Goal: Task Accomplishment & Management: Use online tool/utility

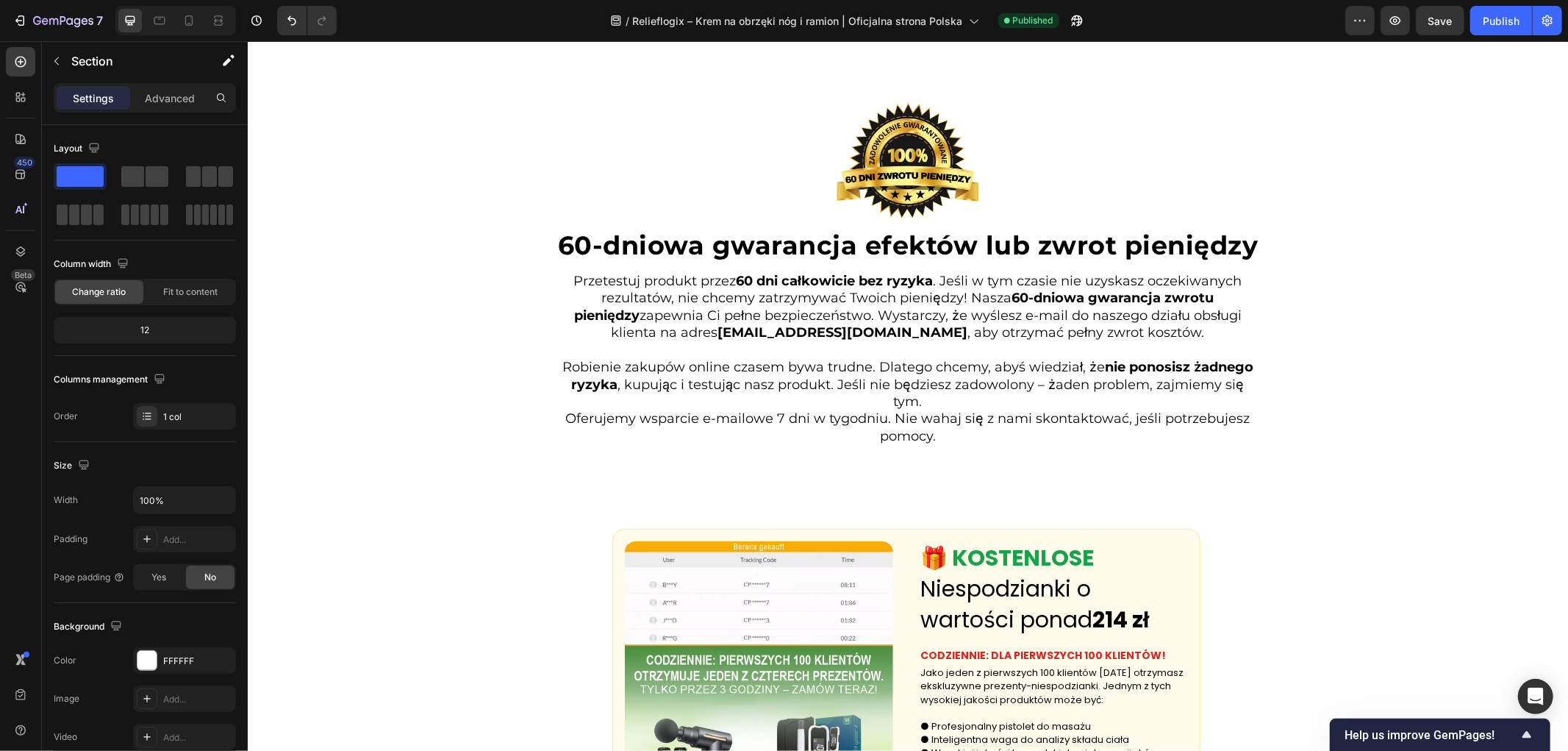
scroll to position [4413, 0]
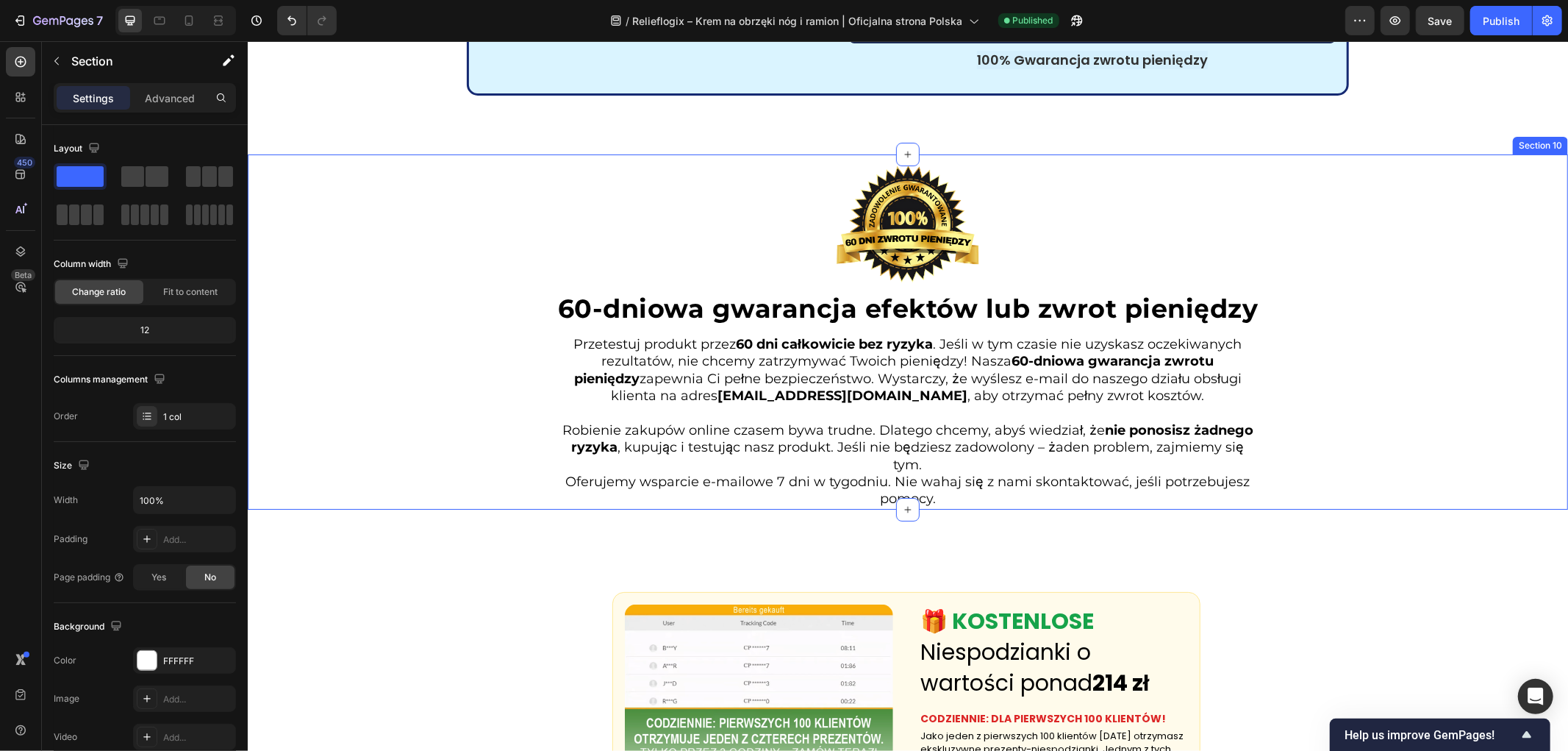
click at [394, 442] on div "Image 60-dniowa gwarancja efektów lub zwrot pieniędzy Heading Przetestuj produk…" at bounding box center [907, 331] width 1320 height 354
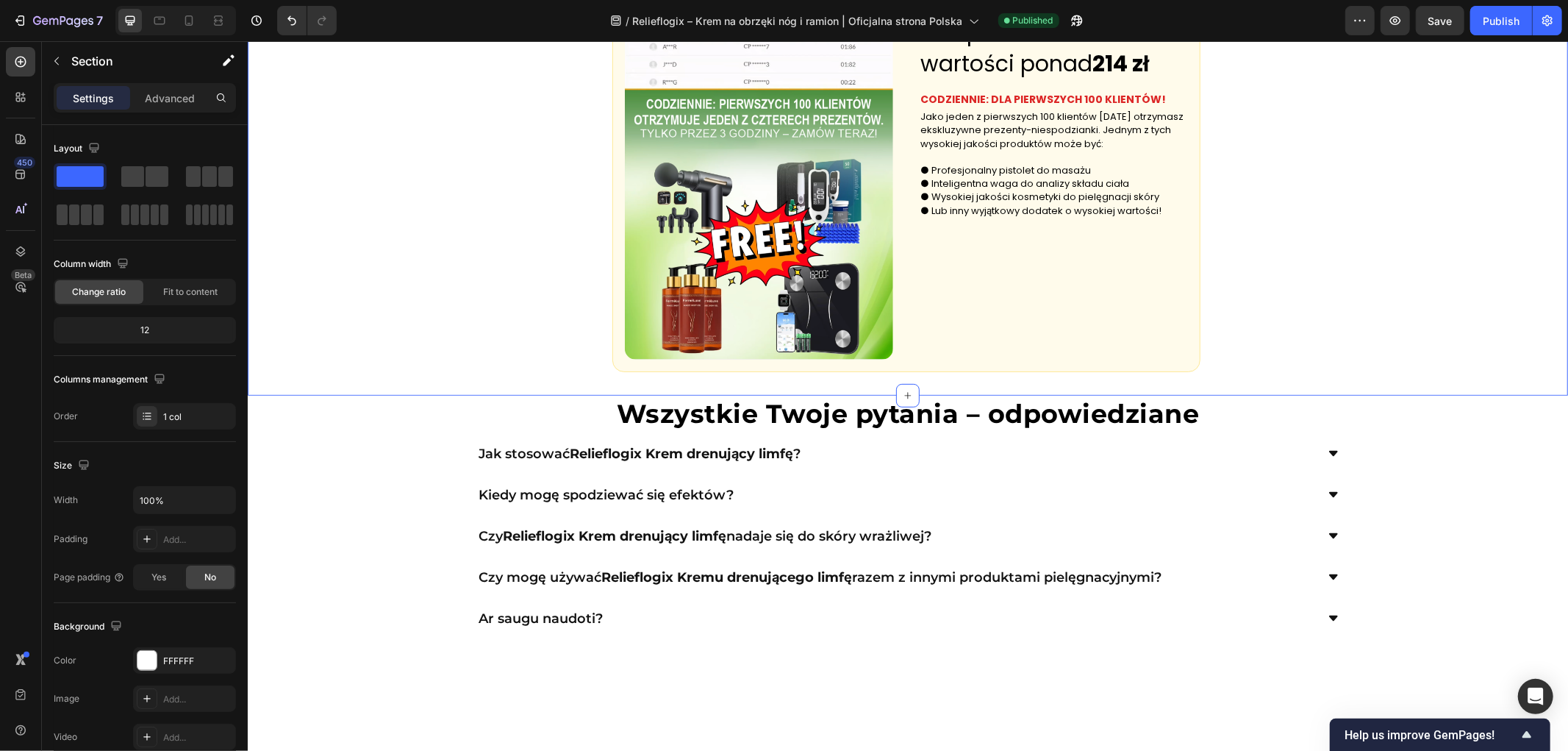
scroll to position [5211, 0]
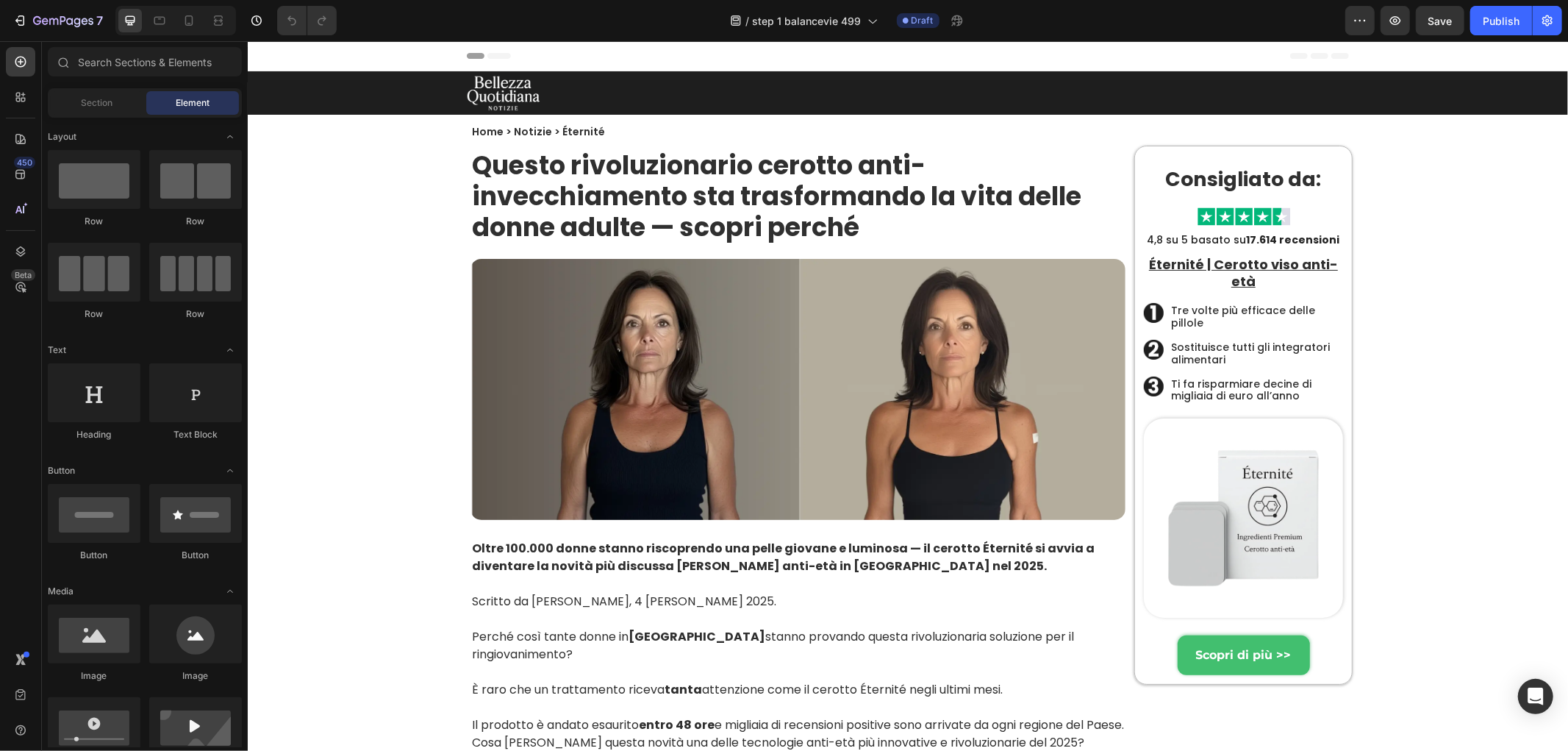
click at [644, 91] on div "Image Row" at bounding box center [907, 92] width 882 height 36
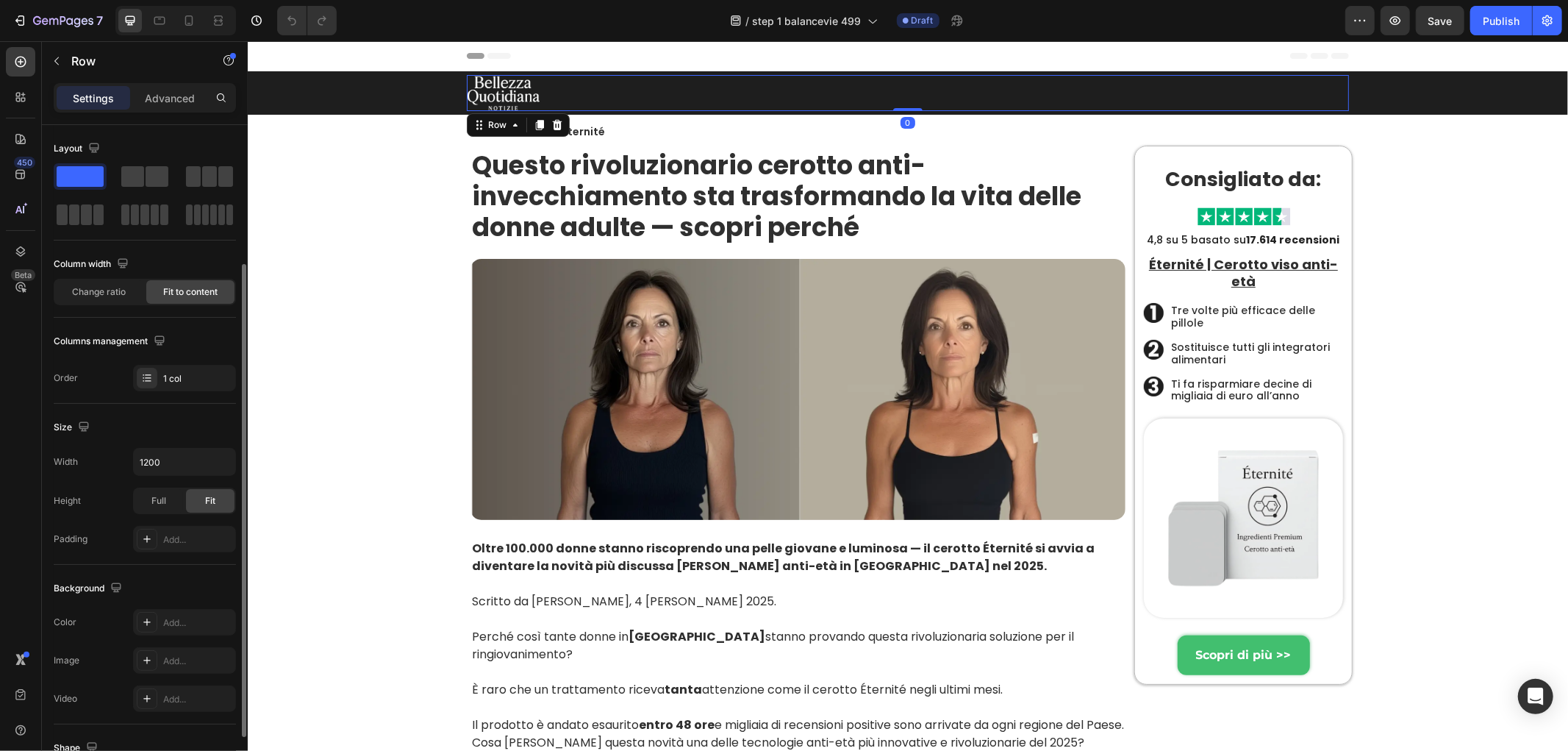
scroll to position [245, 0]
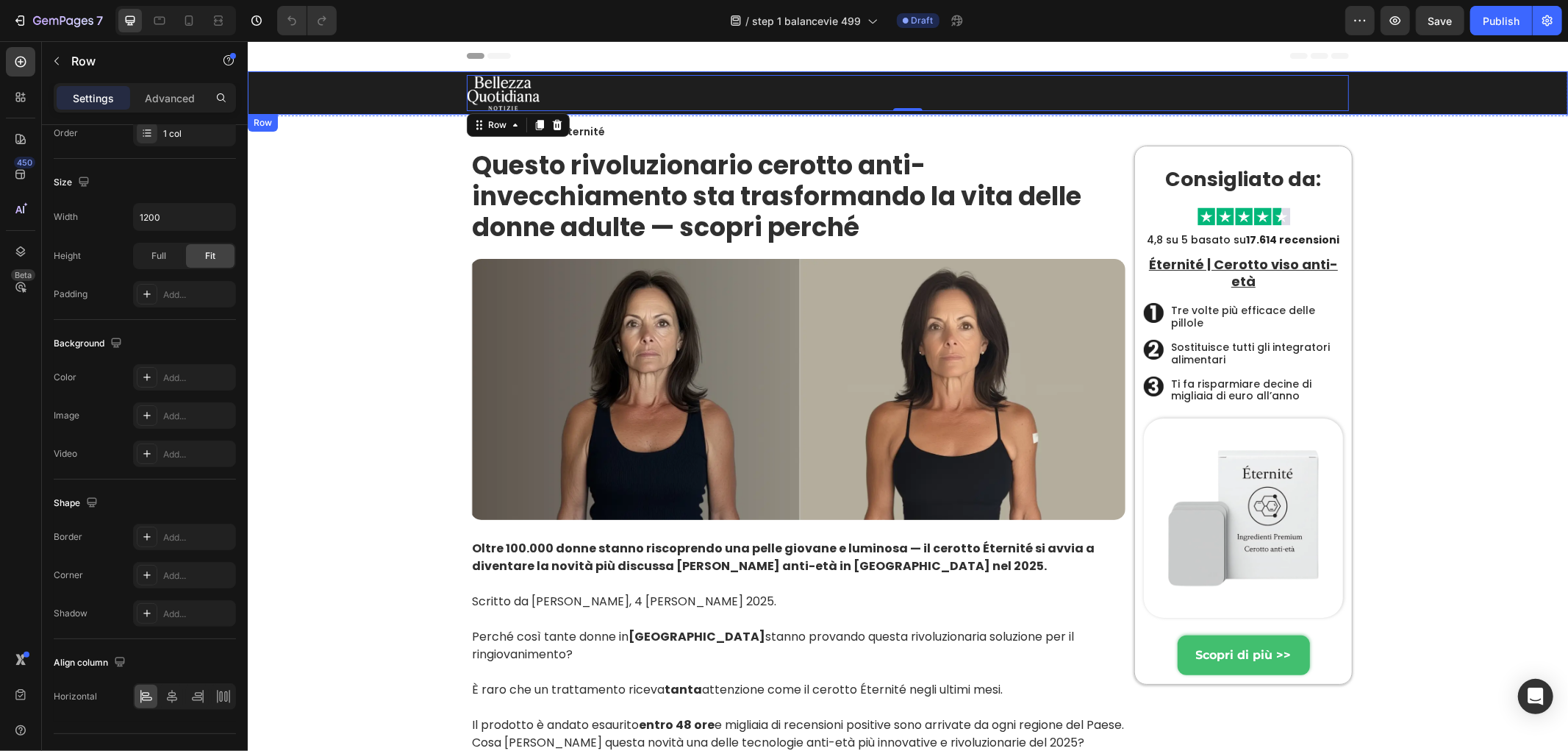
click at [320, 86] on div "Image Row 0 Row" at bounding box center [907, 92] width 1291 height 36
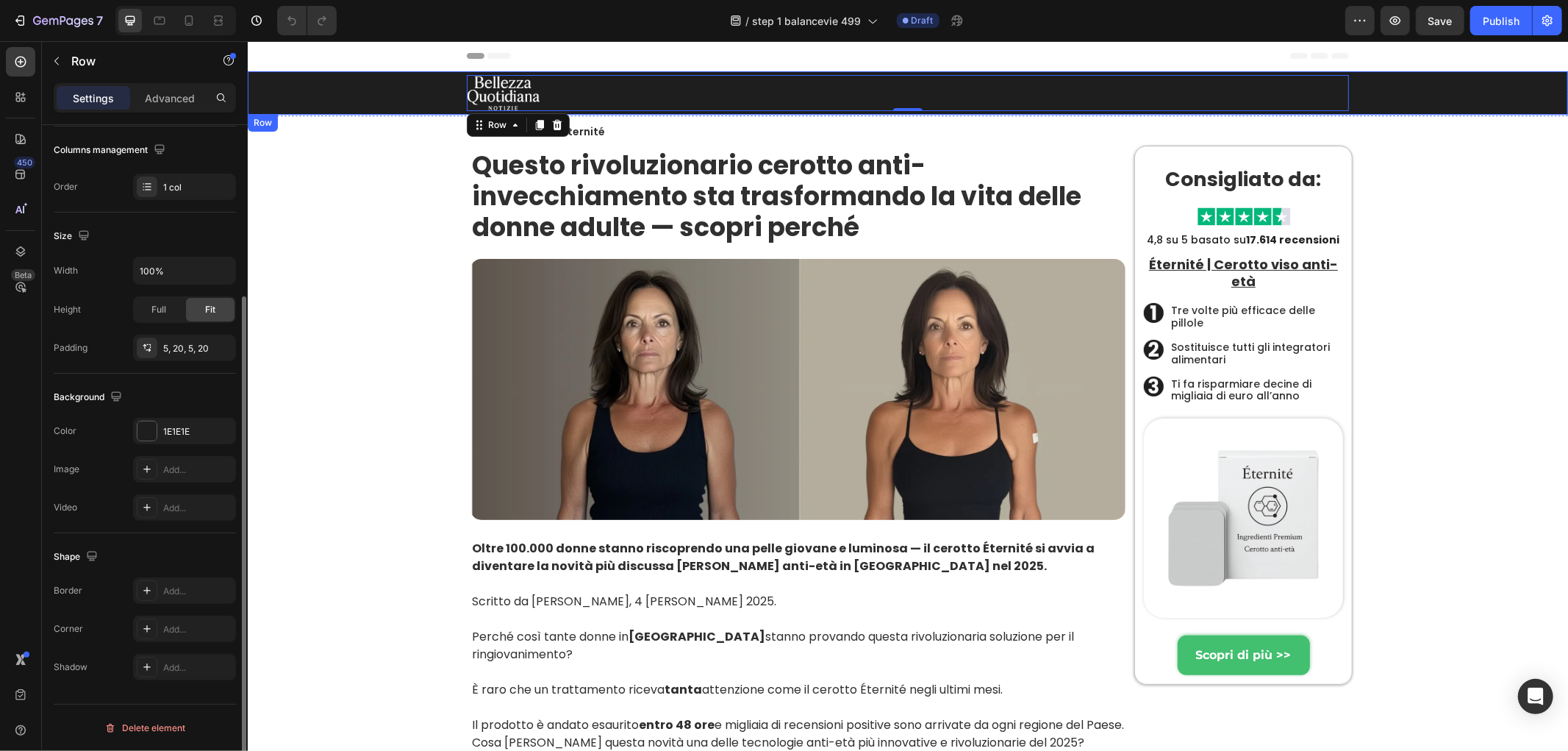
scroll to position [229, 0]
click at [140, 428] on div at bounding box center [147, 431] width 19 height 19
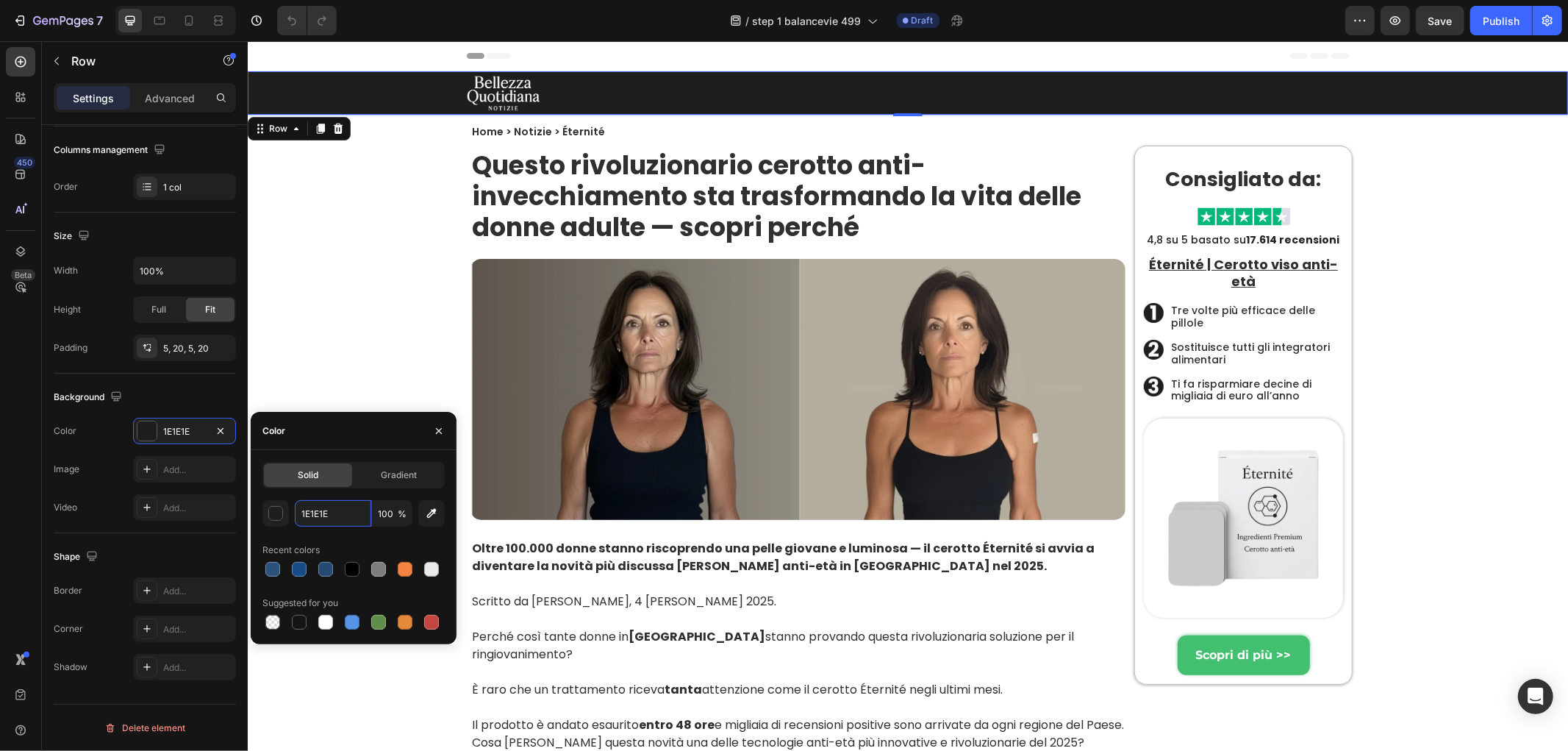
paste input "#F8B2B3"
type input "#F8B2B3"
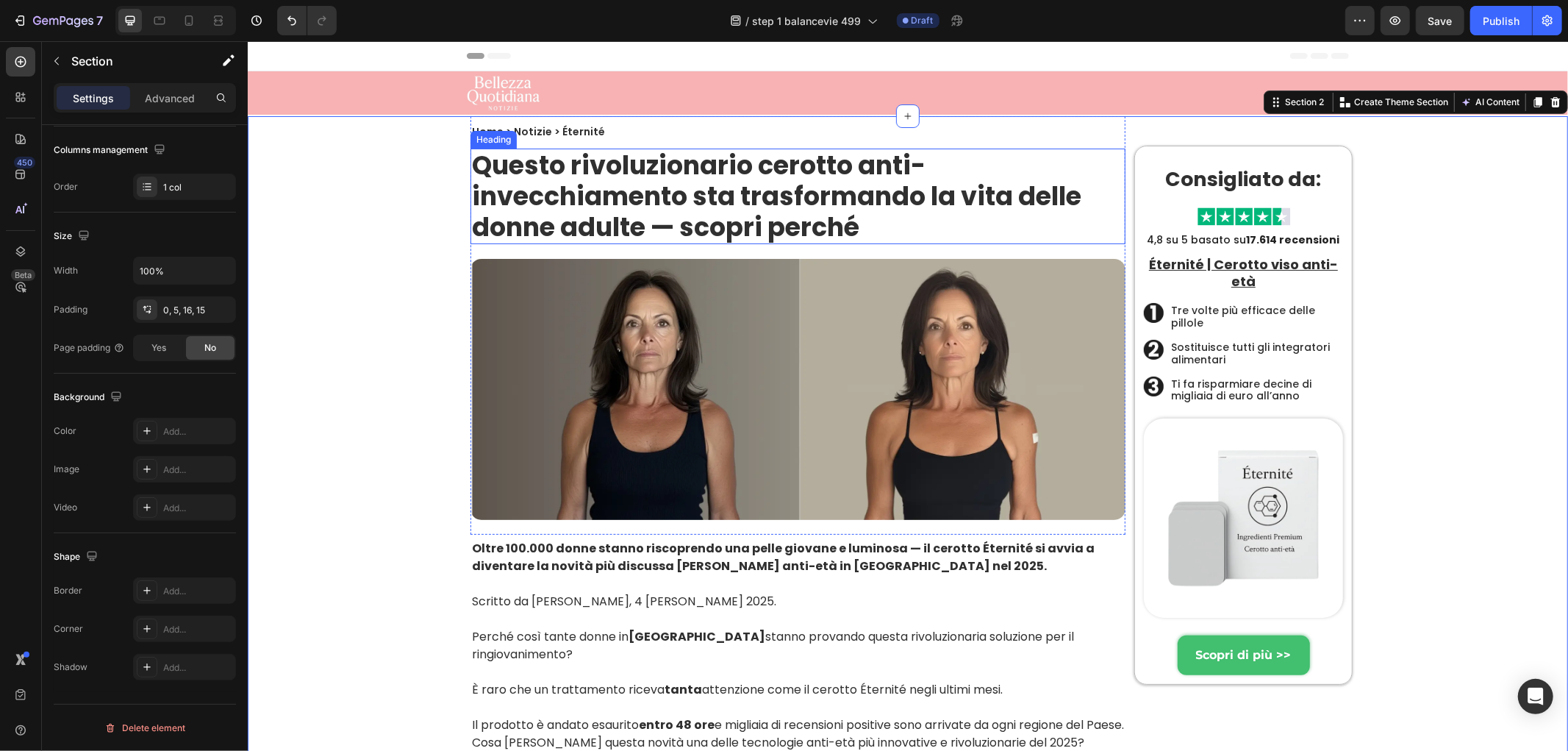
scroll to position [0, 0]
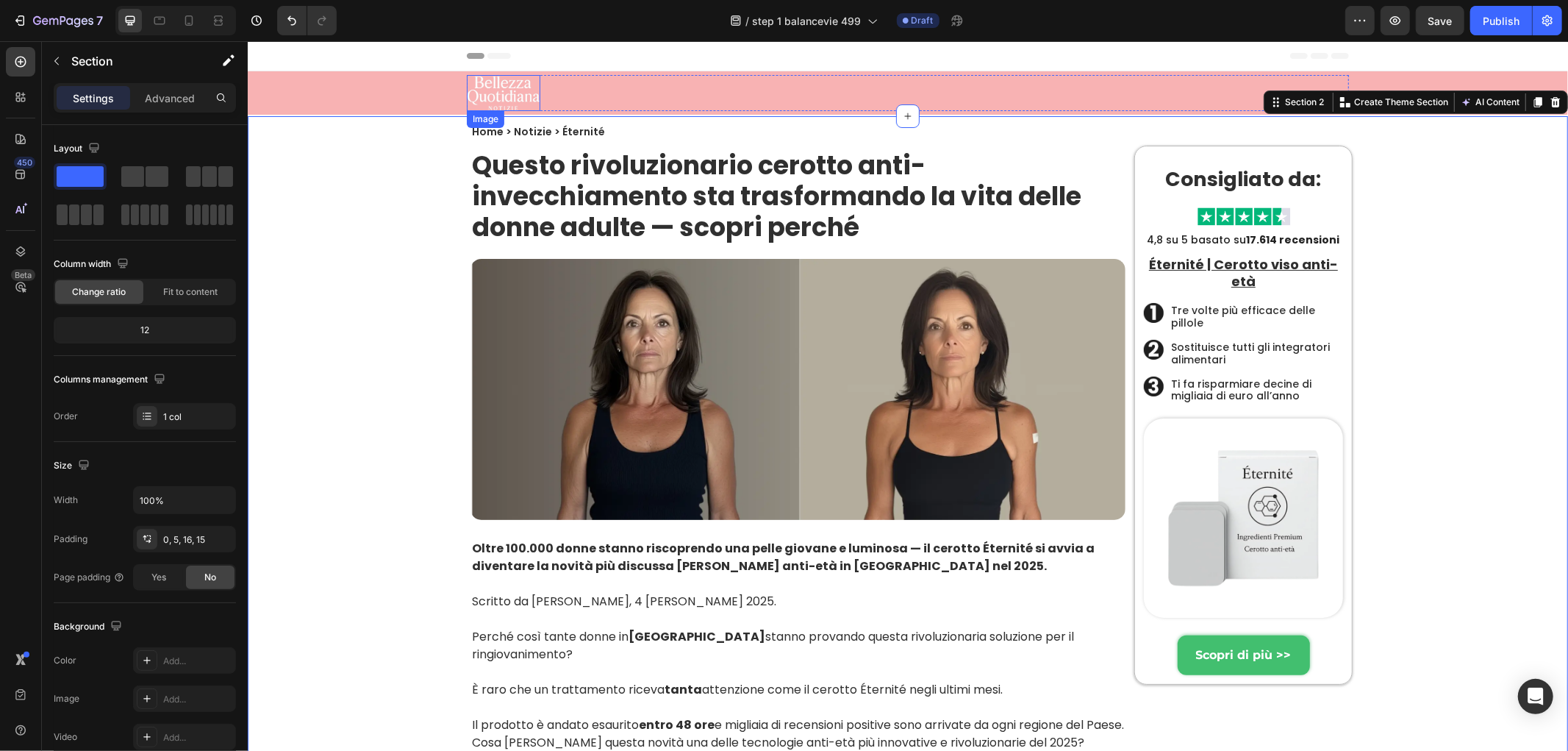
click at [501, 83] on img at bounding box center [503, 92] width 74 height 36
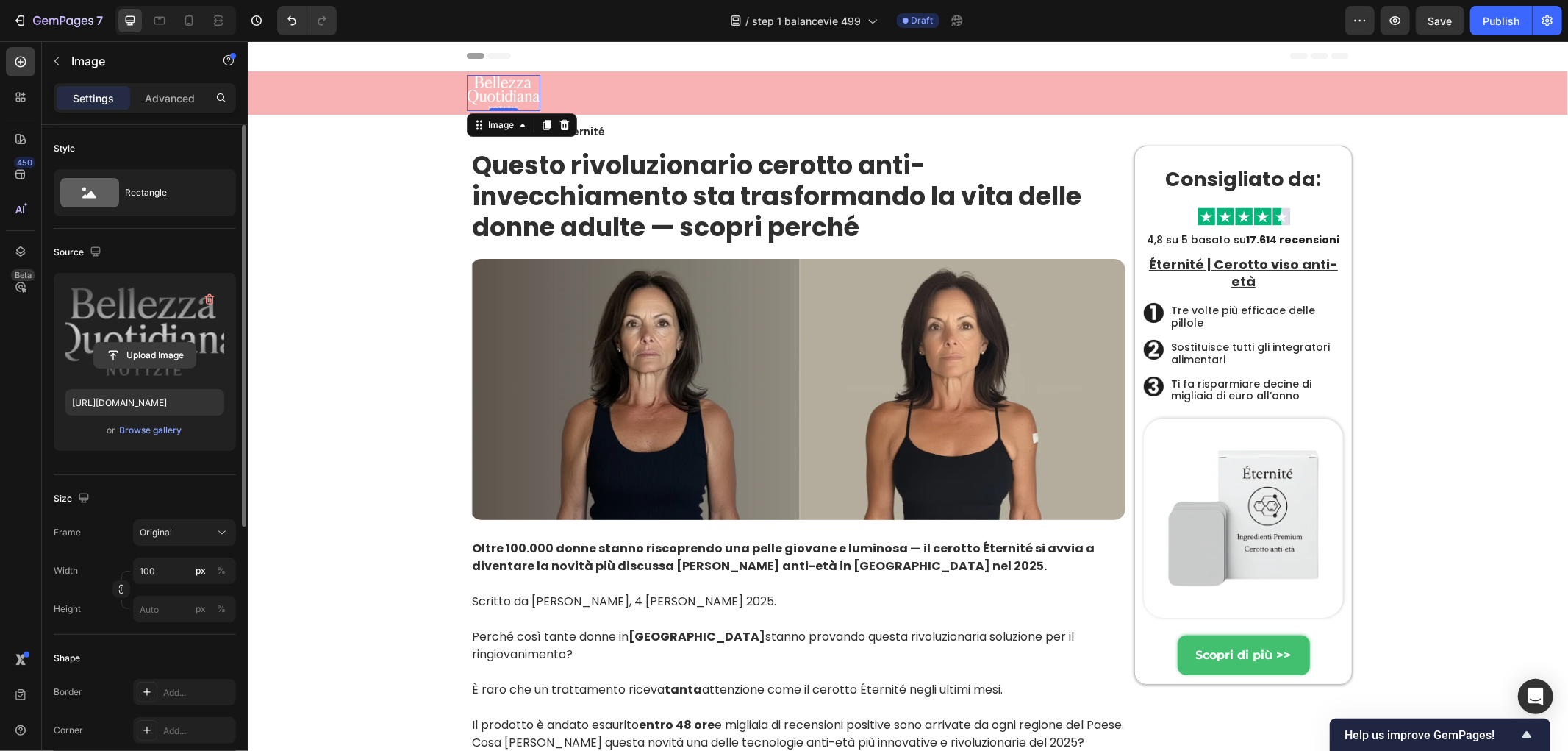
click at [129, 346] on input "file" at bounding box center [144, 355] width 102 height 25
type input "[URL][DOMAIN_NAME]"
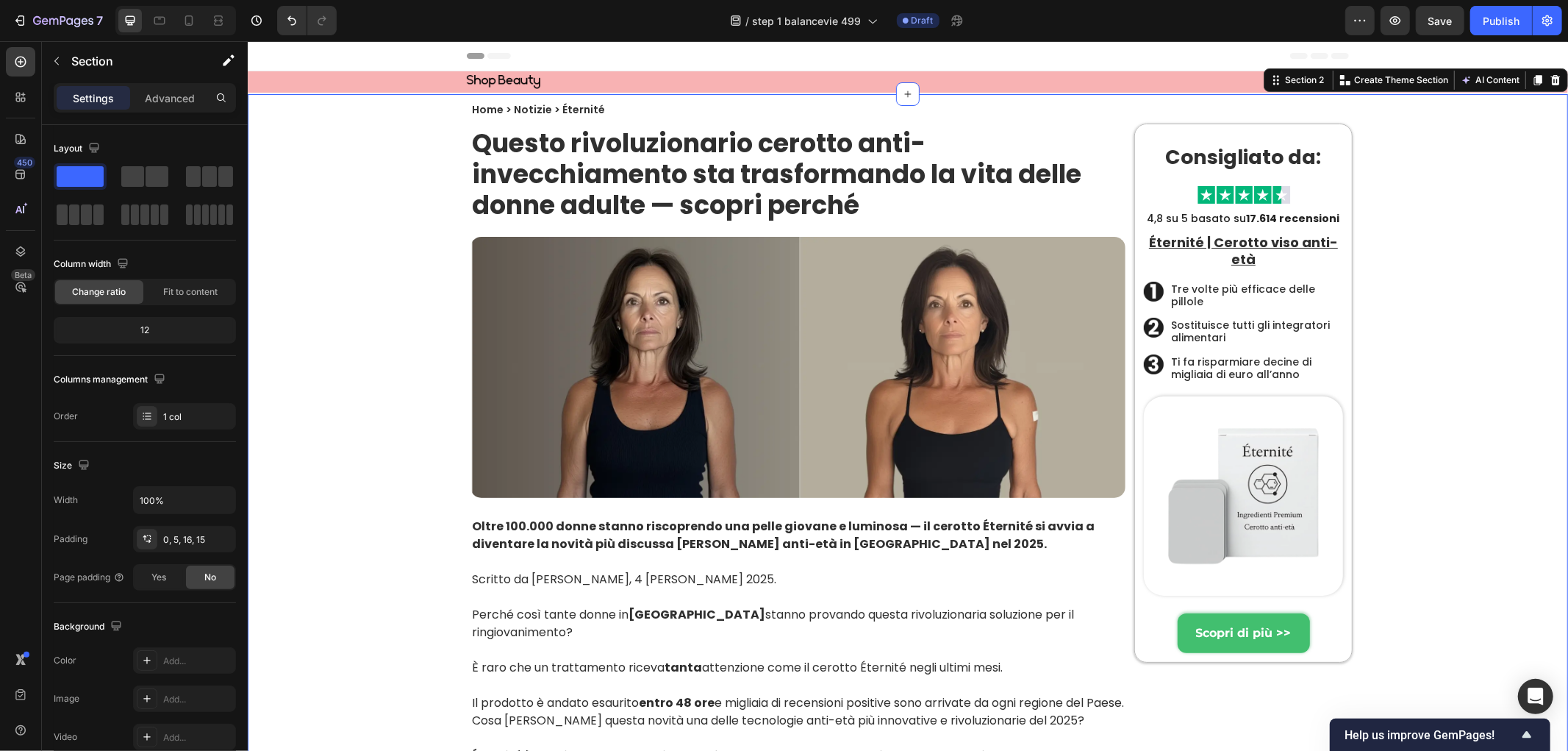
click at [517, 78] on img at bounding box center [503, 81] width 74 height 14
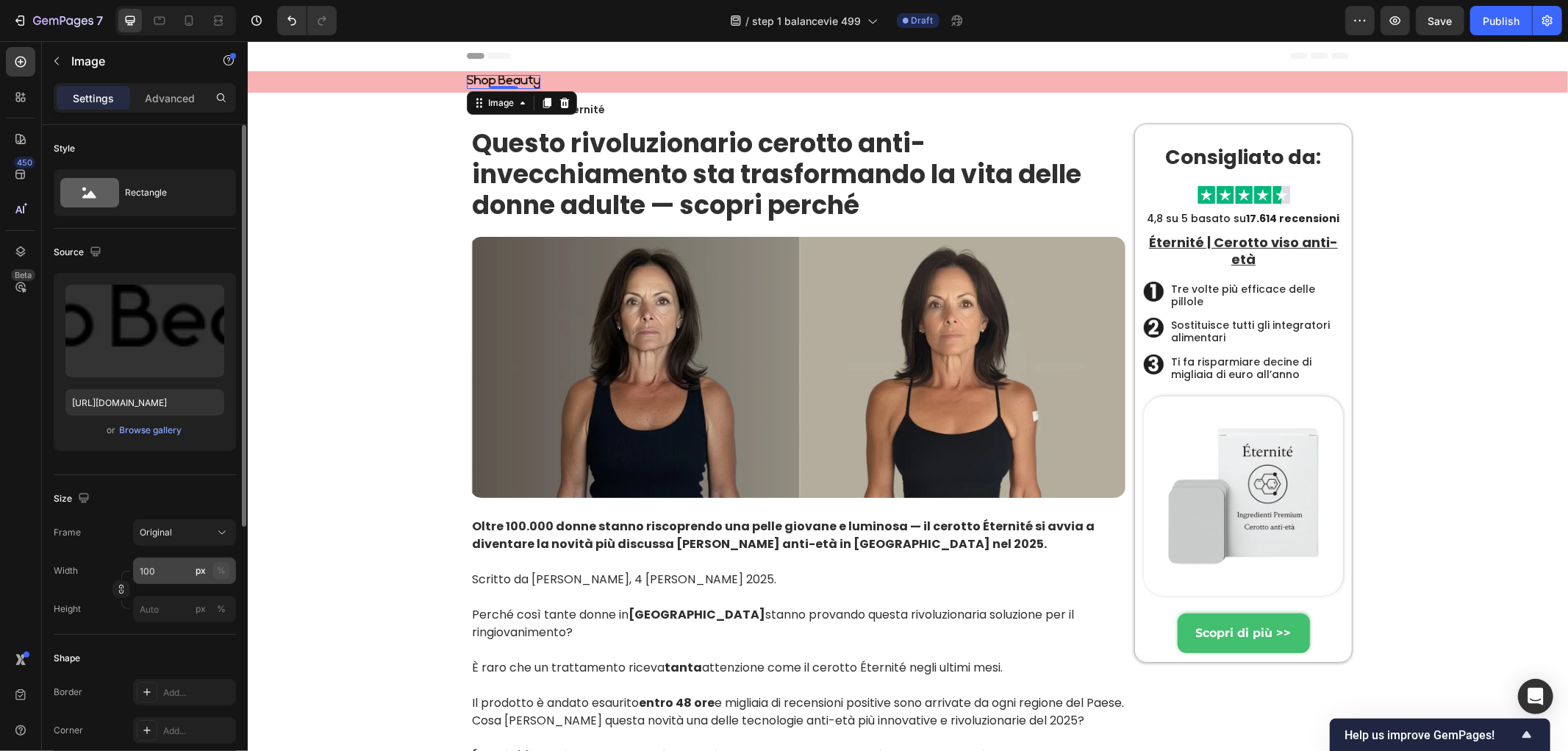
click at [223, 571] on div "%" at bounding box center [221, 571] width 9 height 14
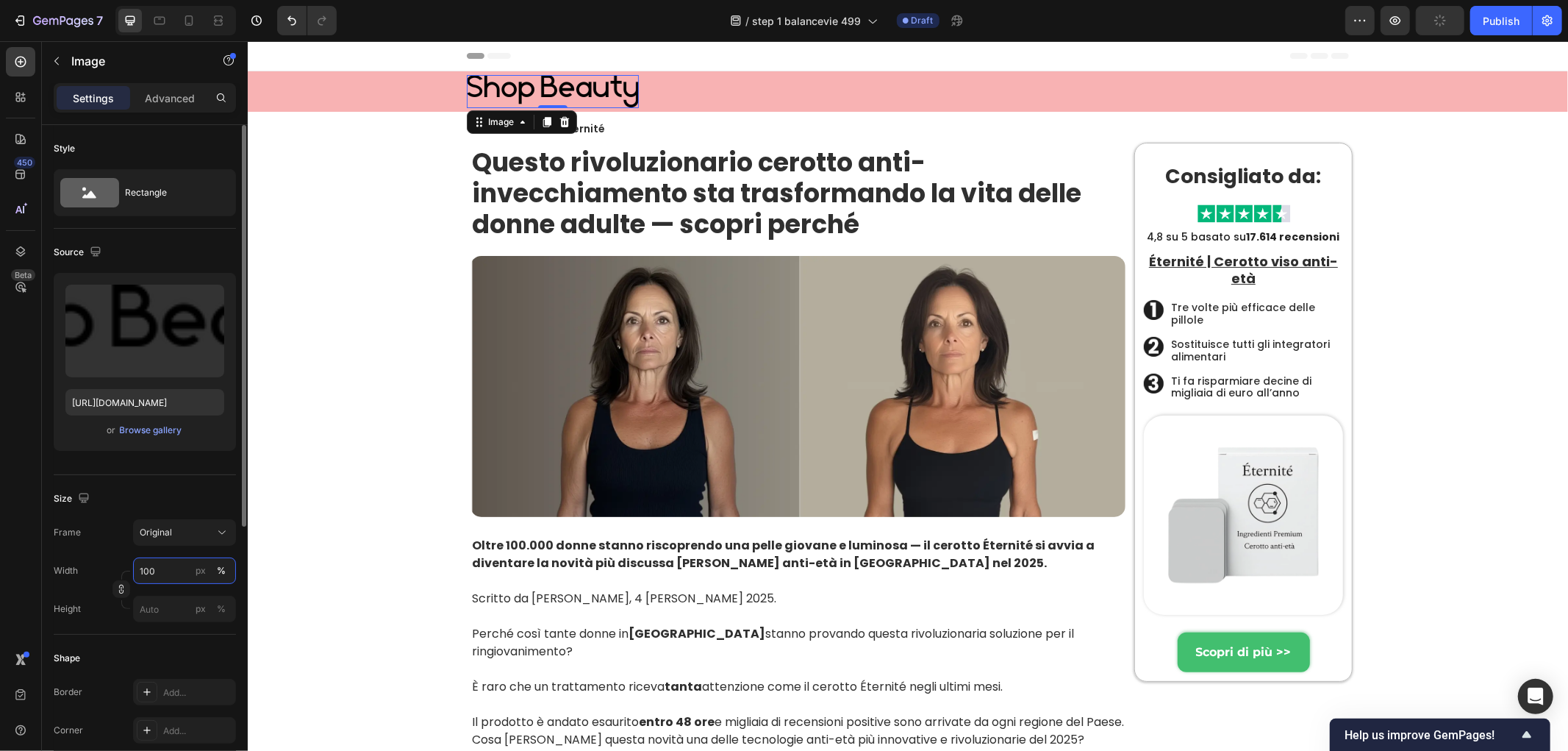
click at [167, 564] on input "100" at bounding box center [184, 571] width 103 height 26
drag, startPoint x: 184, startPoint y: 568, endPoint x: 107, endPoint y: 563, distance: 77.2
click at [107, 563] on div "Width 100 px %" at bounding box center [145, 571] width 183 height 26
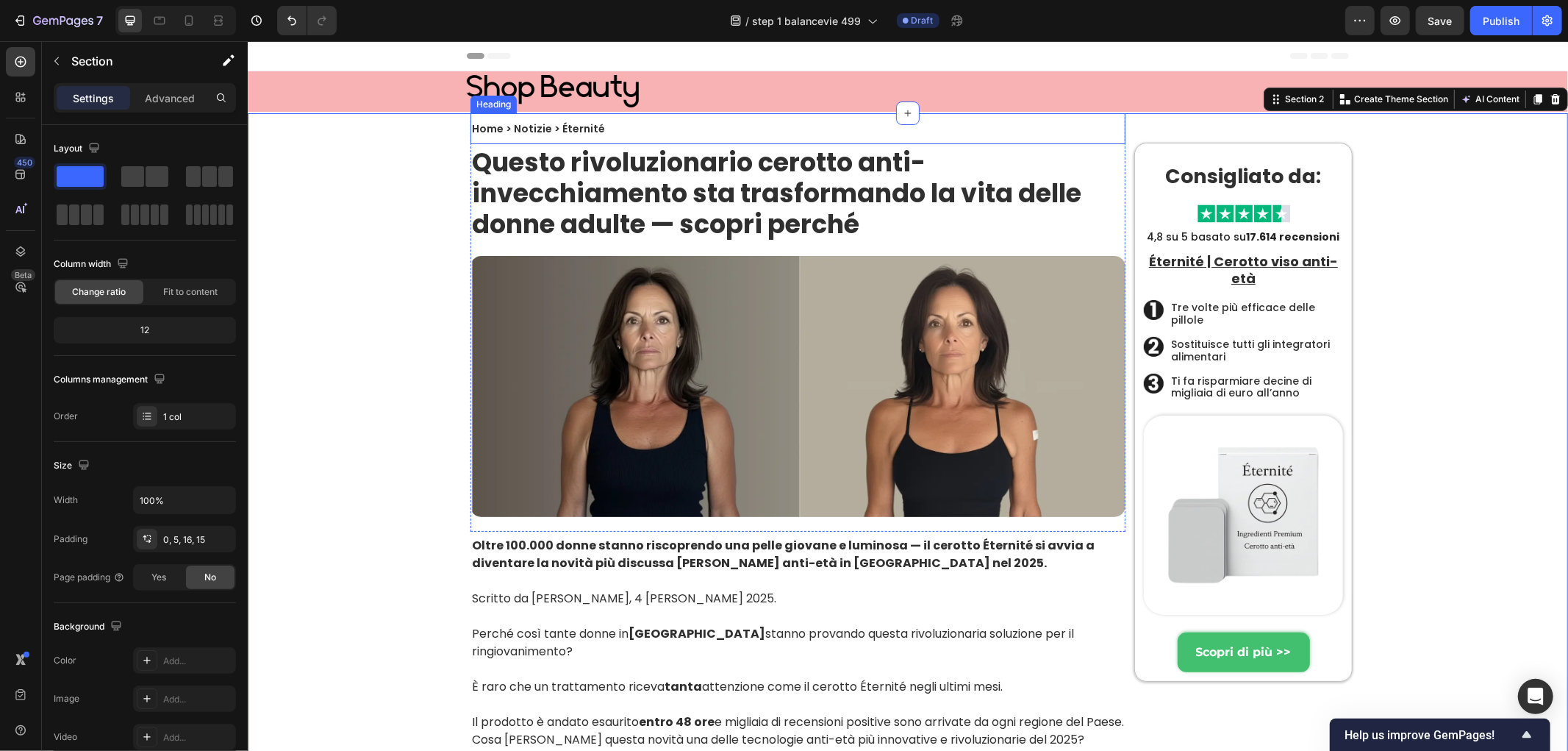
click at [570, 122] on h2 "Home > Notizie > Éternité" at bounding box center [538, 127] width 136 height 14
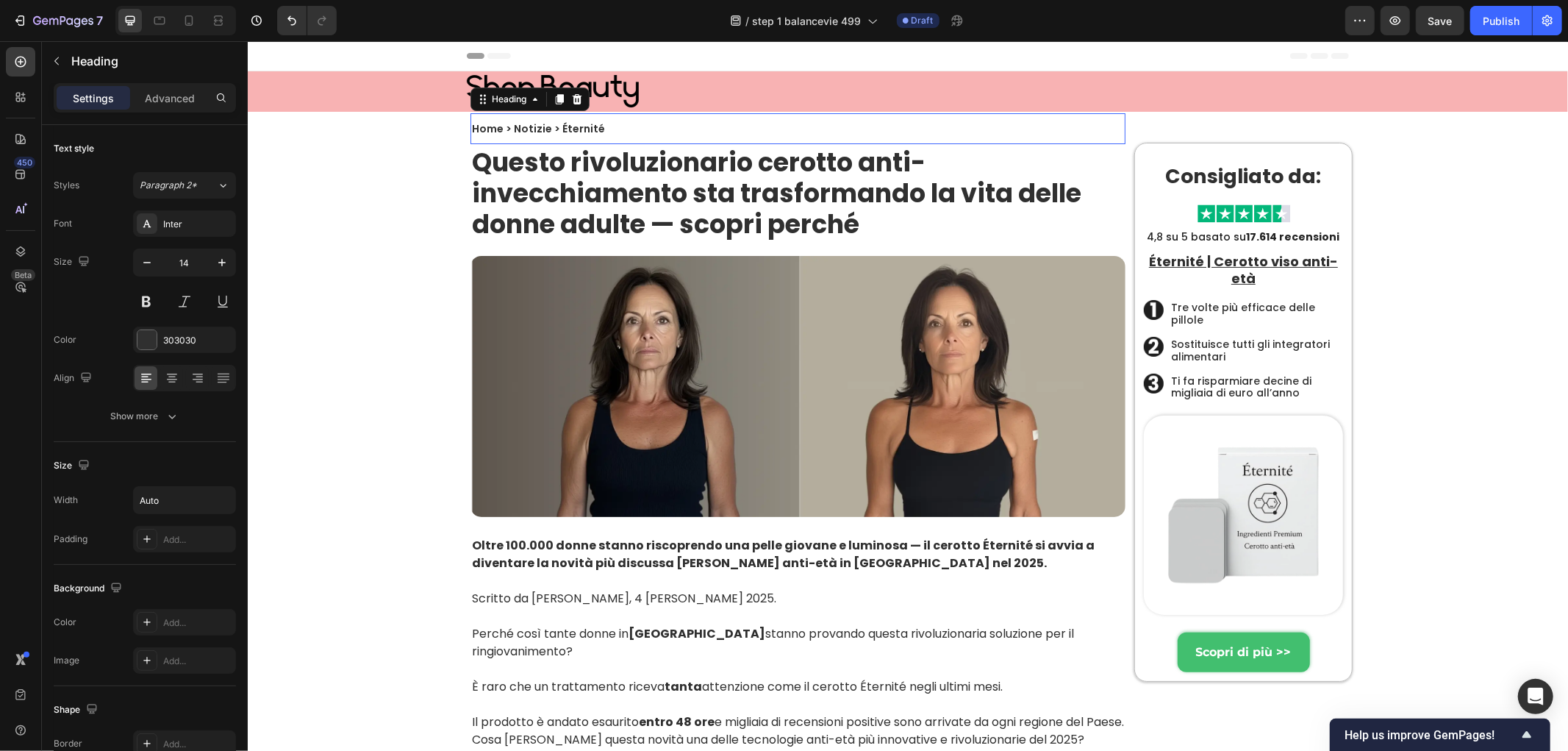
click at [572, 126] on h2 "Home > Notizie > Éternité" at bounding box center [538, 127] width 136 height 14
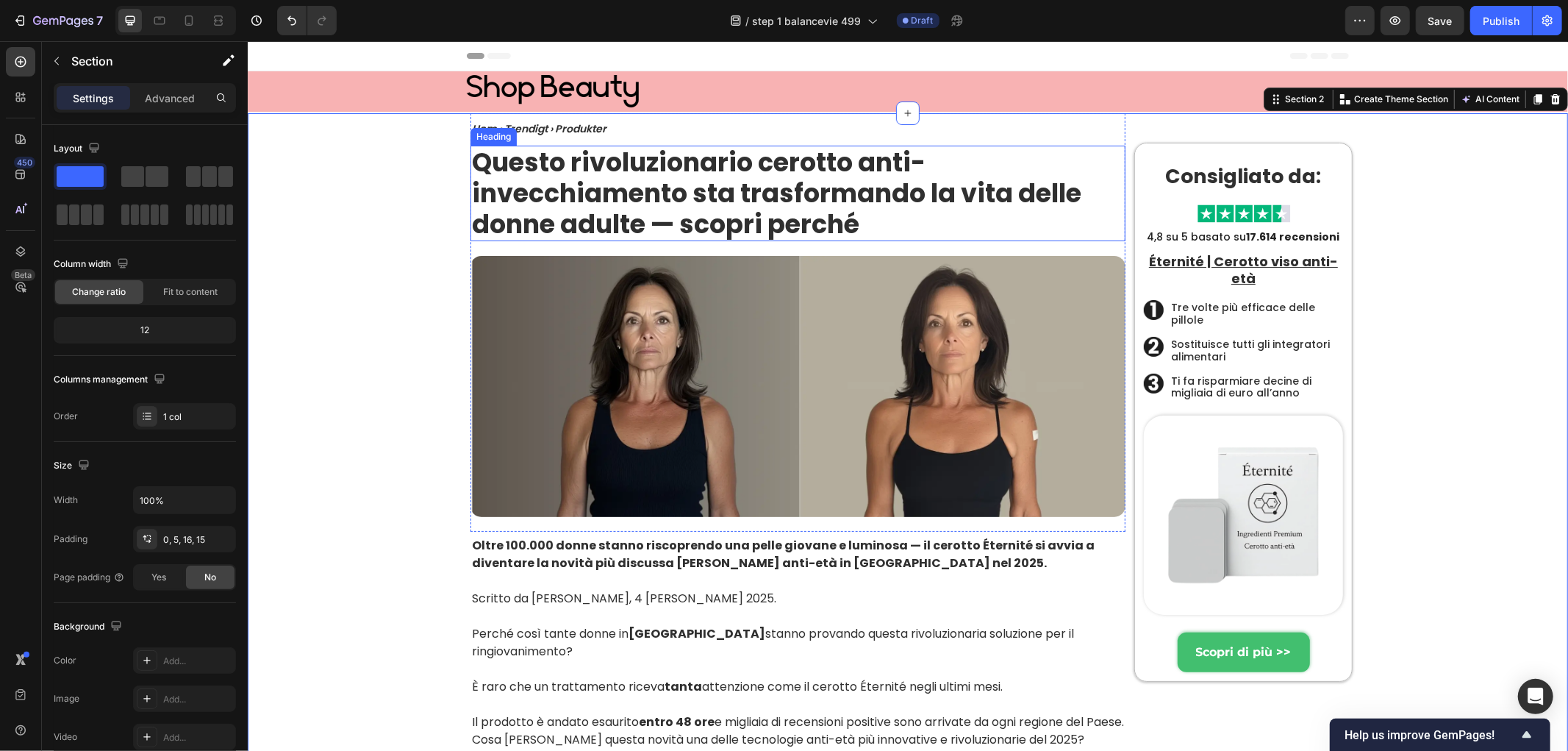
click at [678, 178] on h1 "Questo rivoluzionario cerotto anti-invecchiamento sta trasformando la vita dell…" at bounding box center [797, 192] width 655 height 95
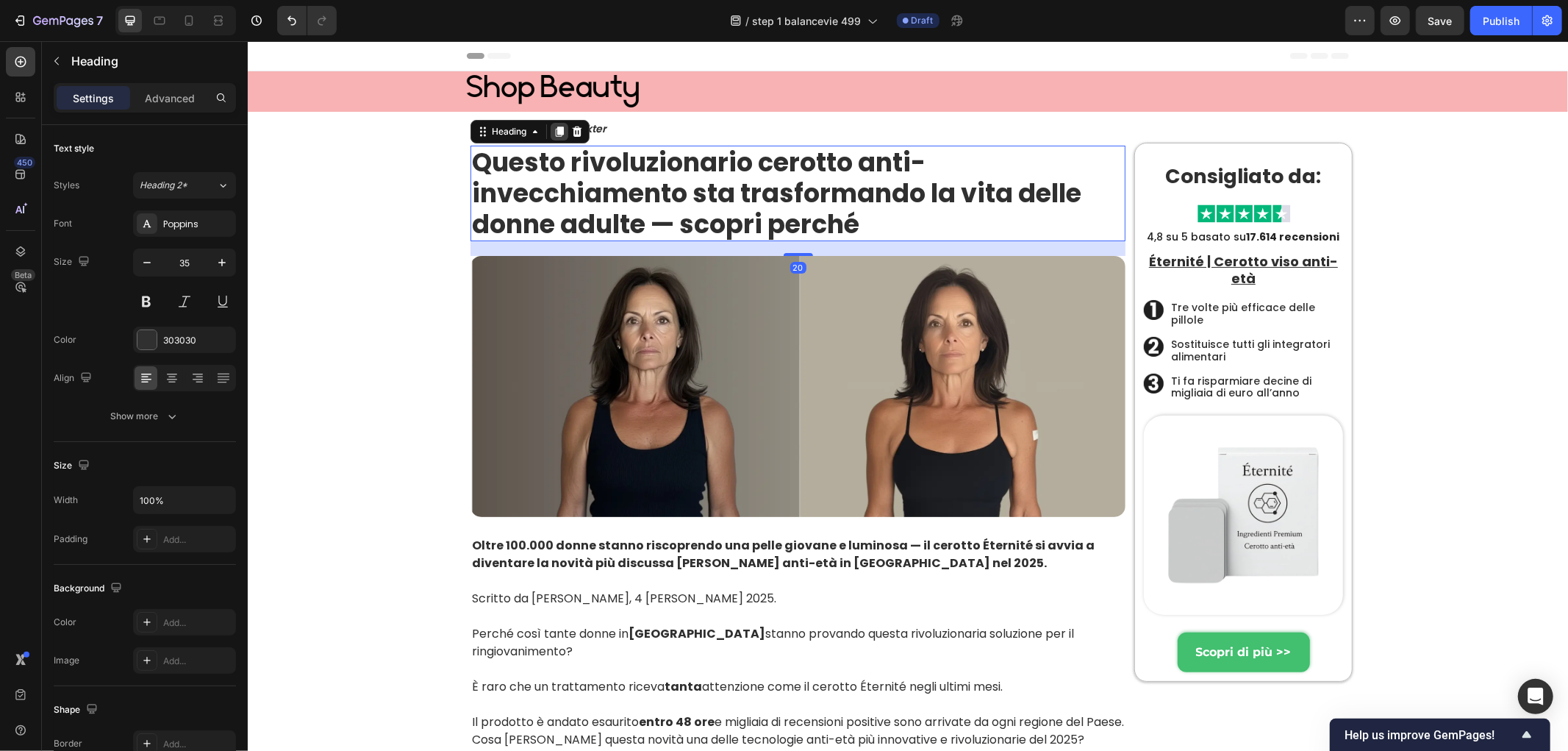
click at [561, 131] on div at bounding box center [558, 131] width 18 height 18
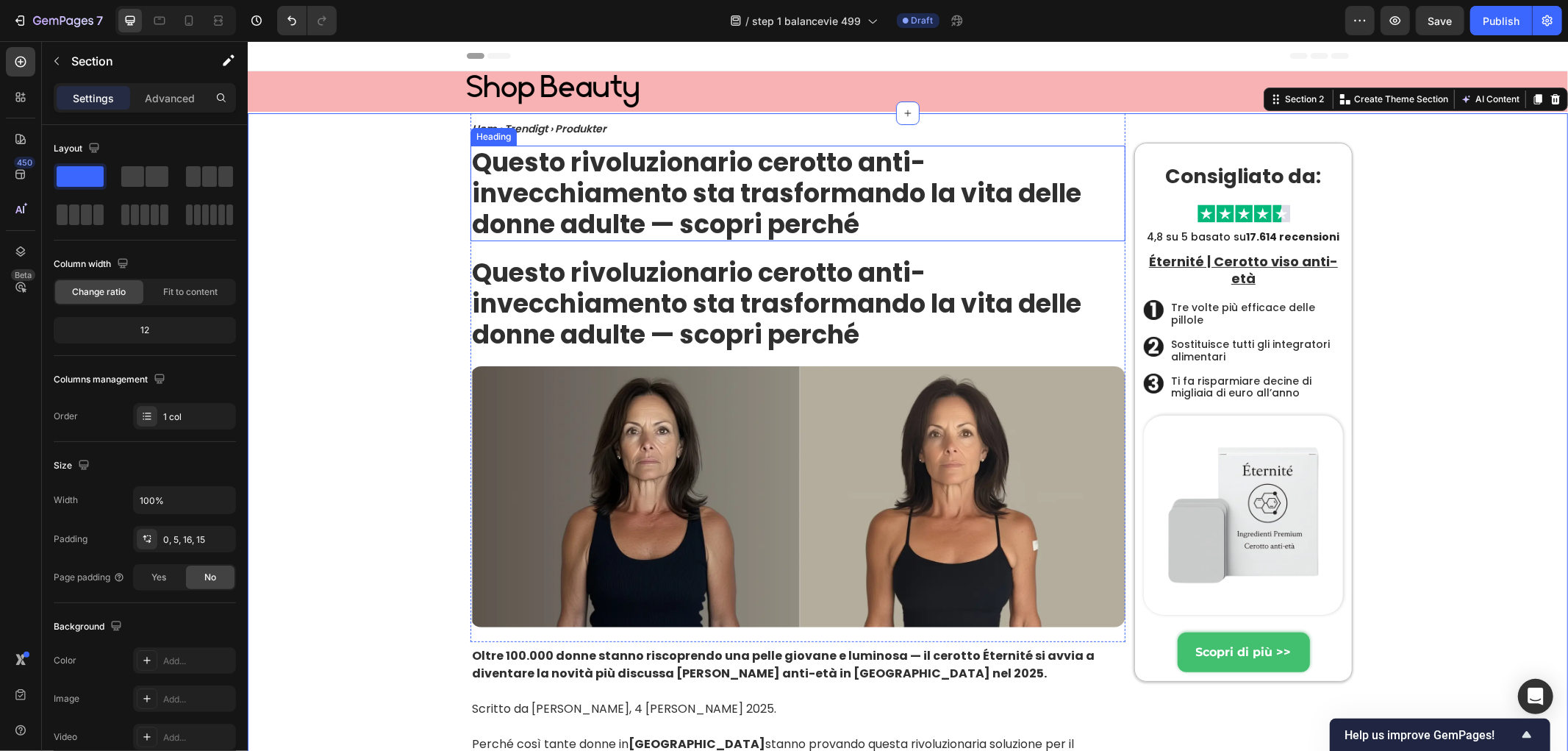
click at [594, 169] on h1 "Questo rivoluzionario cerotto anti-invecchiamento sta trasformando la vita dell…" at bounding box center [797, 192] width 655 height 95
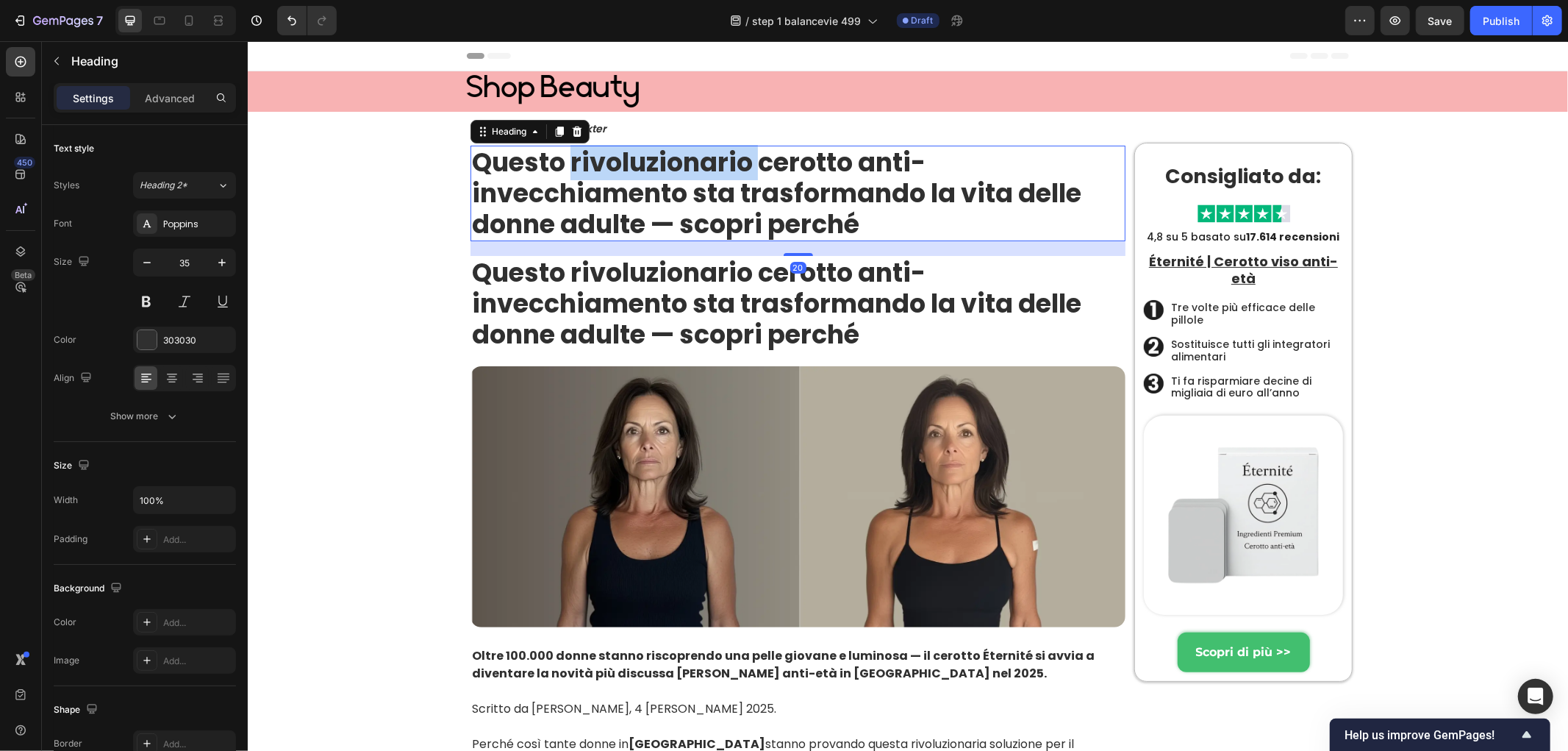
click at [594, 169] on h1 "Questo rivoluzionario cerotto anti-invecchiamento sta trasformando la vita dell…" at bounding box center [797, 192] width 655 height 95
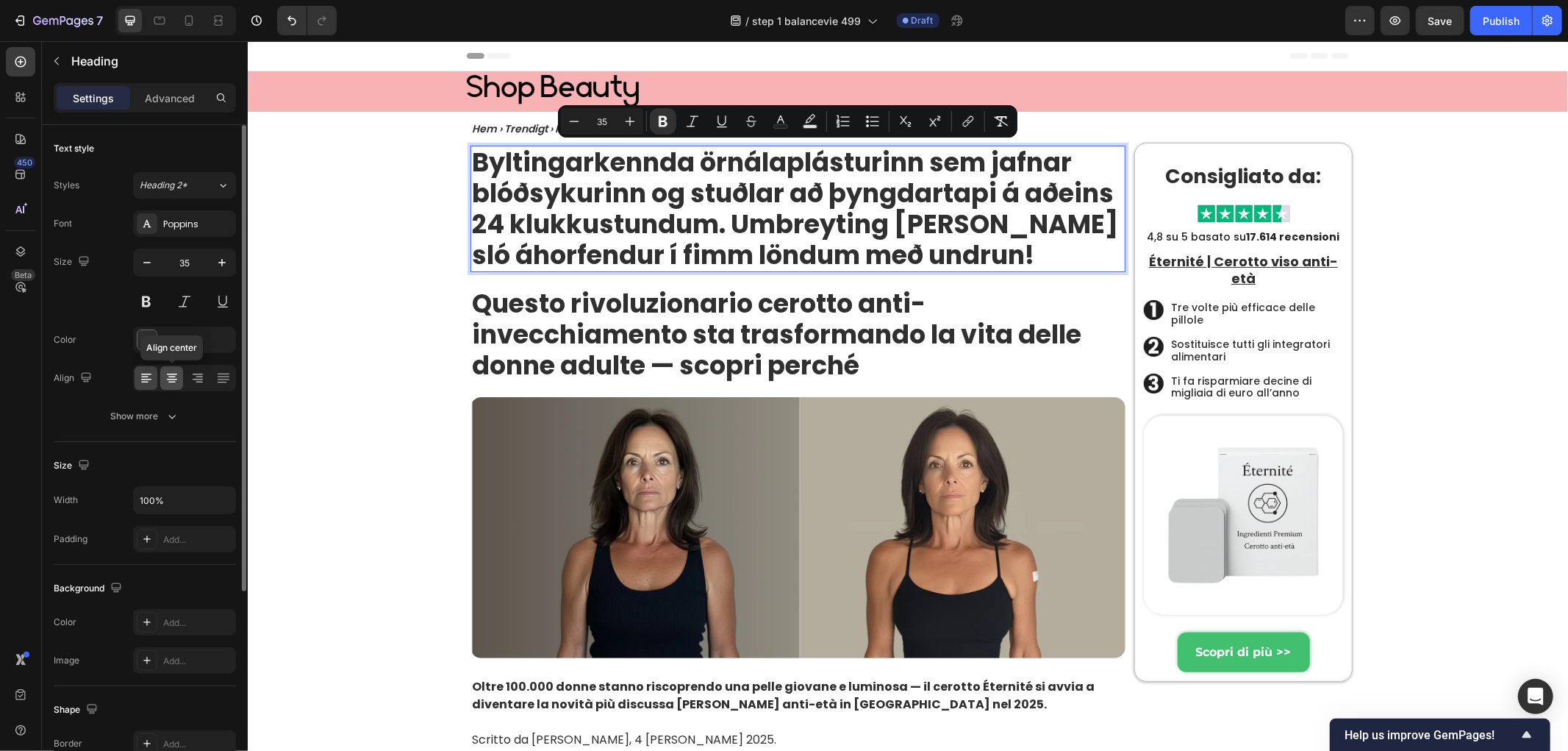
click at [171, 378] on icon at bounding box center [172, 378] width 14 height 14
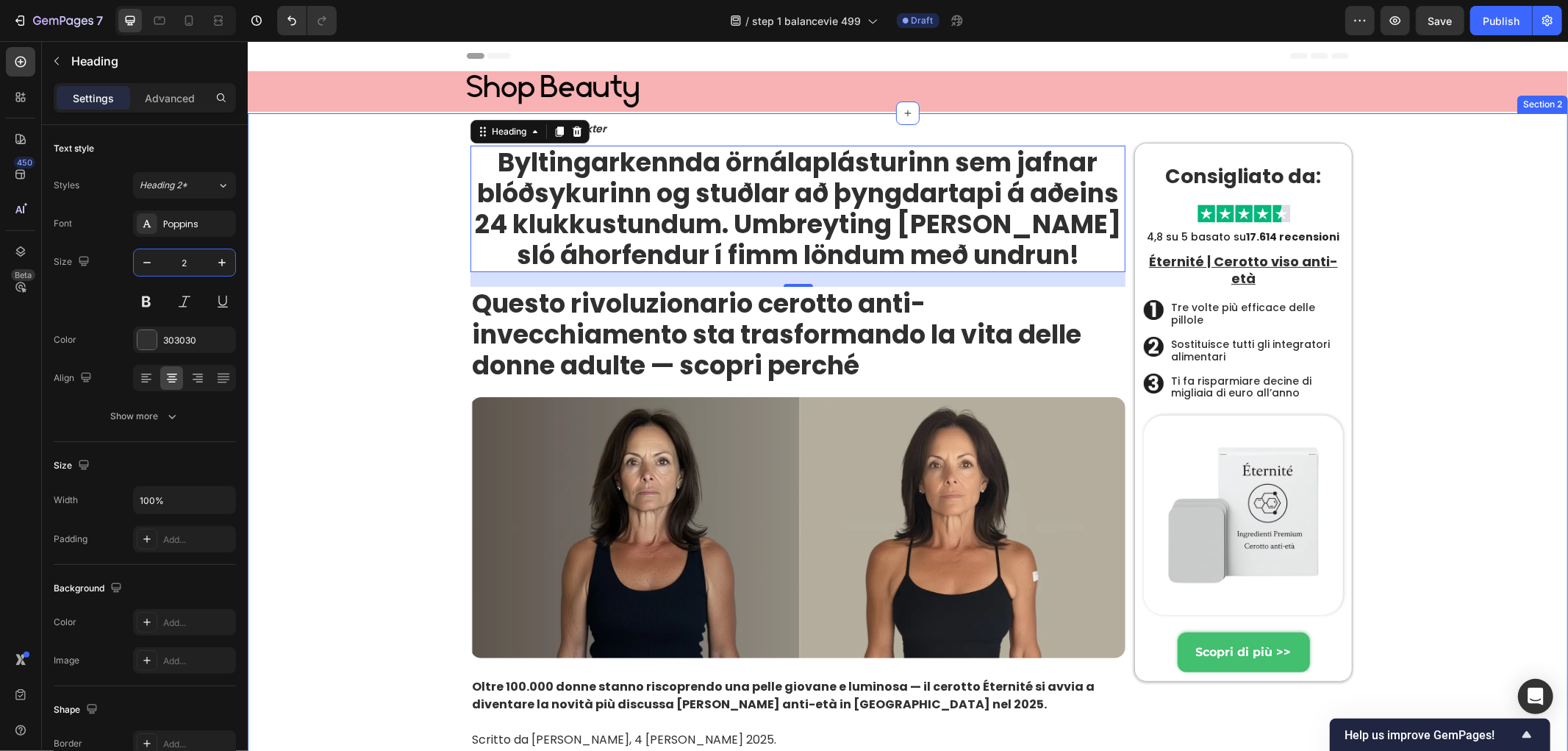
type input "25"
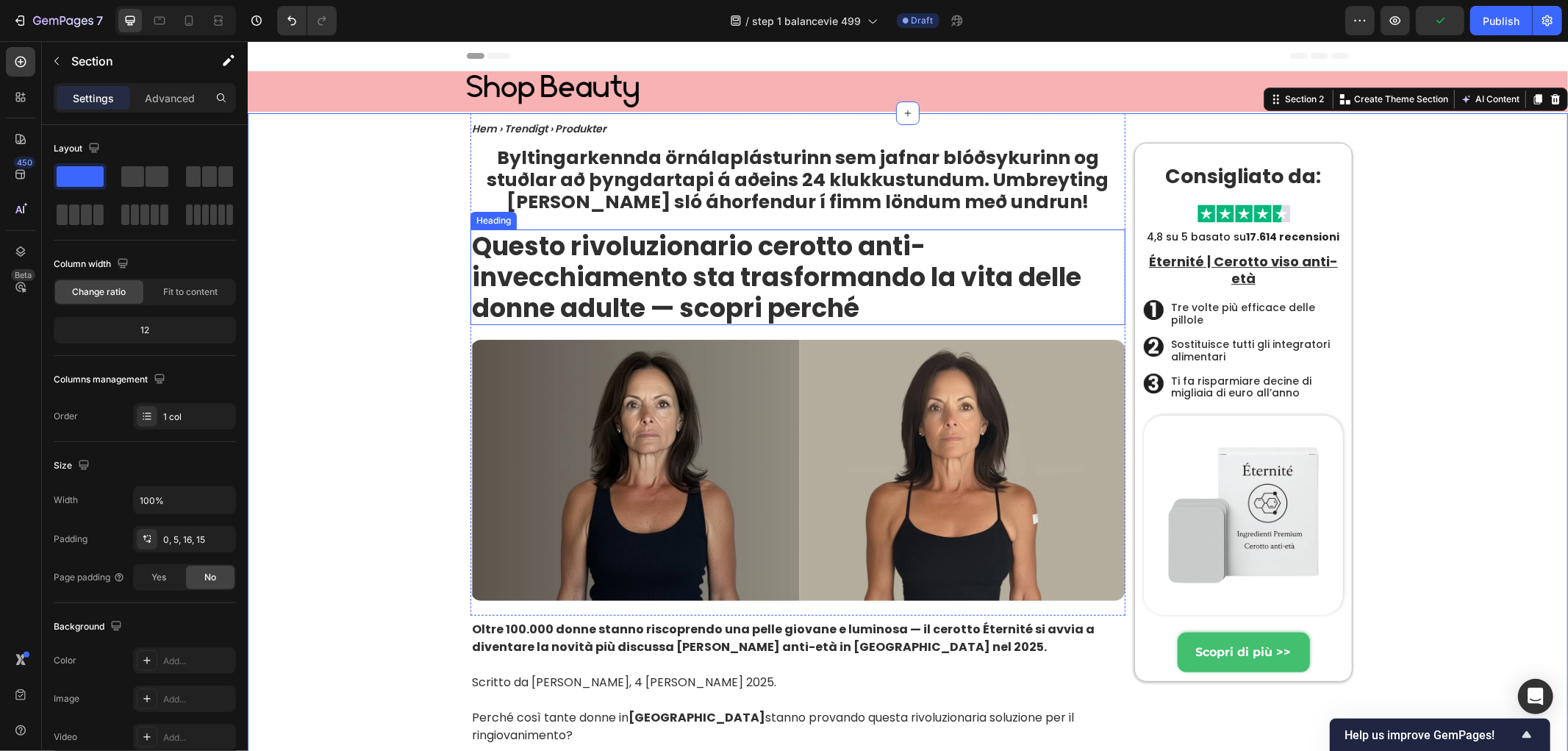
click at [712, 294] on h1 "Questo rivoluzionario cerotto anti-invecchiamento sta trasformando la vita dell…" at bounding box center [797, 276] width 655 height 95
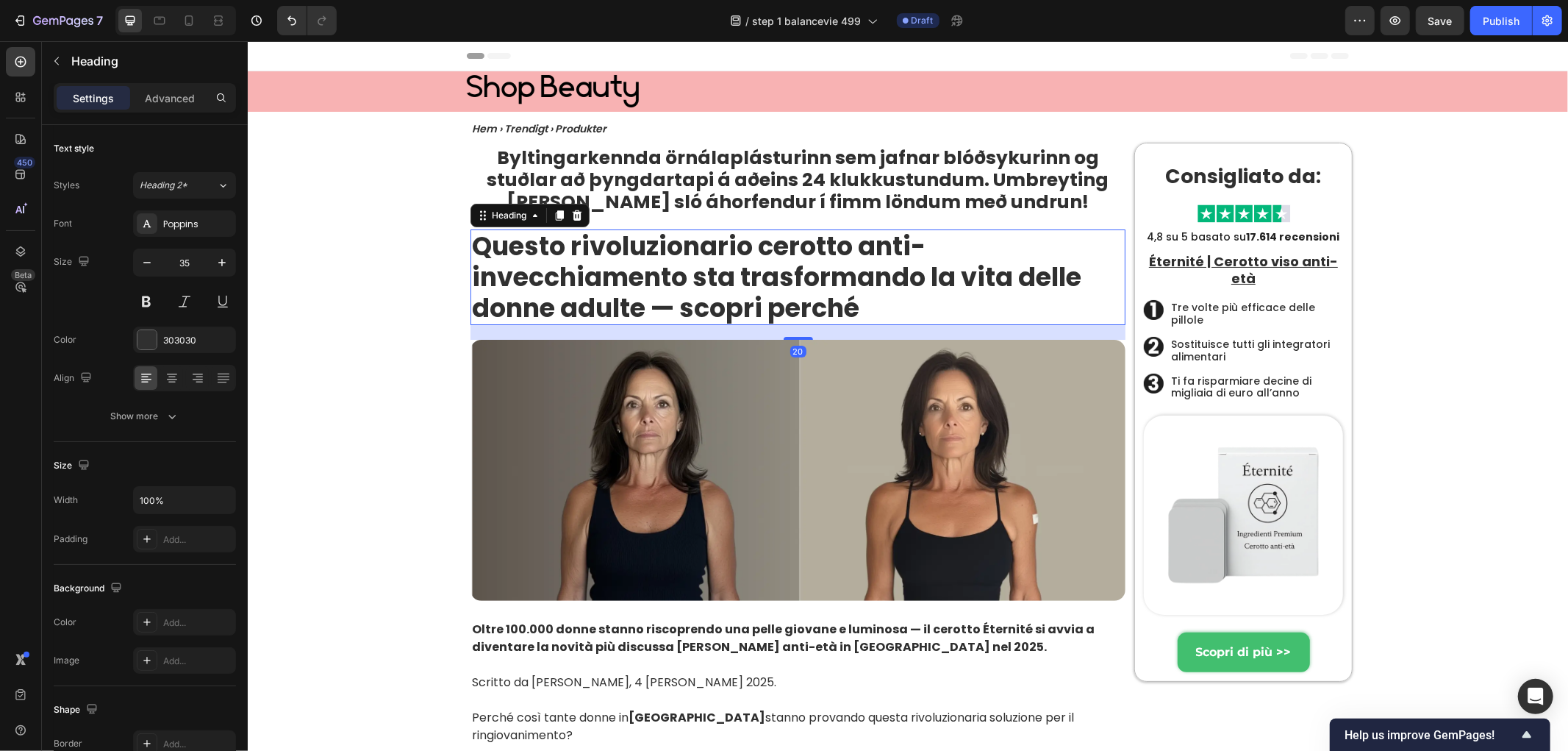
click at [712, 293] on h1 "Questo rivoluzionario cerotto anti-invecchiamento sta trasformando la vita dell…" at bounding box center [797, 276] width 655 height 95
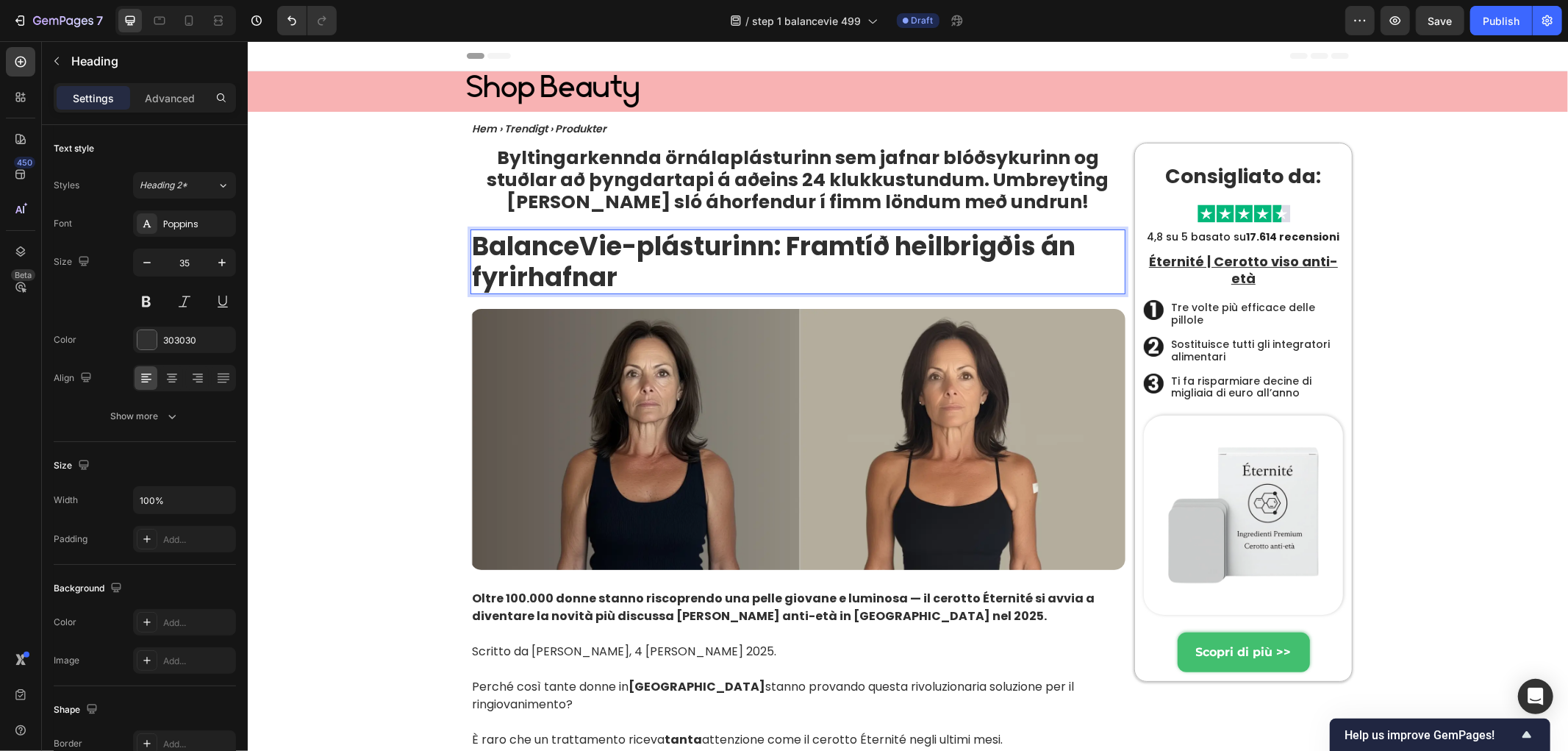
scroll to position [1, 0]
drag, startPoint x: 340, startPoint y: 276, endPoint x: 361, endPoint y: 281, distance: 21.6
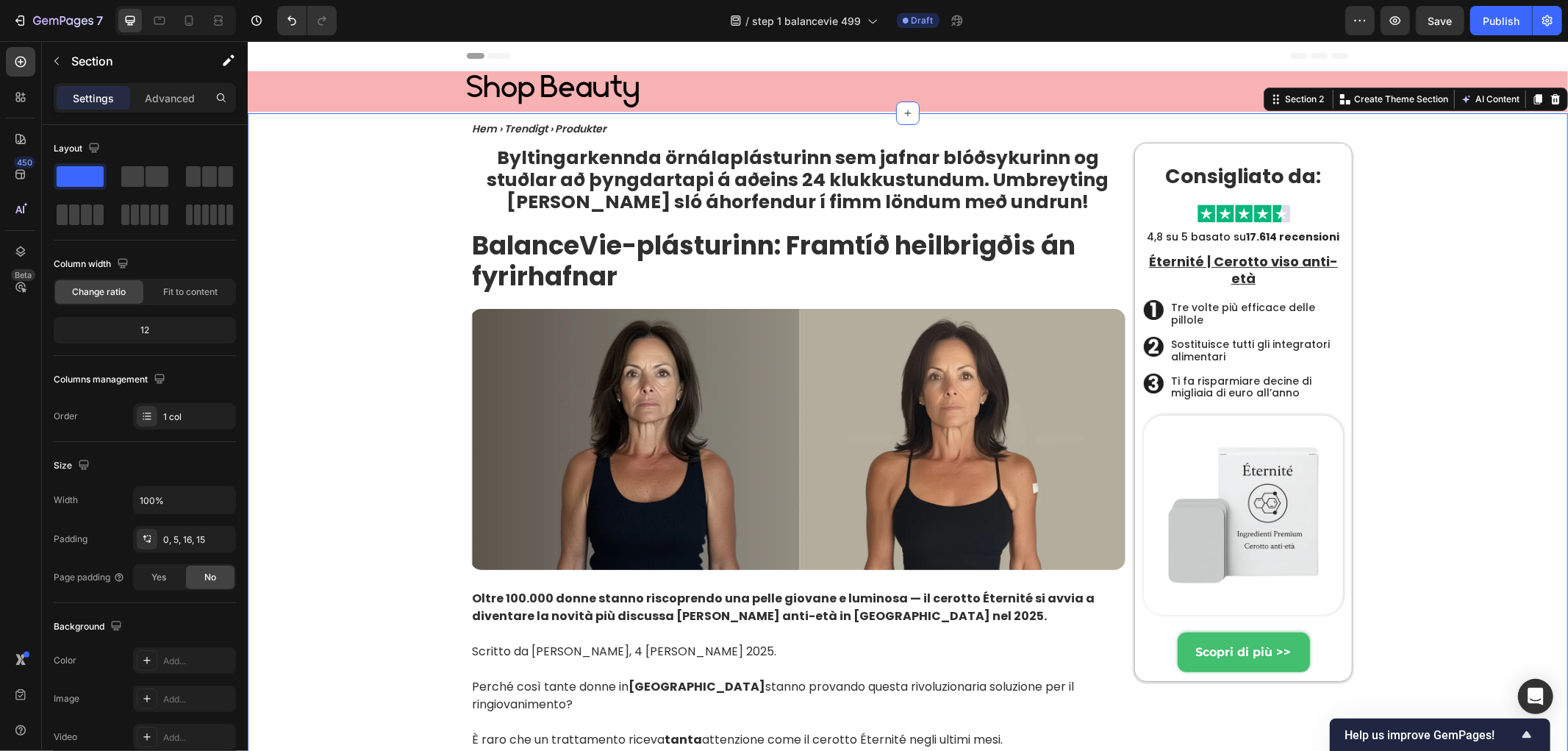
click at [553, 261] on strong "BalanceVie-plásturinn: Framtíð heilbrigðis án fyrirhafnar" at bounding box center [772, 260] width 603 height 67
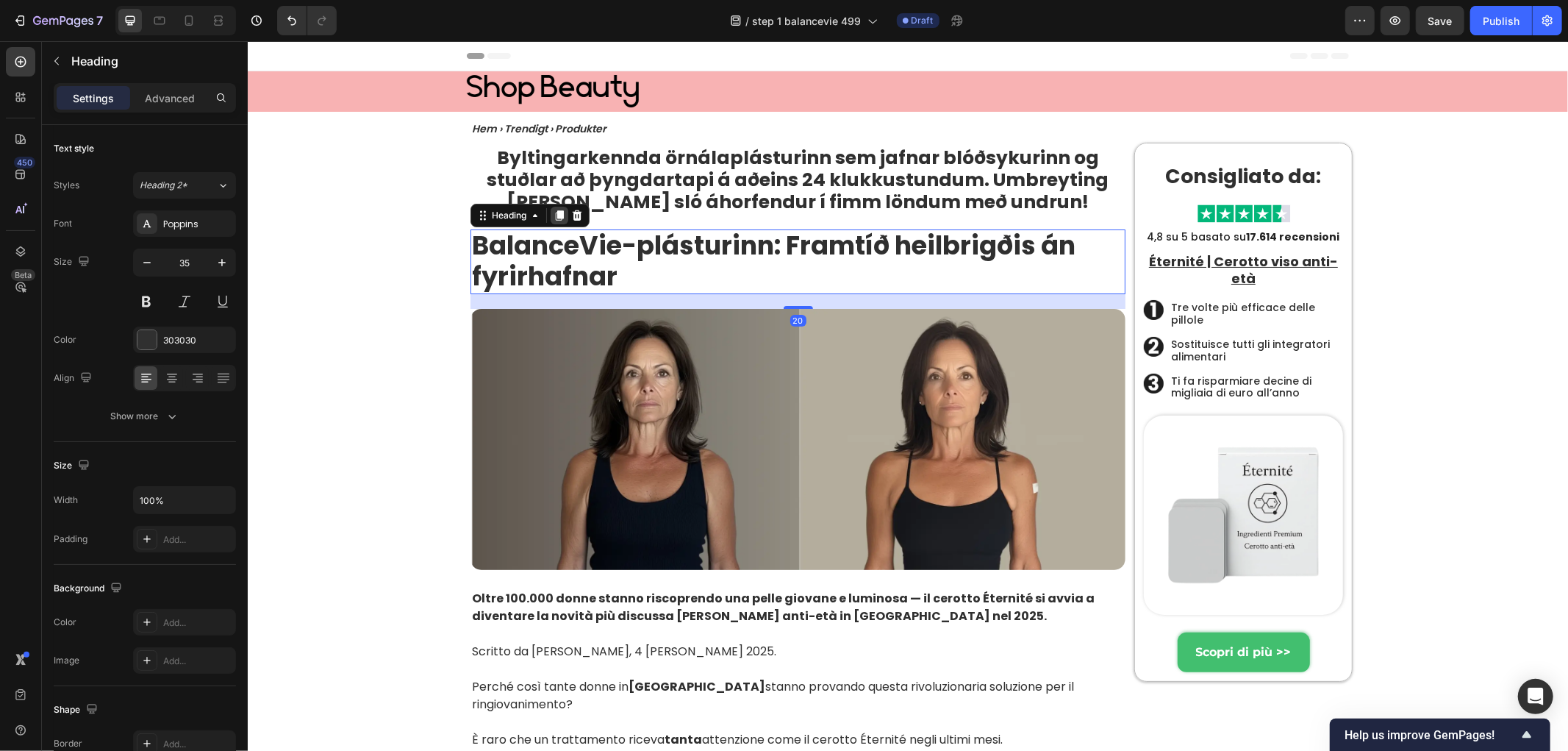
click at [555, 211] on icon at bounding box center [559, 215] width 8 height 10
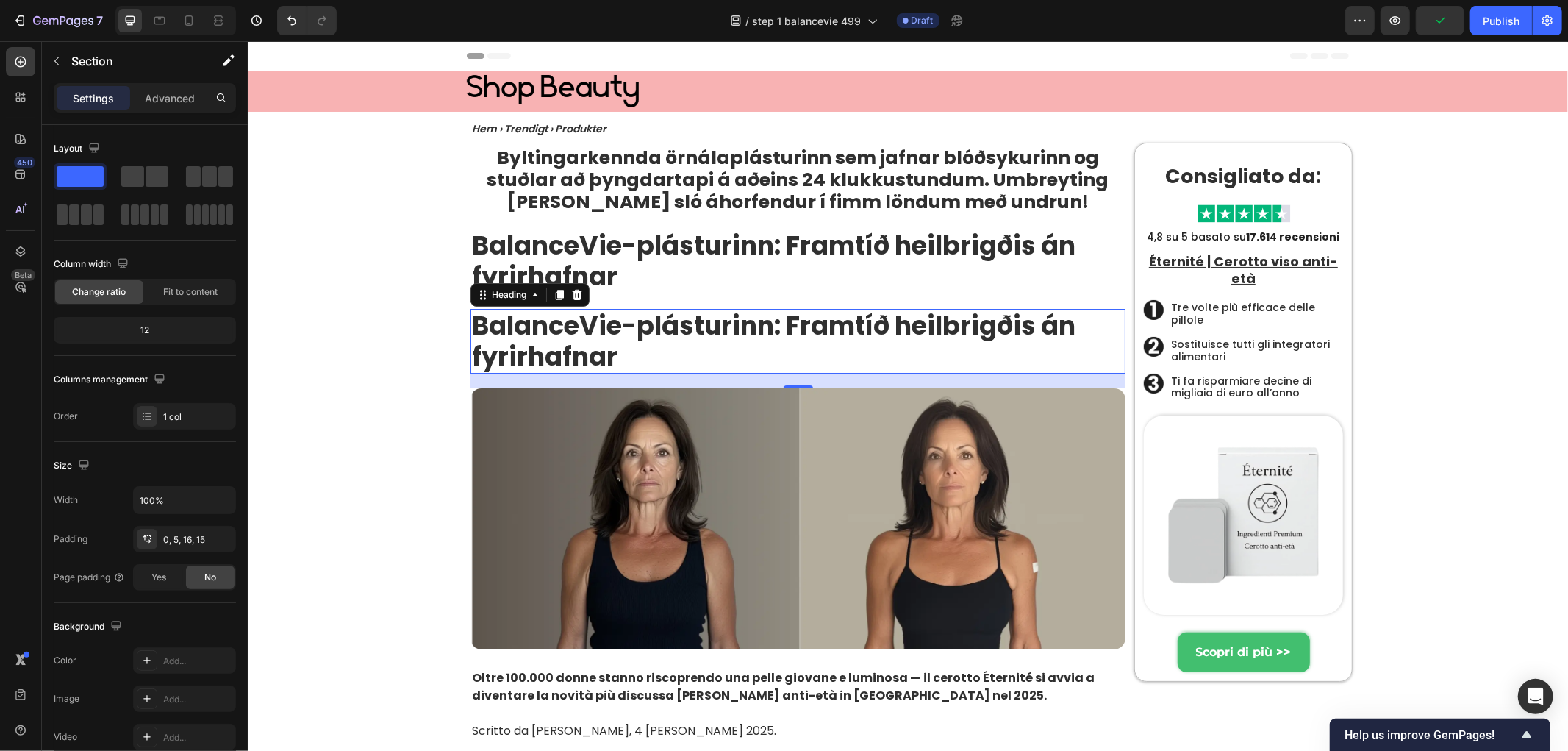
click at [585, 339] on strong "BalanceVie-plásturinn: Framtíð heilbrigðis án fyrirhafnar" at bounding box center [772, 341] width 603 height 67
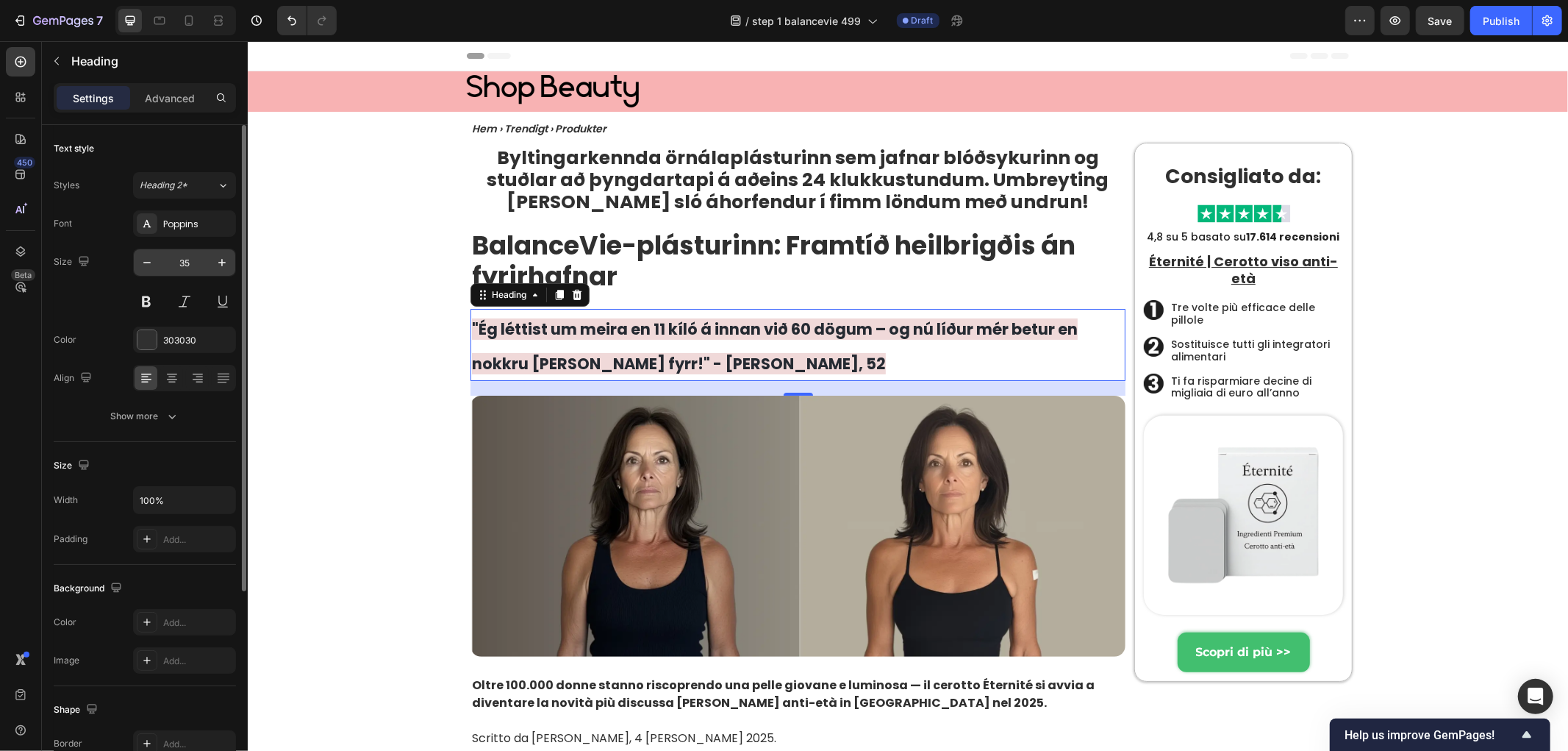
click at [187, 259] on input "35" at bounding box center [184, 262] width 49 height 26
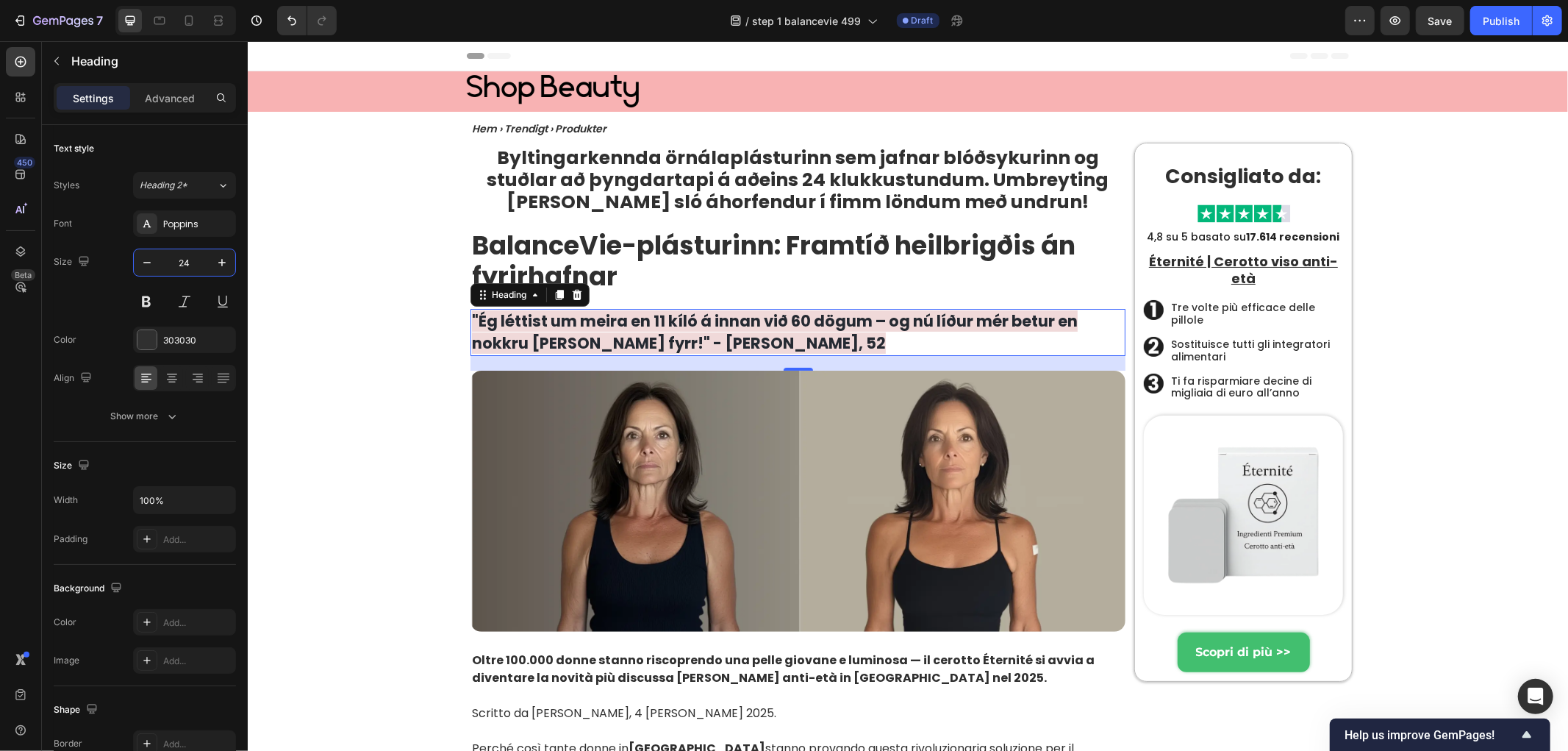
type input "24"
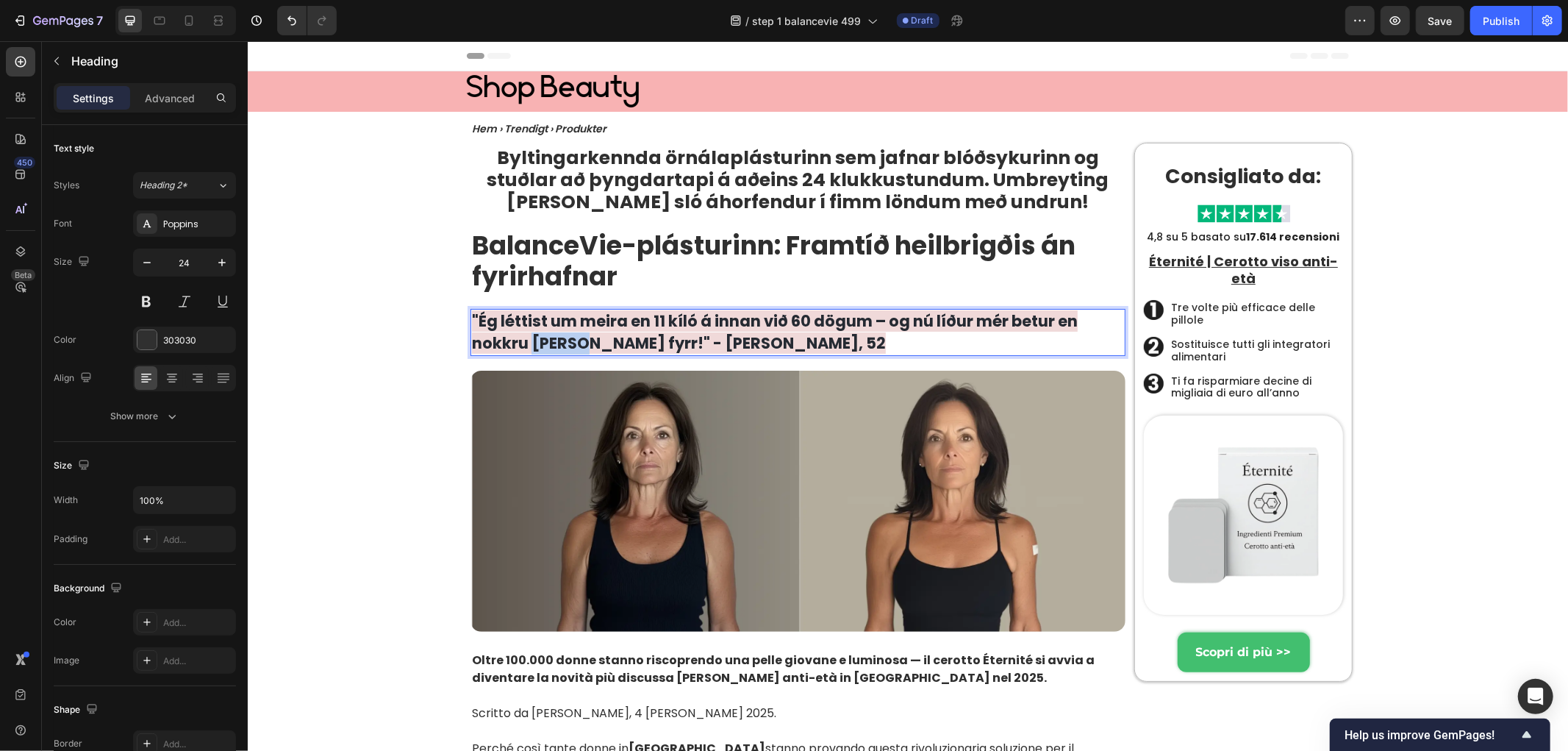
click at [540, 335] on span ""Ég léttist um meira en 11 kíló á innan við 60 dögum – og nú líður mér betur en…" at bounding box center [774, 331] width 606 height 43
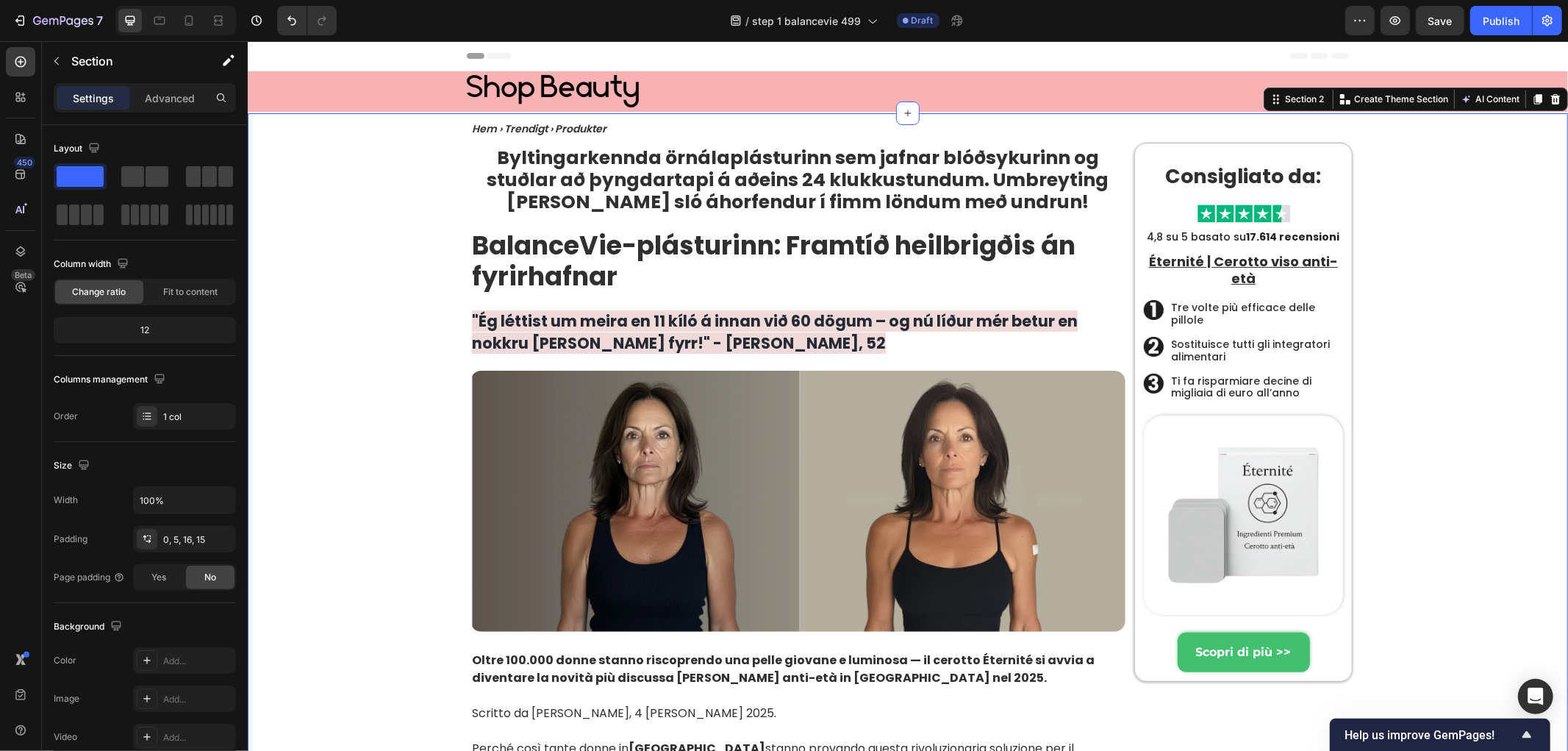
click at [534, 339] on span ""Ég léttist um meira en 11 kíló á innan við 60 dögum – og nú líður mér betur en…" at bounding box center [774, 331] width 606 height 43
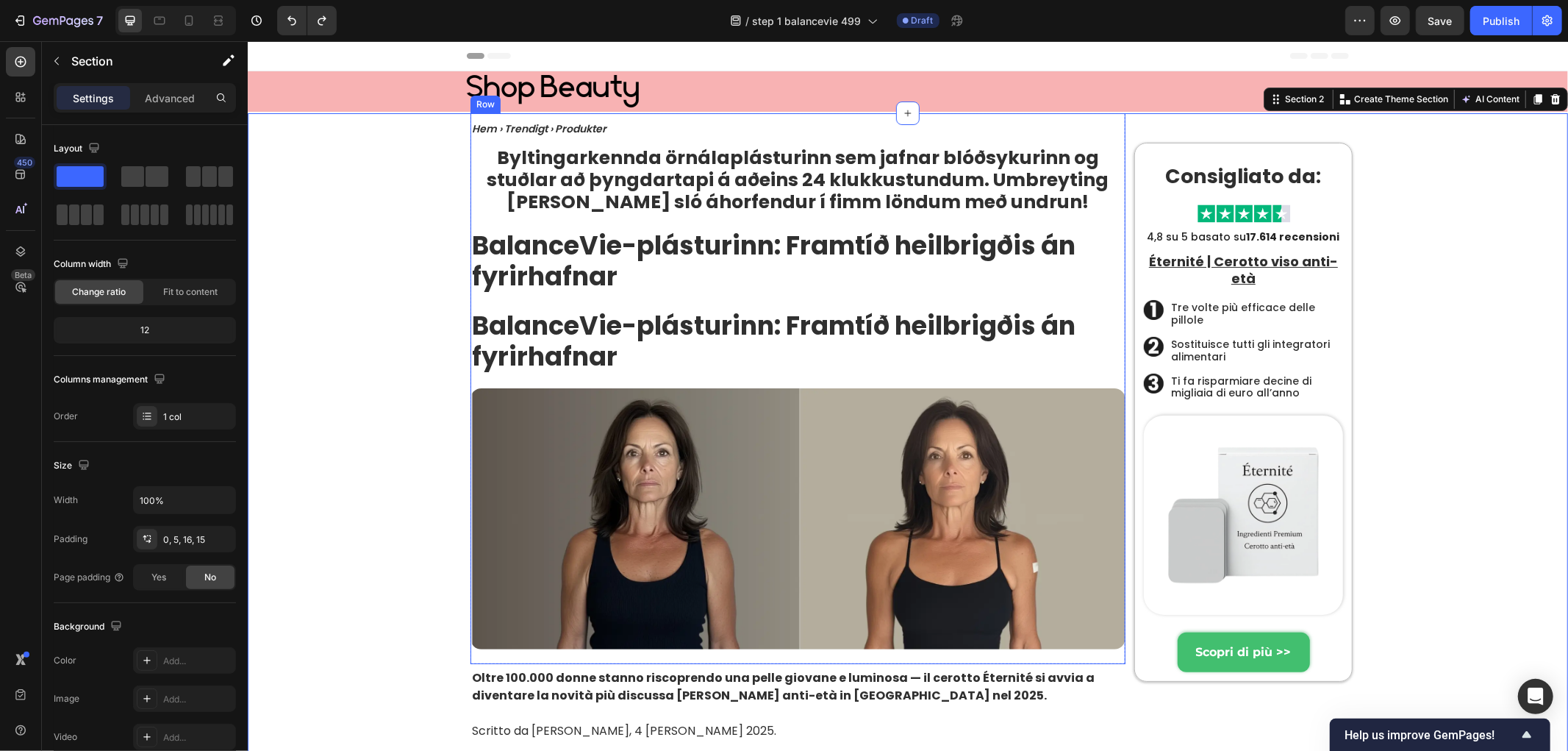
click at [533, 316] on strong "BalanceVie-plásturinn: Framtíð heilbrigðis án fyrirhafnar" at bounding box center [772, 341] width 603 height 67
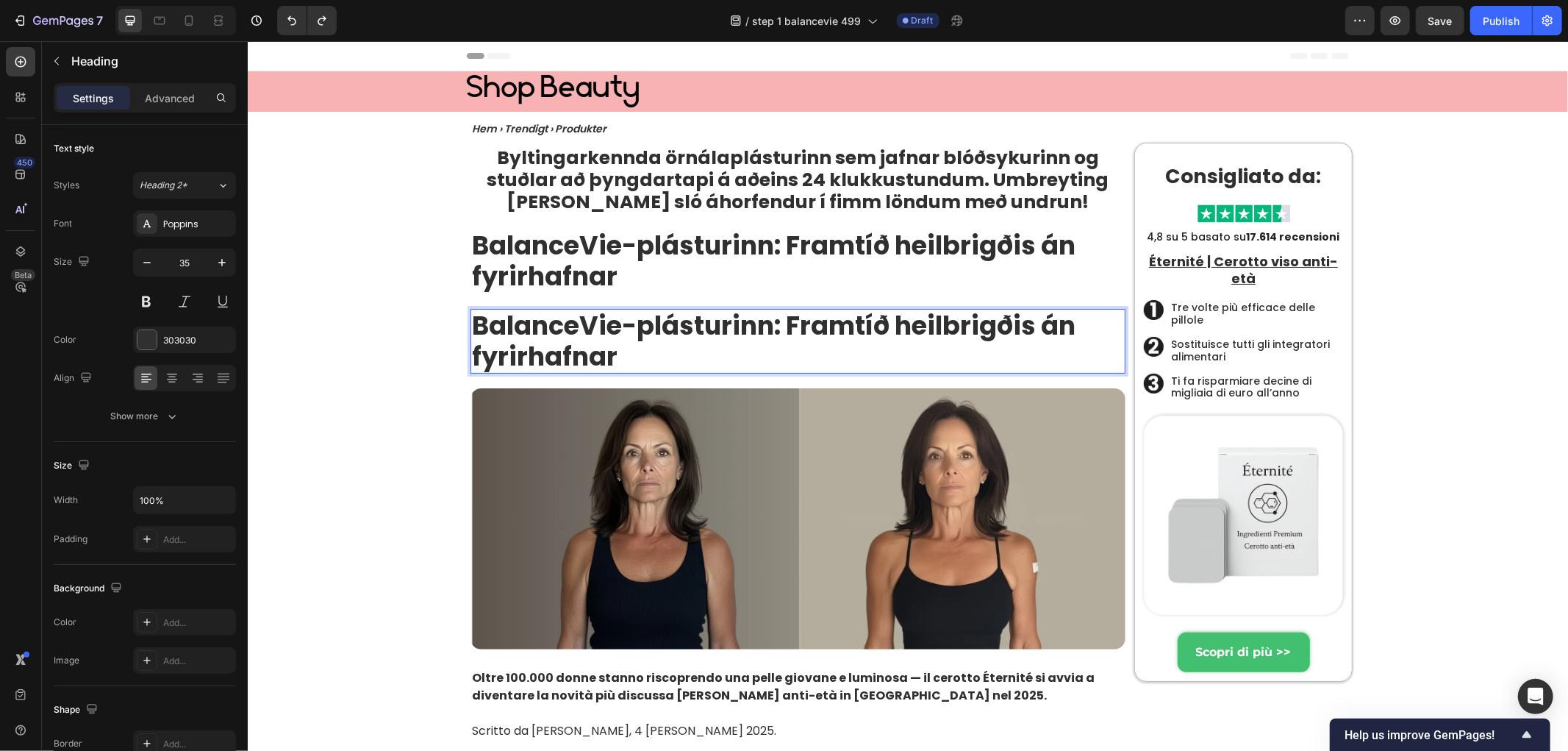
click at [533, 325] on strong "BalanceVie-plásturinn: Framtíð heilbrigðis án fyrirhafnar" at bounding box center [772, 341] width 603 height 67
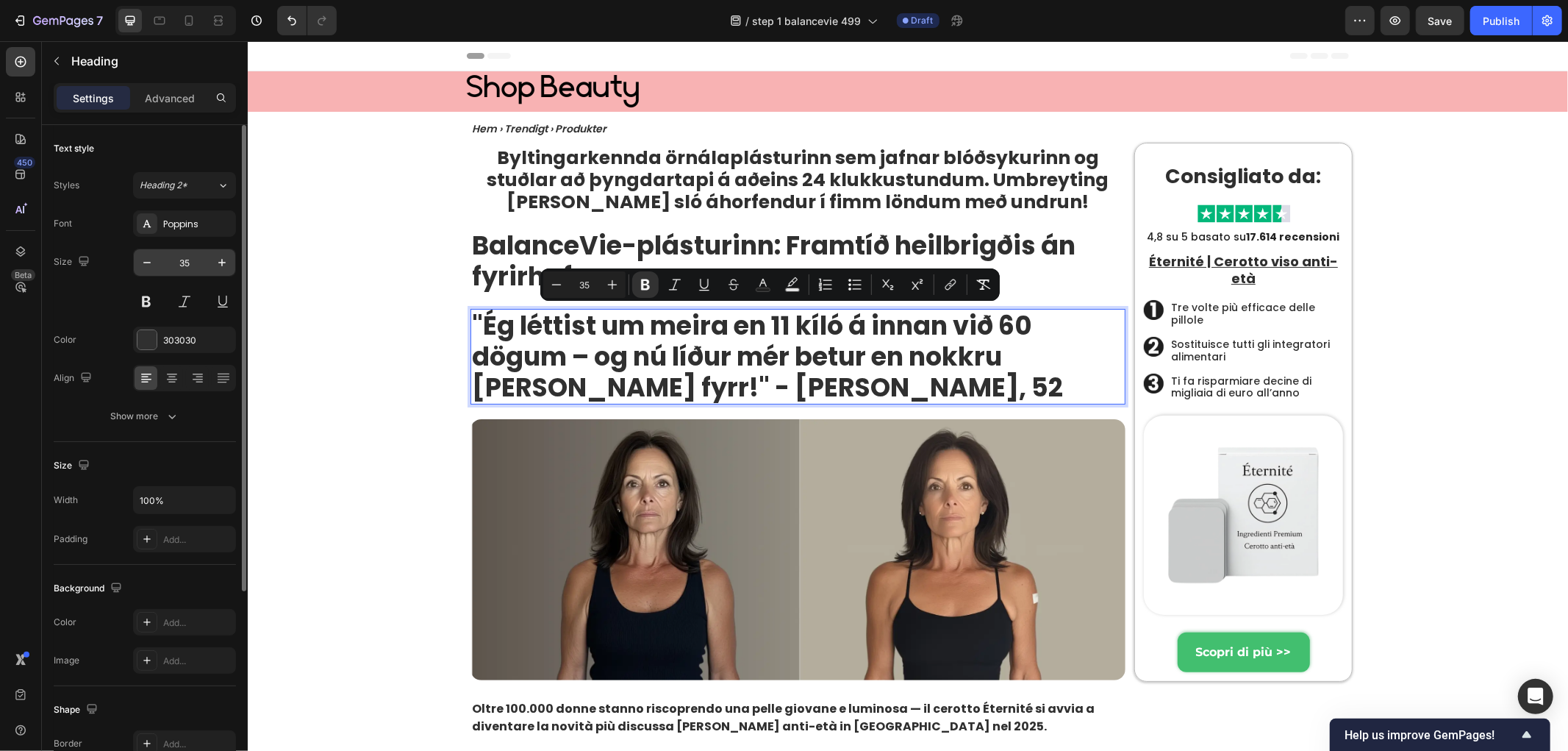
click at [188, 260] on input "35" at bounding box center [184, 262] width 49 height 26
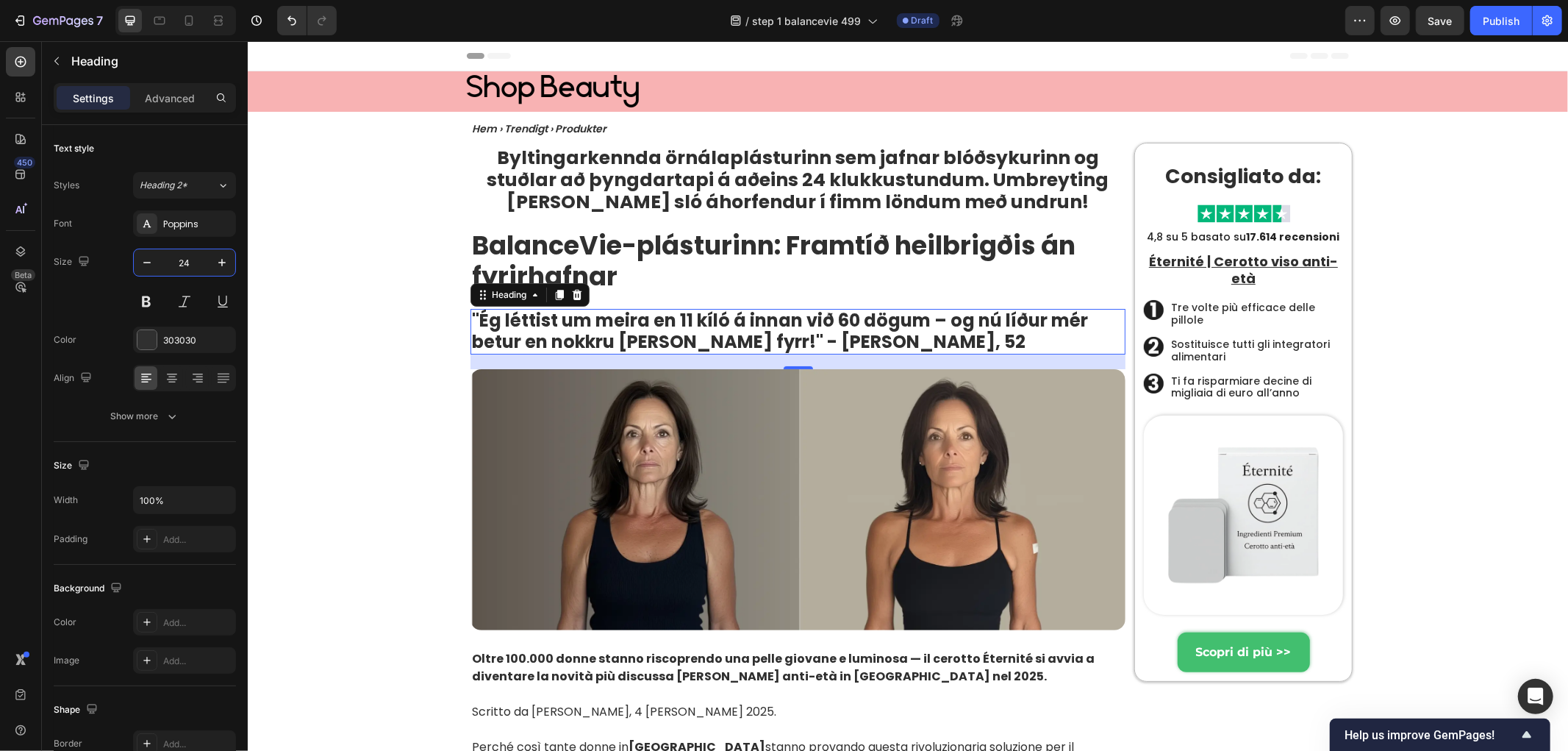
type input "24"
click at [535, 327] on strong ""Ég léttist um meira en 11 kíló á innan við 60 dögum – og nú líður mér betur en…" at bounding box center [779, 330] width 616 height 46
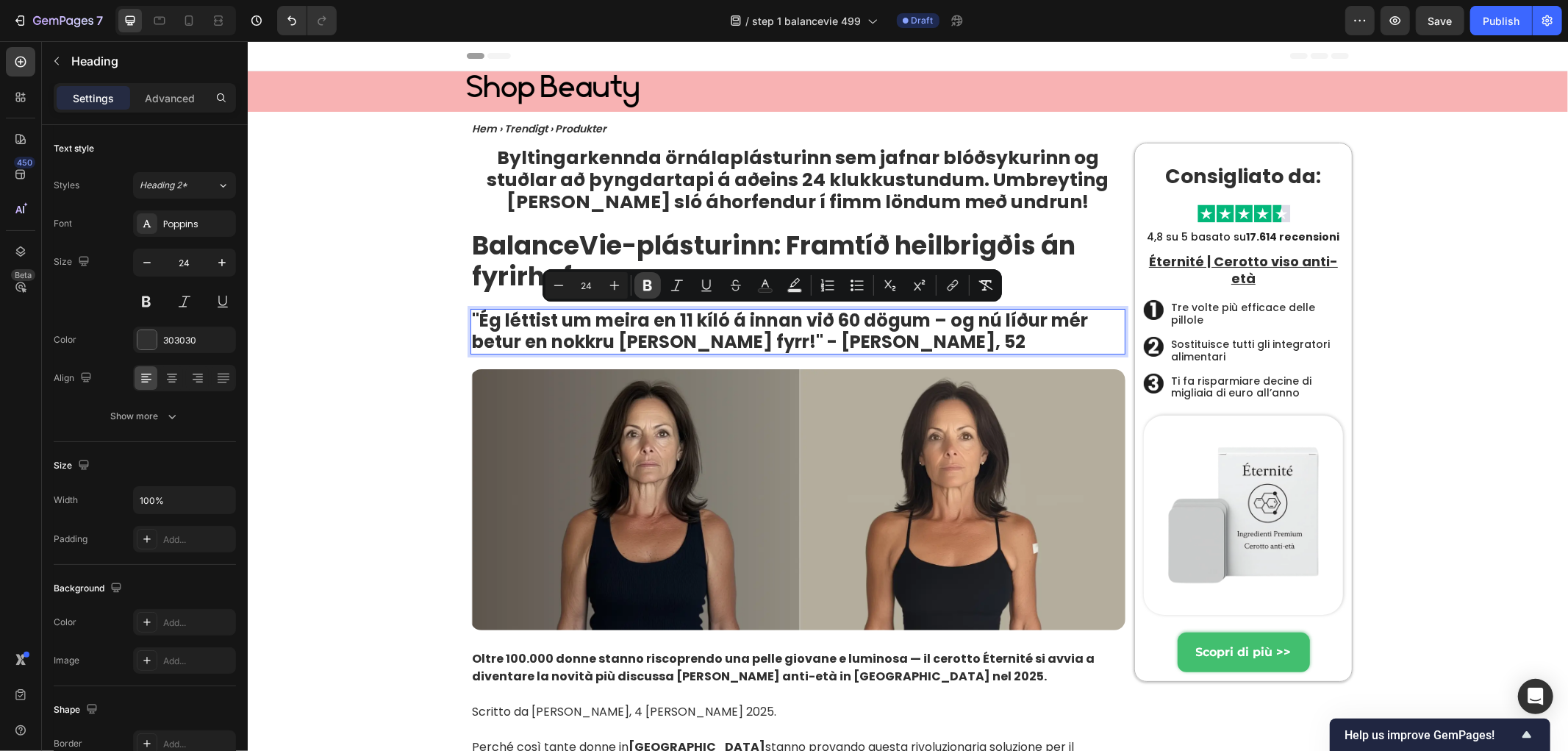
click at [656, 284] on button "Bold" at bounding box center [647, 285] width 26 height 26
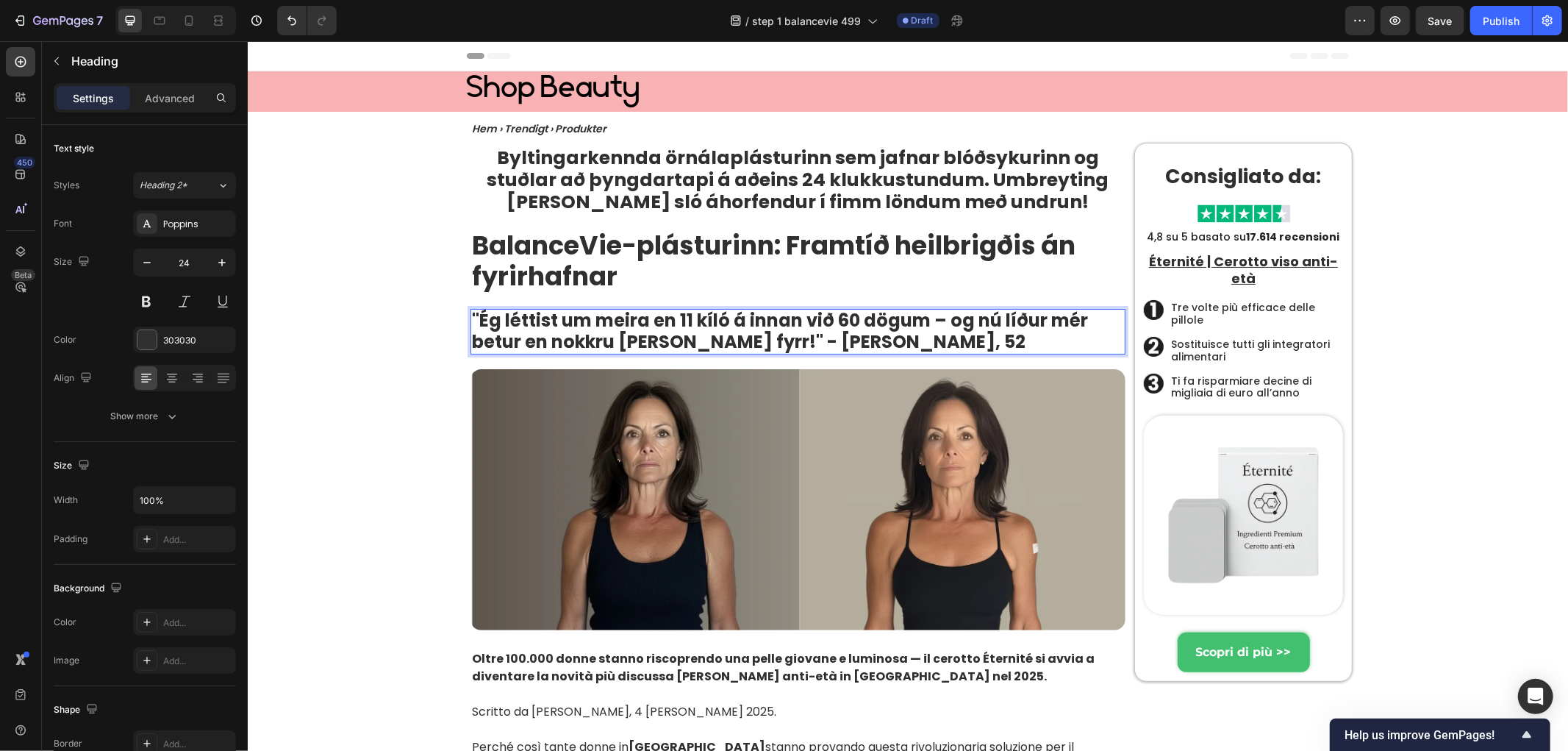
click at [541, 335] on p ""Ég léttist um meira en 11 kíló á innan við 60 dögum – og nú líður mér betur en…" at bounding box center [797, 330] width 652 height 42
click at [611, 325] on p ""Ég léttist um meira en 11 kíló á innan við 60 dögum – og nú líður mér betur en…" at bounding box center [797, 330] width 652 height 42
click at [631, 346] on p ""Ég léttist um meira en 11 kíló á innan við 60 dögum – og nú líður mér betur en…" at bounding box center [797, 330] width 652 height 42
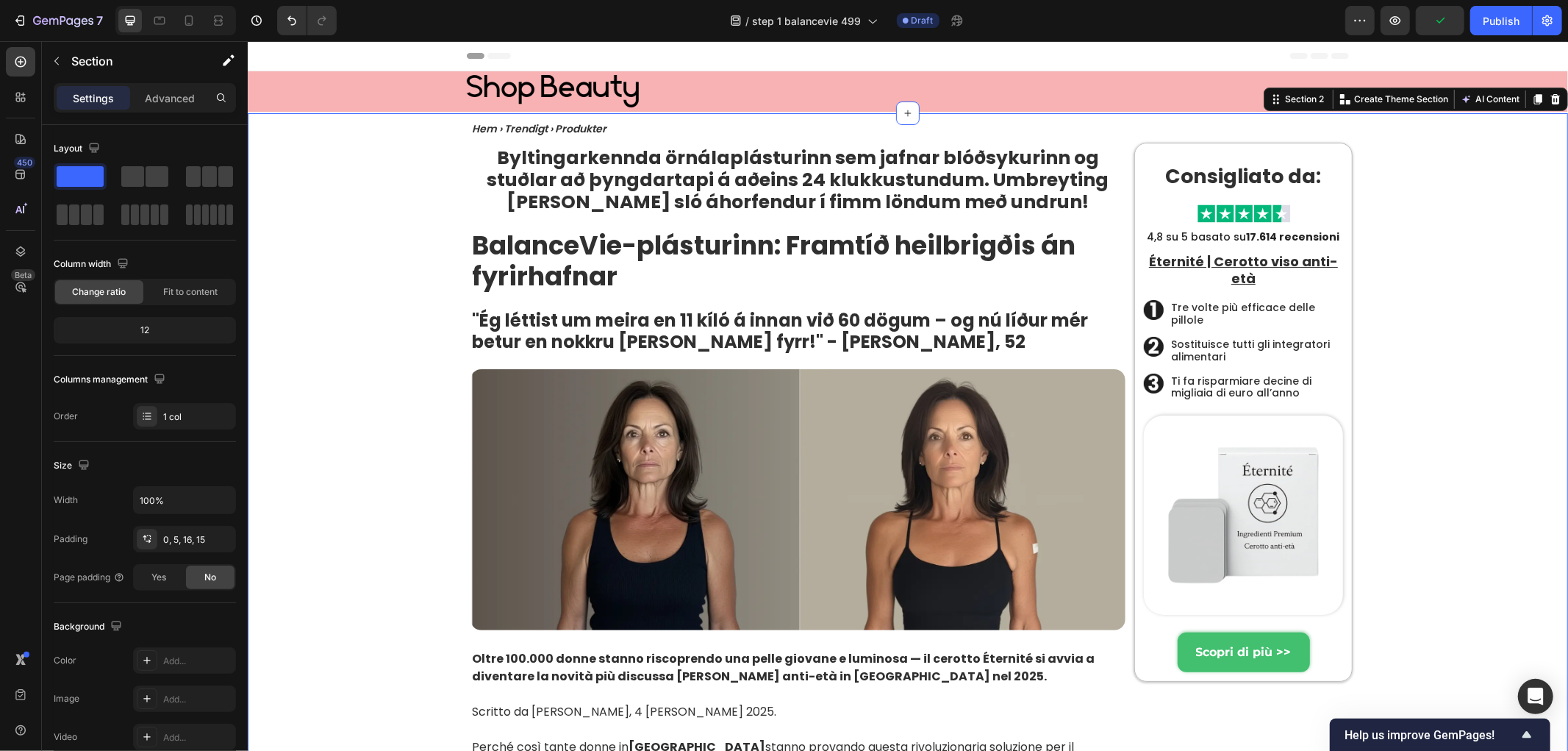
click at [596, 341] on p ""Ég léttist um meira en 11 kíló á innan við 60 dögum – og nú líður mér betur en…" at bounding box center [797, 330] width 652 height 42
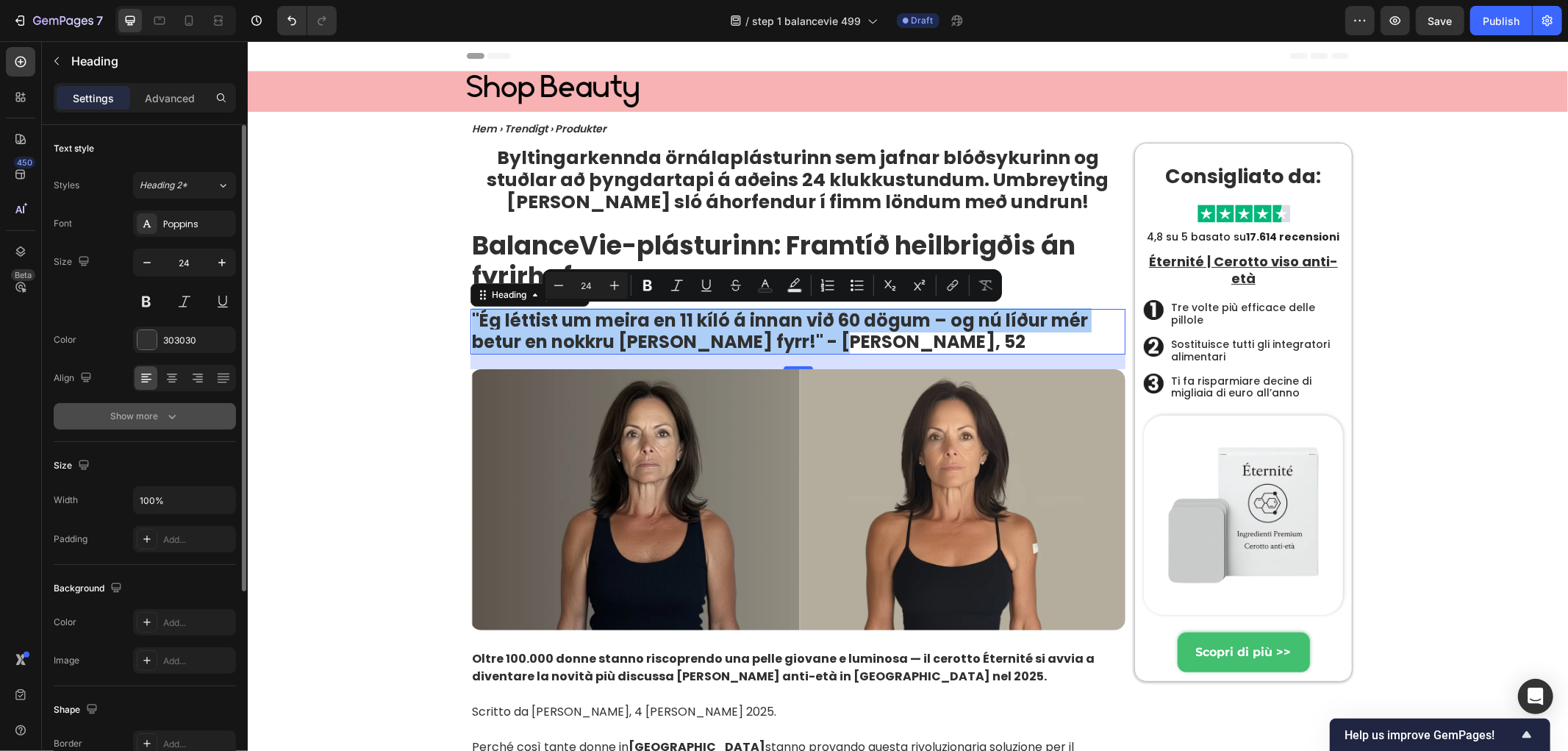
drag, startPoint x: 156, startPoint y: 422, endPoint x: 0, endPoint y: 402, distance: 157.3
click at [156, 422] on div "Show more" at bounding box center [145, 416] width 68 height 14
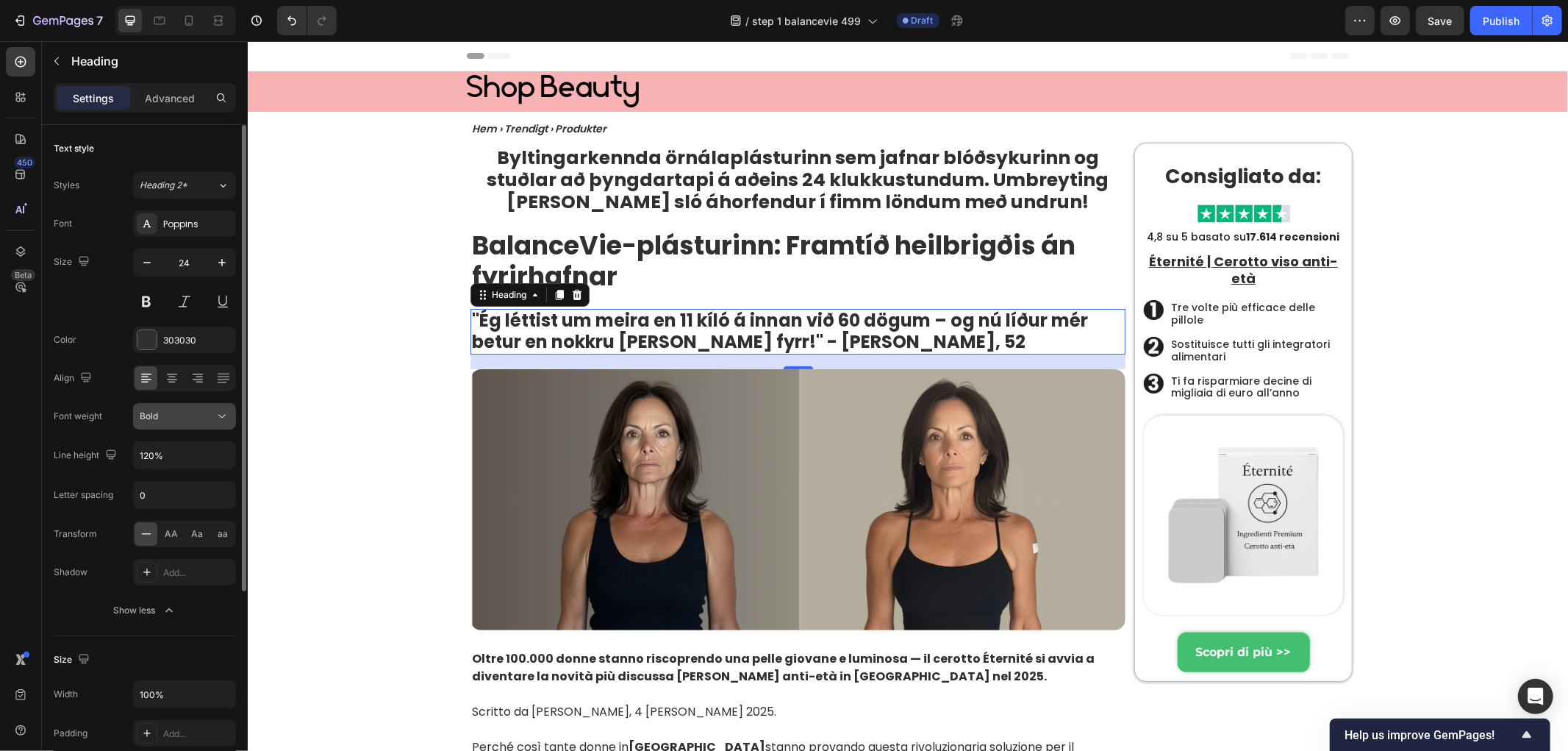
click at [210, 420] on div "Bold" at bounding box center [177, 416] width 75 height 14
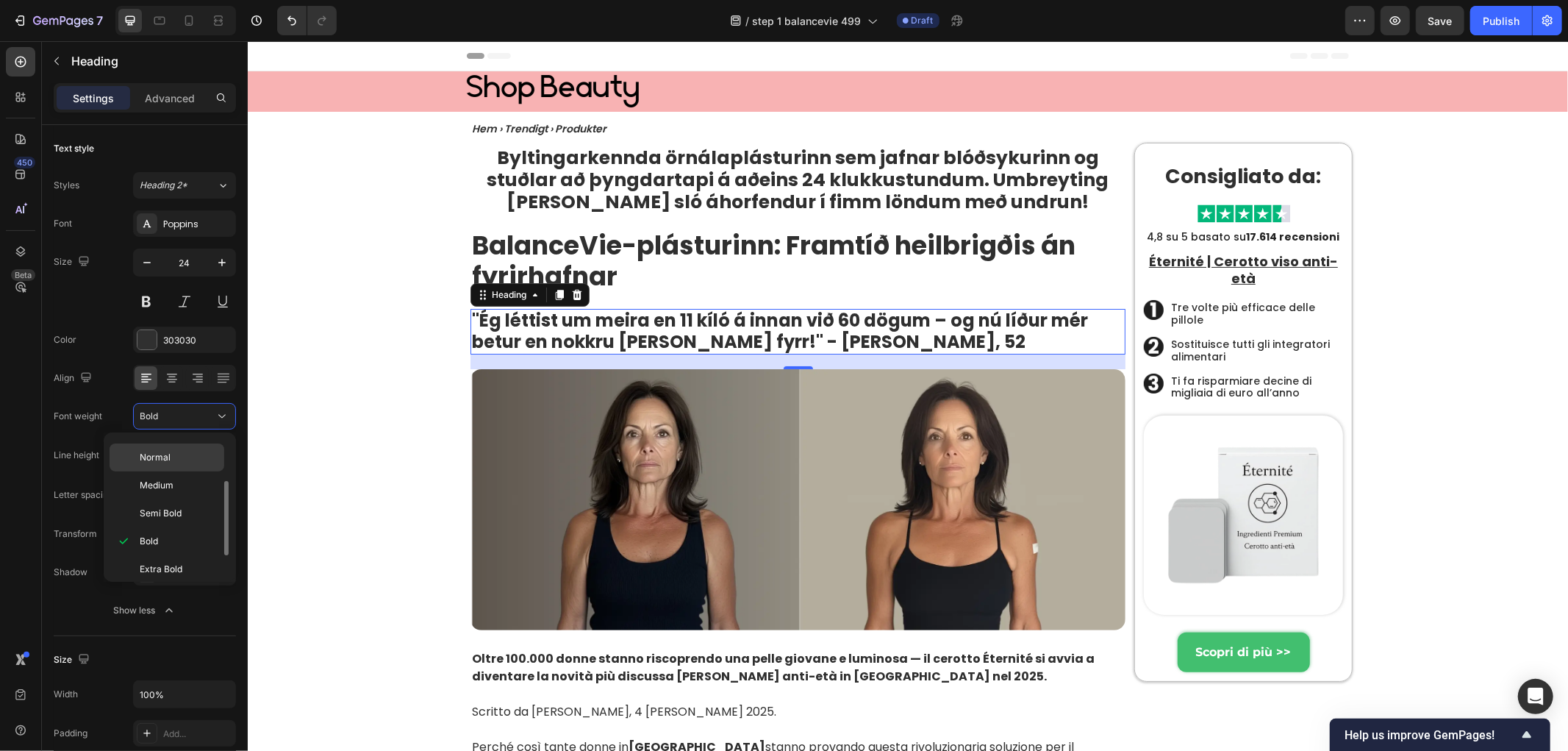
click at [204, 454] on p "Normal" at bounding box center [178, 458] width 78 height 14
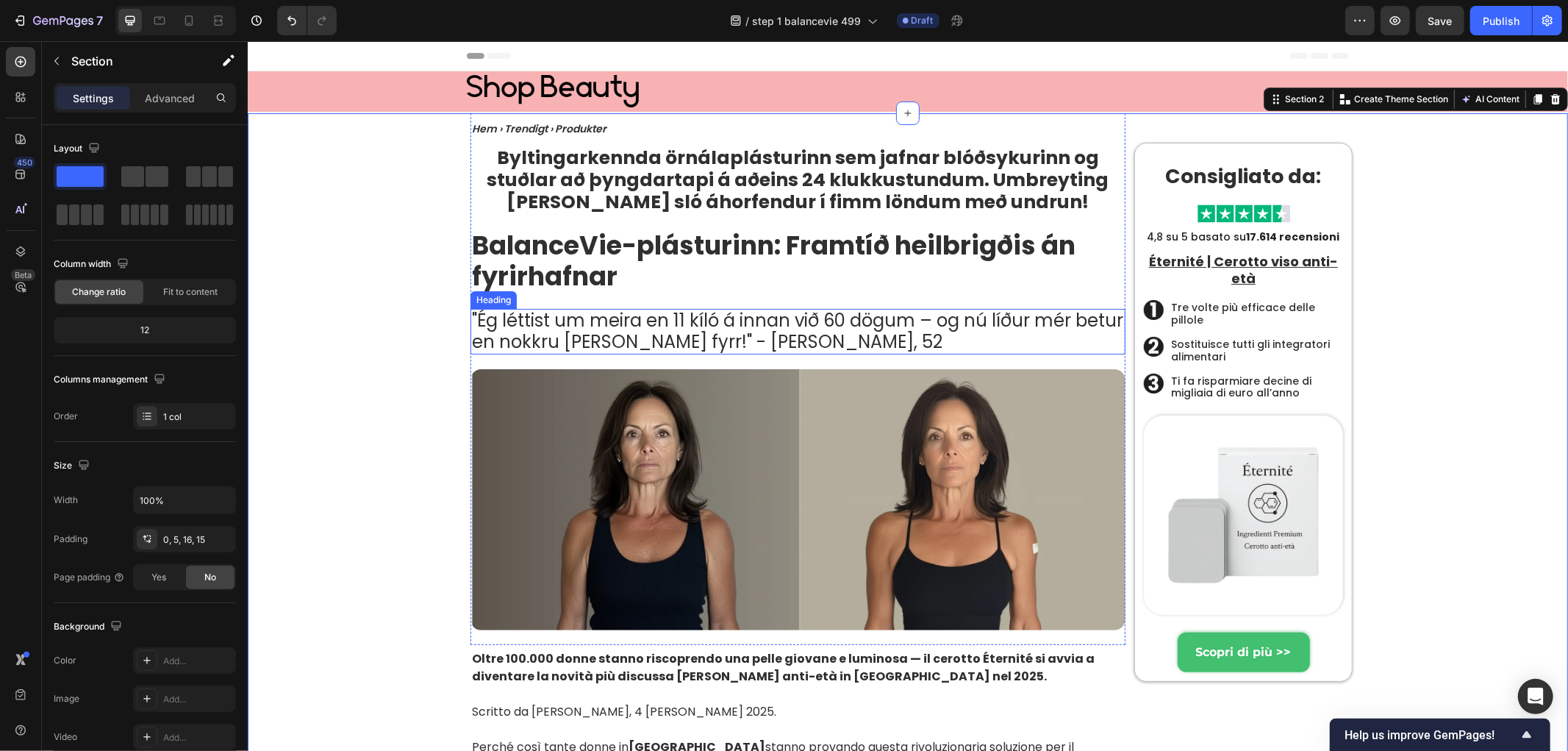
click at [562, 332] on p ""Ég léttist um meira en 11 kíló á innan við 60 dögum – og nú líður mér betur en…" at bounding box center [797, 330] width 652 height 42
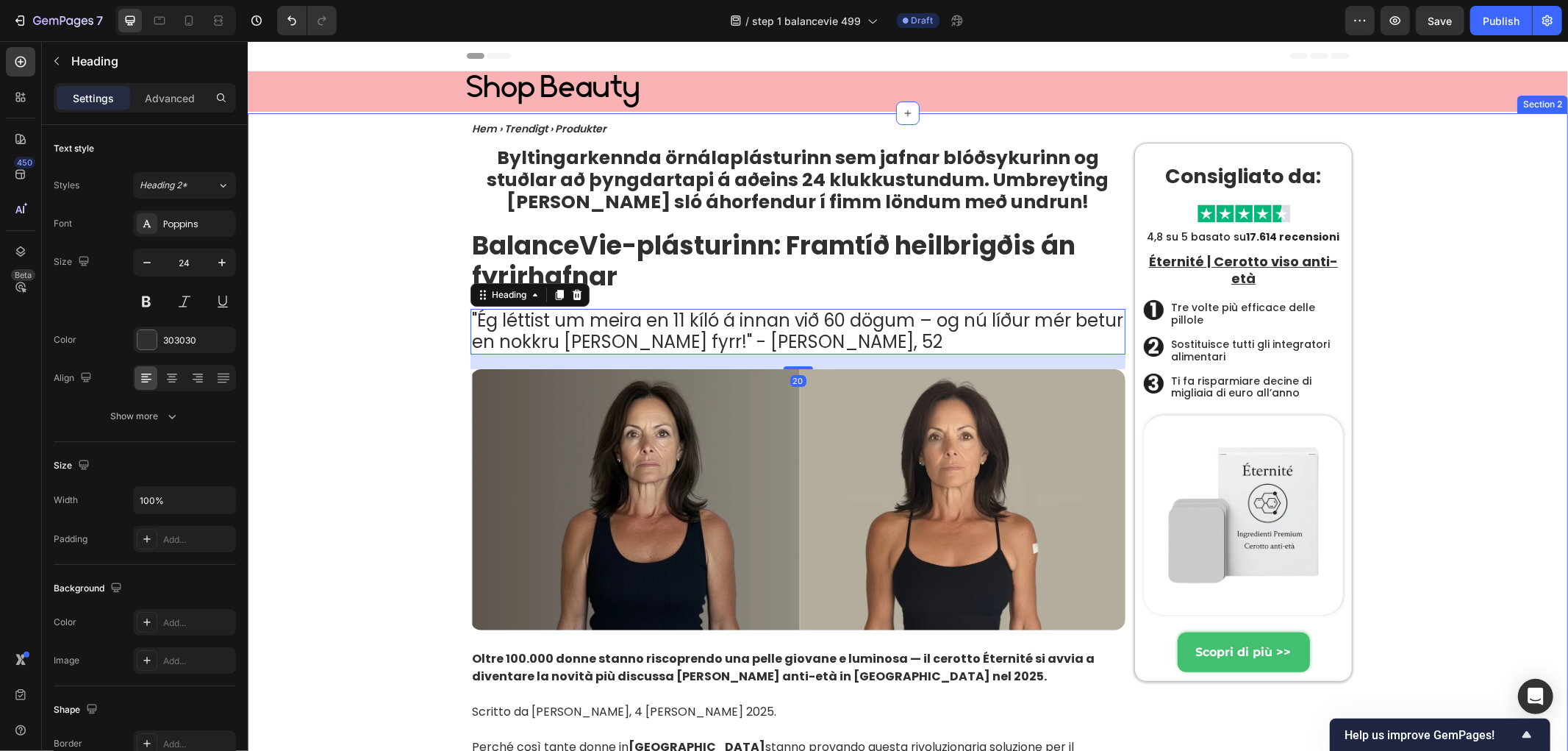
drag, startPoint x: 369, startPoint y: 337, endPoint x: 377, endPoint y: 340, distance: 8.5
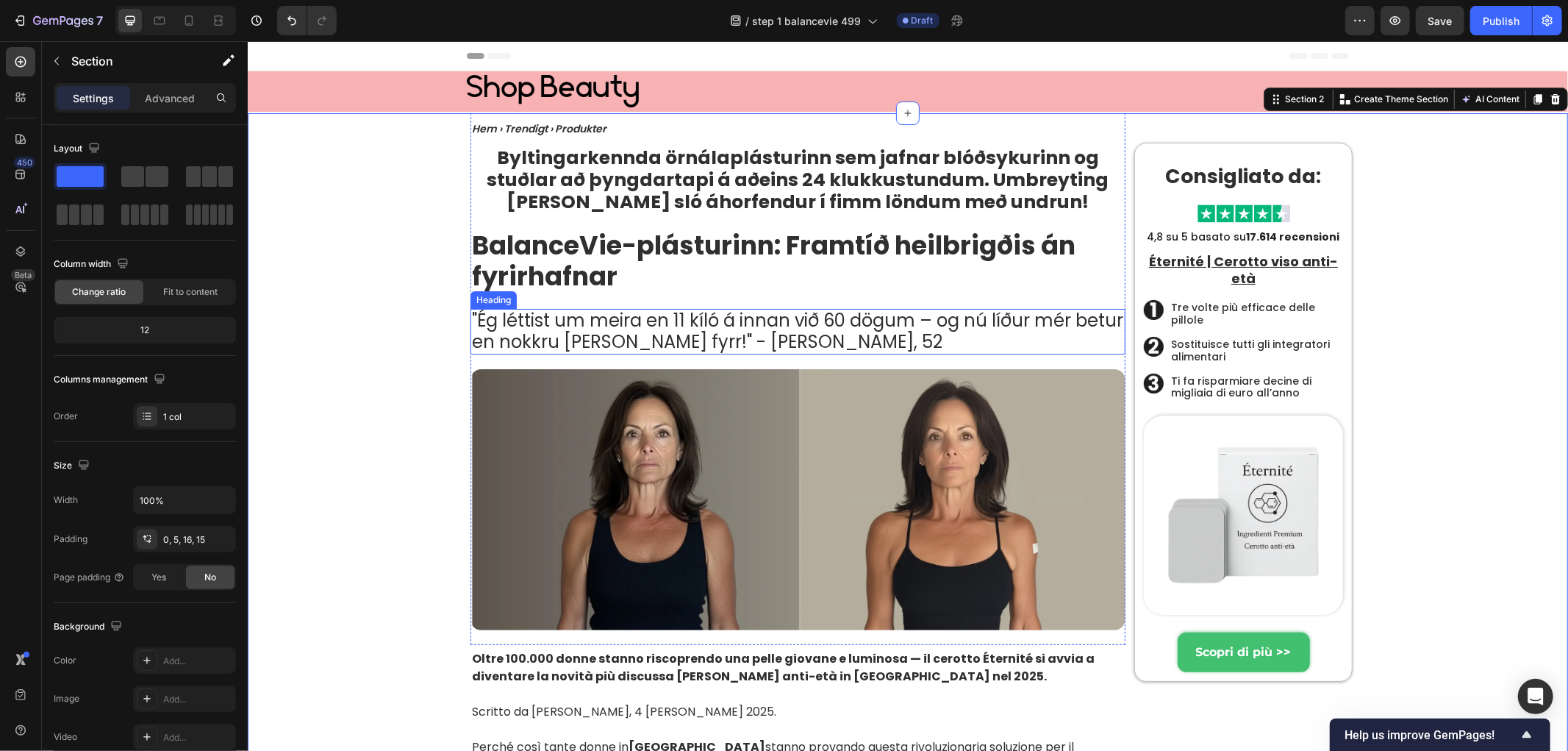
click at [577, 317] on p ""Ég léttist um meira en 11 kíló á innan við 60 dögum – og nú líður mér betur en…" at bounding box center [797, 330] width 652 height 42
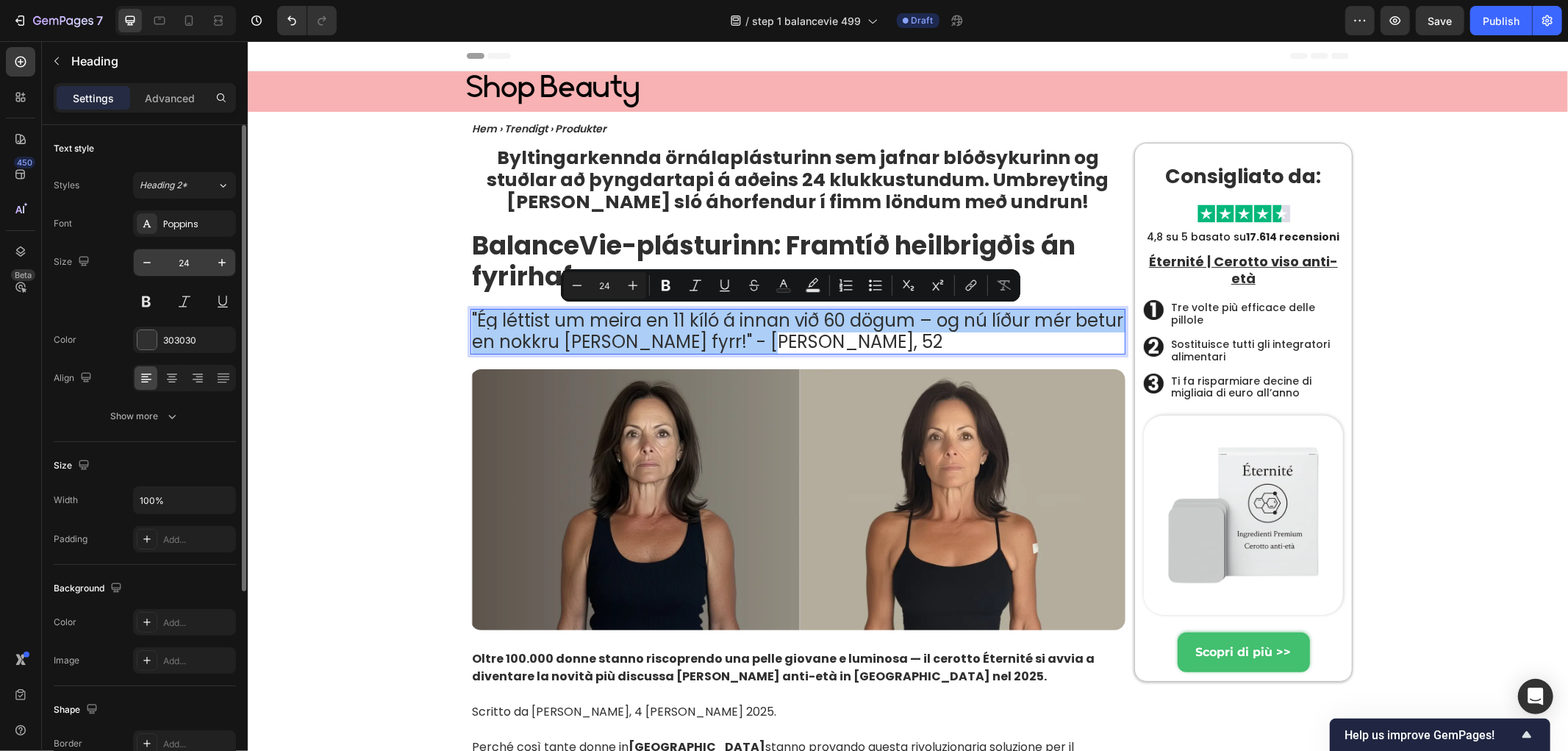
click at [183, 264] on input "24" at bounding box center [184, 262] width 49 height 26
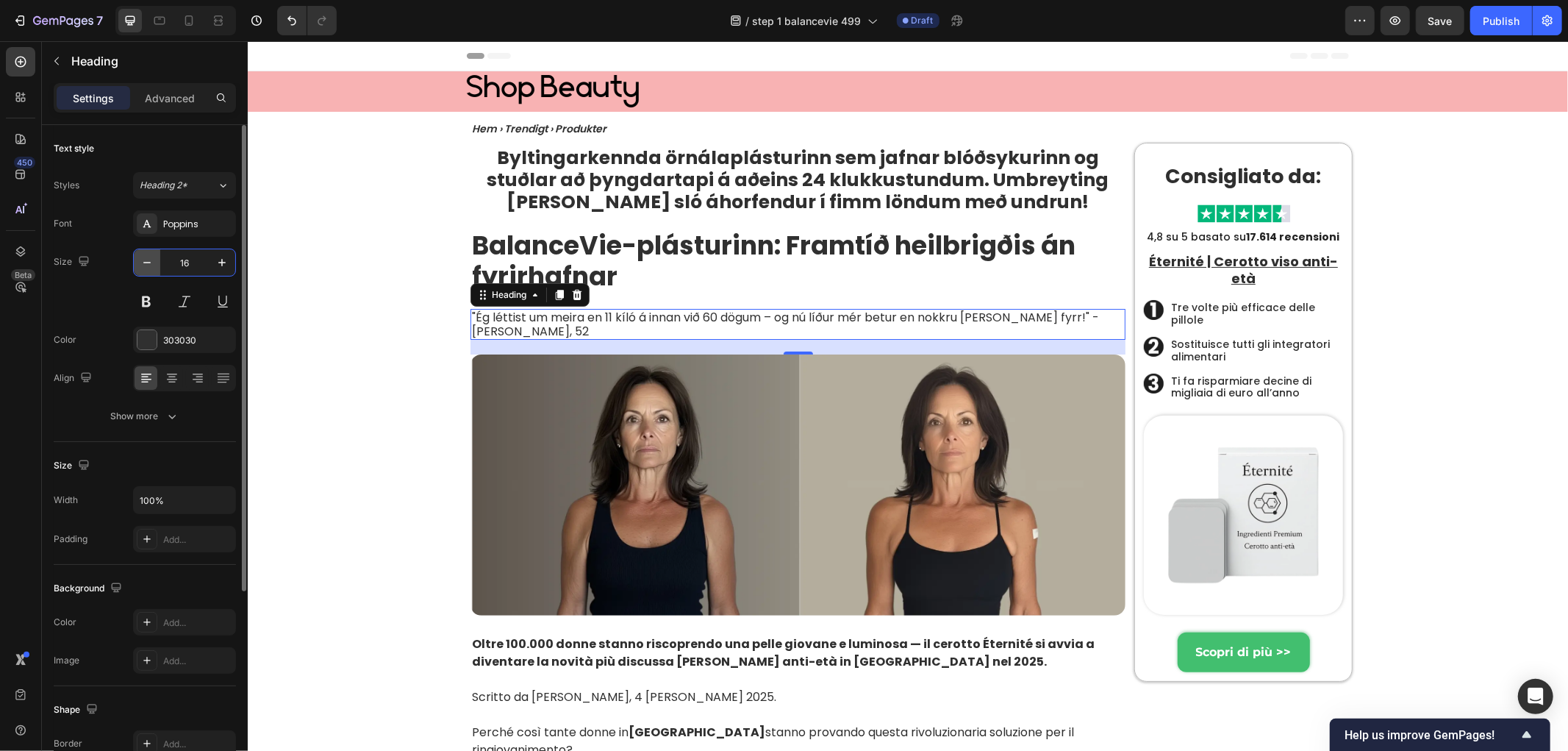
click at [138, 258] on div "16" at bounding box center [184, 262] width 102 height 26
type input "20"
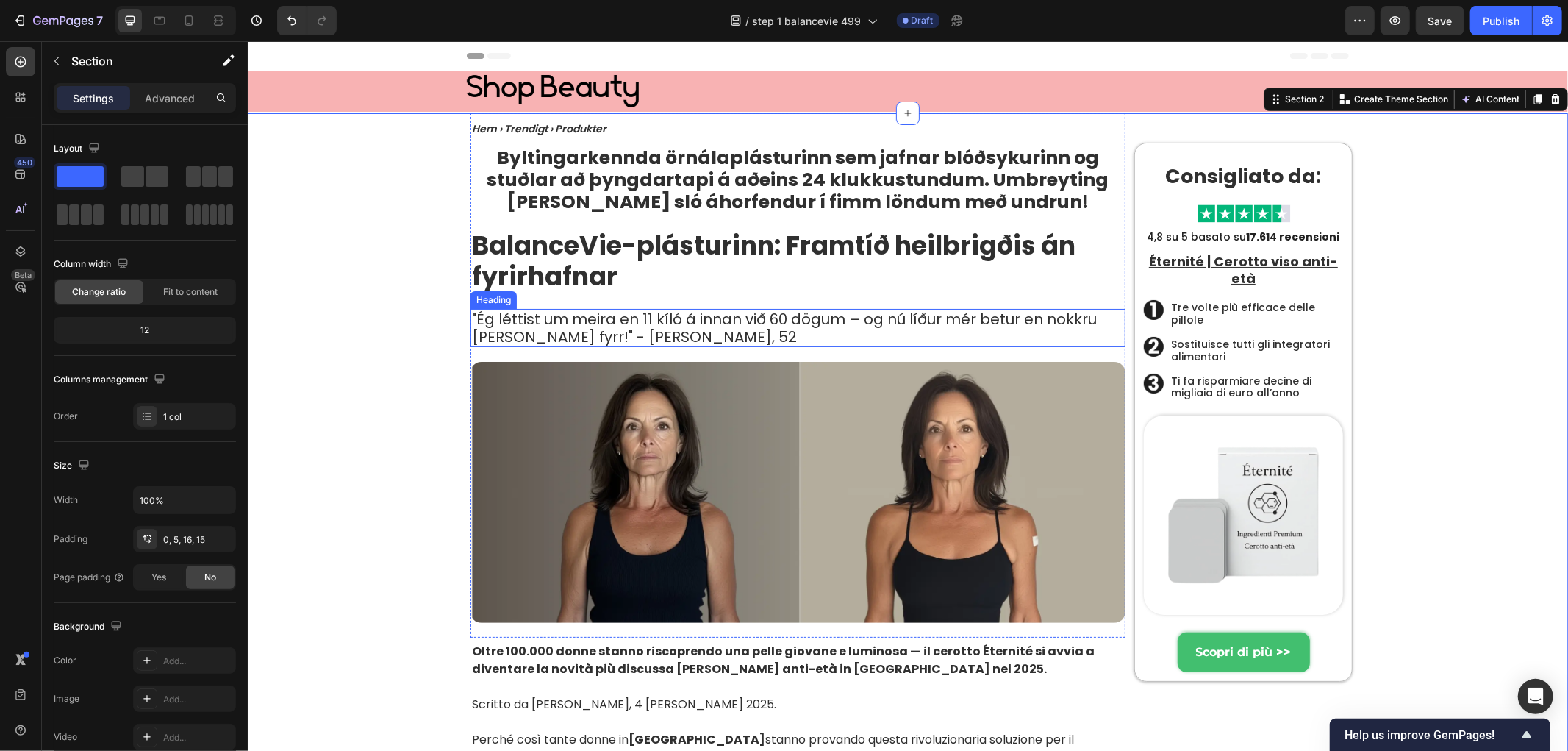
click at [541, 335] on p ""Ég léttist um meira en 11 kíló á innan við 60 dögum – og nú líður mér betur en…" at bounding box center [797, 327] width 652 height 35
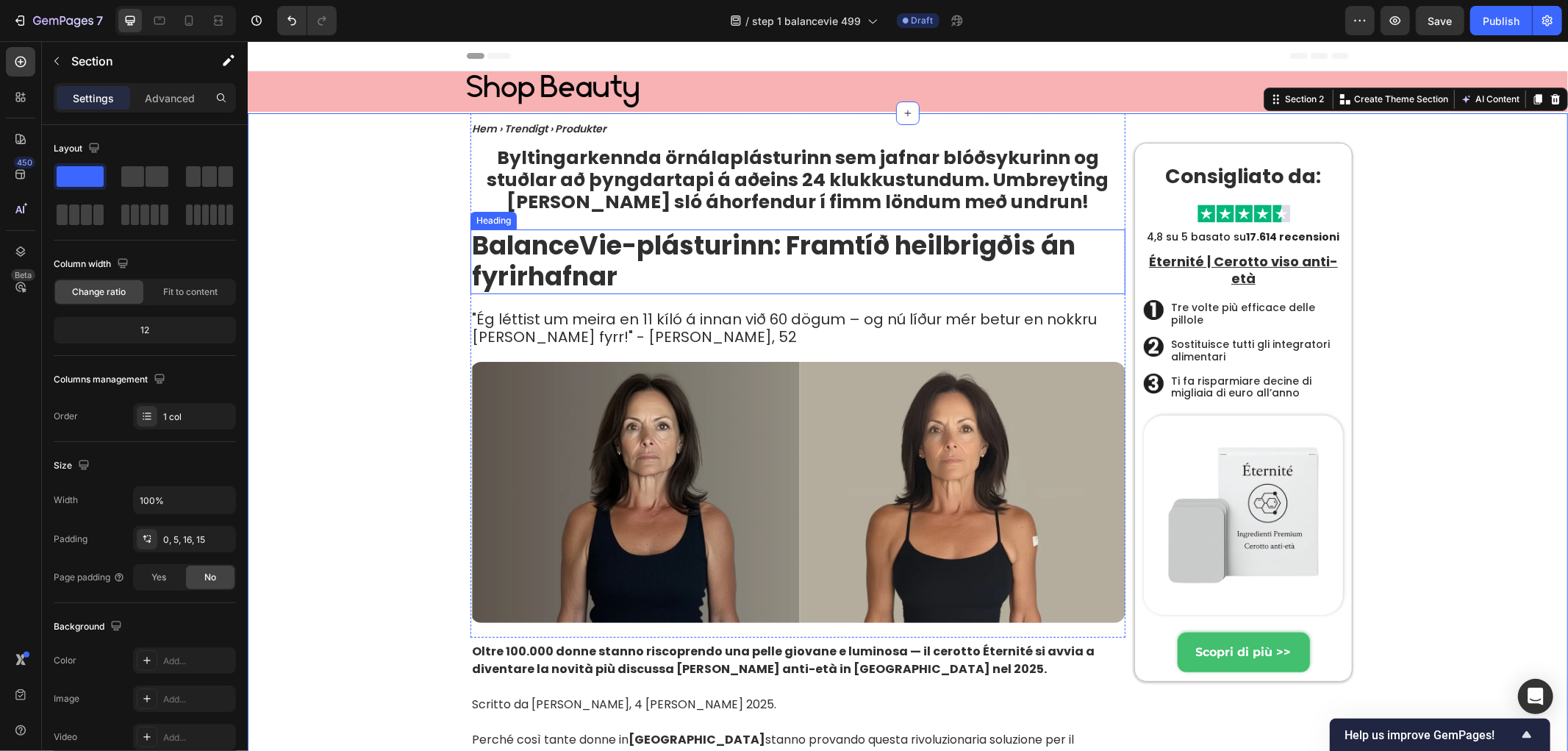
click at [486, 310] on p ""Ég léttist um meira en 11 kíló á innan við 60 dögum – og nú líður mér betur en…" at bounding box center [797, 327] width 652 height 35
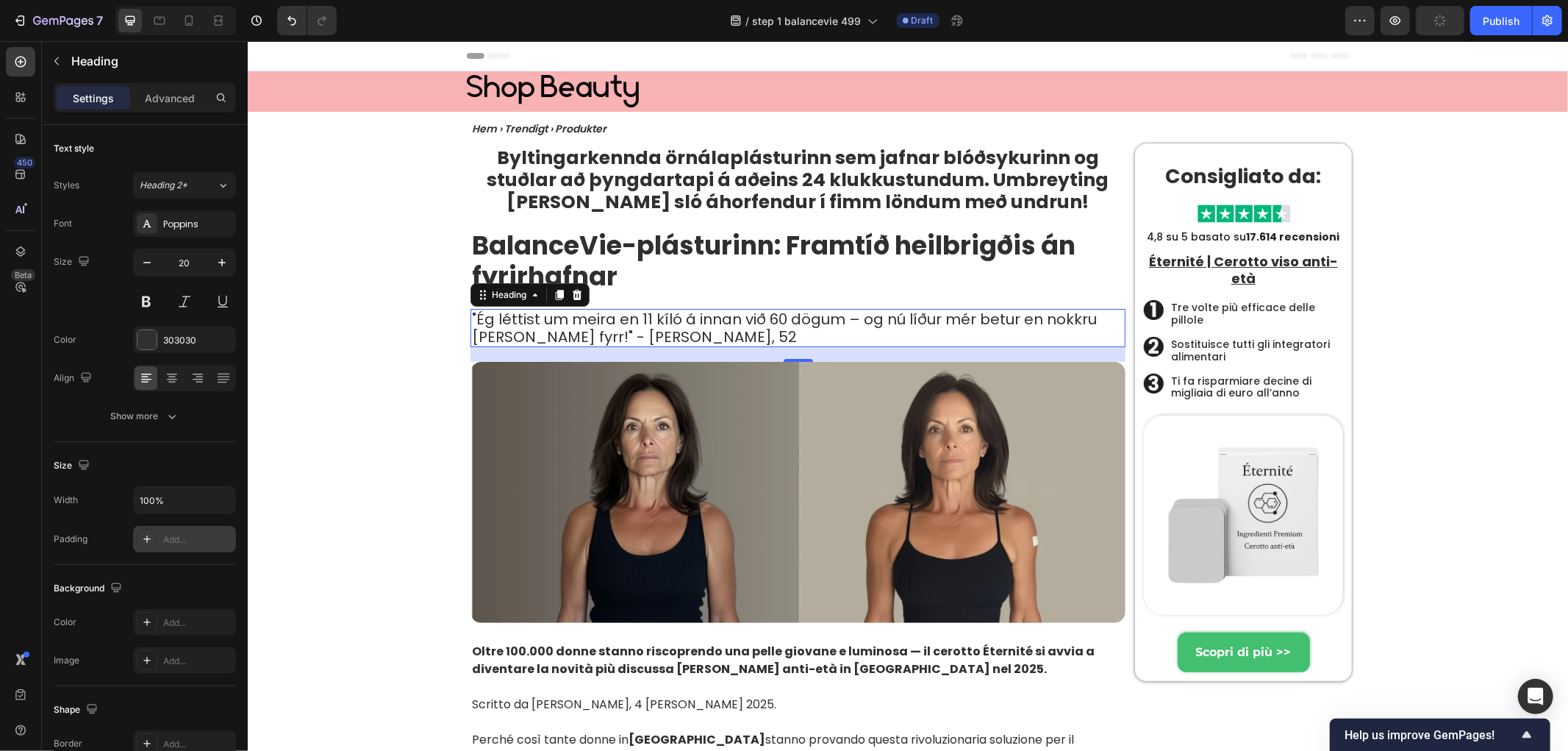
click at [137, 538] on div at bounding box center [147, 539] width 21 height 21
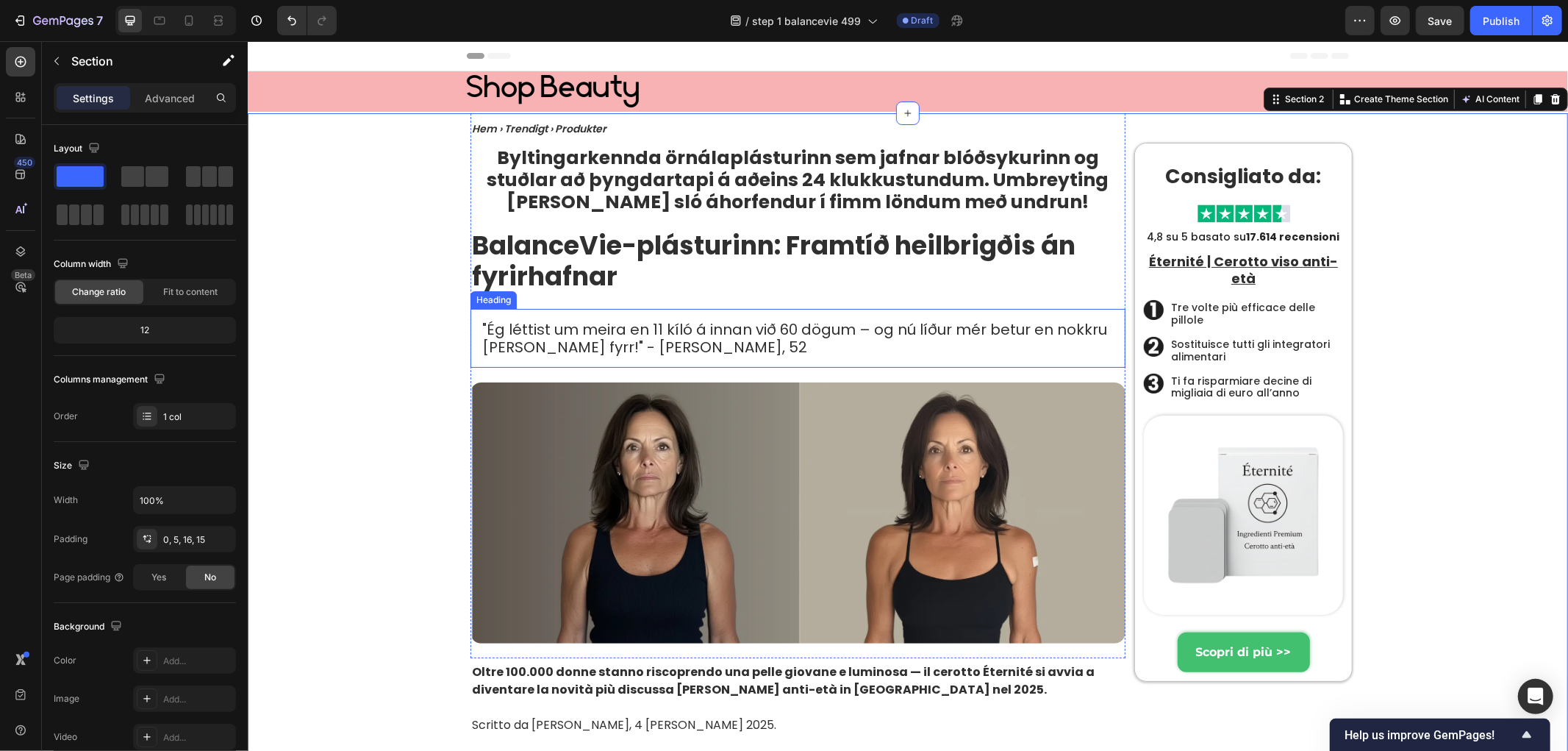
click at [499, 348] on p ""Ég léttist um meira en 11 kíló á innan við 60 dögum – og nú líður mér betur en…" at bounding box center [797, 337] width 631 height 35
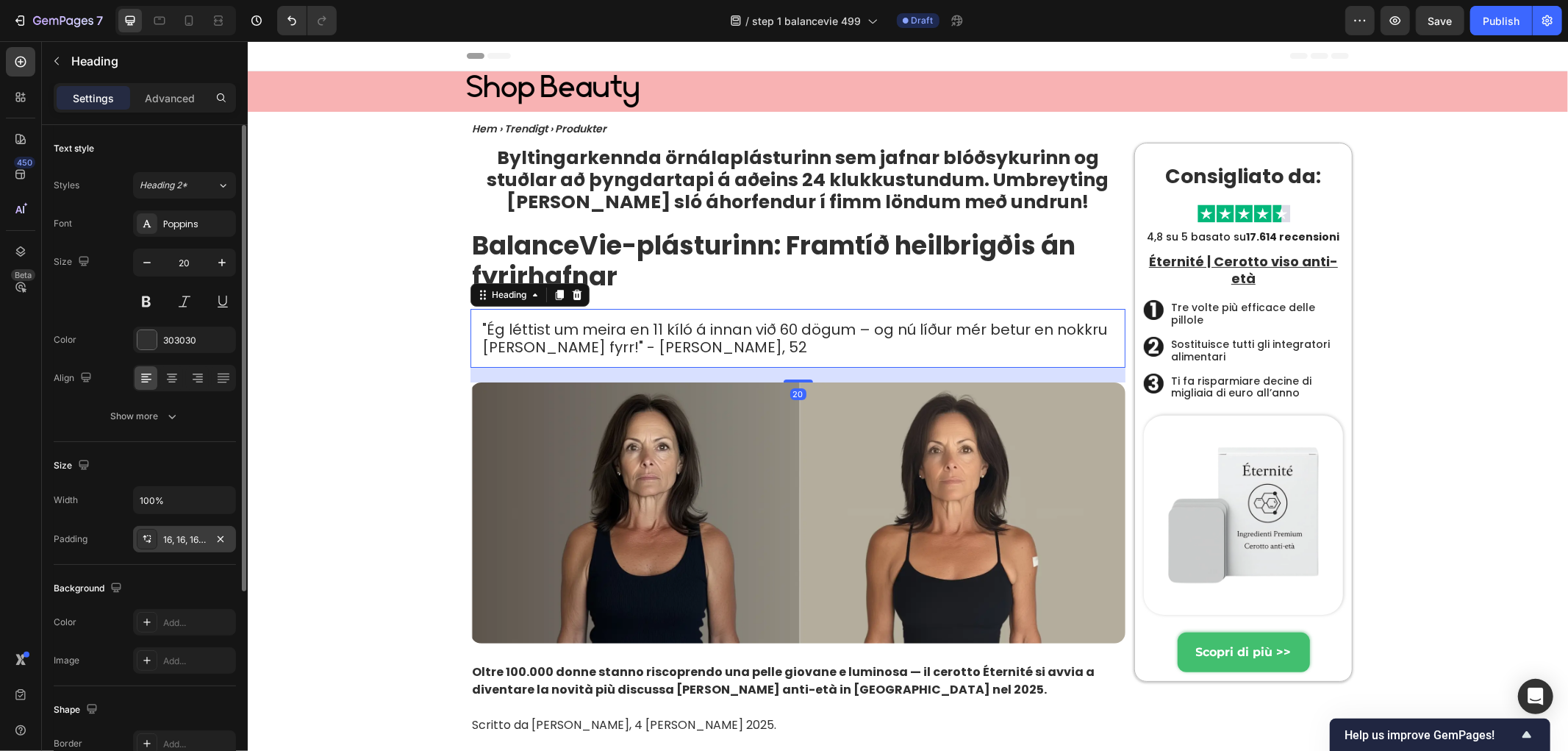
click at [185, 543] on div "16, 16, 16, 16" at bounding box center [184, 539] width 42 height 14
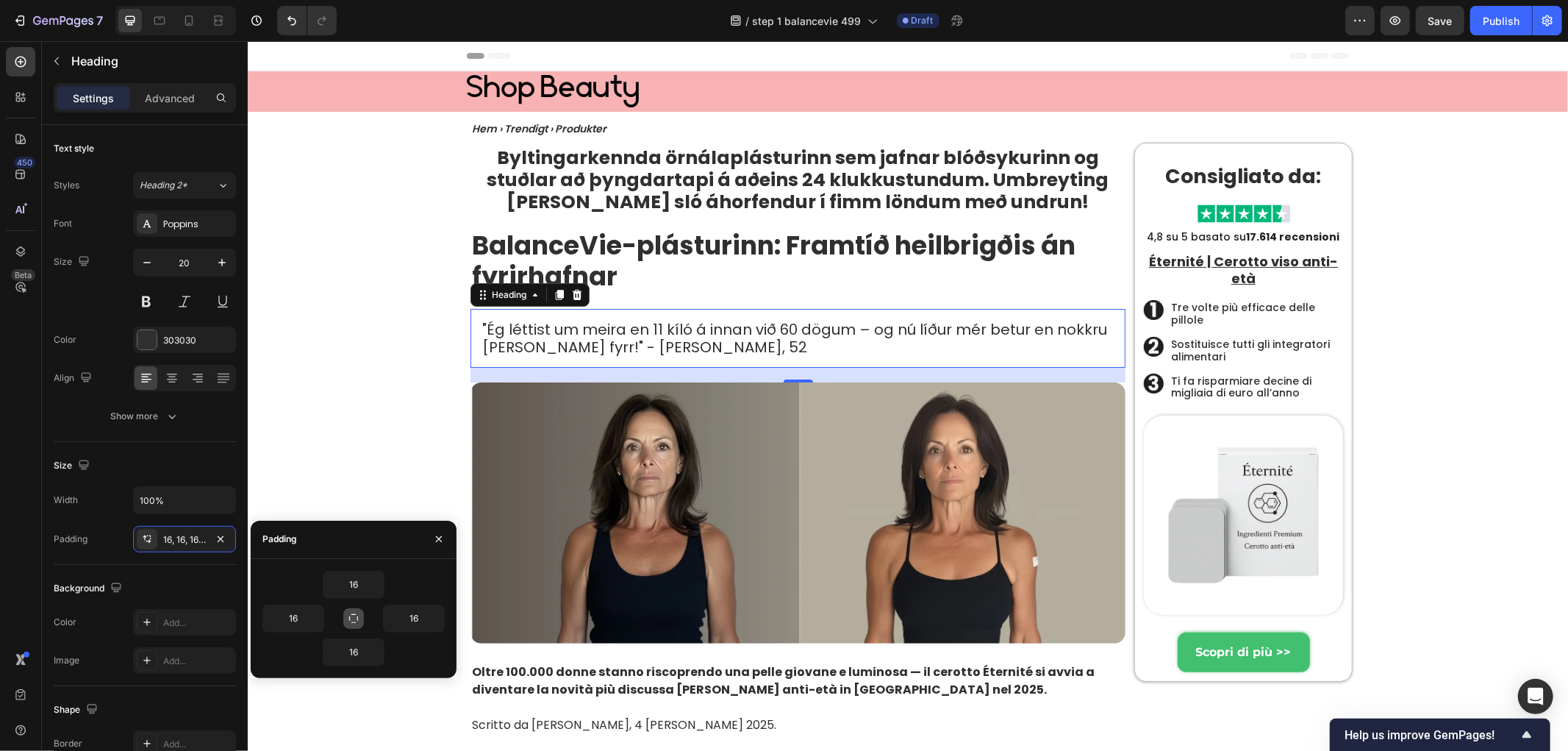
click at [362, 615] on button "button" at bounding box center [354, 619] width 21 height 21
type input "8"
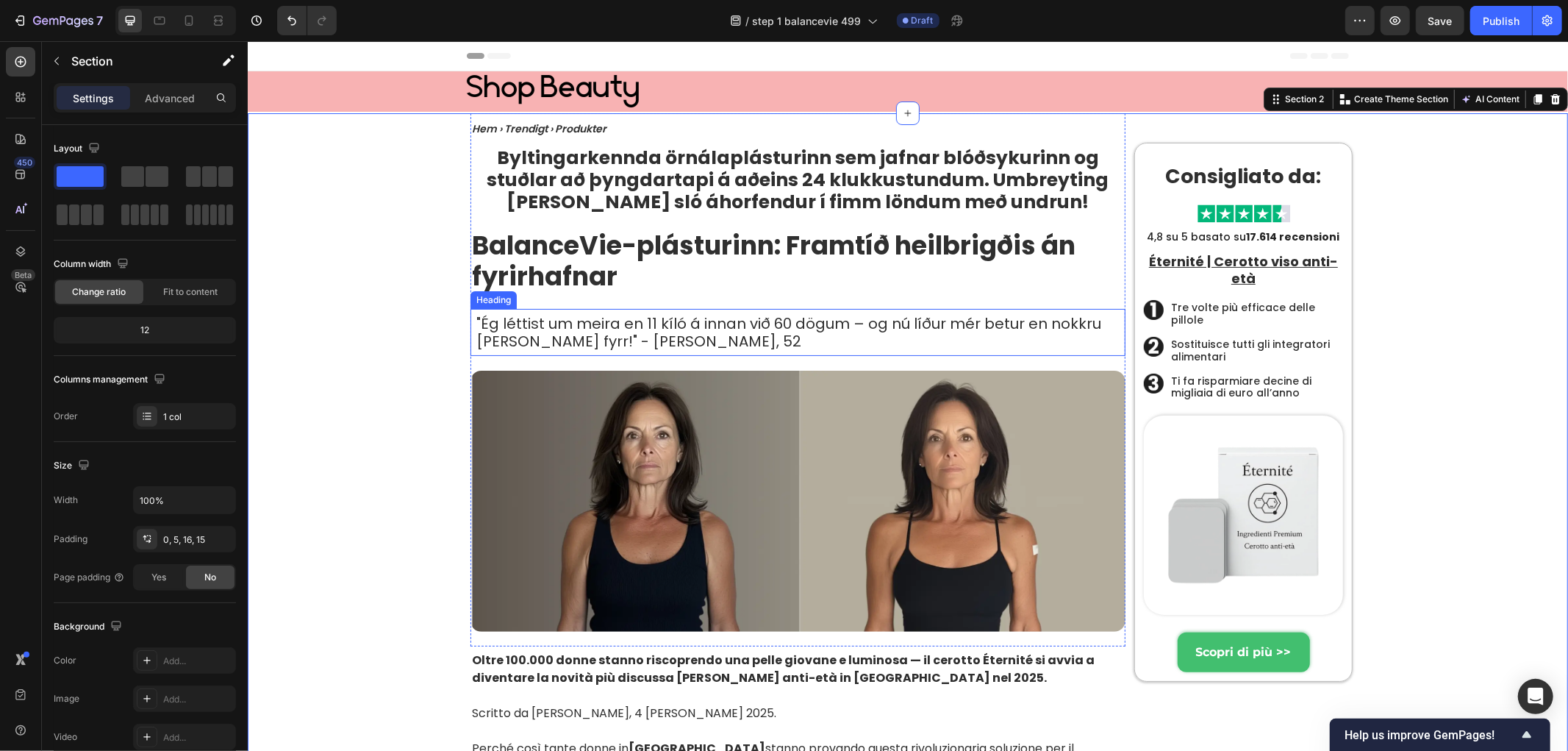
click at [560, 323] on p ""Ég léttist um meira en 11 kíló á innan við 60 dögum – og nú líður mér betur en…" at bounding box center [797, 332] width 643 height 35
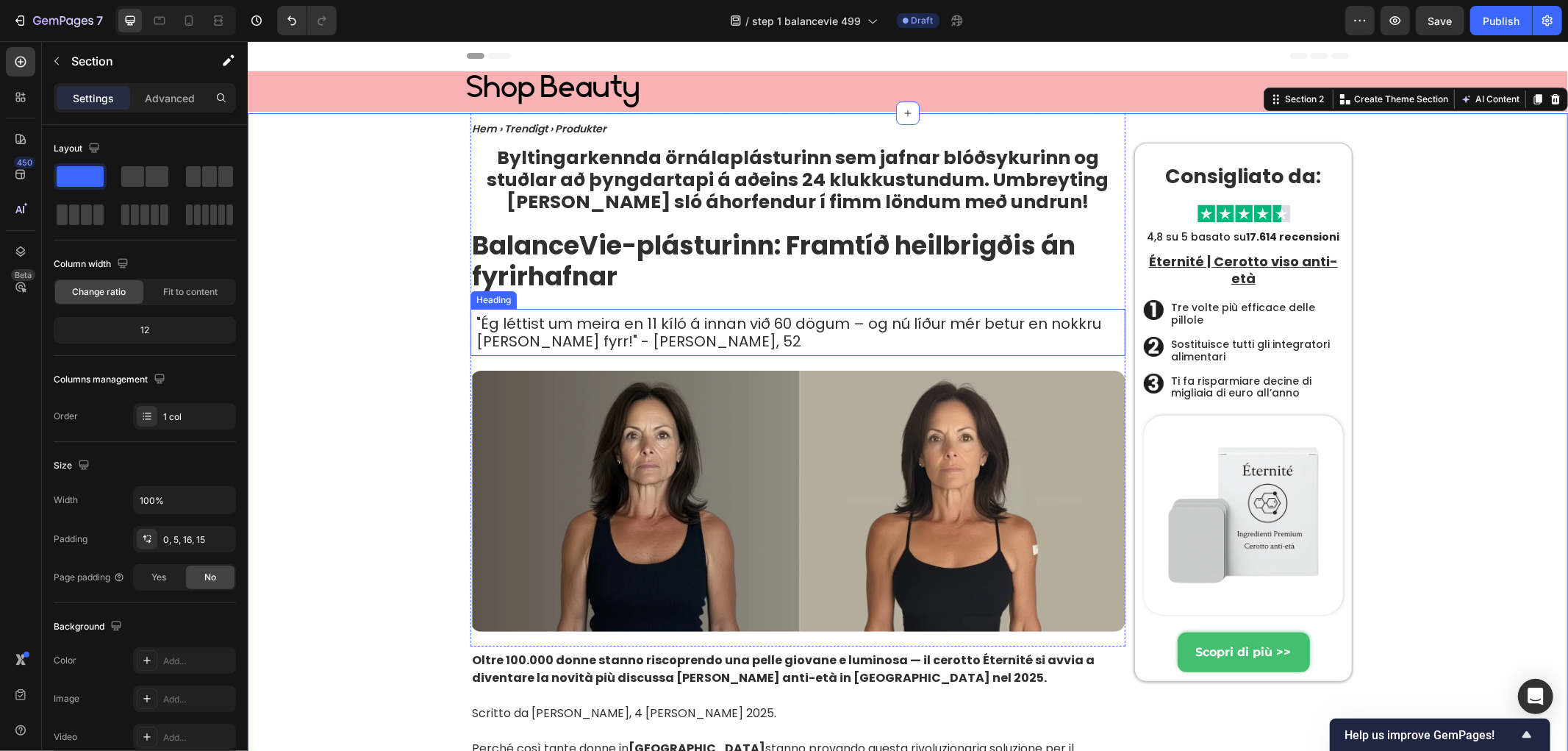
click at [620, 342] on p ""Ég léttist um meira en 11 kíló á innan við 60 dögum – og nú líður mér betur en…" at bounding box center [797, 332] width 643 height 35
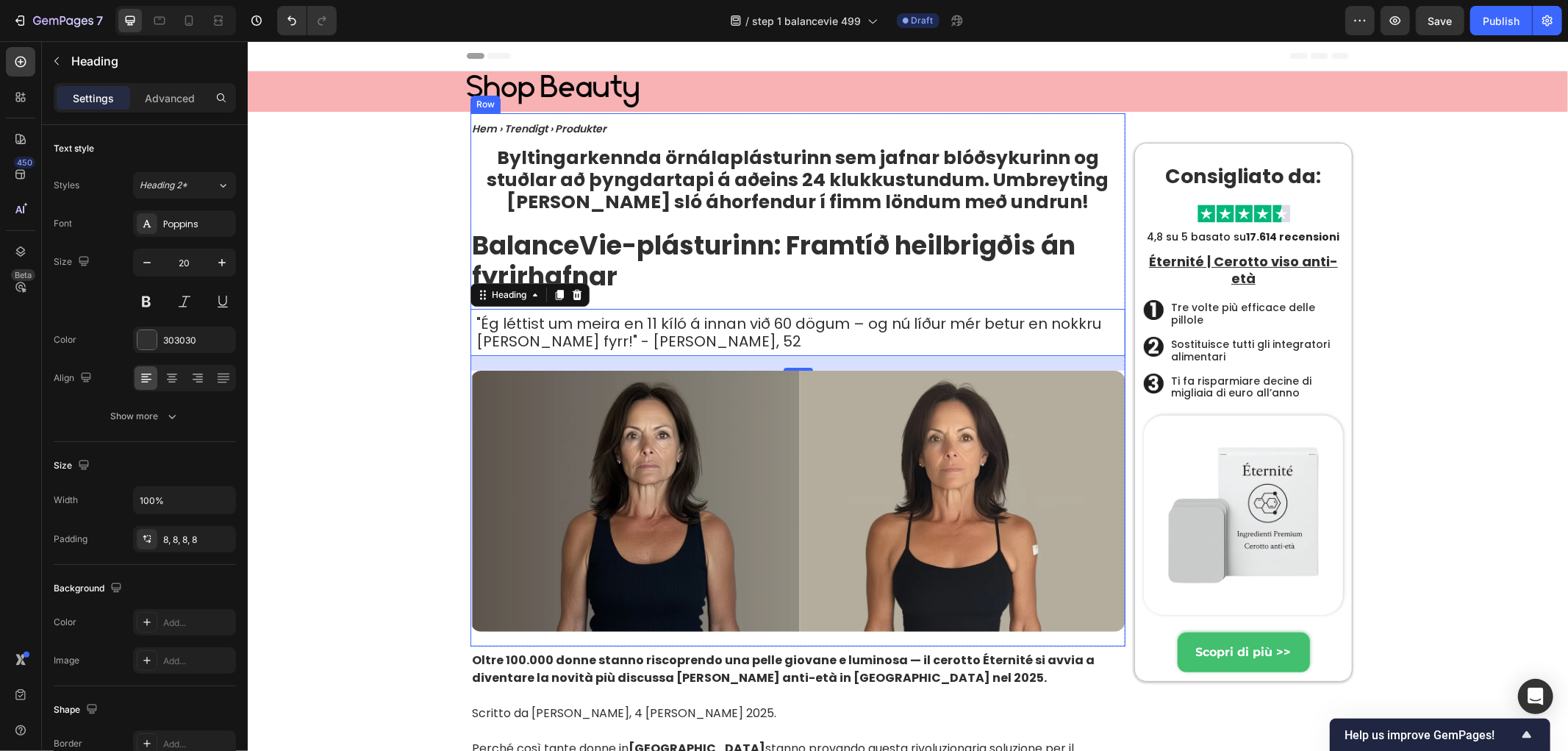
click at [889, 232] on strong "BalanceVie-plásturinn: Framtíð heilbrigðis án fyrirhafnar" at bounding box center [772, 260] width 603 height 67
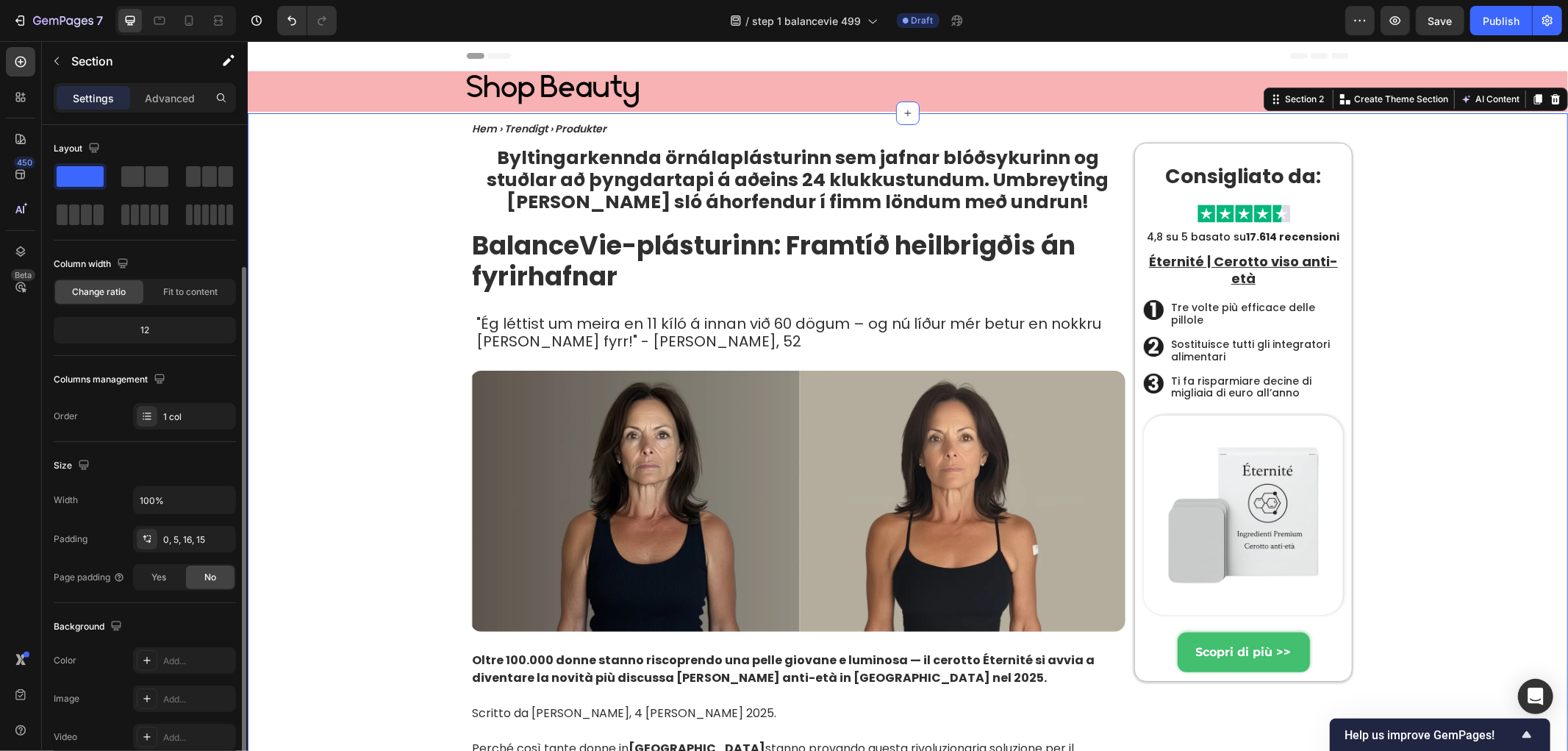
scroll to position [82, 0]
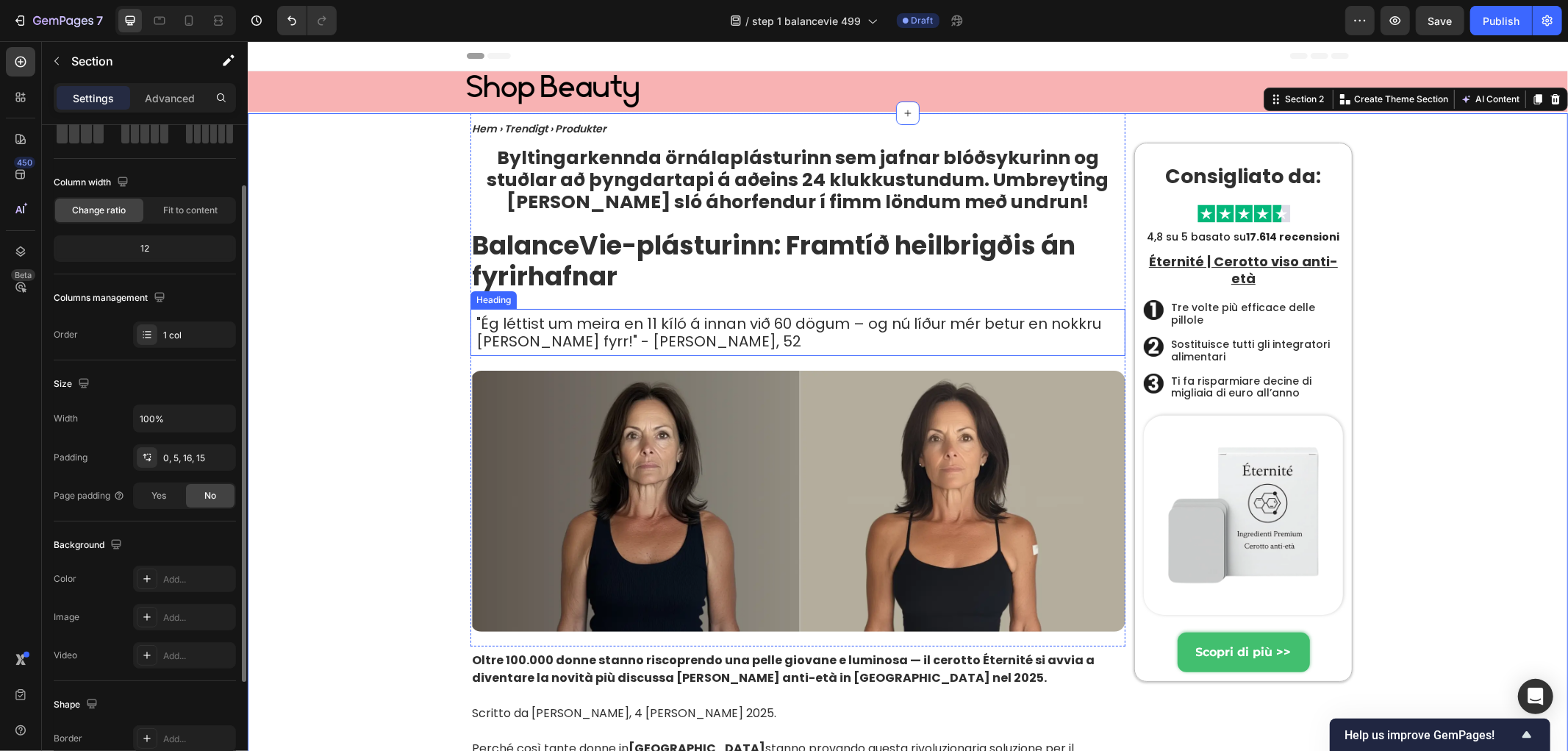
click at [663, 339] on p ""Ég léttist um meira en 11 kíló á innan við 60 dögum – og nú líður mér betur en…" at bounding box center [797, 332] width 643 height 35
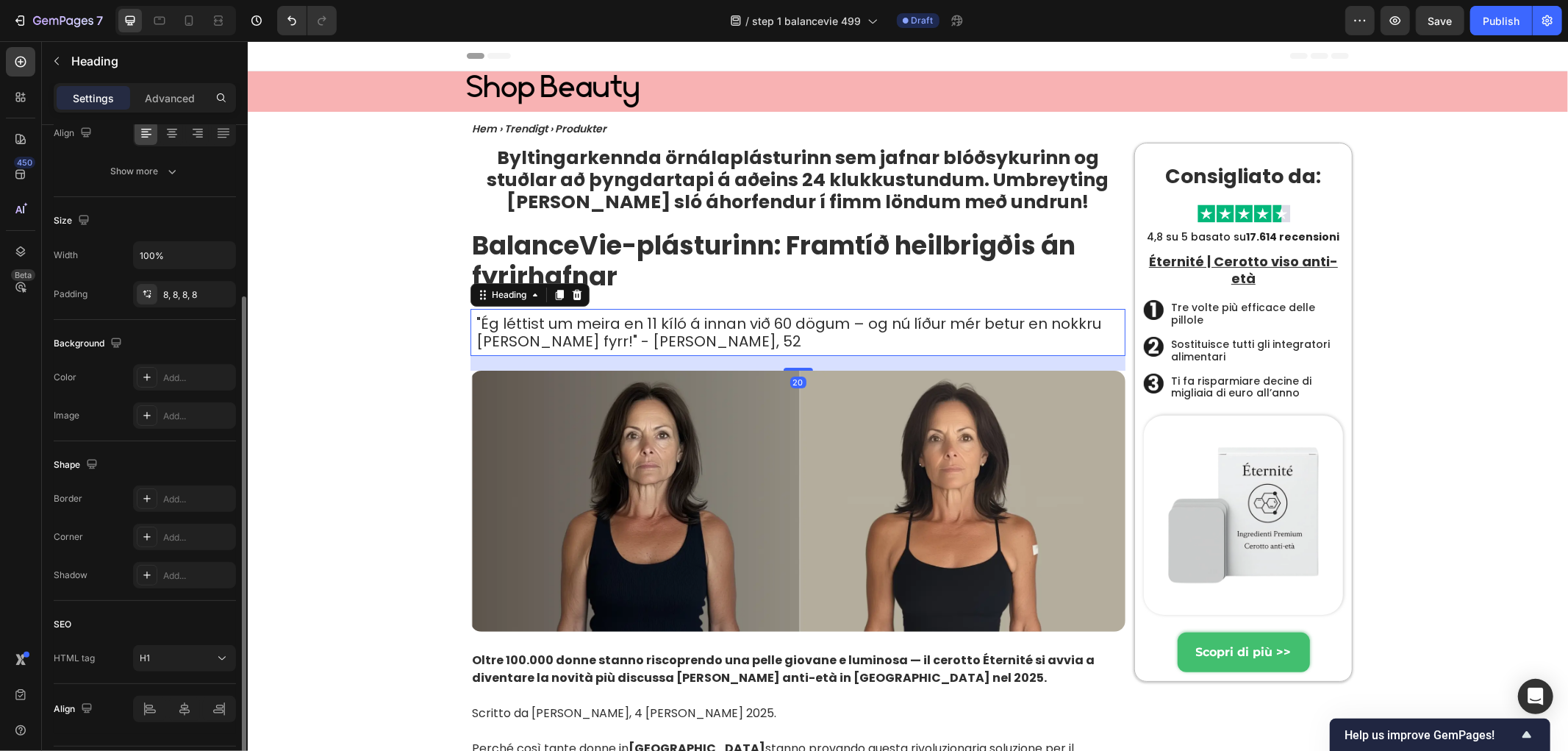
scroll to position [288, 0]
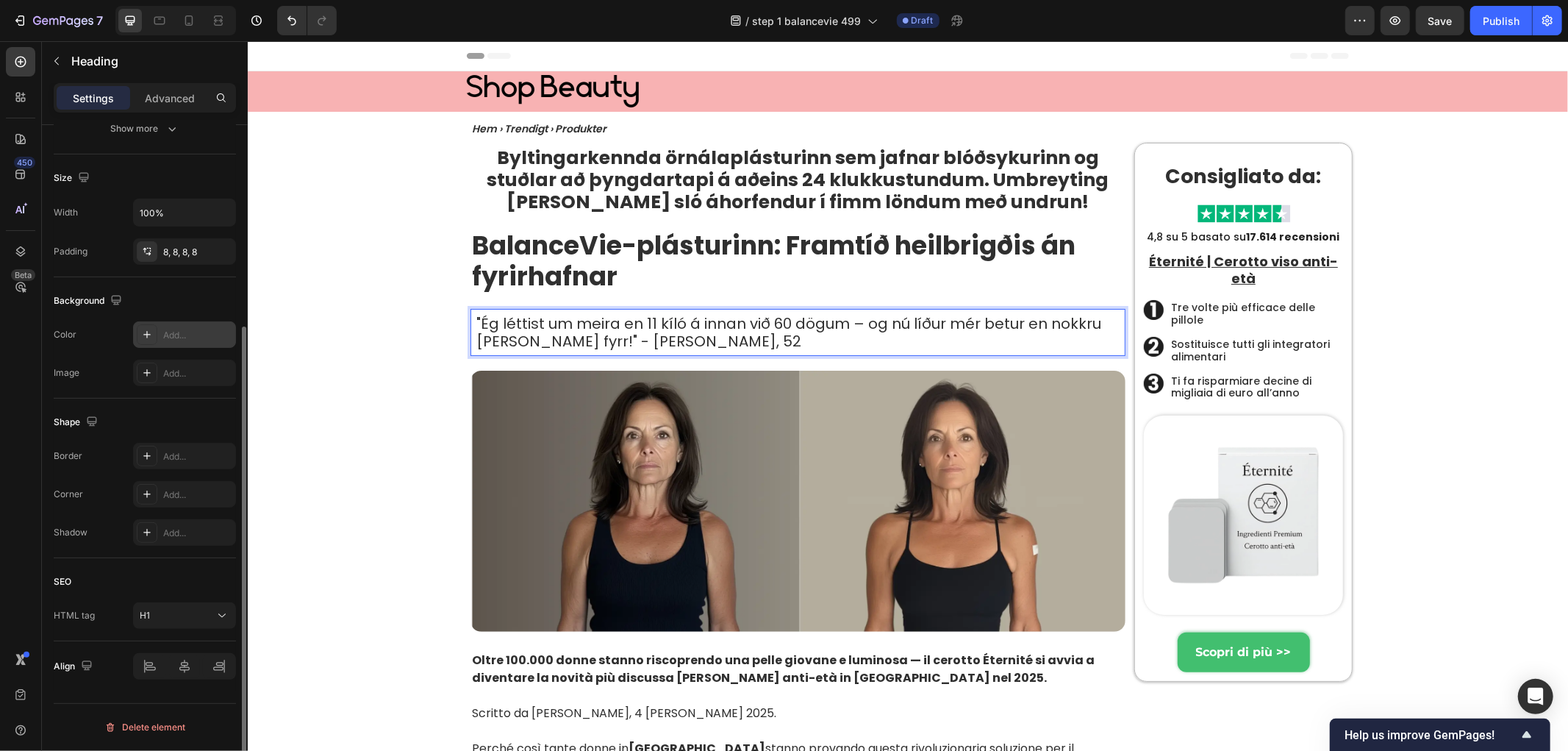
click at [142, 332] on icon at bounding box center [147, 334] width 12 height 12
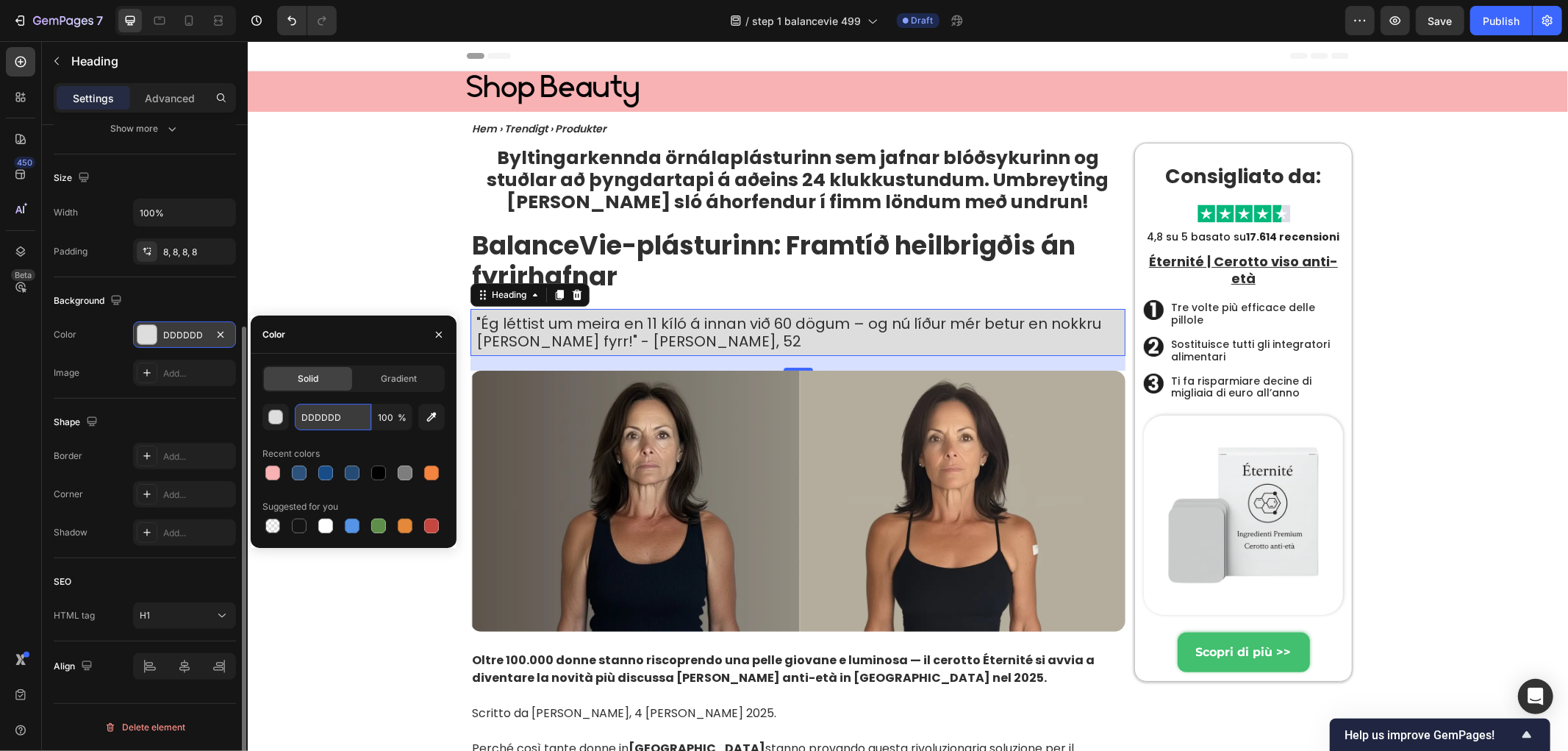
click at [356, 415] on input "DDDDDD" at bounding box center [333, 417] width 76 height 26
paste input "#F0D9D9"
type input "#F0D9D9"
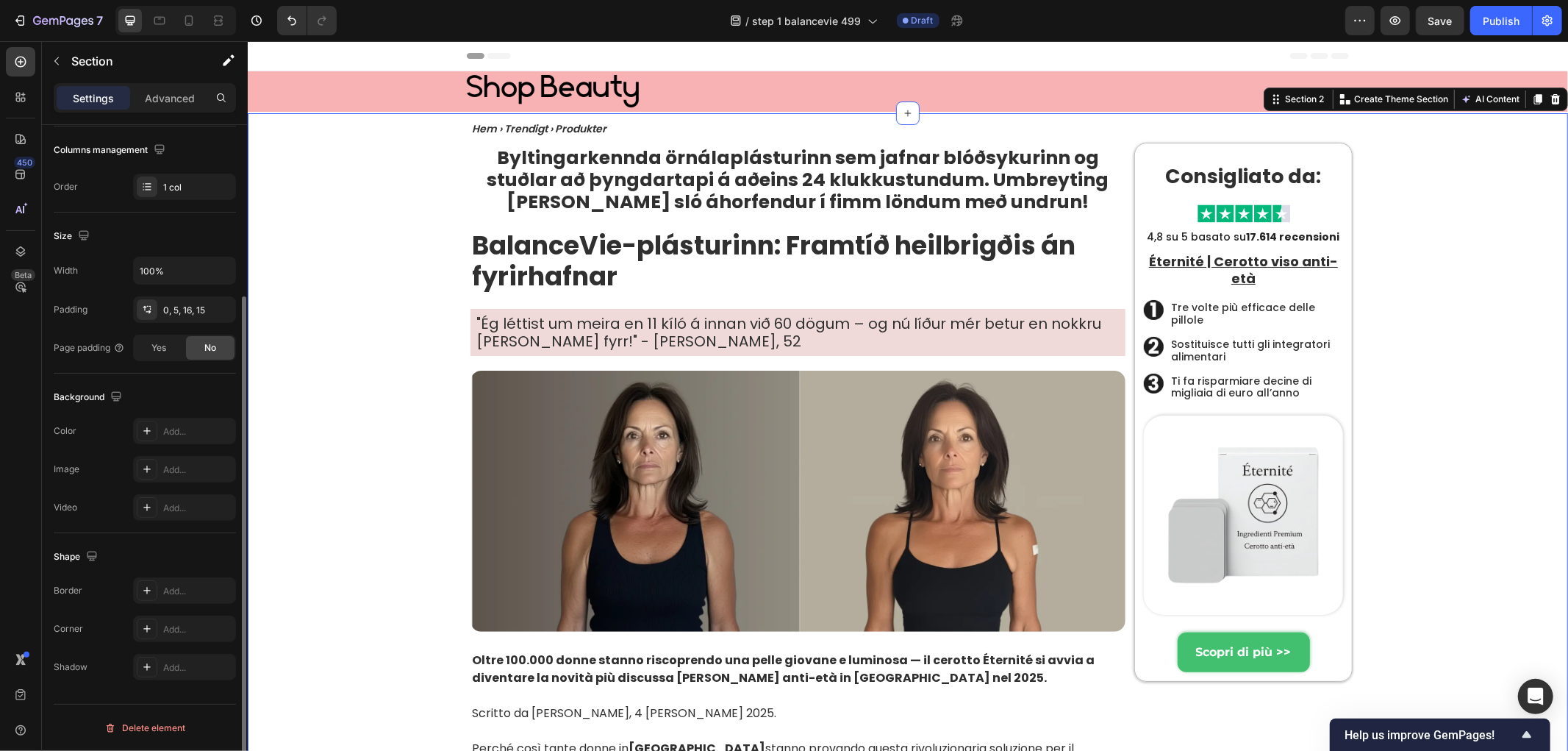
scroll to position [0, 0]
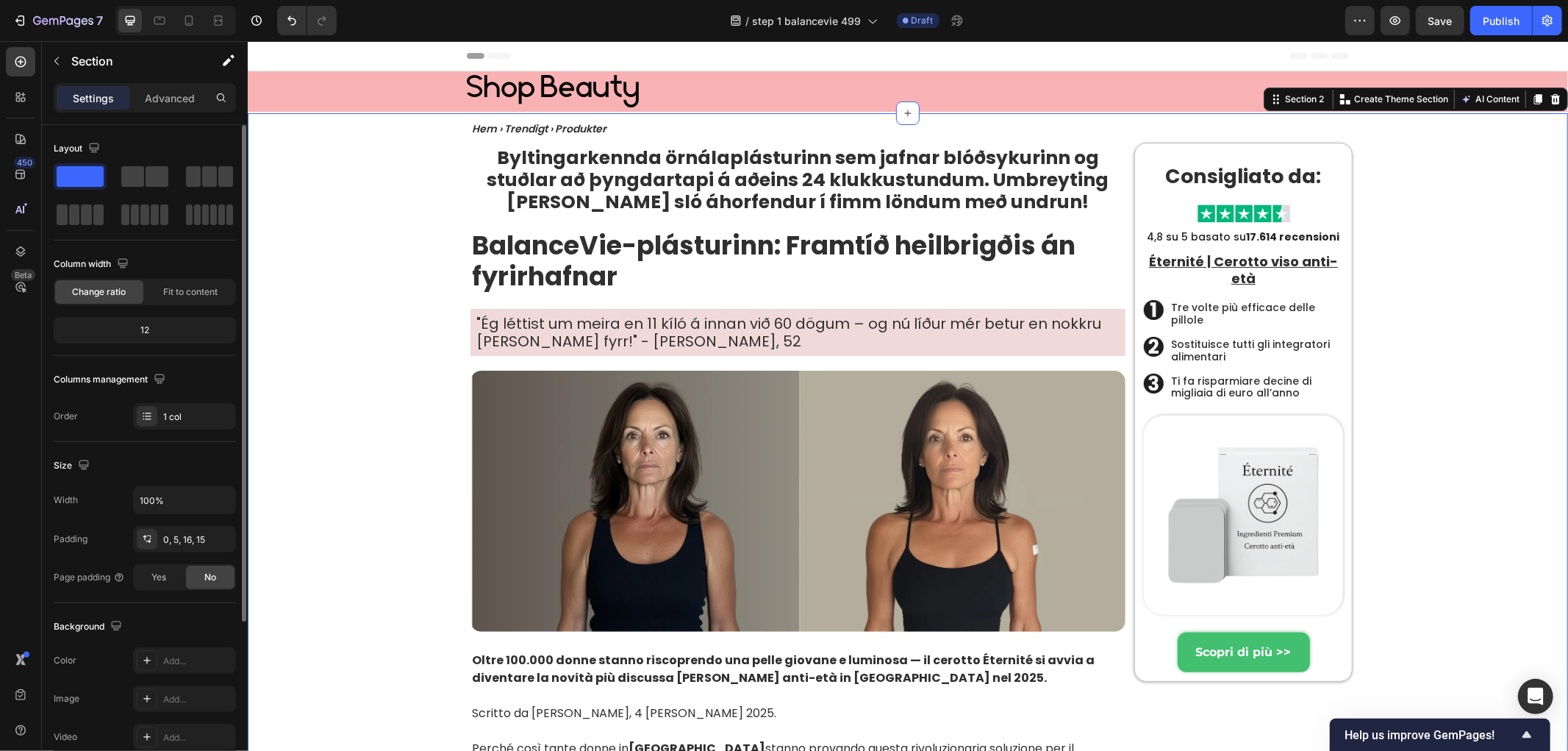
drag, startPoint x: 1251, startPoint y: 647, endPoint x: 1277, endPoint y: 655, distance: 27.2
click at [1252, 647] on strong "Scopri di più >>" at bounding box center [1243, 651] width 95 height 14
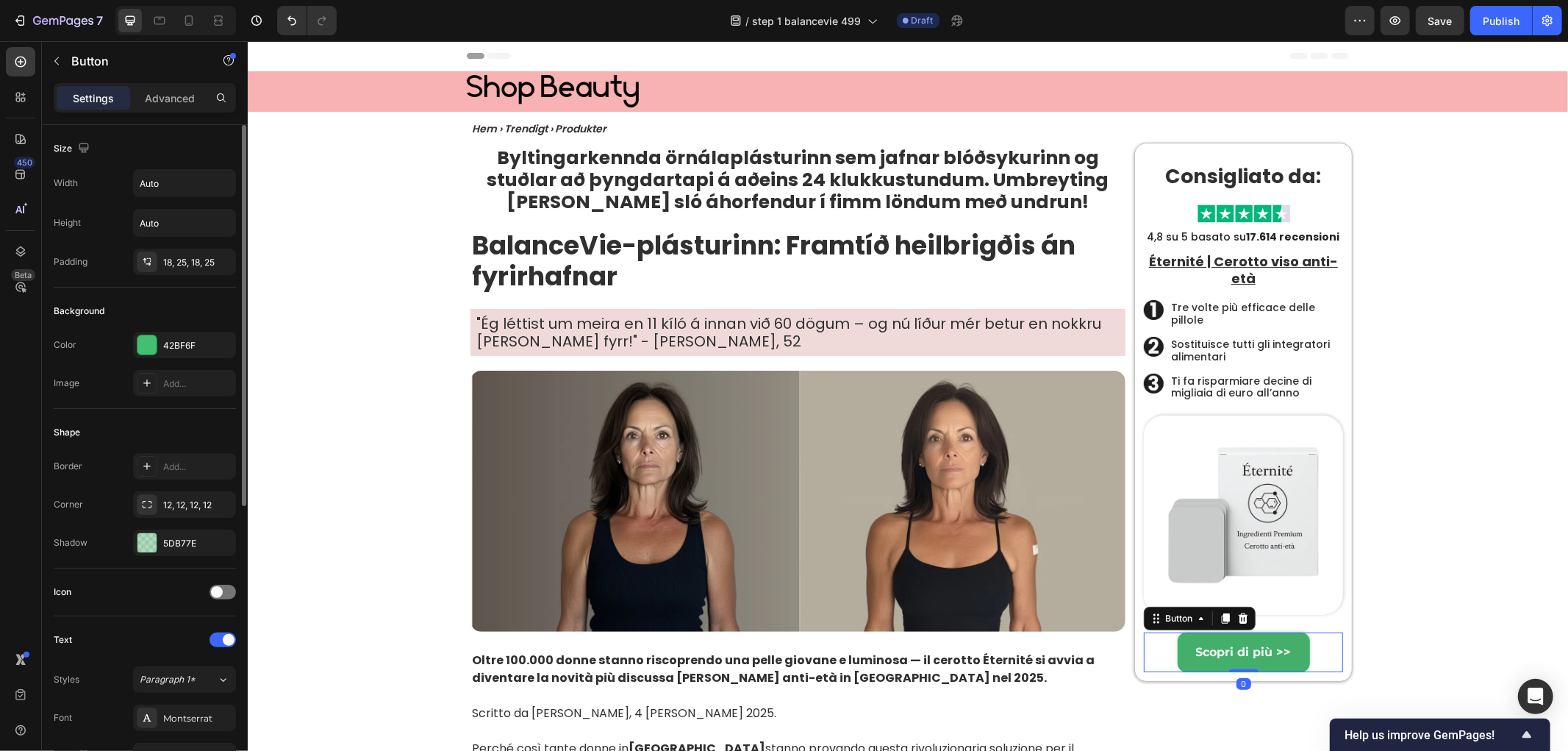
click at [1297, 648] on link "Scopri di più >>" at bounding box center [1243, 652] width 132 height 40
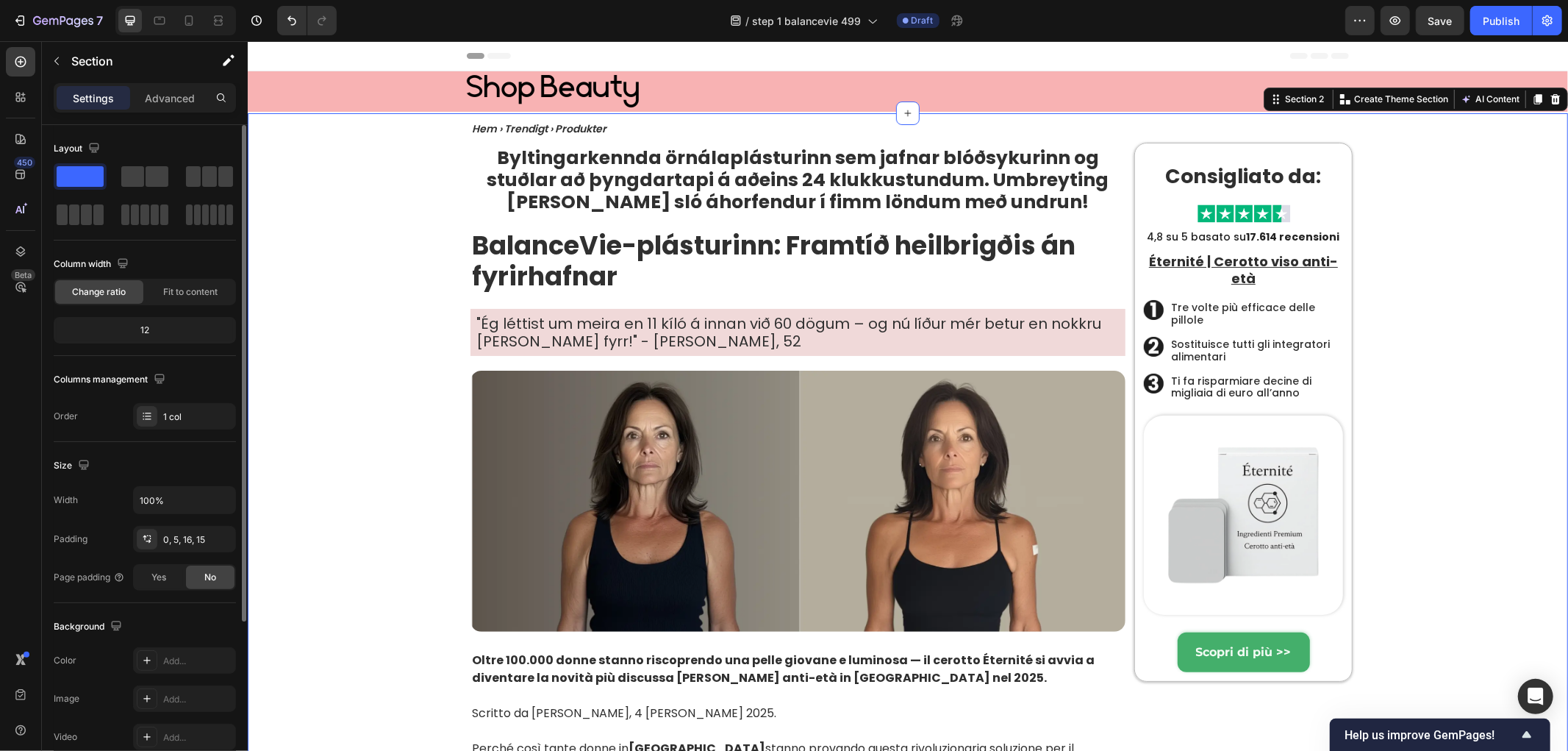
click at [1295, 640] on link "Scopri di più >>" at bounding box center [1243, 652] width 132 height 40
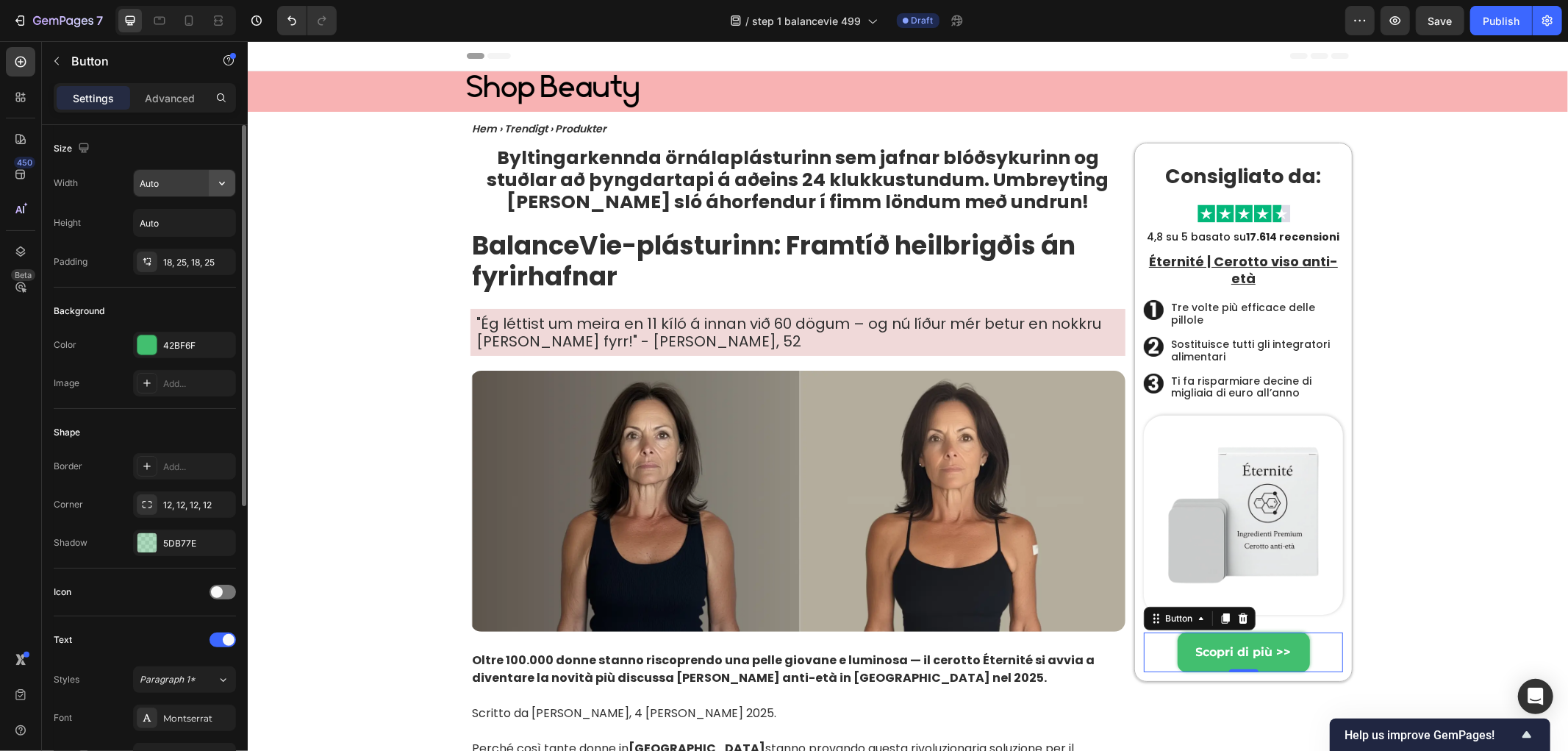
click at [227, 180] on icon "button" at bounding box center [222, 183] width 14 height 14
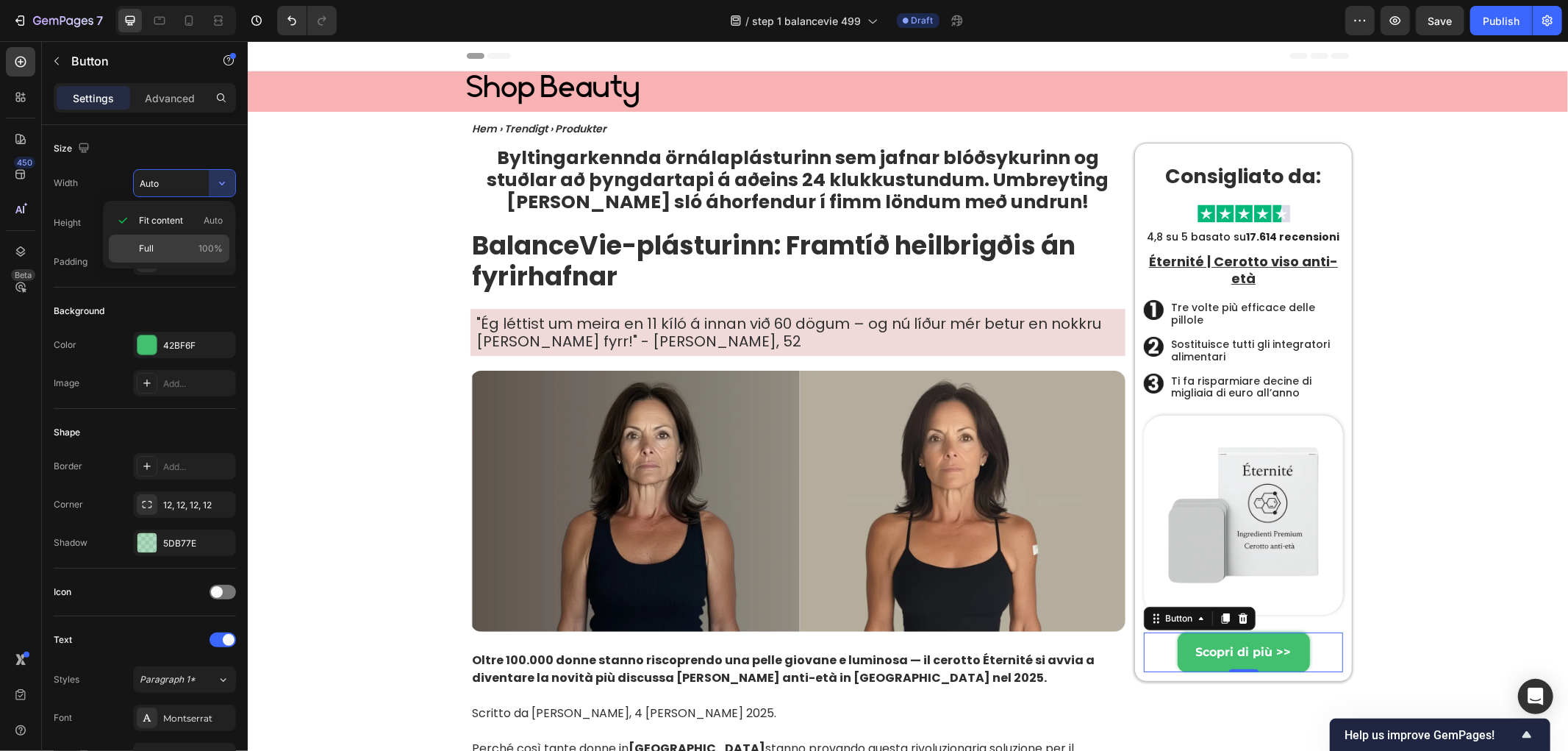
drag, startPoint x: 170, startPoint y: 245, endPoint x: 27, endPoint y: 214, distance: 146.3
click at [170, 245] on p "Full 100%" at bounding box center [180, 248] width 84 height 14
type input "100%"
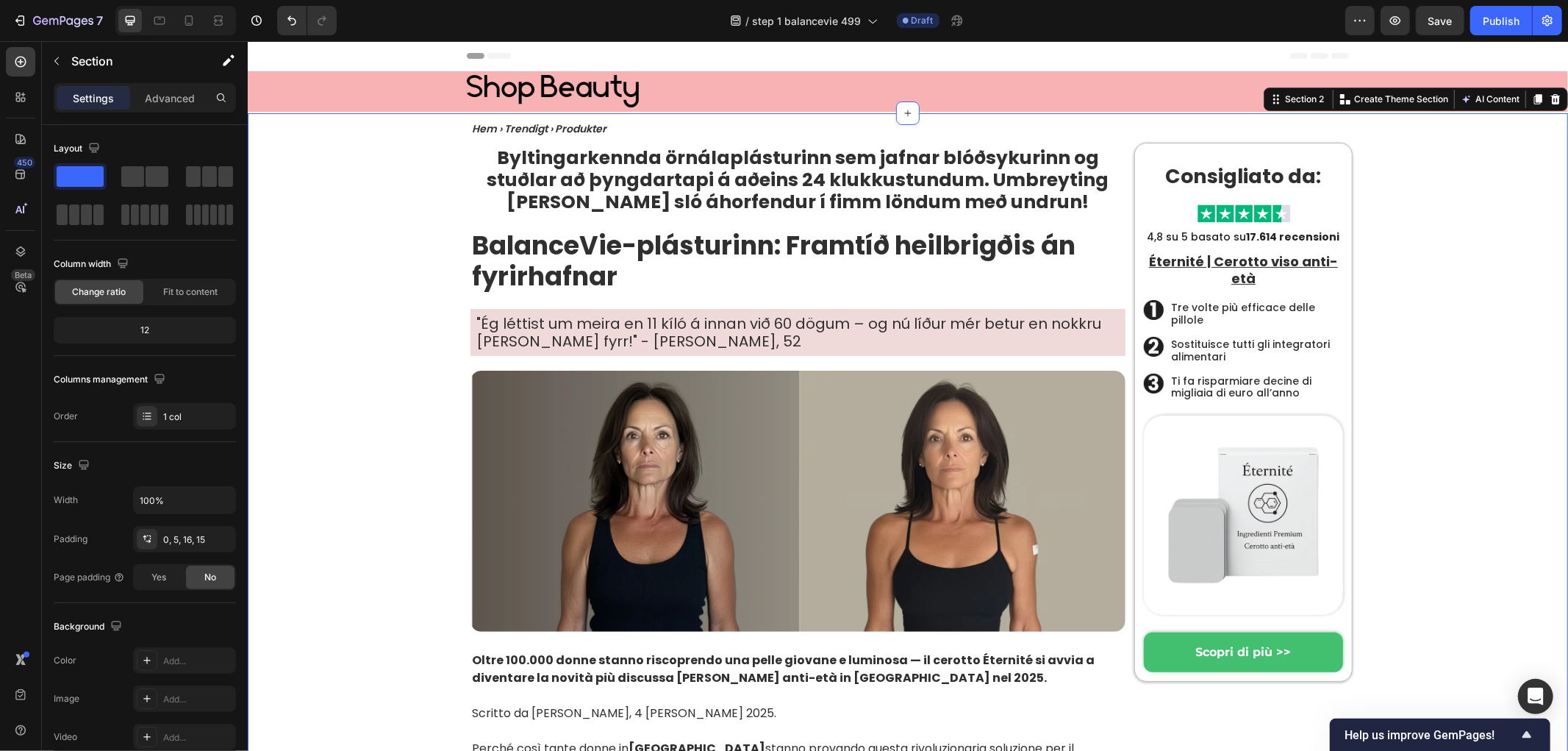
drag, startPoint x: 389, startPoint y: 270, endPoint x: 302, endPoint y: 277, distance: 87.3
click at [639, 486] on img at bounding box center [797, 501] width 655 height 261
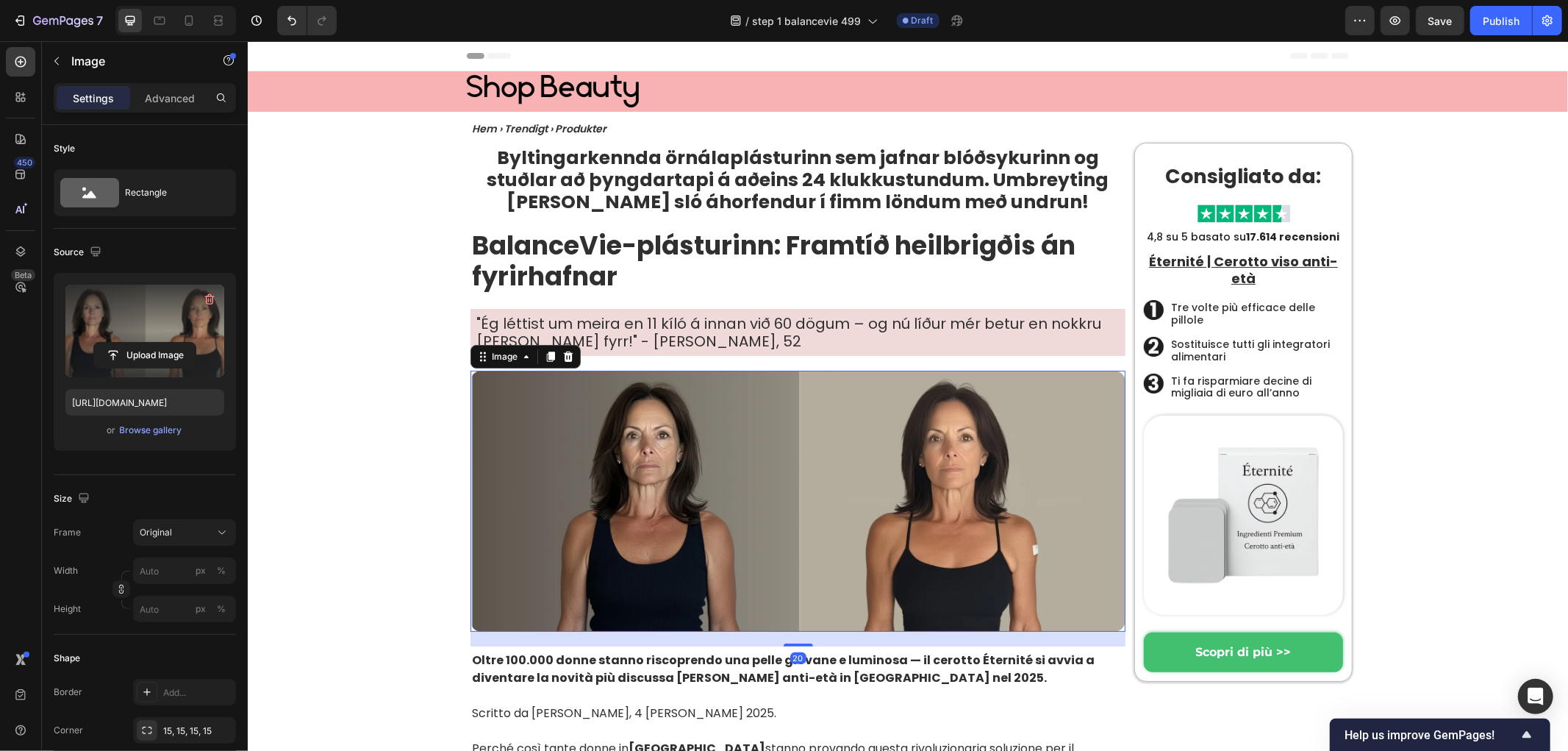
click at [126, 299] on label at bounding box center [145, 331] width 159 height 93
click at [126, 343] on input "file" at bounding box center [144, 355] width 102 height 25
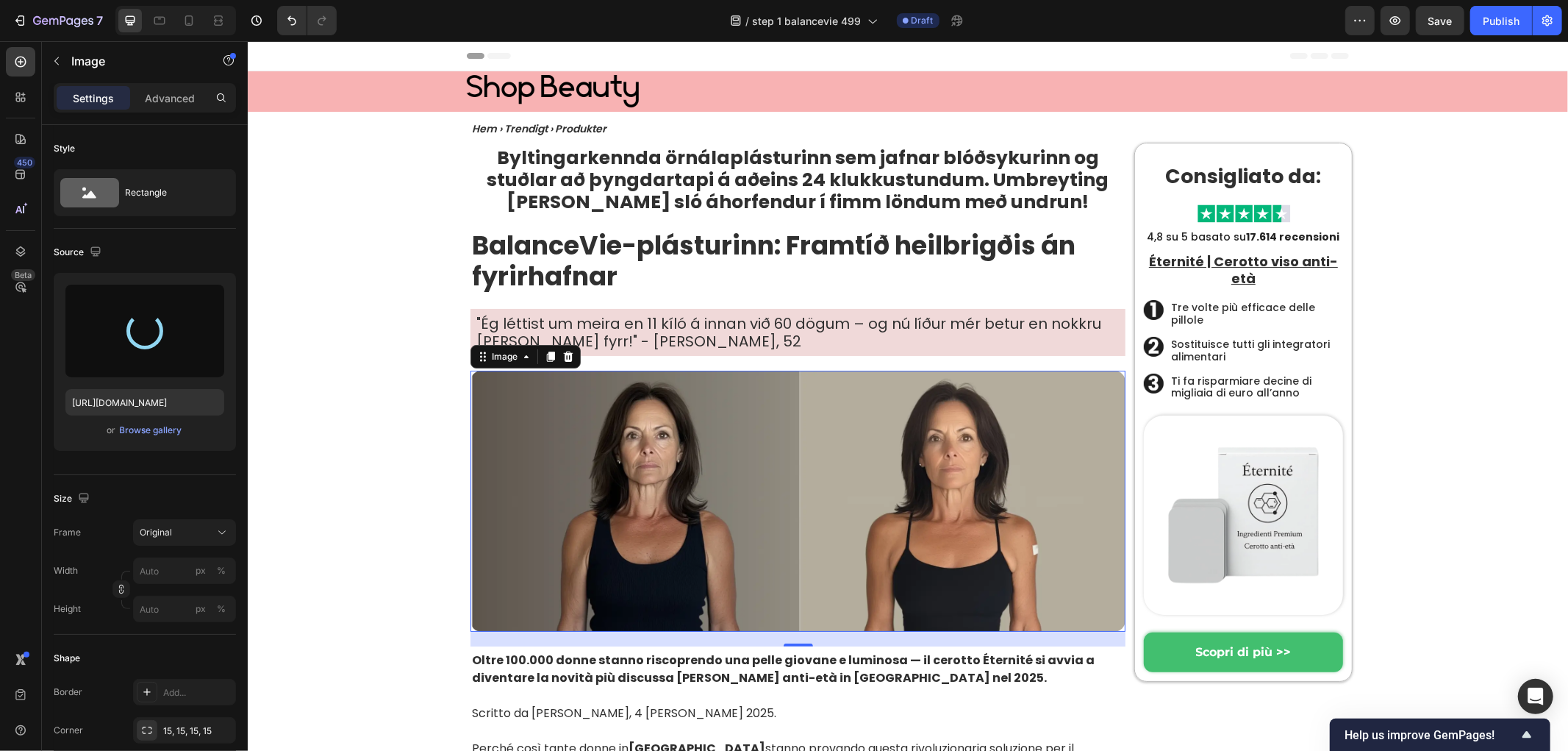
type input "[URL][DOMAIN_NAME]"
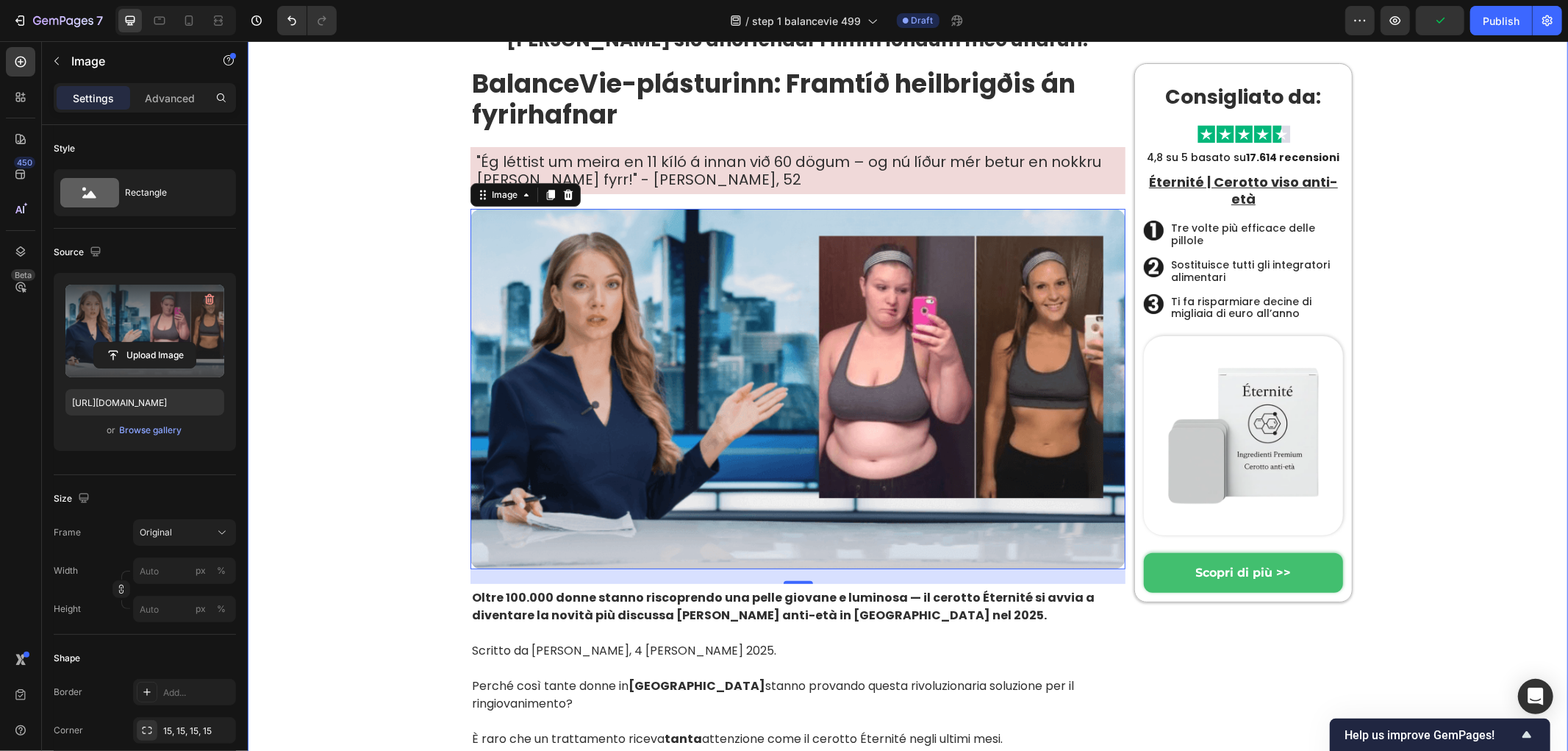
scroll to position [164, 0]
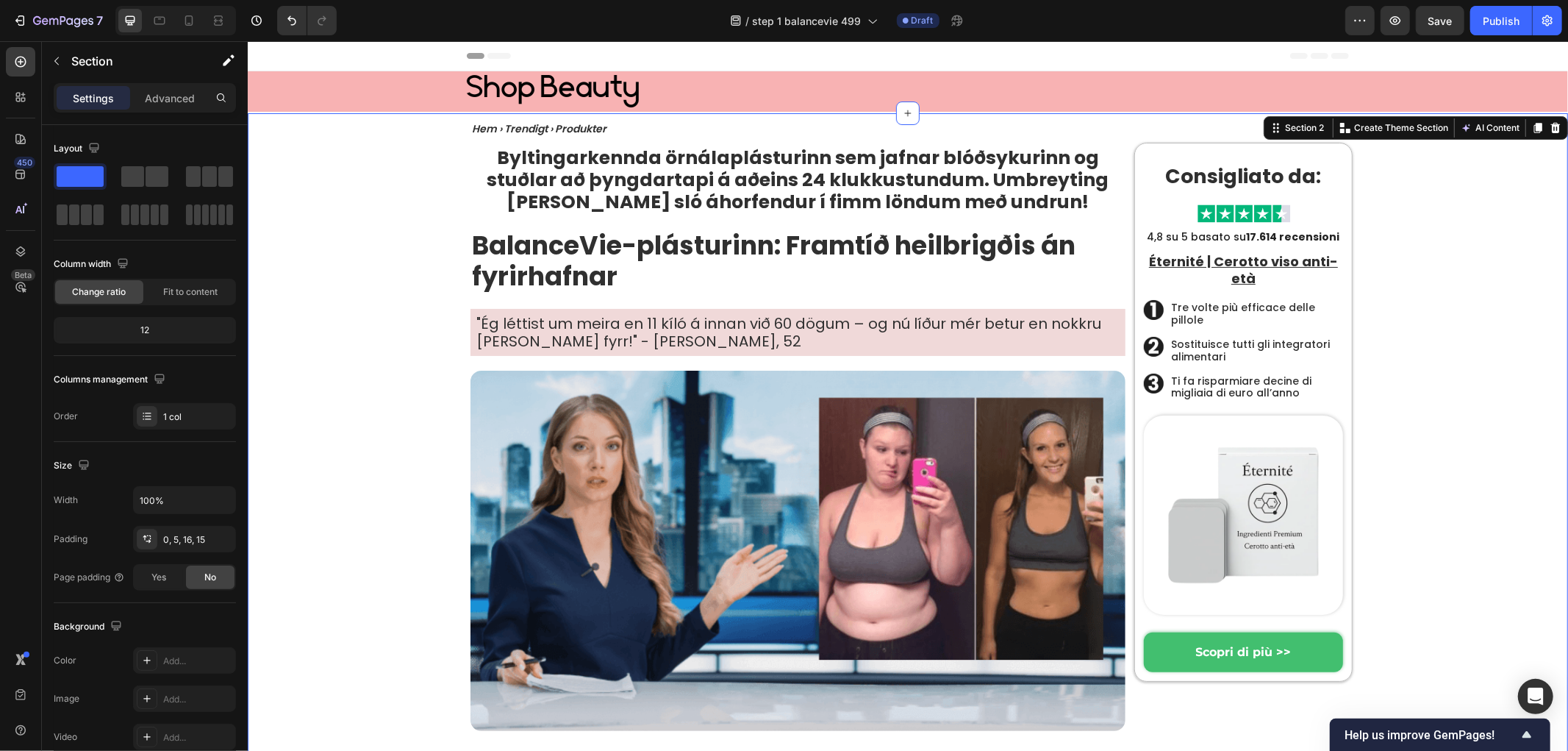
scroll to position [245, 0]
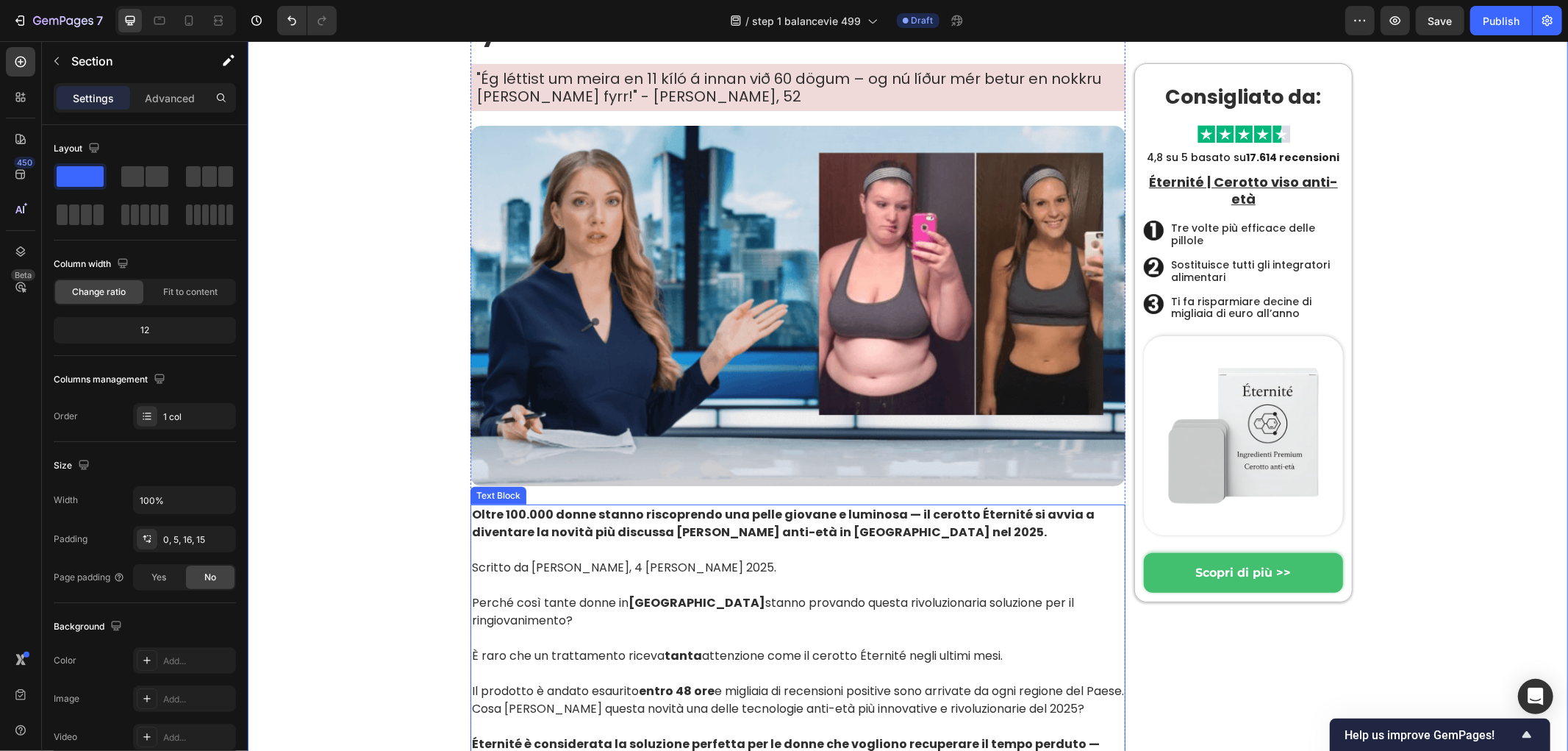
click at [602, 540] on p at bounding box center [797, 549] width 652 height 18
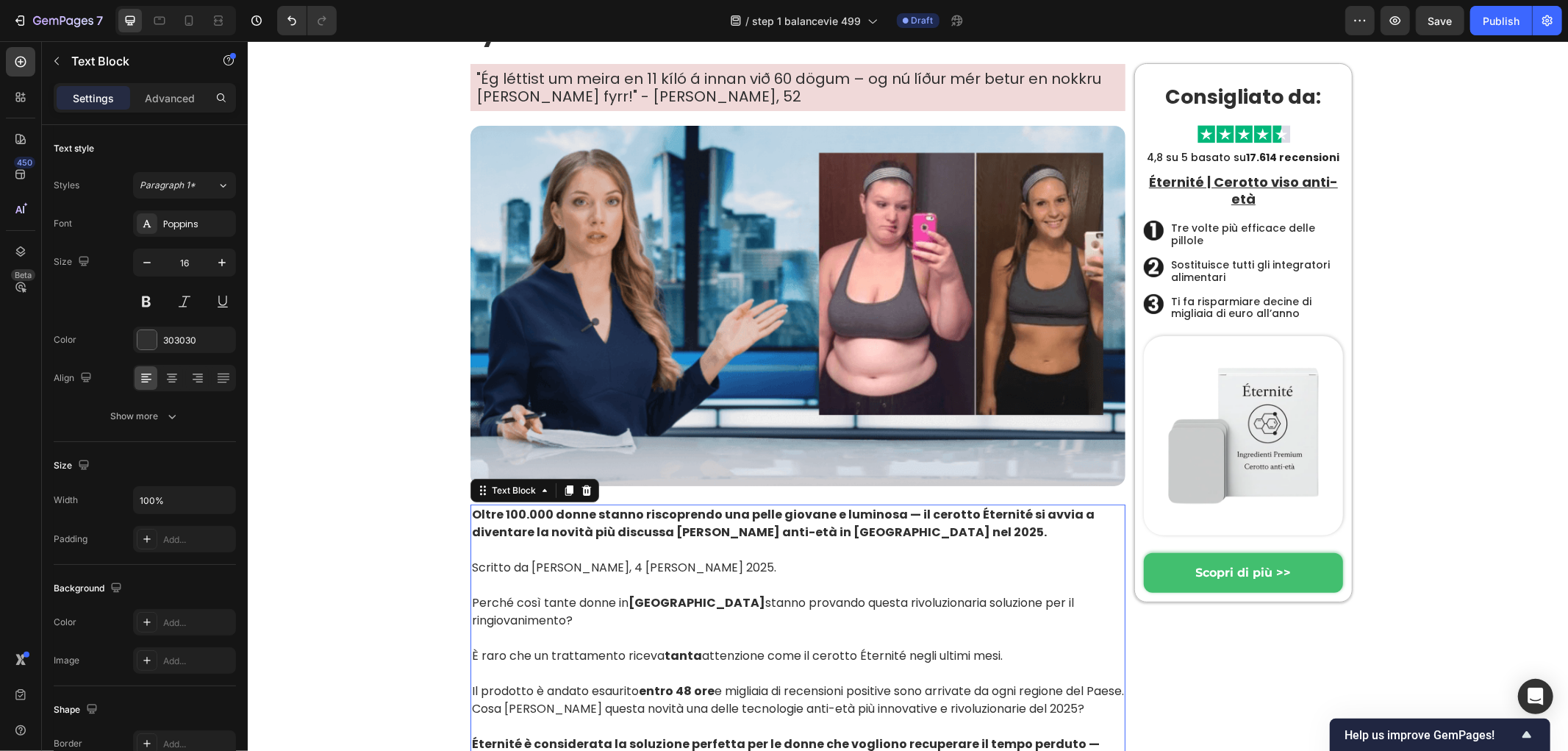
click at [597, 527] on strong "Oltre 100.000 donne stanno riscoprendo una pelle giovane e luminosa — il cerott…" at bounding box center [782, 522] width 623 height 34
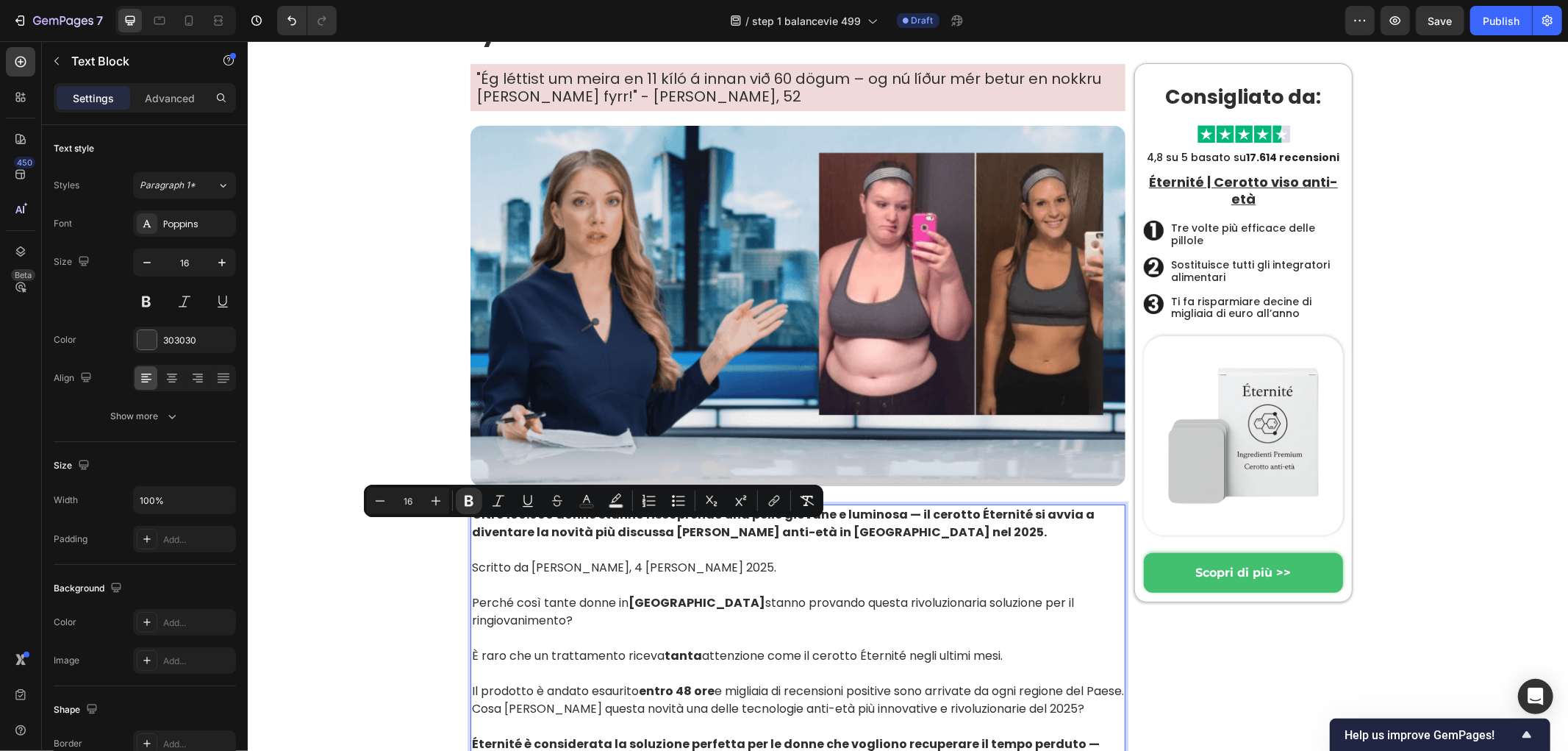
click at [879, 540] on p "Rich Text Editor. Editing area: main" at bounding box center [797, 549] width 652 height 18
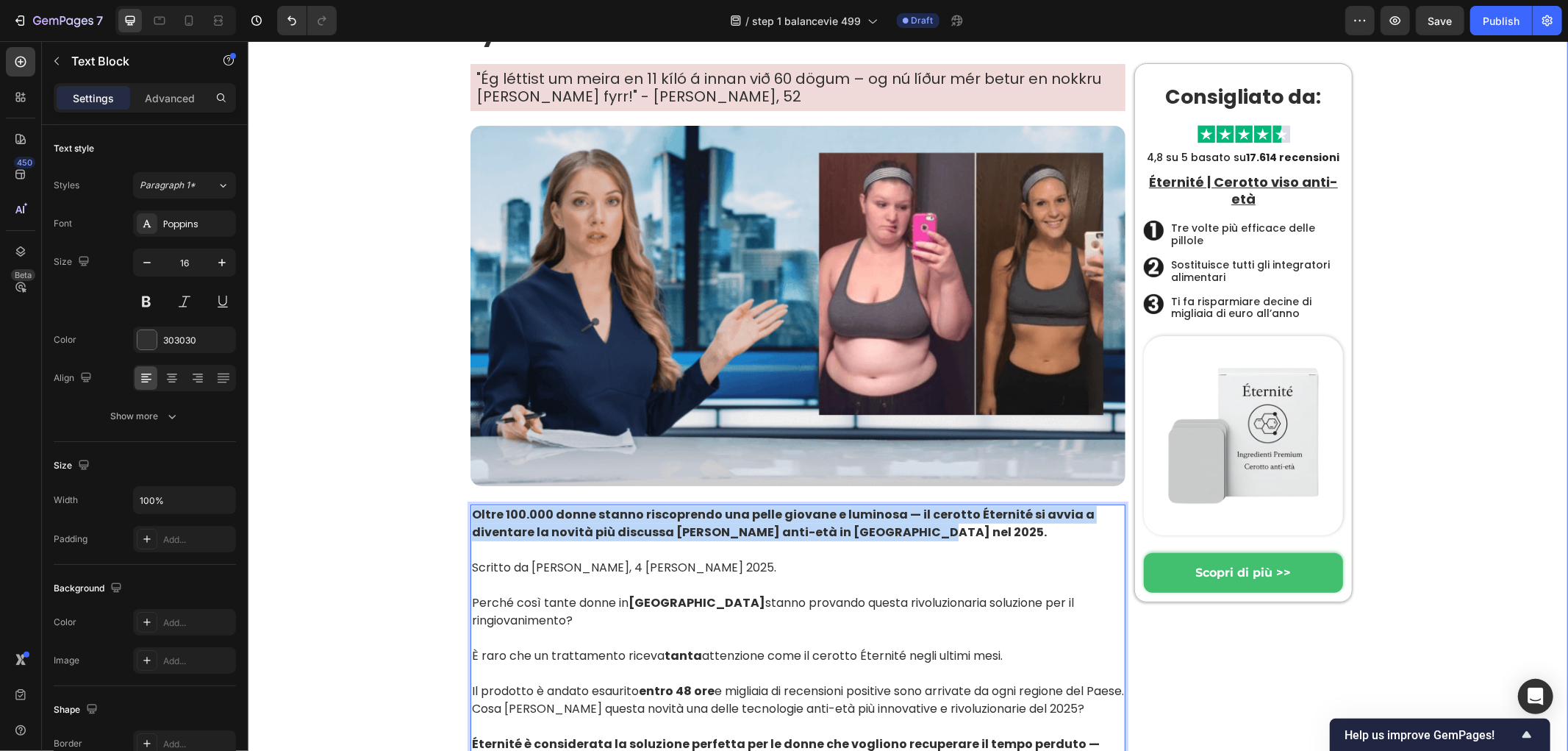
drag, startPoint x: 911, startPoint y: 531, endPoint x: 401, endPoint y: 495, distance: 511.3
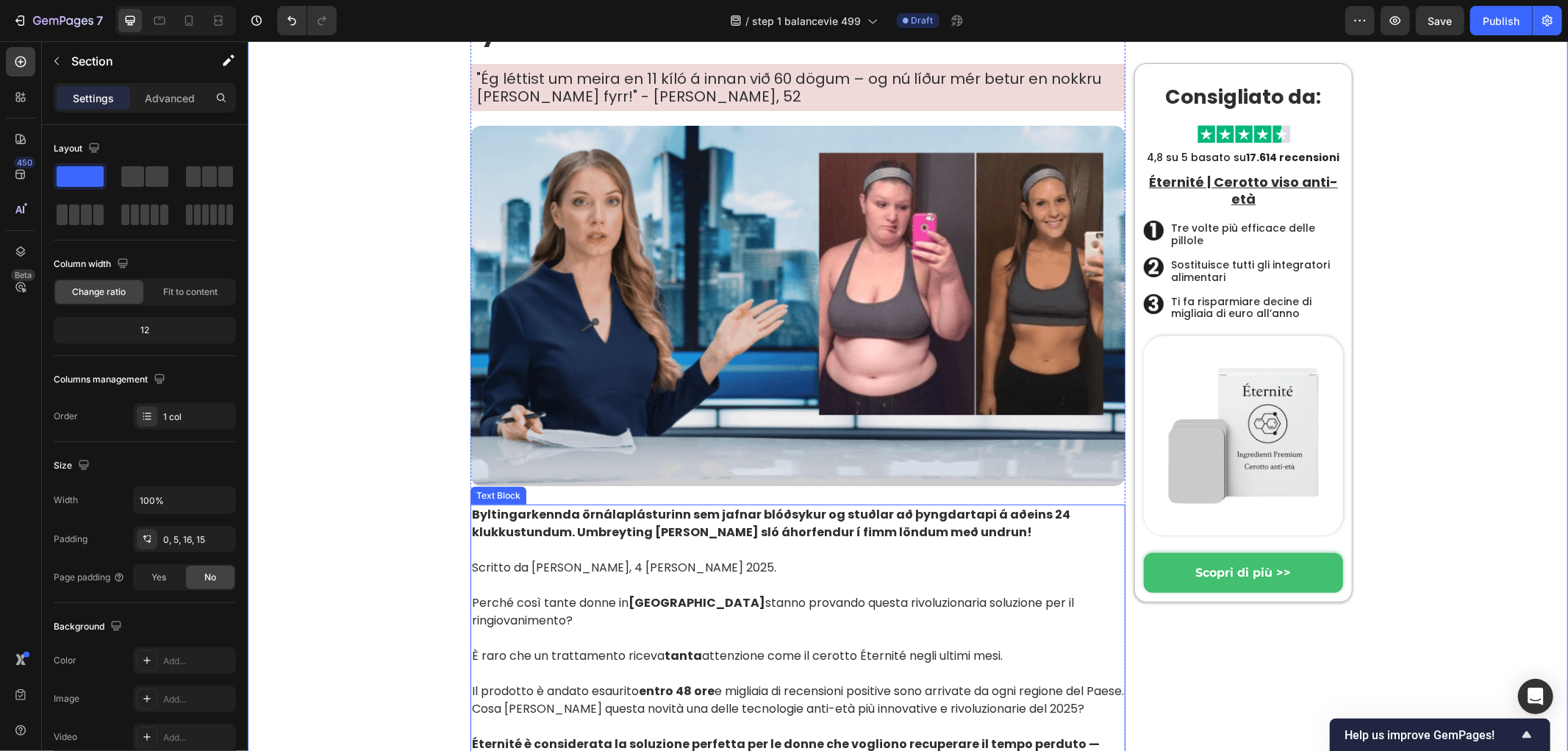
click at [790, 527] on strong "Byltingarkennda örnálaplásturinn sem jafnar blóðsykur og stuðlar að þyngdartapi…" at bounding box center [770, 522] width 599 height 34
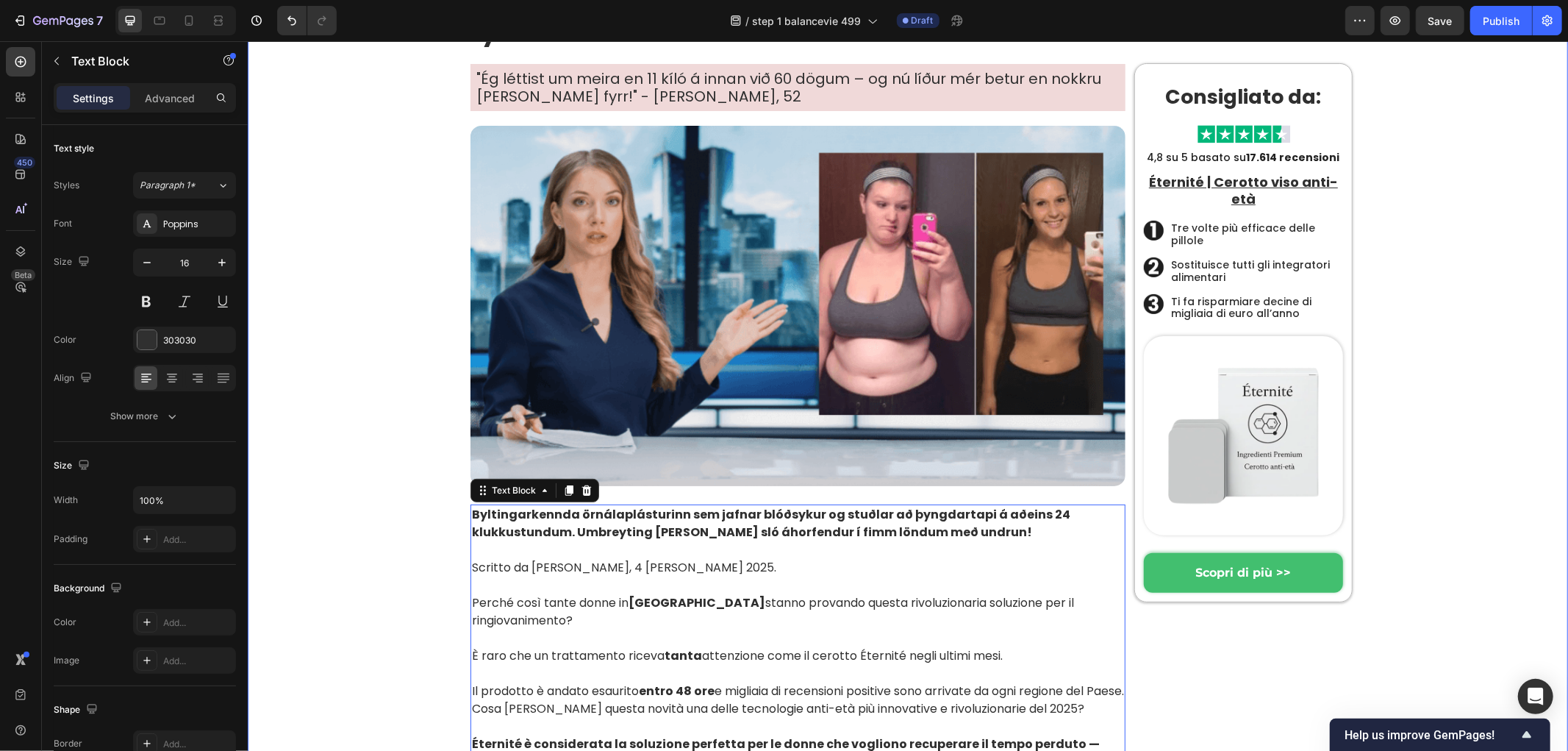
drag, startPoint x: 342, startPoint y: 470, endPoint x: 395, endPoint y: 474, distance: 53.2
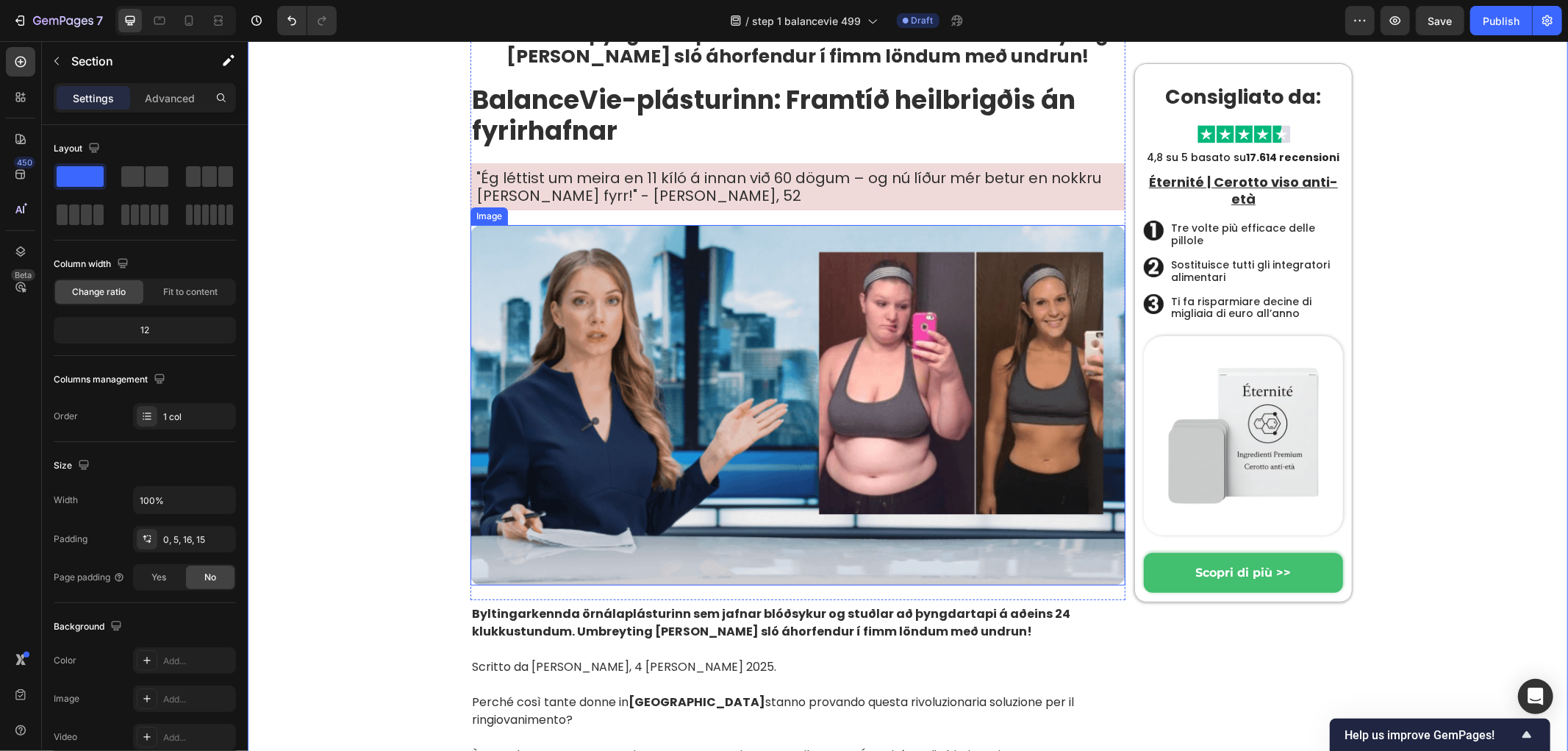
scroll to position [0, 0]
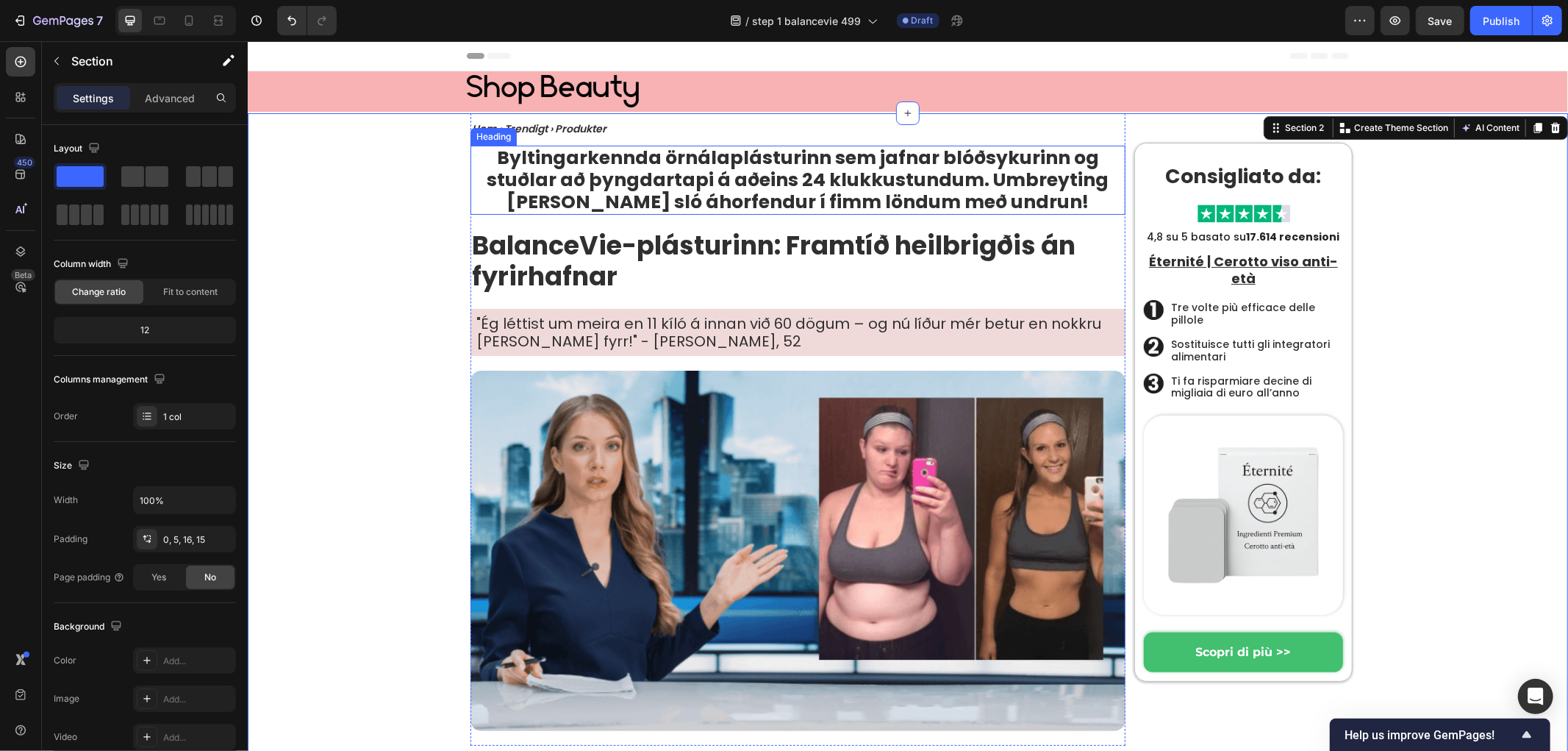
click at [720, 180] on strong "Byltingarkennda örnálaplásturinn sem jafnar blóðsykurinn og stuðlar að þyngdart…" at bounding box center [797, 179] width 622 height 70
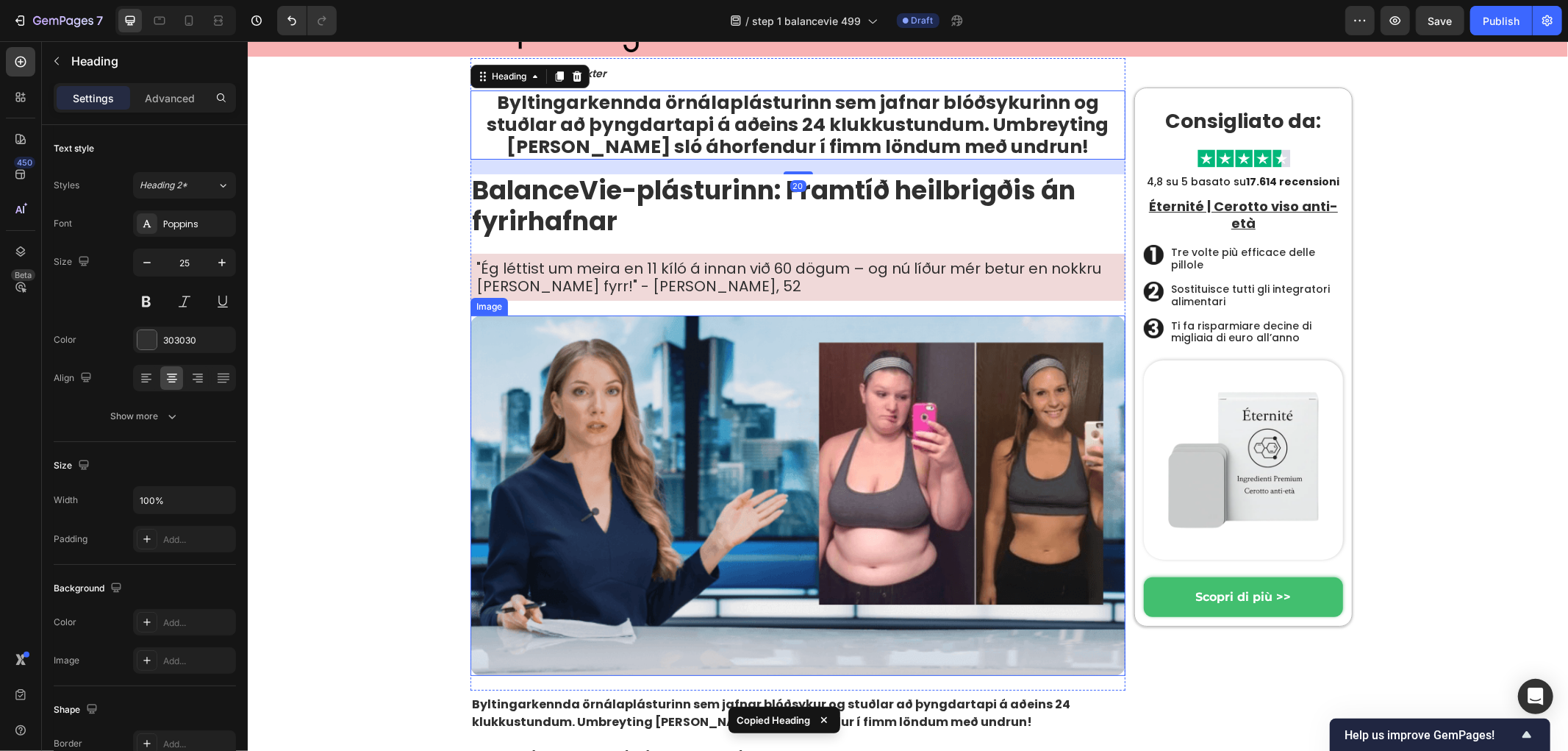
scroll to position [164, 0]
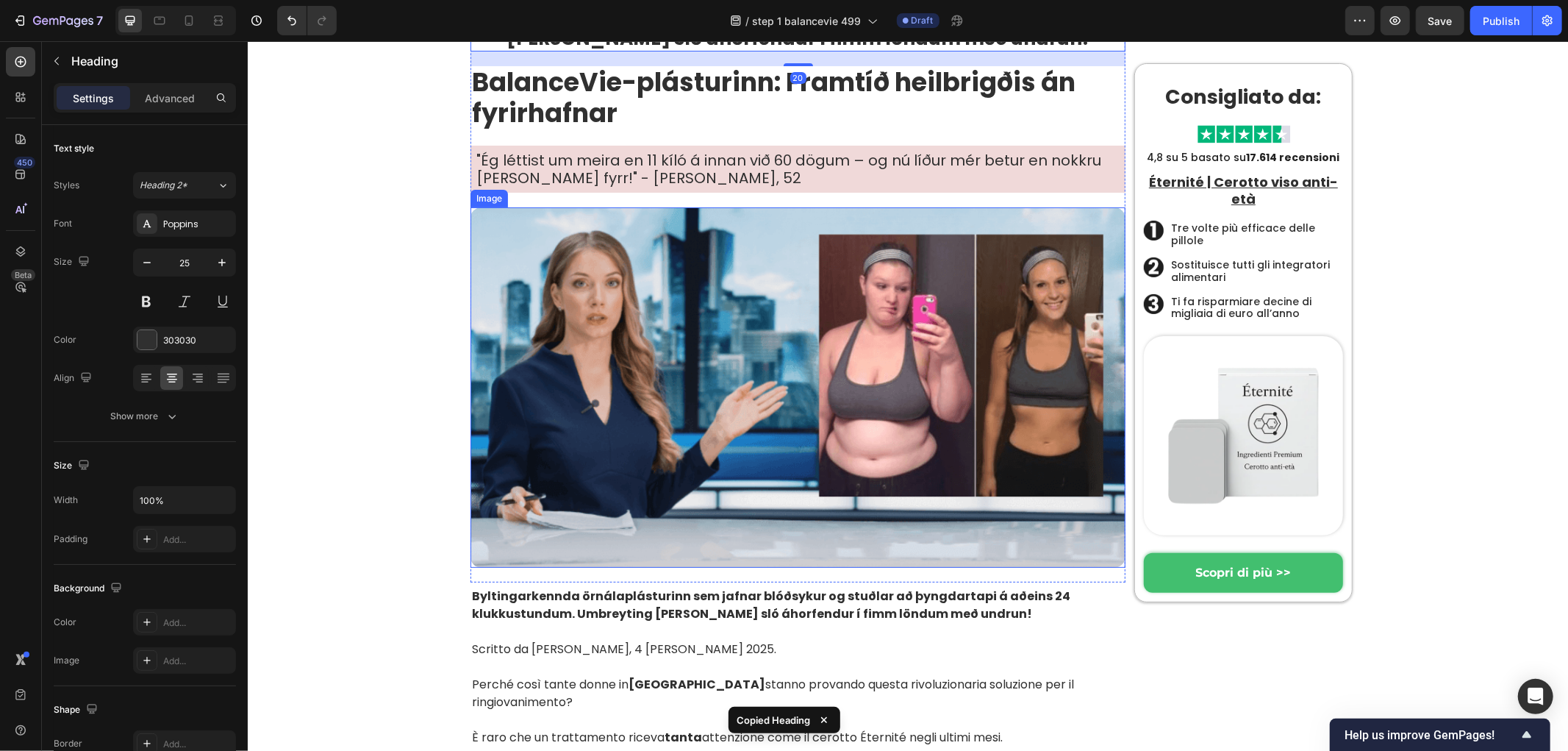
click at [650, 373] on img at bounding box center [797, 387] width 655 height 361
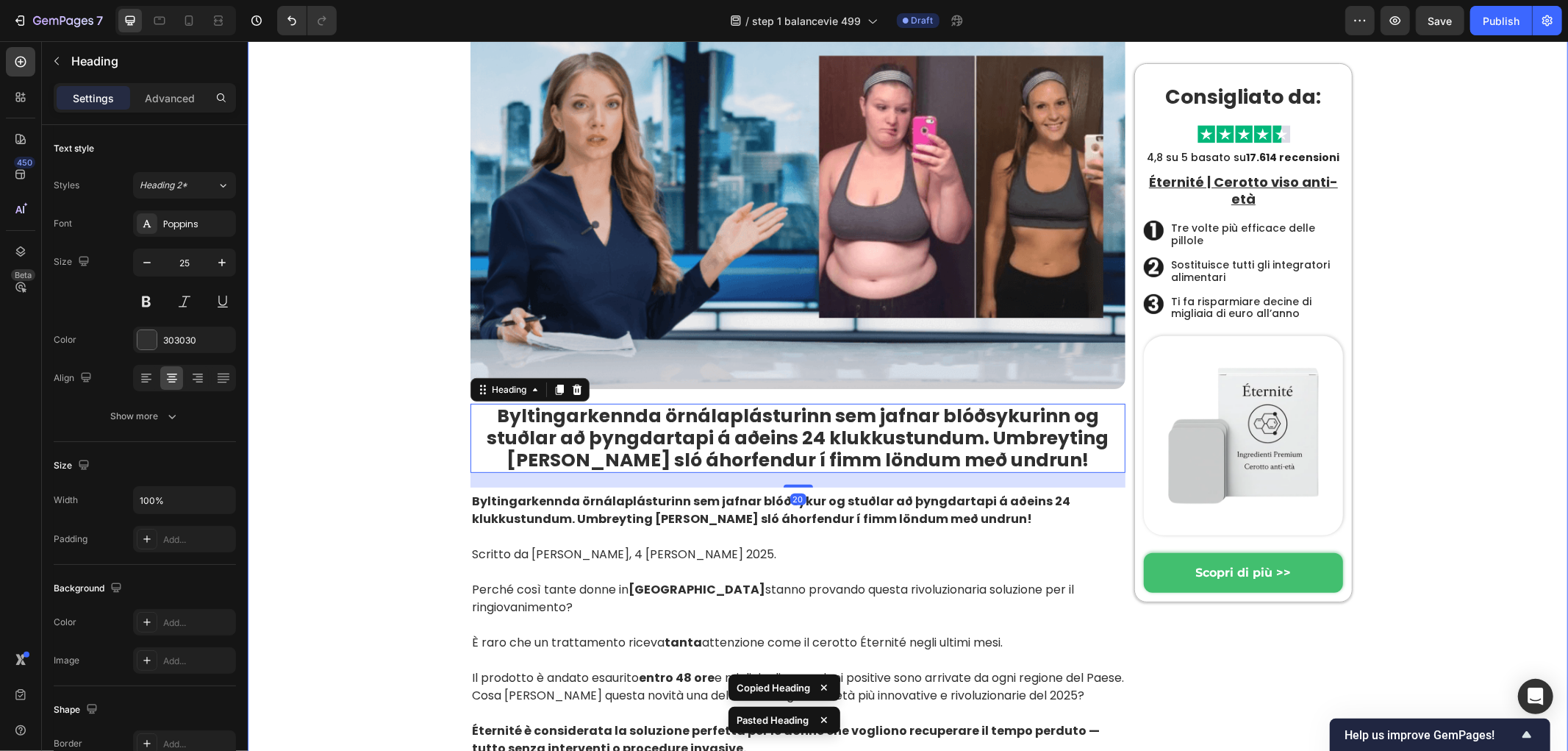
scroll to position [408, 0]
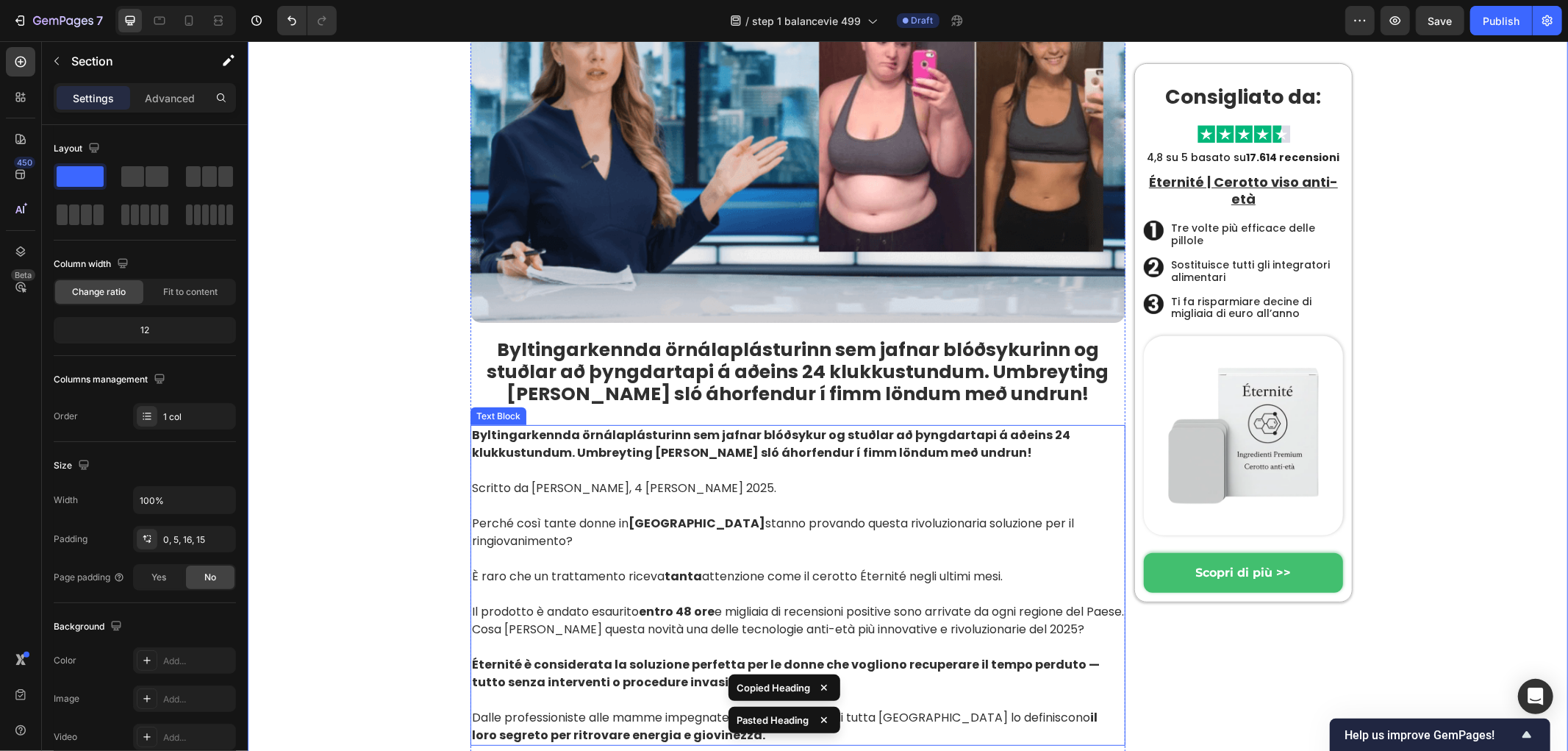
click at [642, 469] on p "Rich Text Editor. Editing area: main" at bounding box center [797, 470] width 652 height 18
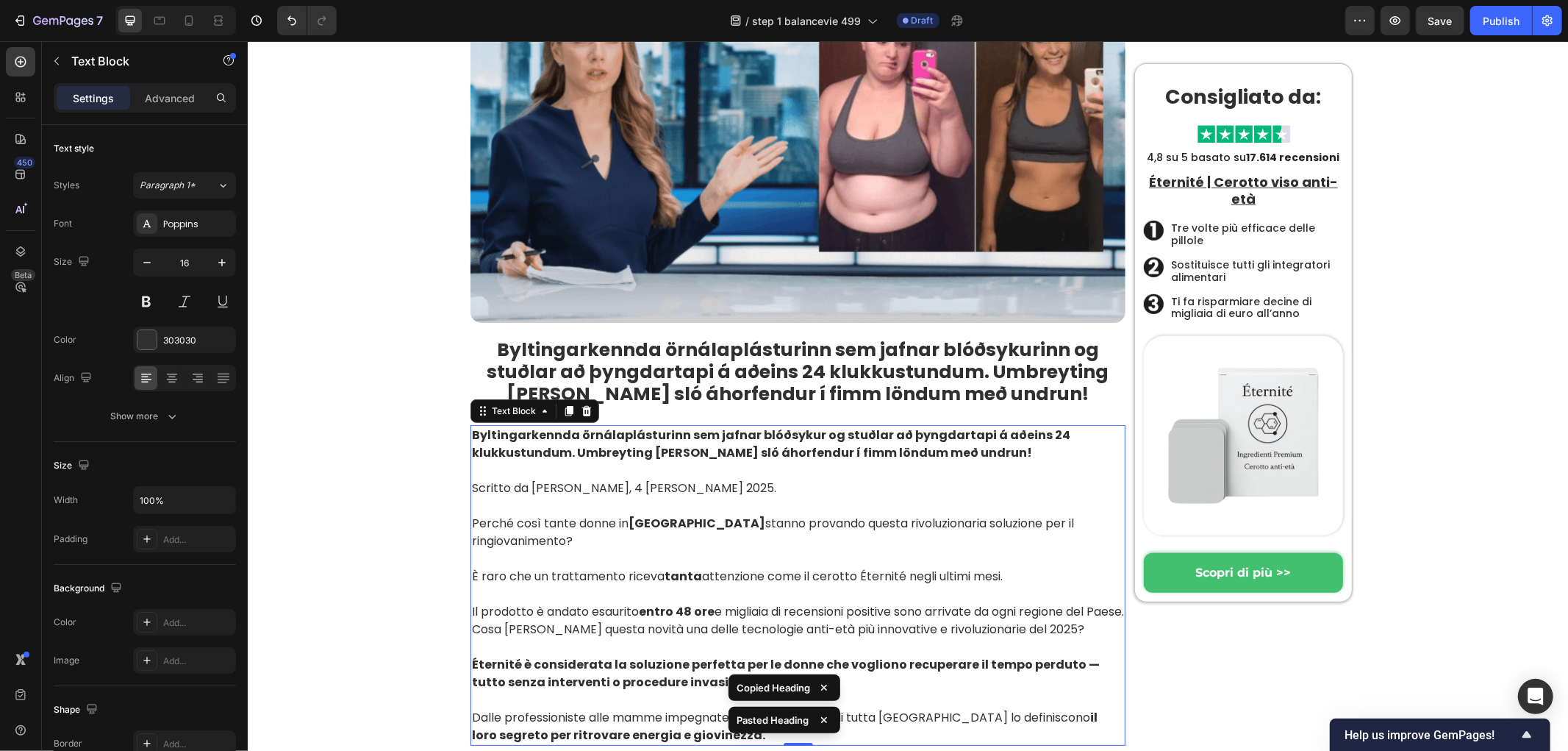
click at [640, 379] on strong "Byltingarkennda örnálaplásturinn sem jafnar blóðsykurinn og stuðlar að þyngdart…" at bounding box center [797, 370] width 622 height 70
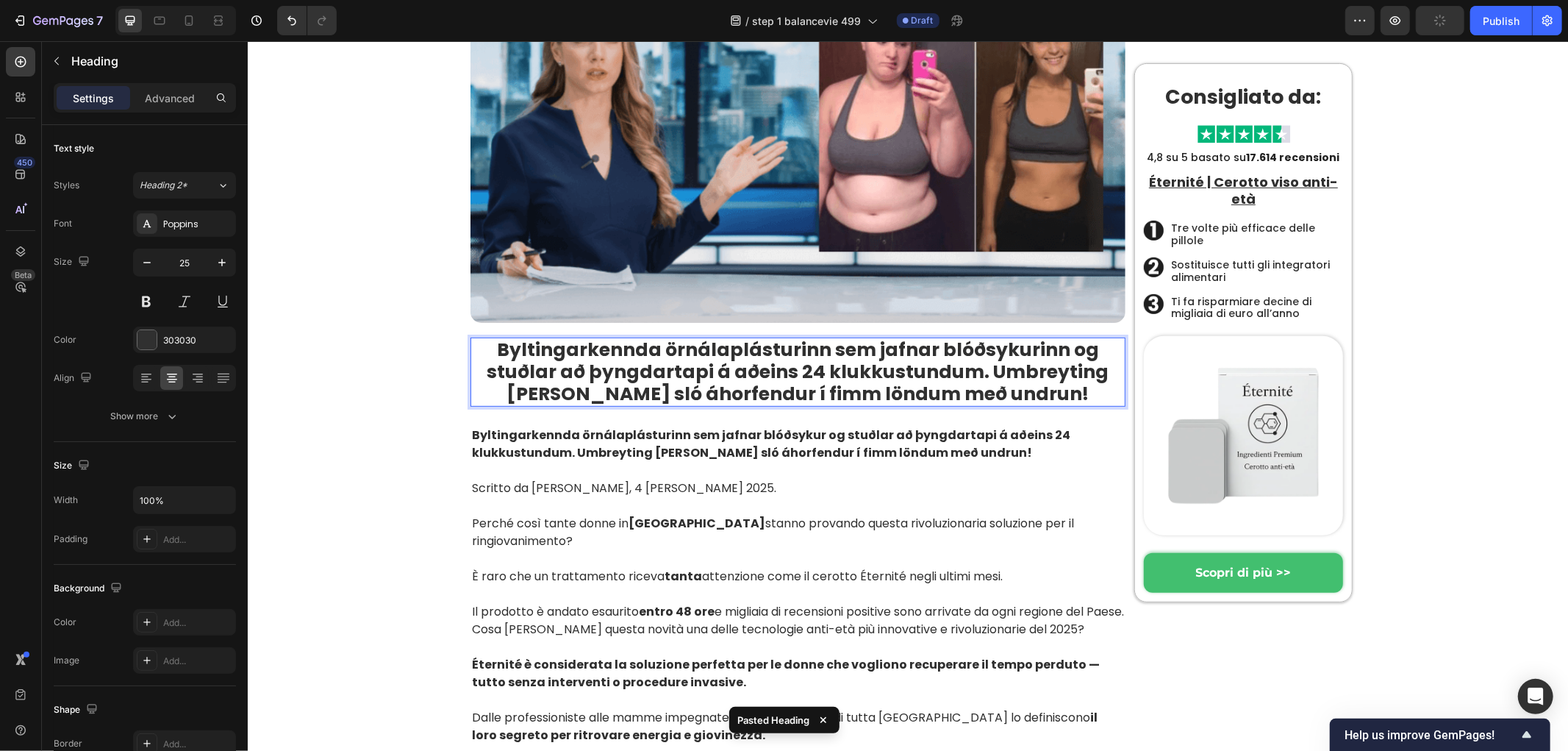
click at [665, 380] on strong "Byltingarkennda örnálaplásturinn sem jafnar blóðsykurinn og stuðlar að þyngdart…" at bounding box center [797, 370] width 622 height 70
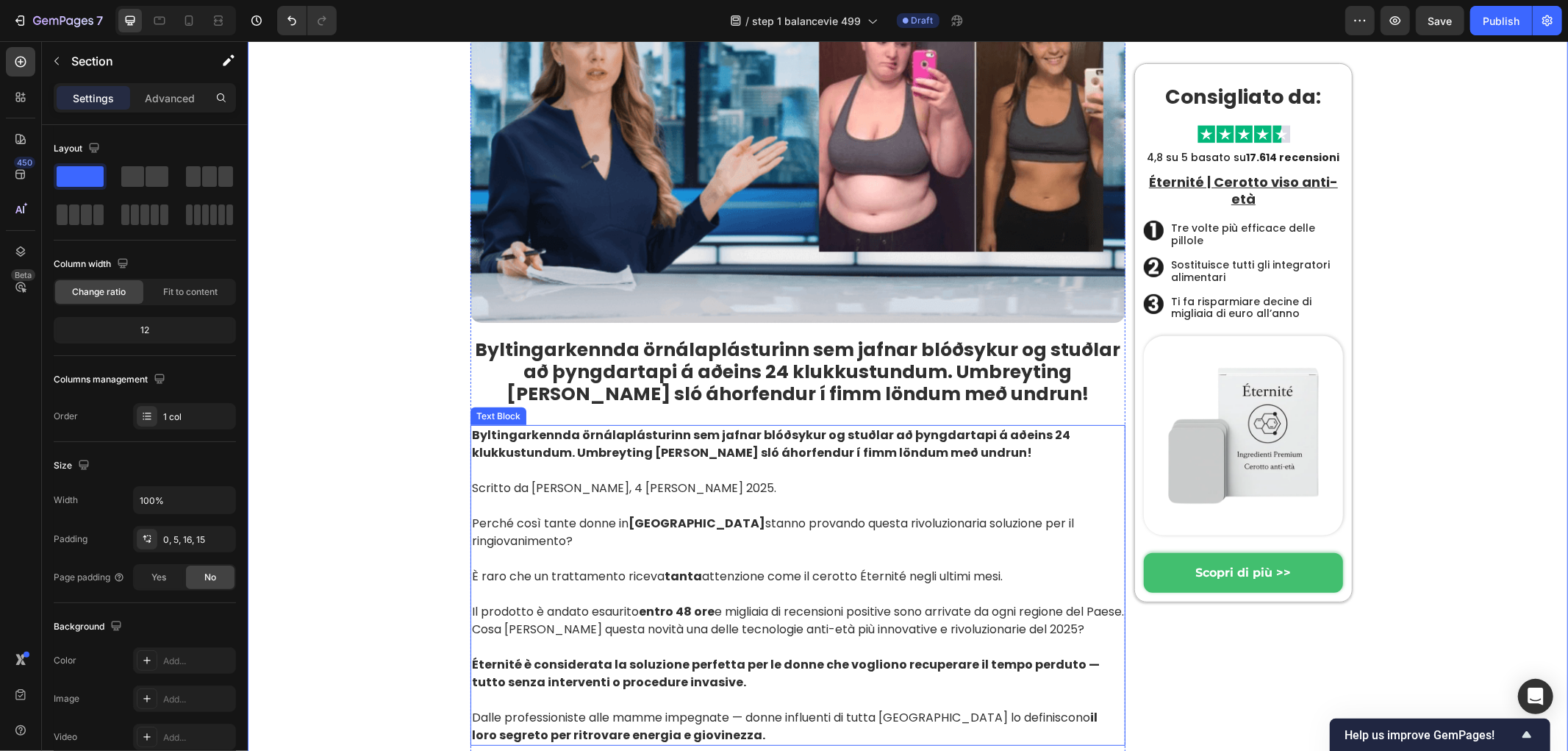
click at [648, 361] on strong "Byltingarkennda örnálaplásturinn sem jafnar blóðsykur og stuðlar að þyngdartapi…" at bounding box center [798, 370] width 646 height 70
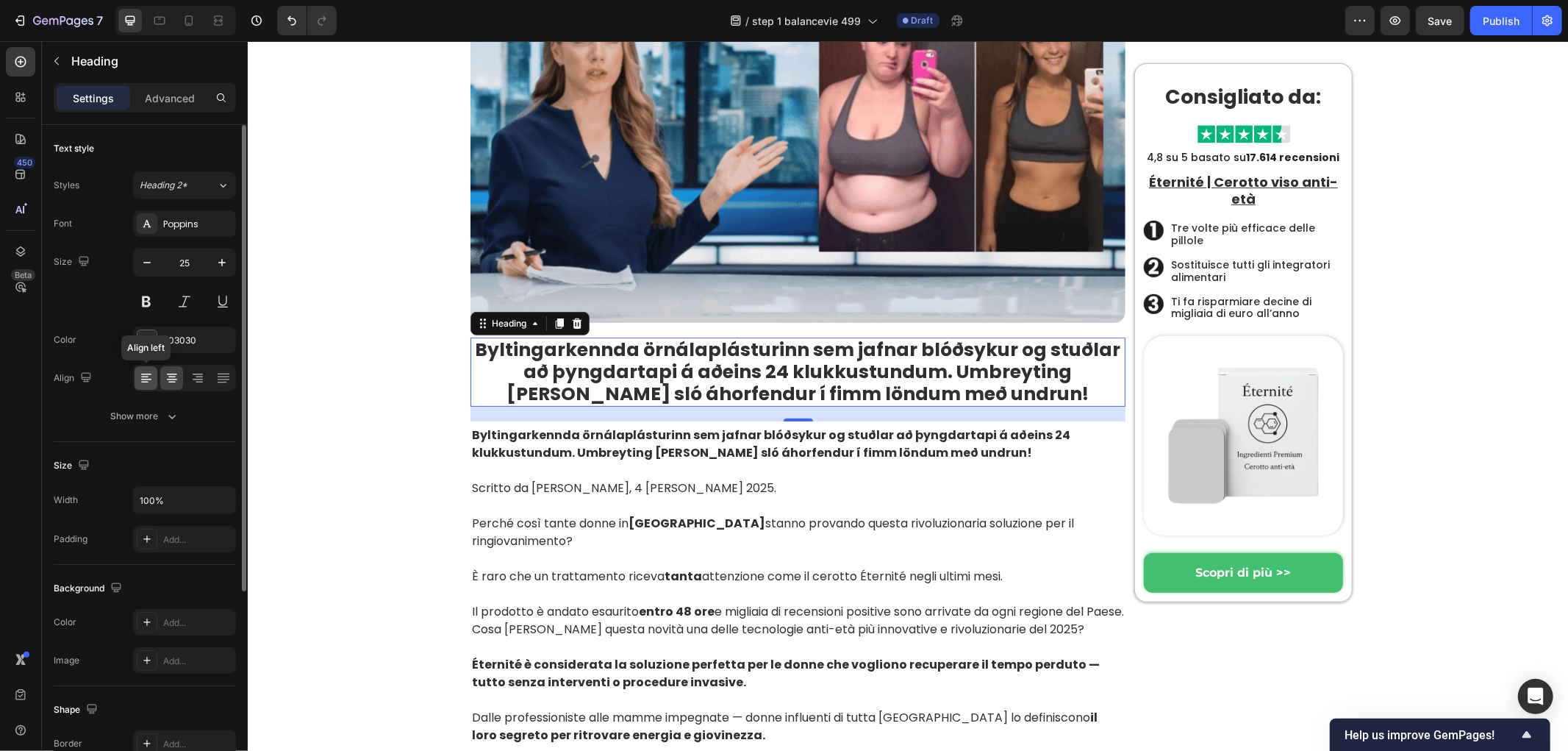
drag, startPoint x: 143, startPoint y: 369, endPoint x: 57, endPoint y: 358, distance: 86.7
click at [143, 369] on div at bounding box center [146, 378] width 22 height 23
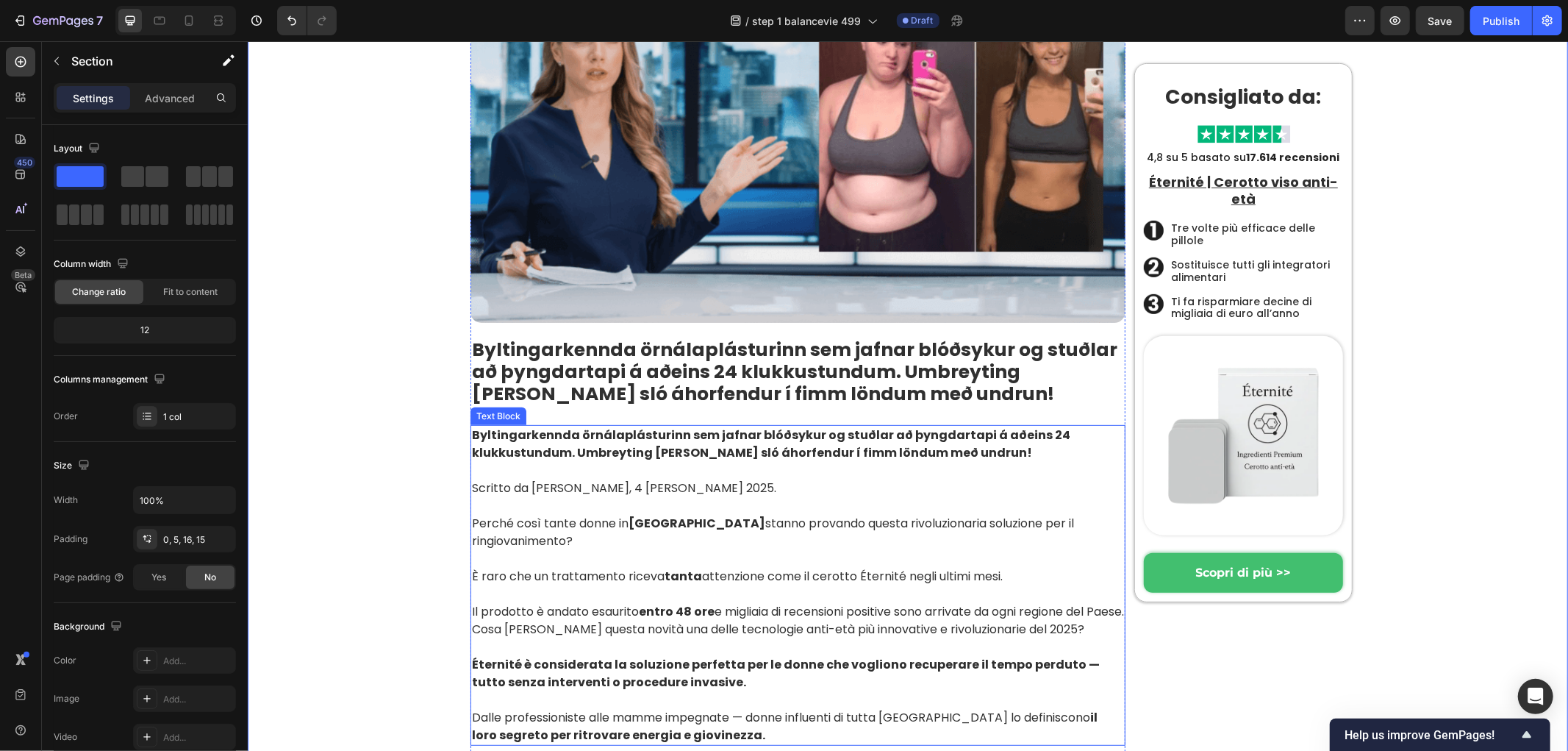
click at [589, 437] on strong "Byltingarkennda örnálaplásturinn sem jafnar blóðsykur og stuðlar að þyngdartapi…" at bounding box center [770, 442] width 599 height 34
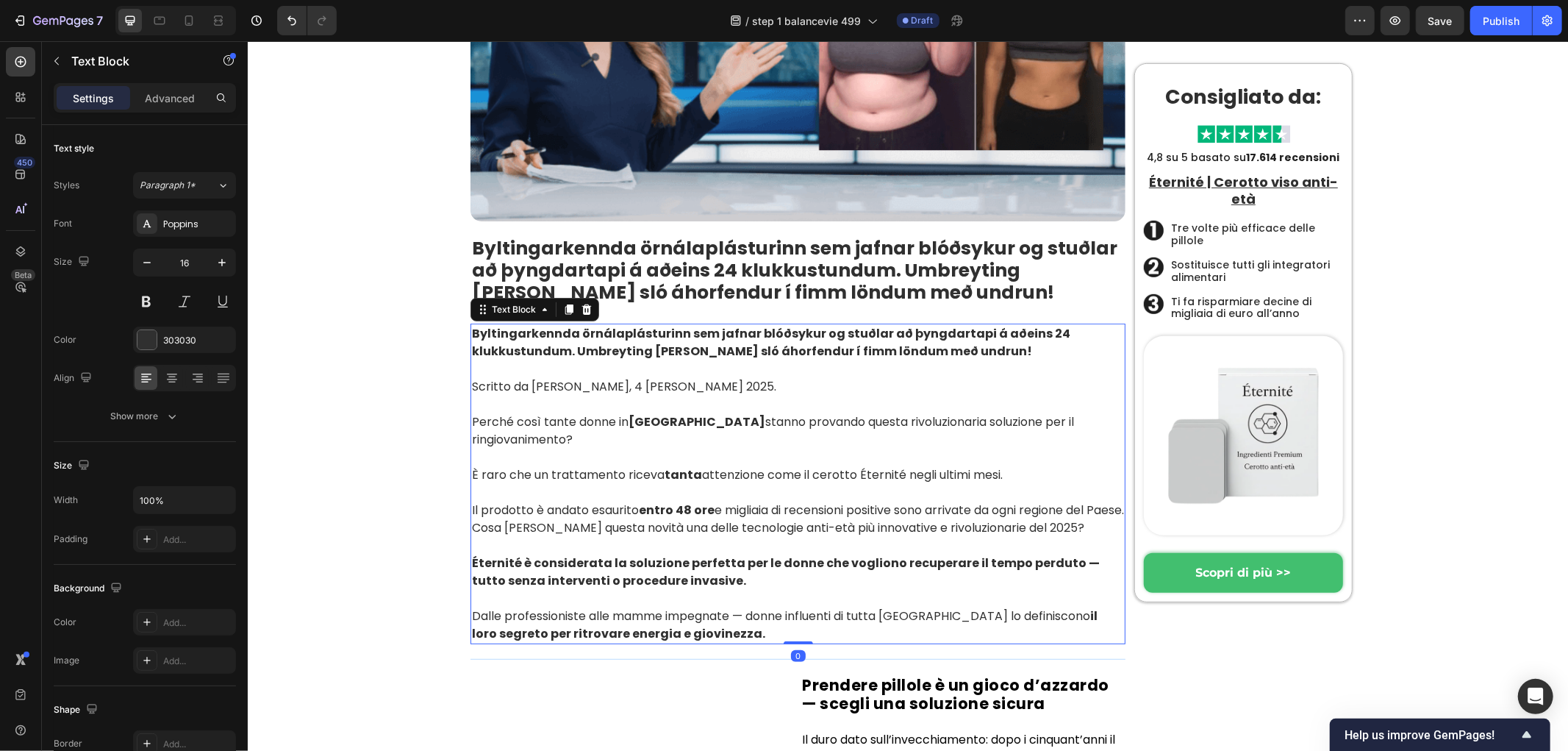
scroll to position [653, 0]
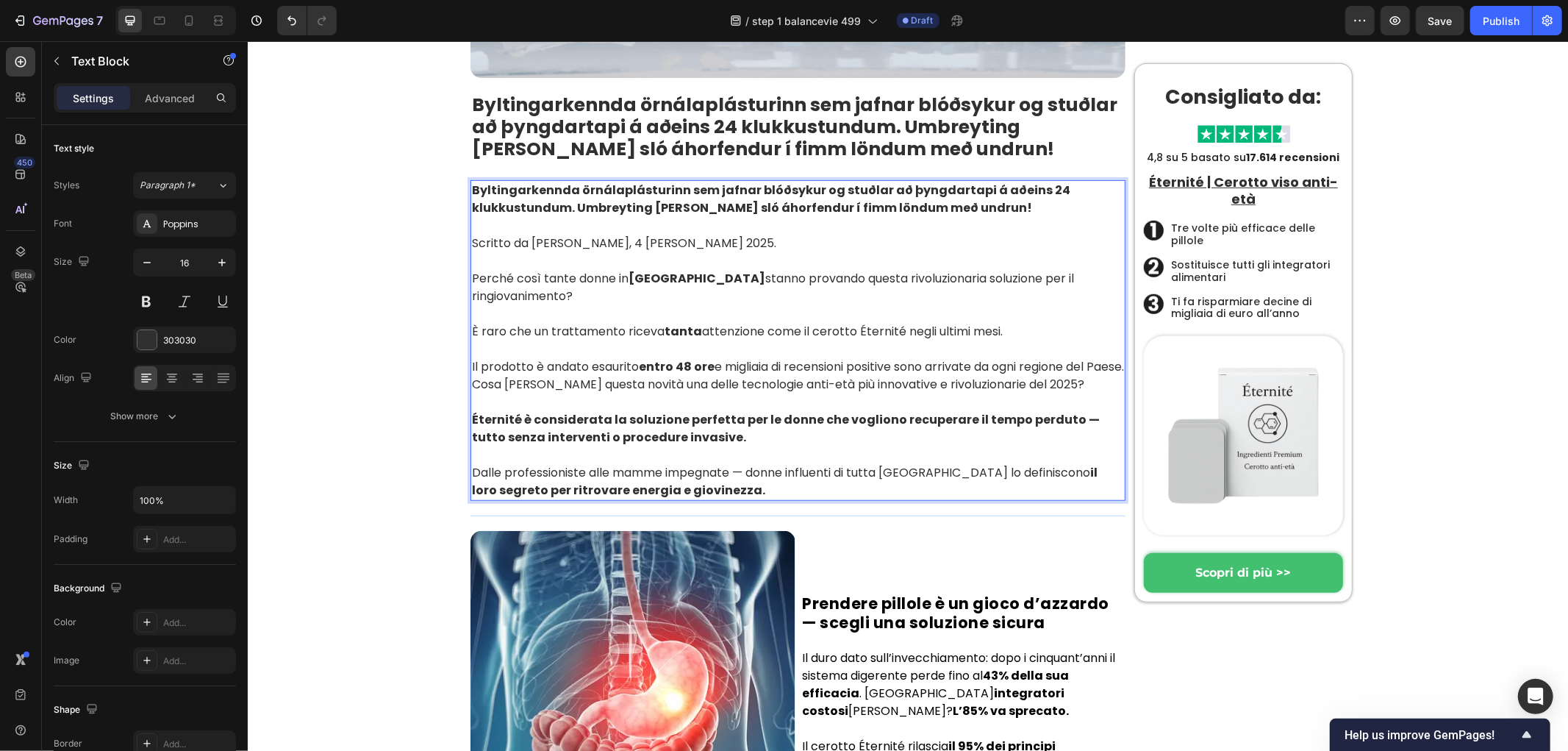
click at [606, 322] on p "È raro che un trattamento riceva tanta attenzione come il cerotto Éternité negl…" at bounding box center [797, 331] width 652 height 18
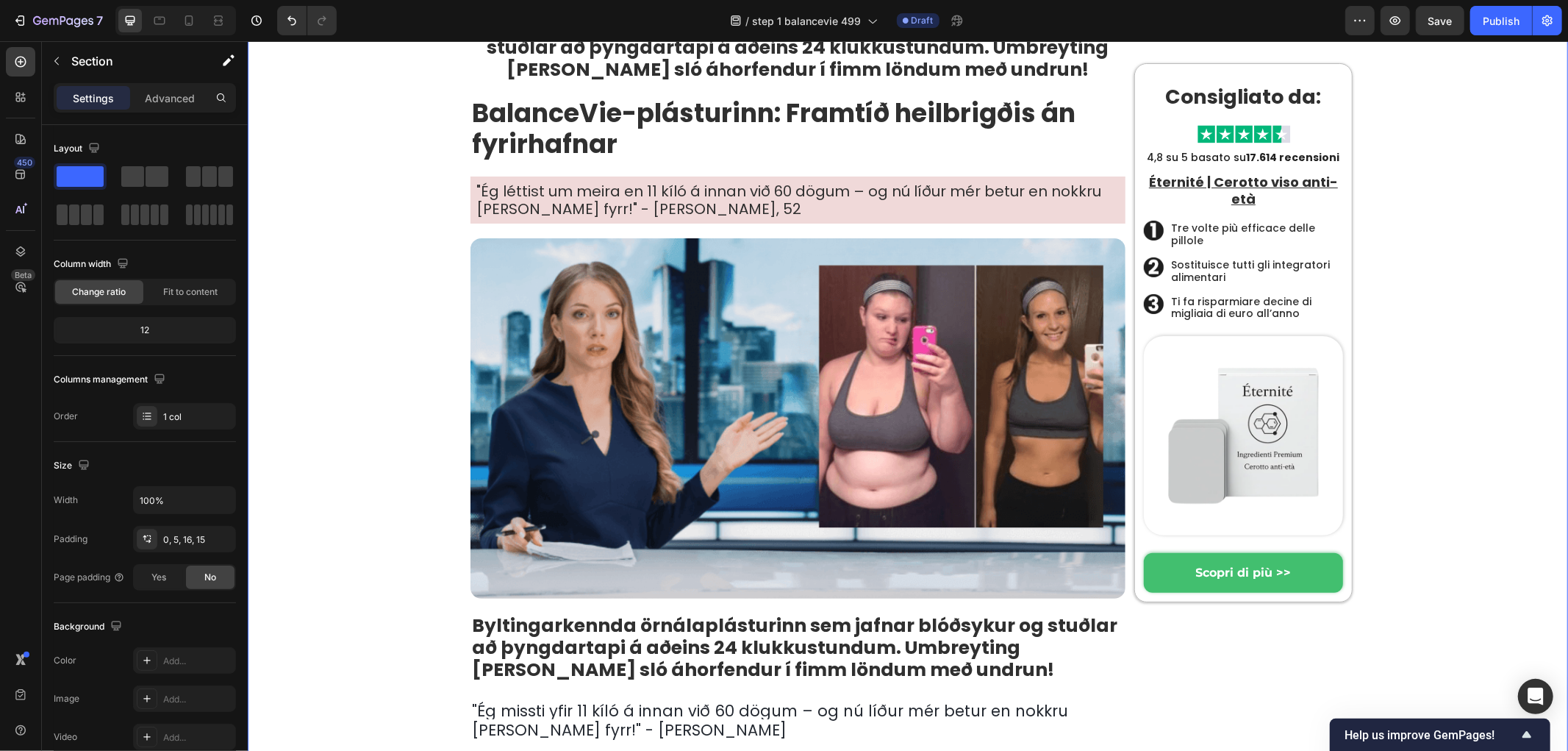
scroll to position [164, 0]
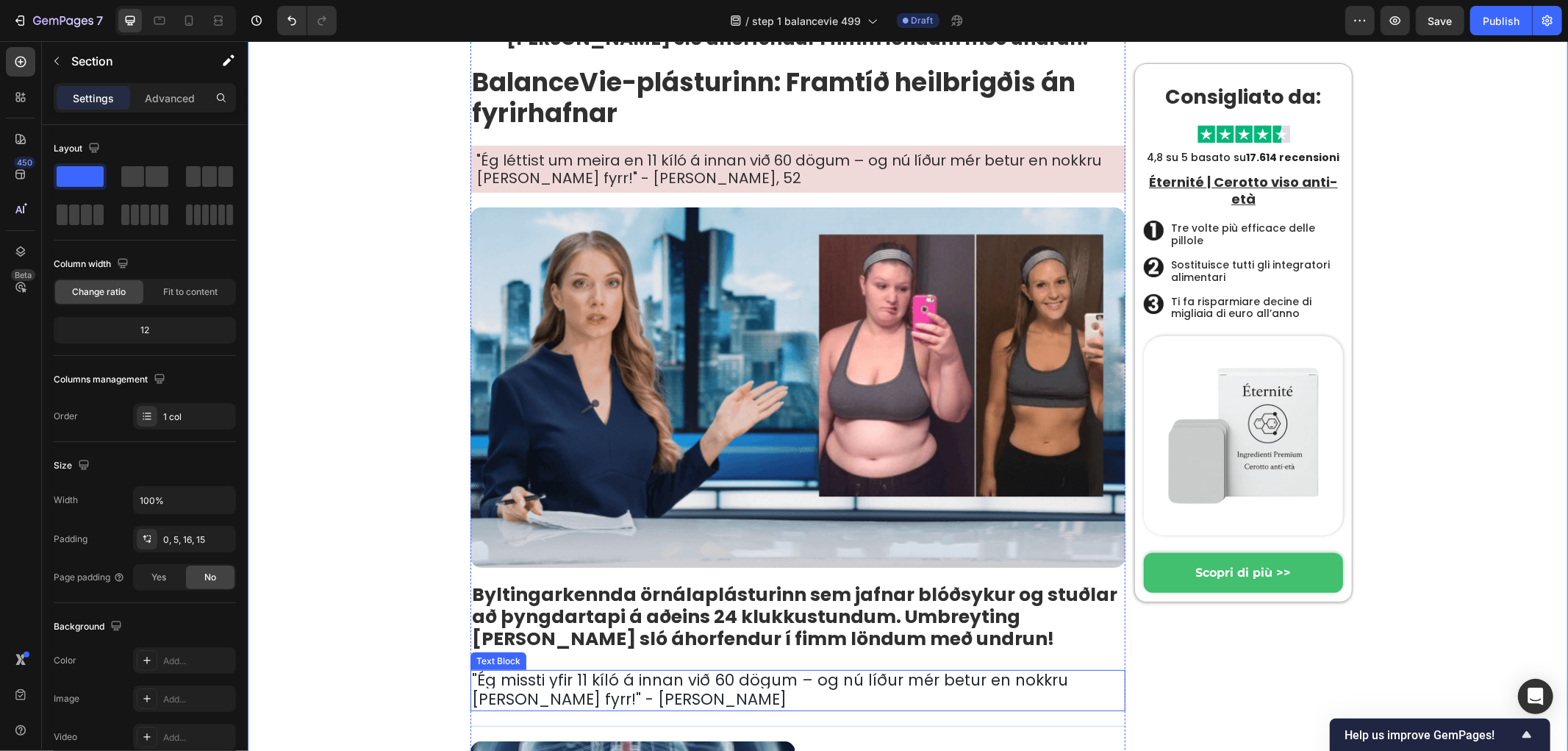
click at [564, 688] on span "Ég missti yfir 11 kíló á innan við 60 dögum – og nú líður mér betur en nokkru […" at bounding box center [769, 688] width 596 height 40
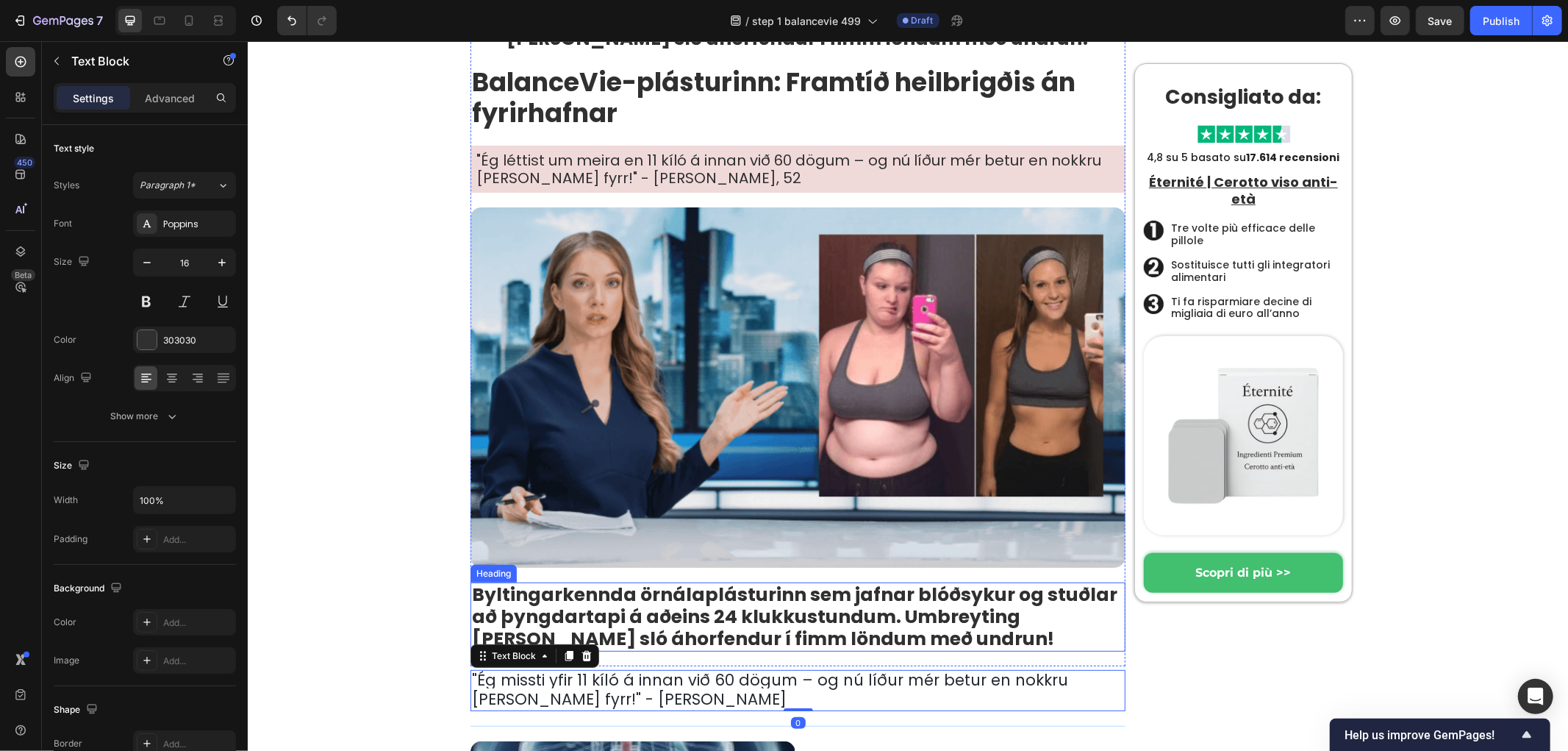
click at [691, 634] on strong "Byltingarkennda örnálaplásturinn sem jafnar blóðsykur og stuðlar að þyngdartapi…" at bounding box center [794, 616] width 646 height 70
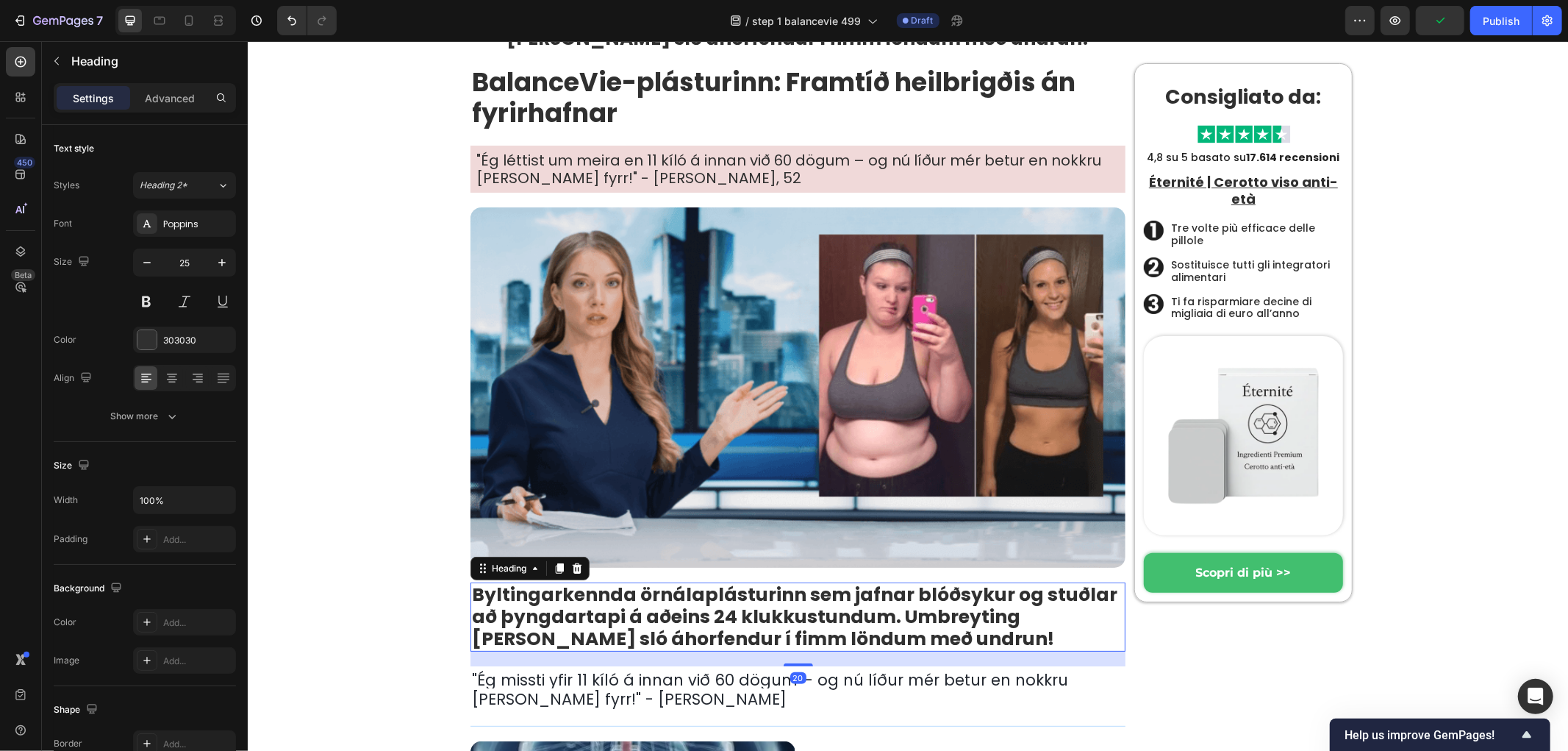
drag, startPoint x: 796, startPoint y: 665, endPoint x: 796, endPoint y: 651, distance: 14.0
click at [796, 651] on div "20" at bounding box center [797, 658] width 655 height 14
click at [166, 100] on p "Advanced" at bounding box center [170, 98] width 50 height 15
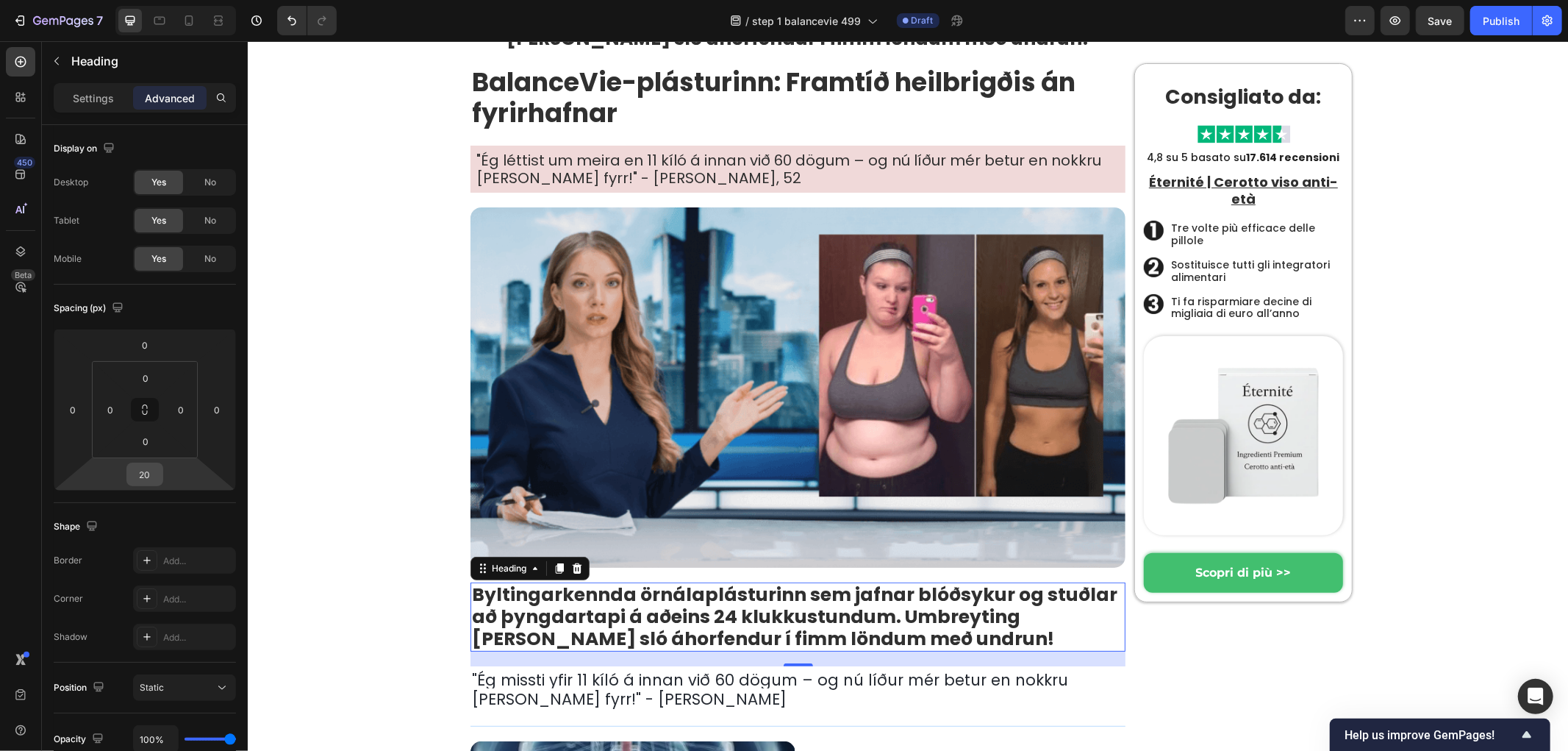
click at [130, 475] on input "20" at bounding box center [144, 474] width 30 height 22
click at [143, 472] on input "20" at bounding box center [144, 474] width 30 height 22
type input "16"
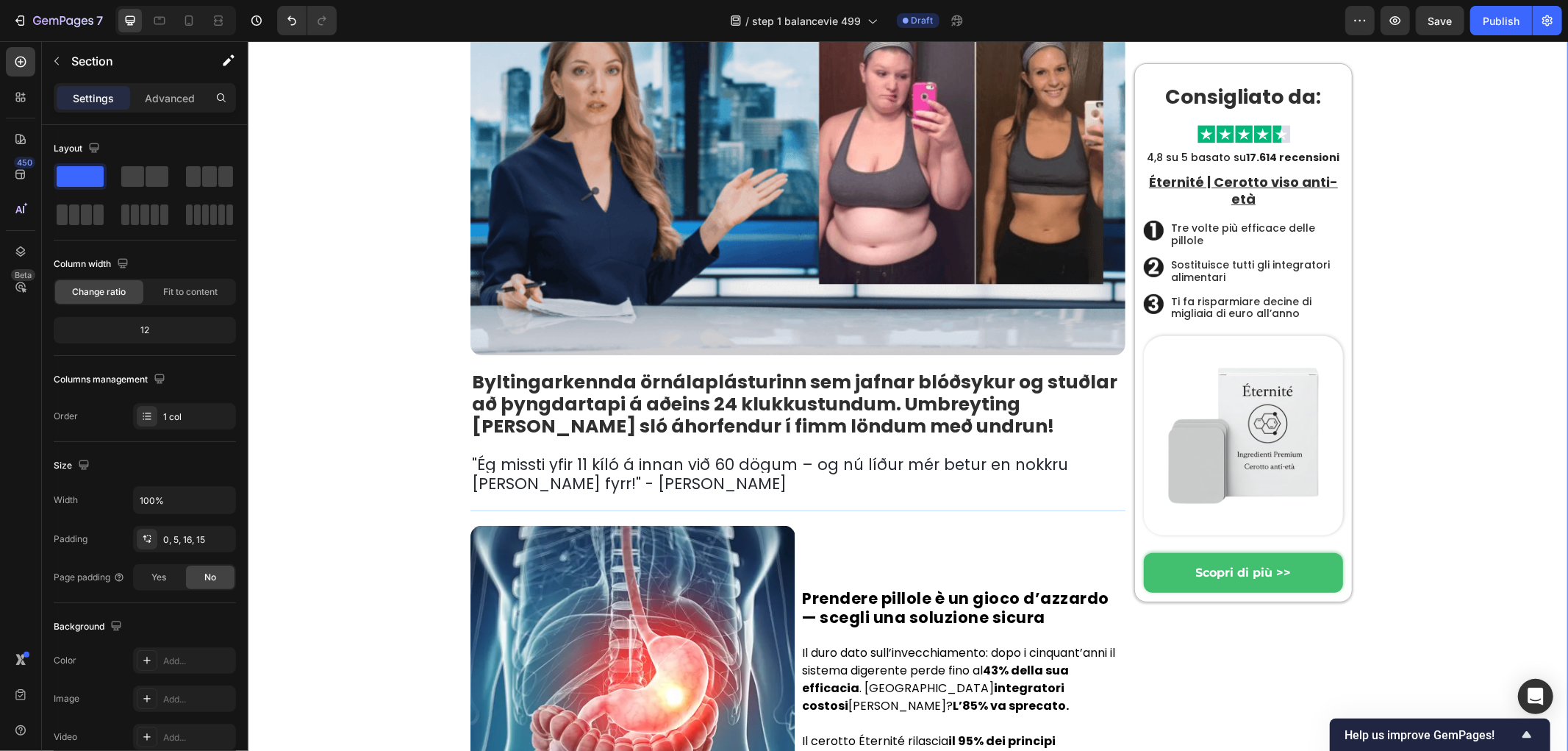
scroll to position [408, 0]
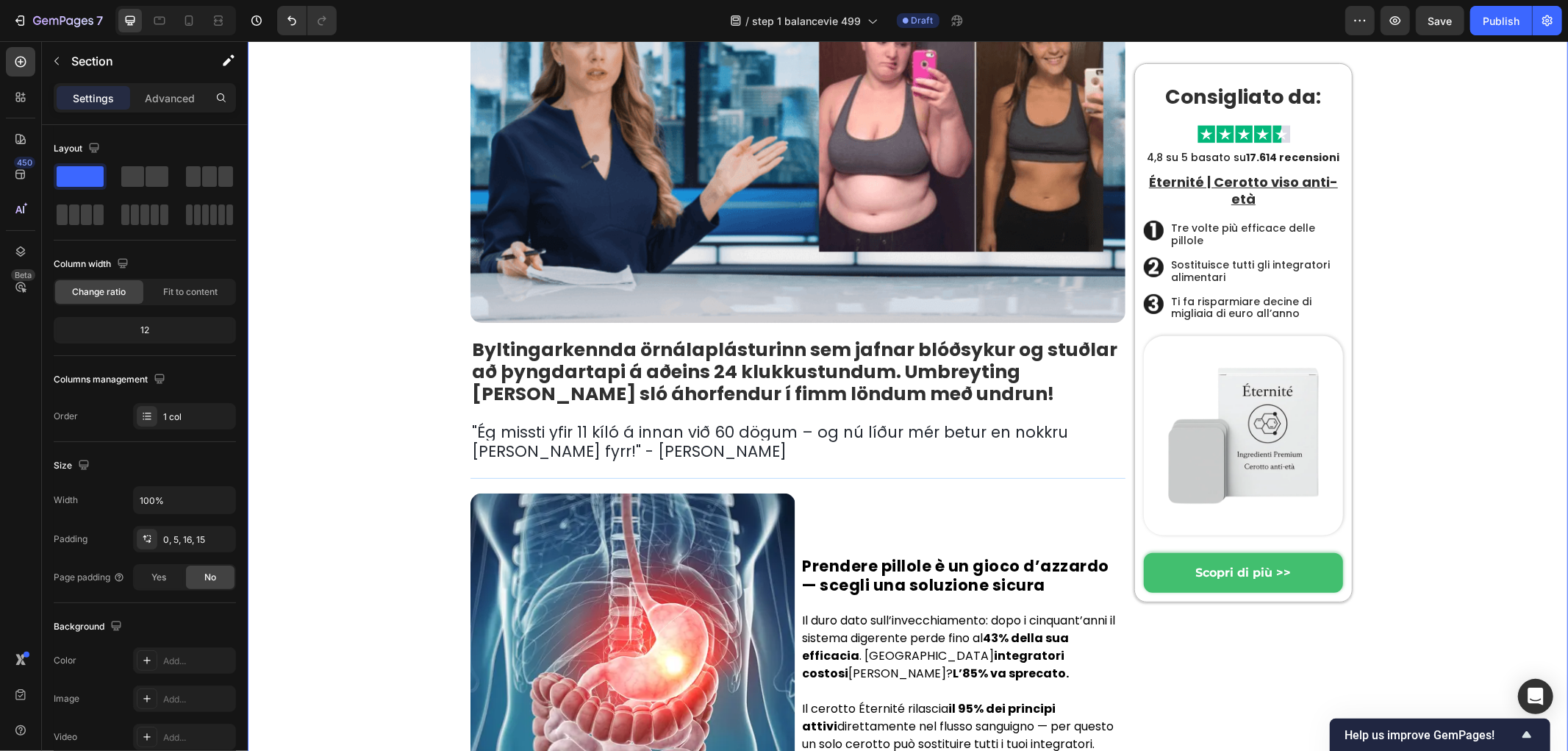
click at [515, 426] on span "Ég missti yfir 11 kíló á innan við 60 dögum – og nú líður mér betur en nokkru […" at bounding box center [769, 441] width 596 height 40
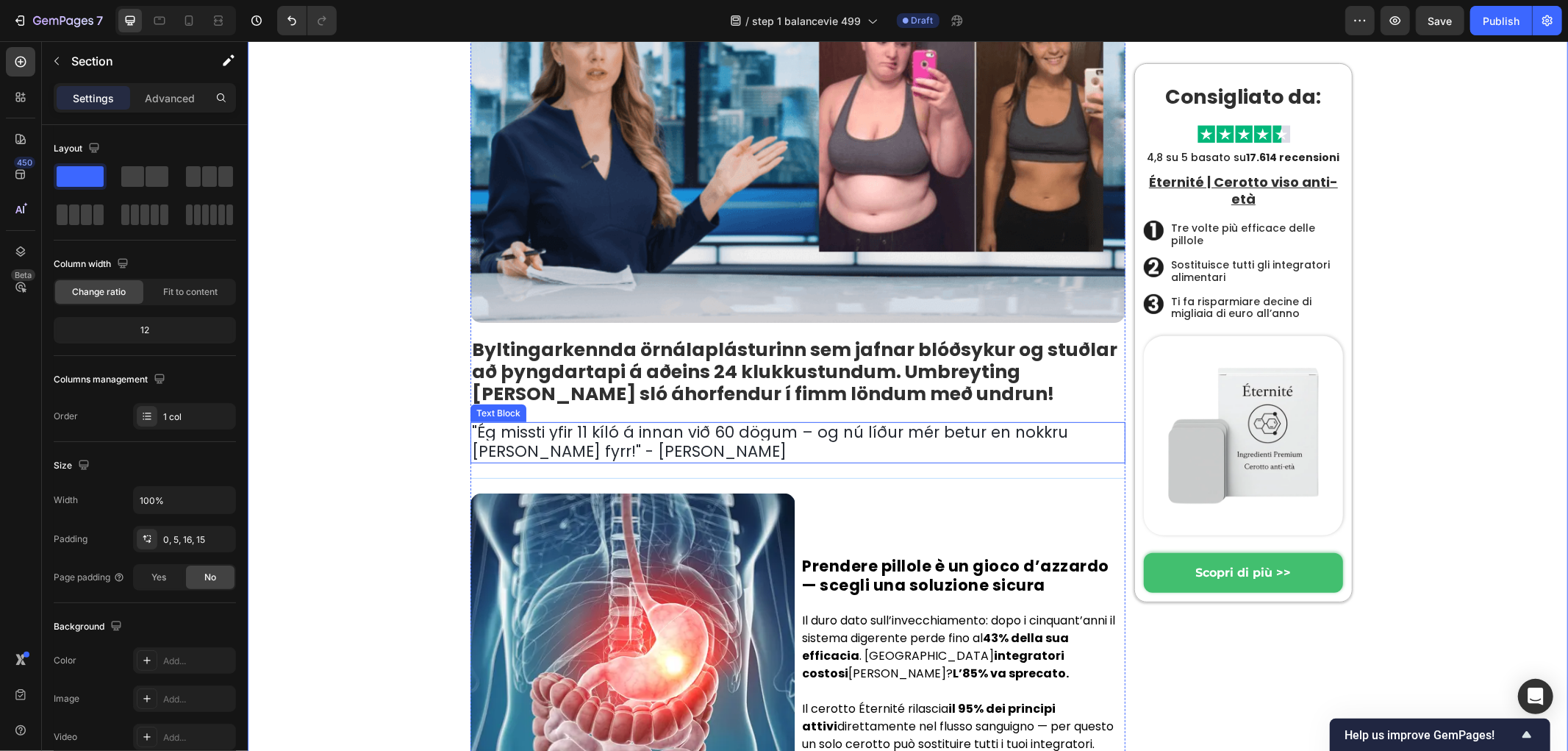
click at [538, 430] on span "Ég missti yfir 11 kíló á innan við 60 dögum – og nú líður mér betur en nokkru […" at bounding box center [769, 441] width 596 height 40
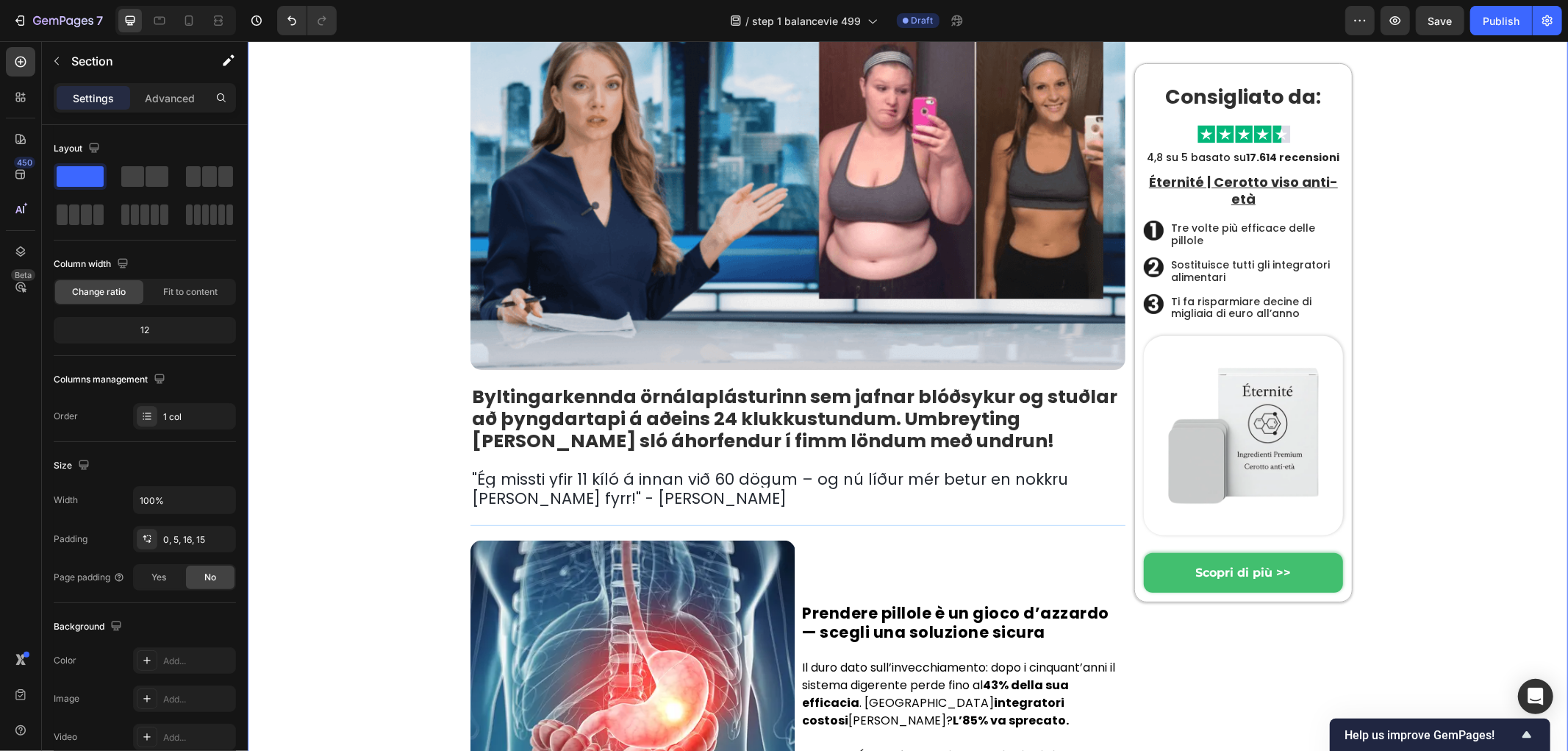
scroll to position [326, 0]
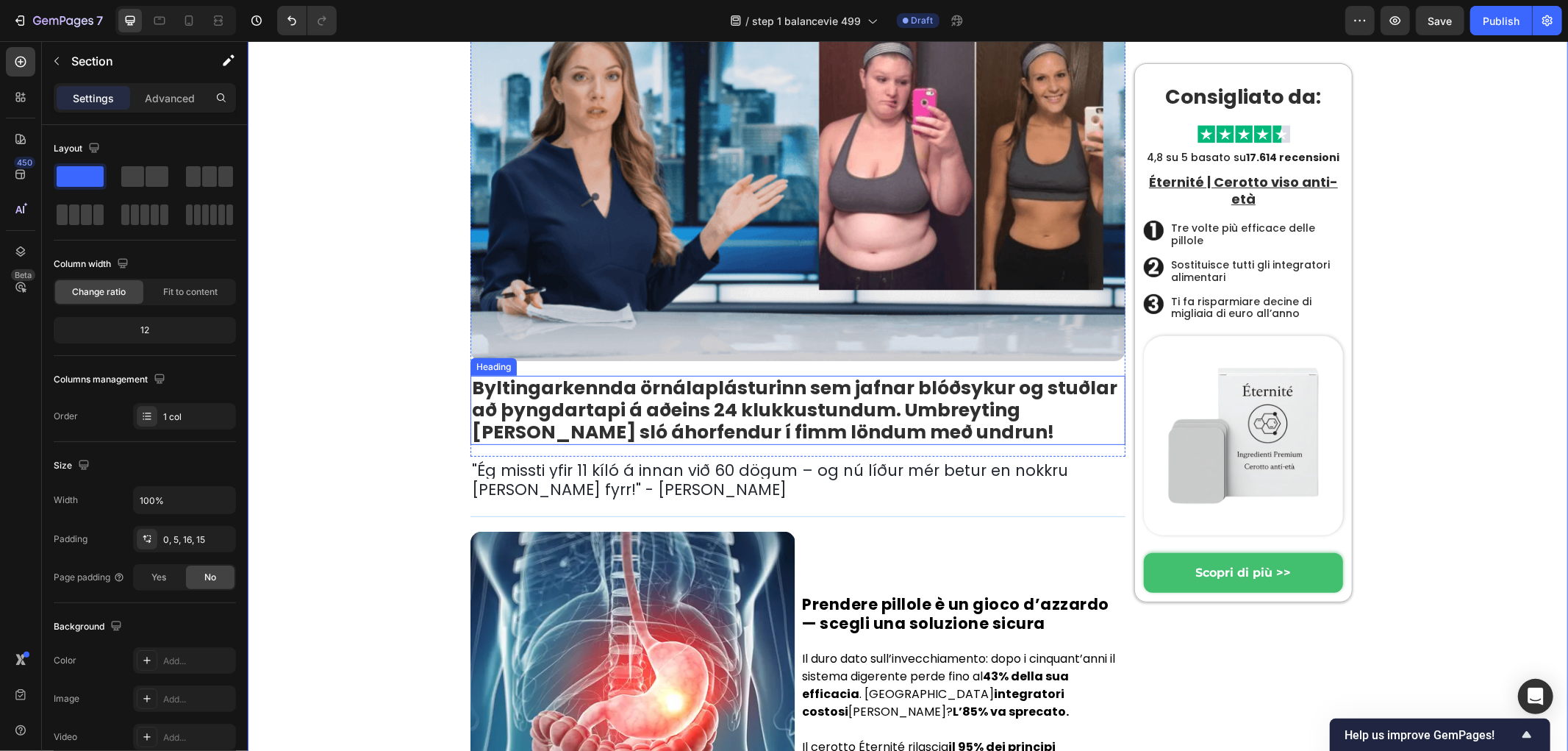
scroll to position [490, 0]
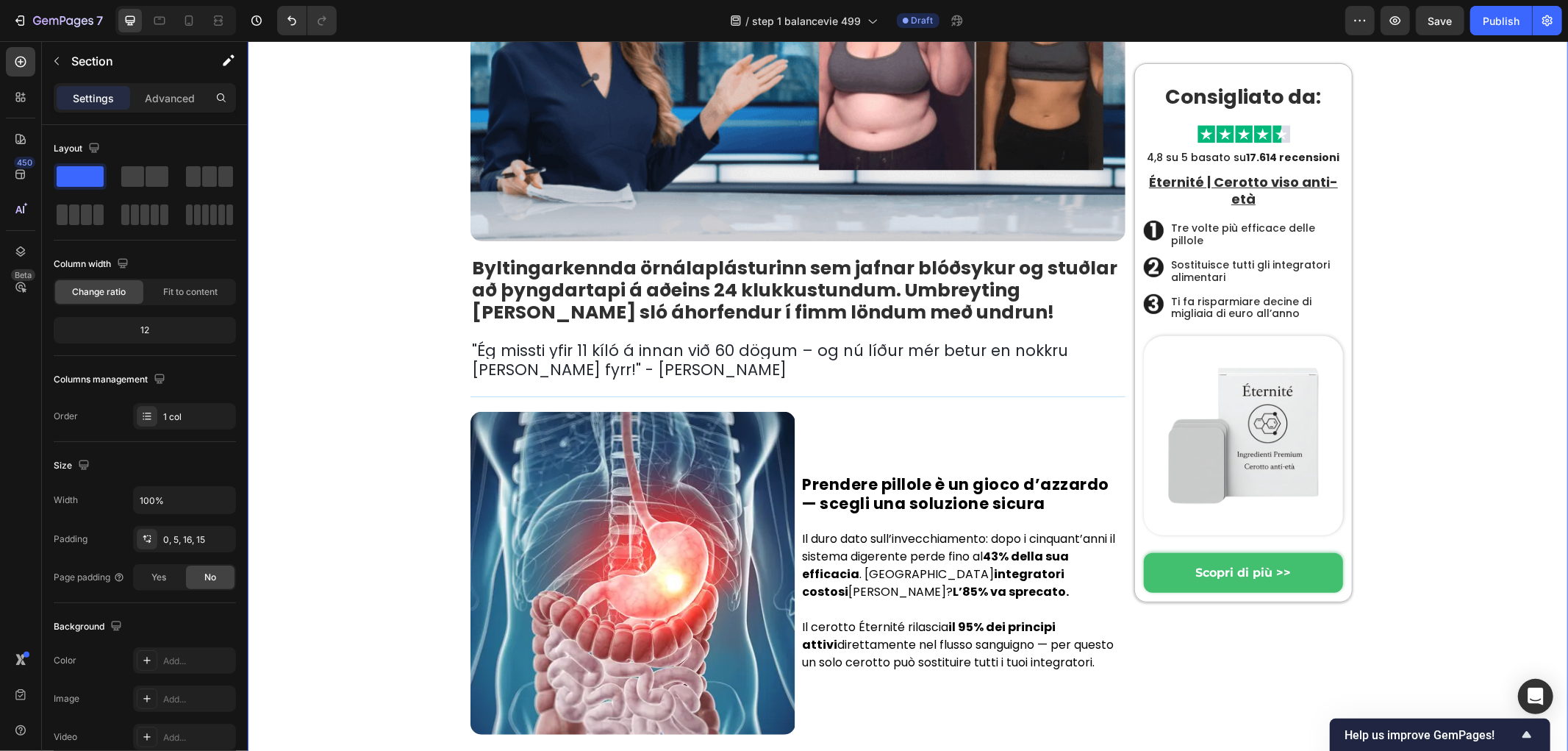
click at [527, 361] on span "Ég missti yfir 11 kíló á innan við 60 dögum – og nú líður mér betur en nokkru […" at bounding box center [769, 359] width 596 height 40
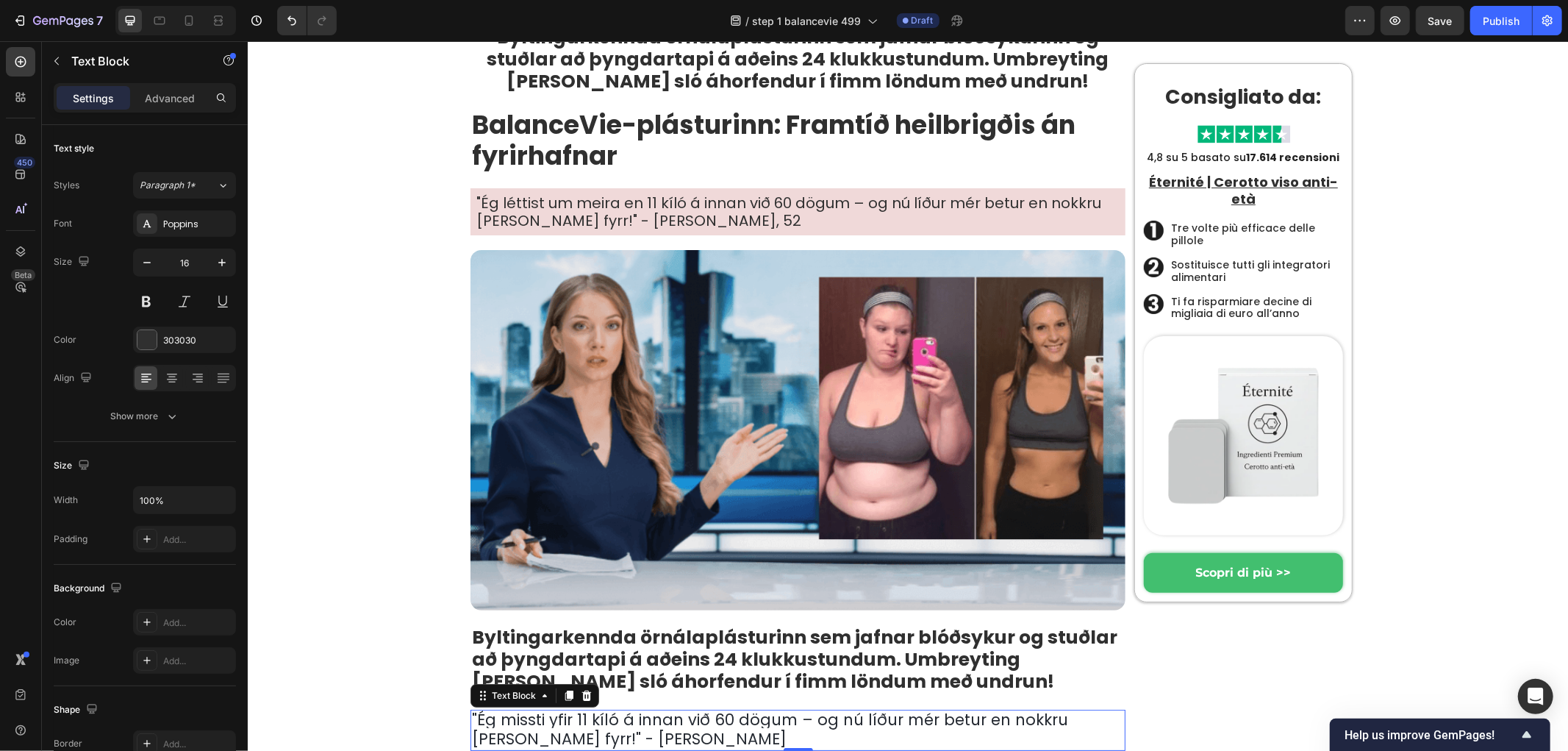
scroll to position [82, 0]
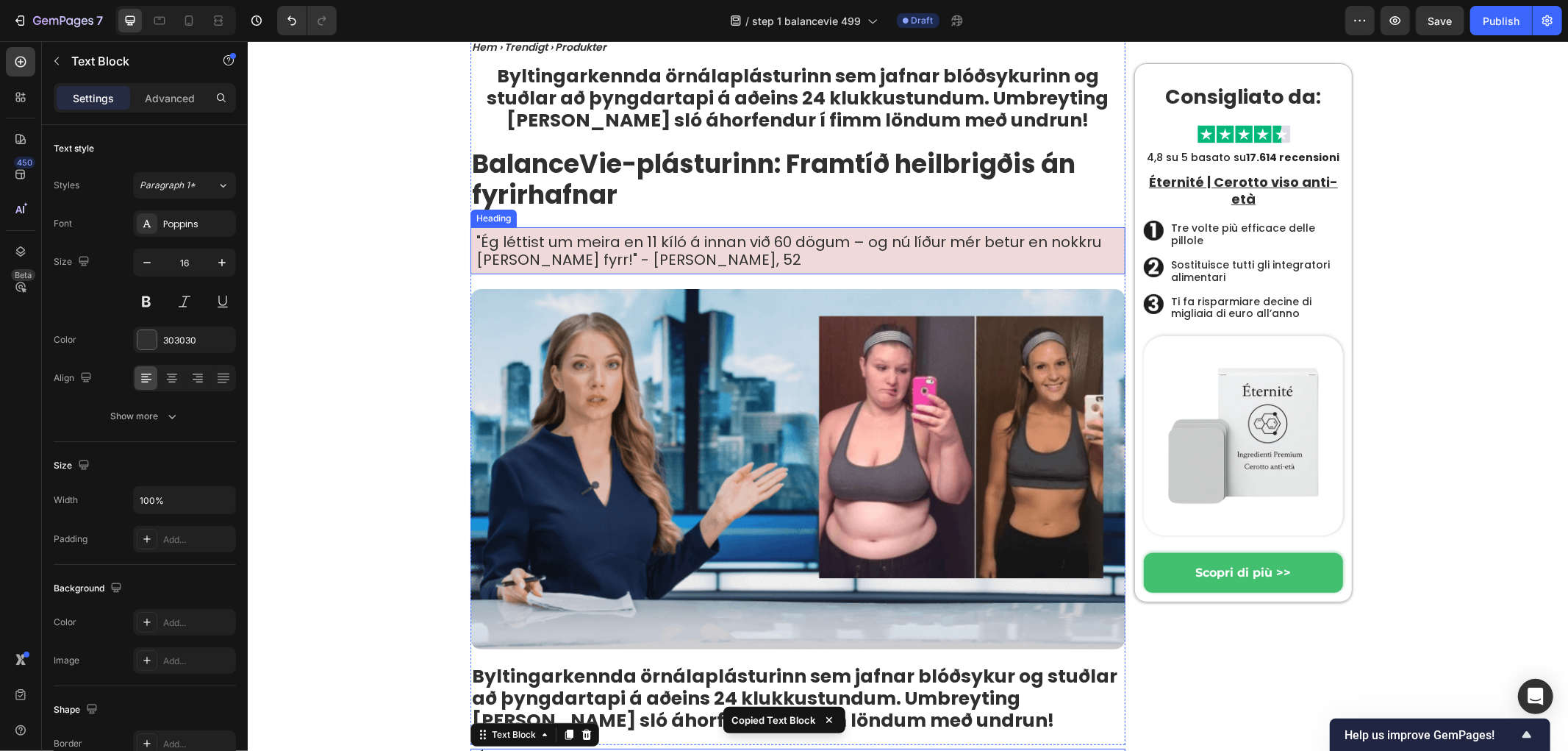
click at [595, 242] on p ""Ég léttist um meira en 11 kíló á innan við 60 dögum – og nú líður mér betur en…" at bounding box center [797, 250] width 643 height 35
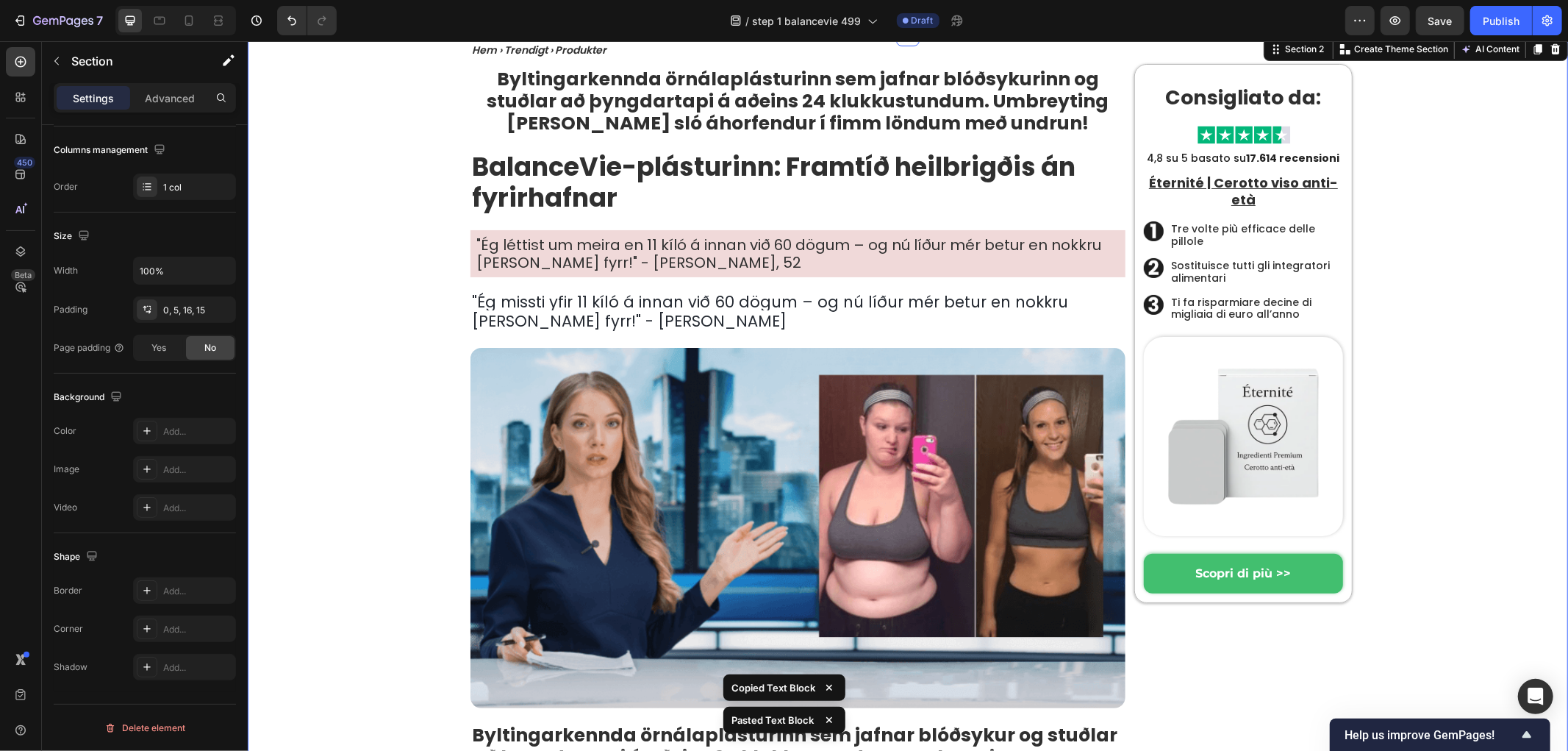
scroll to position [0, 0]
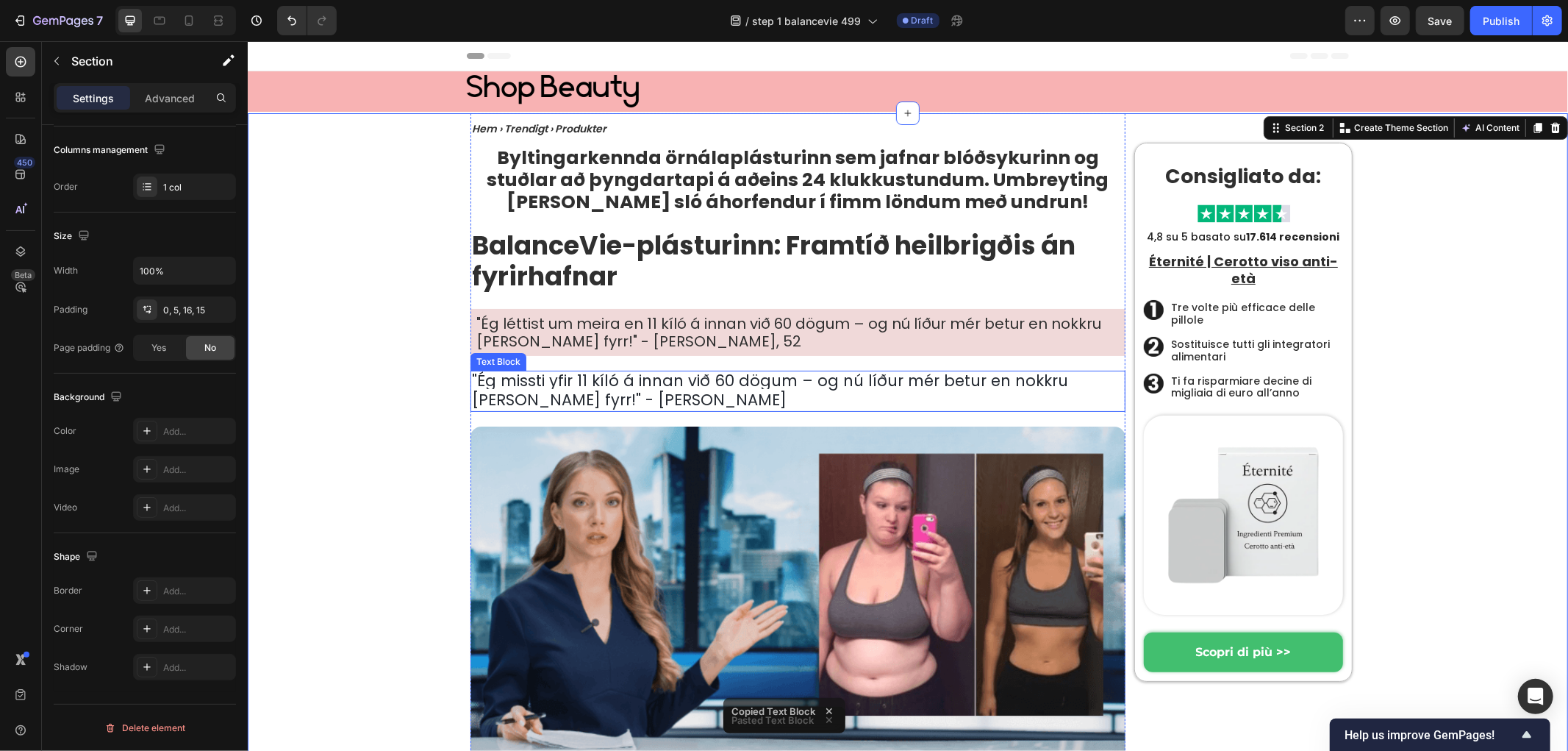
click at [540, 391] on span "Ég missti yfir 11 kíló á innan við 60 dögum – og nú líður mér betur en nokkru […" at bounding box center [769, 390] width 596 height 40
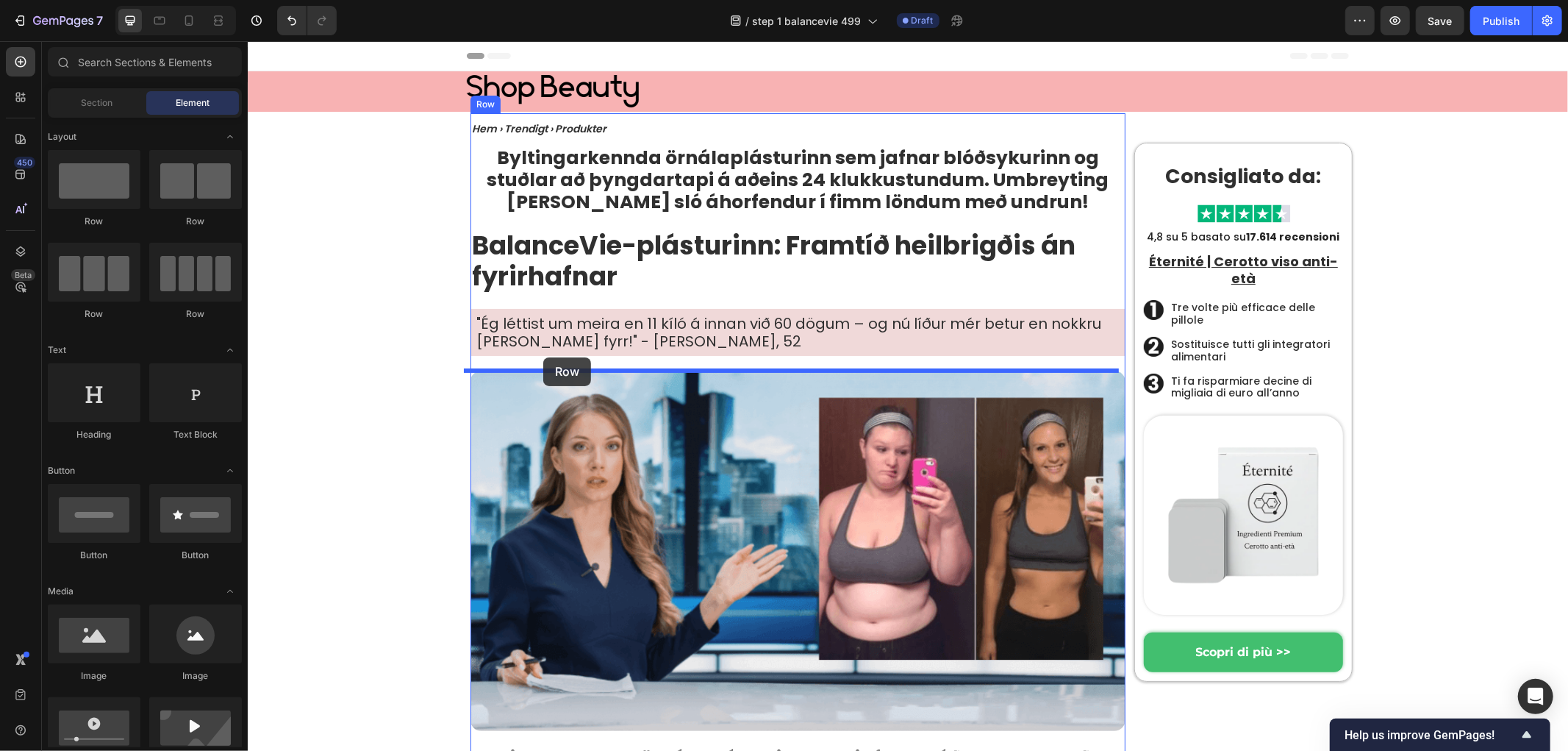
drag, startPoint x: 424, startPoint y: 220, endPoint x: 542, endPoint y: 357, distance: 180.8
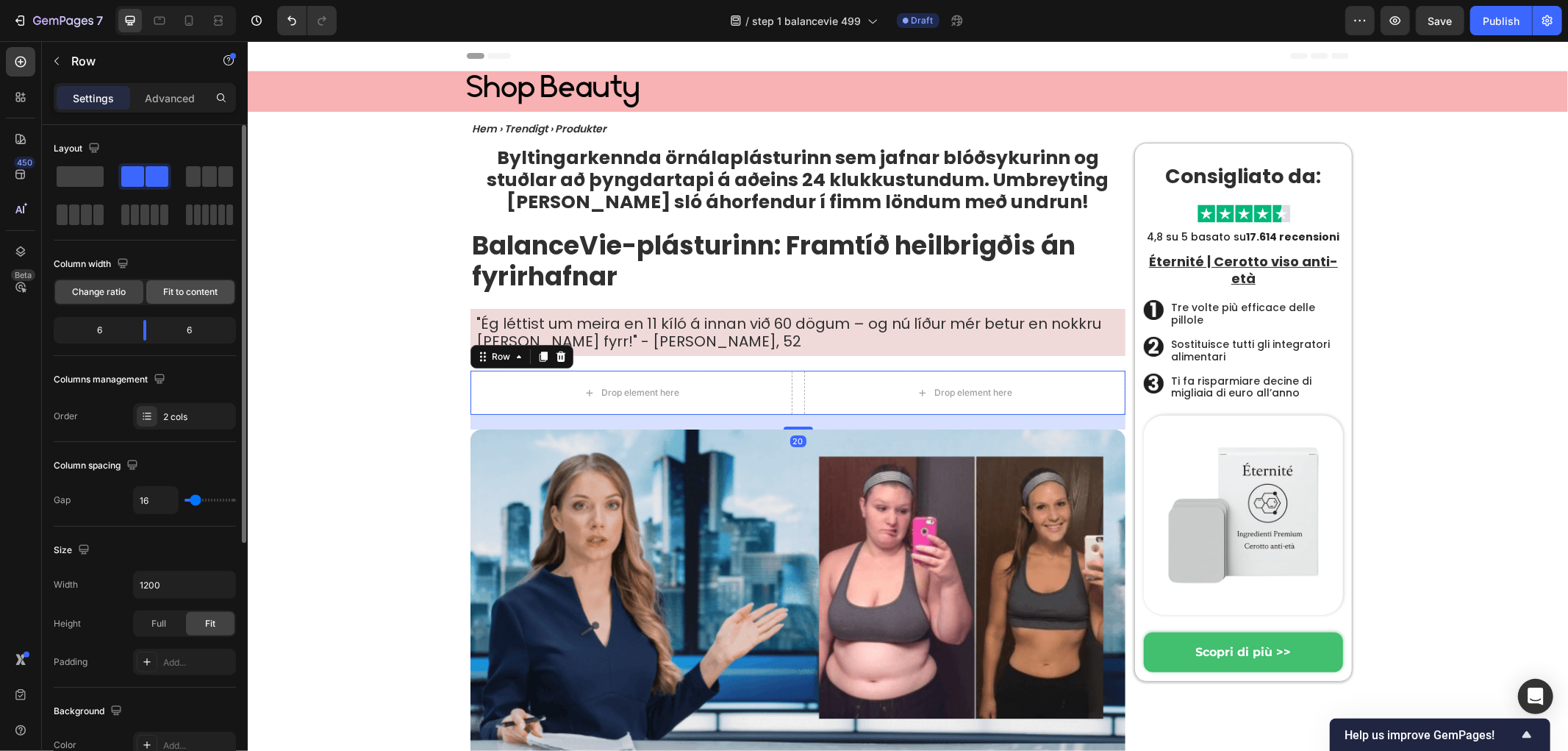
drag, startPoint x: 184, startPoint y: 297, endPoint x: 134, endPoint y: 327, distance: 58.3
click at [184, 297] on span "Fit to content" at bounding box center [191, 292] width 54 height 14
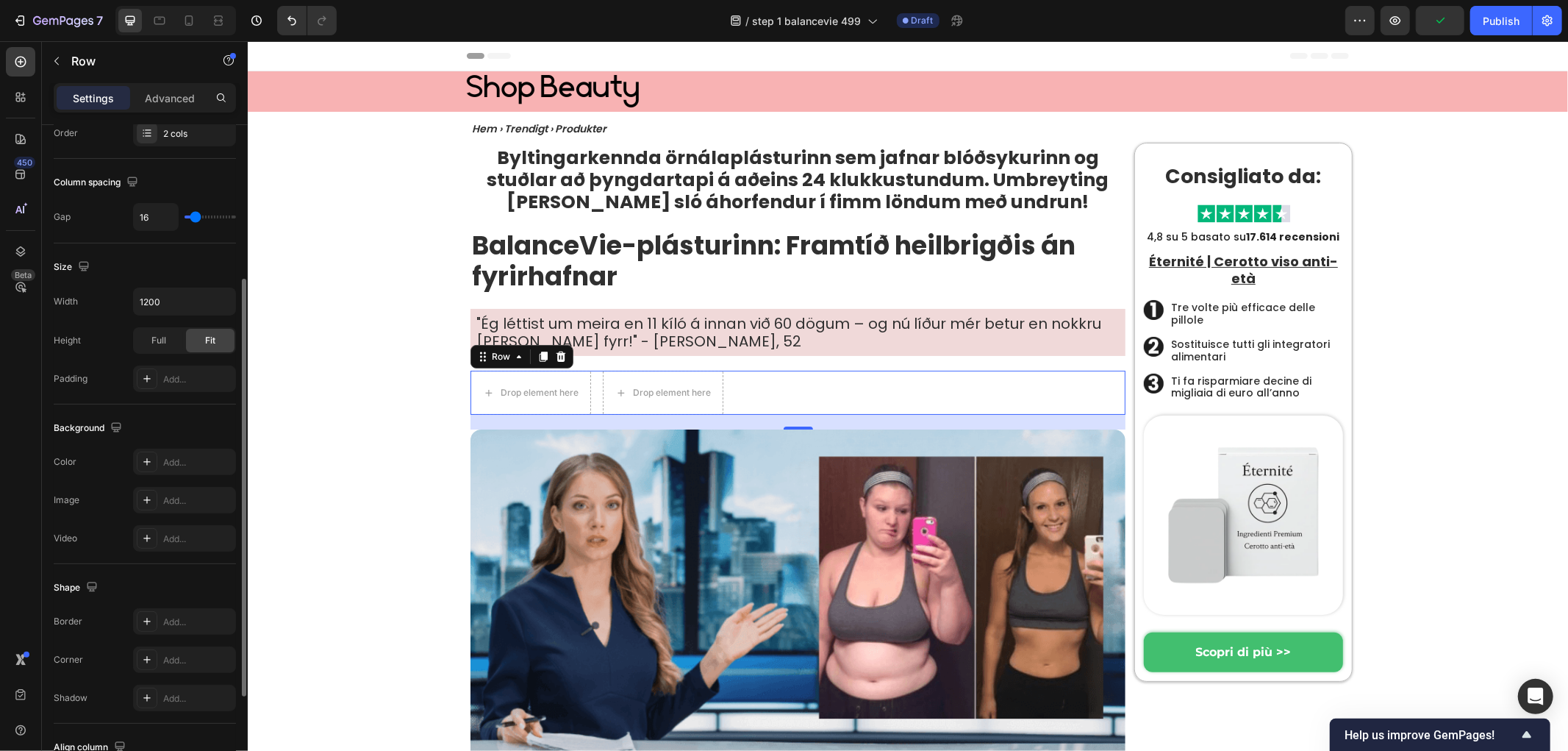
scroll to position [82, 0]
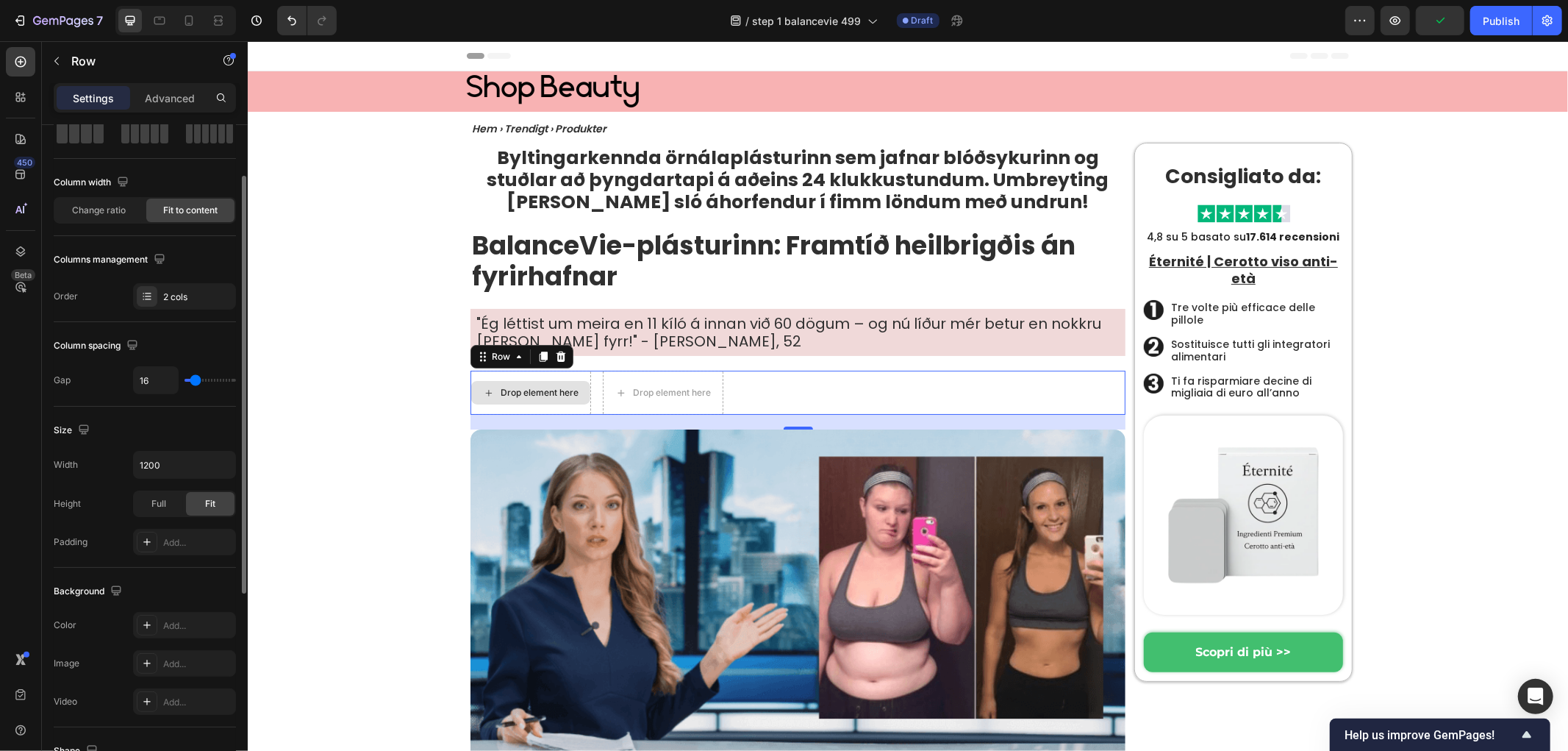
click at [520, 388] on div "Drop element here" at bounding box center [538, 392] width 78 height 12
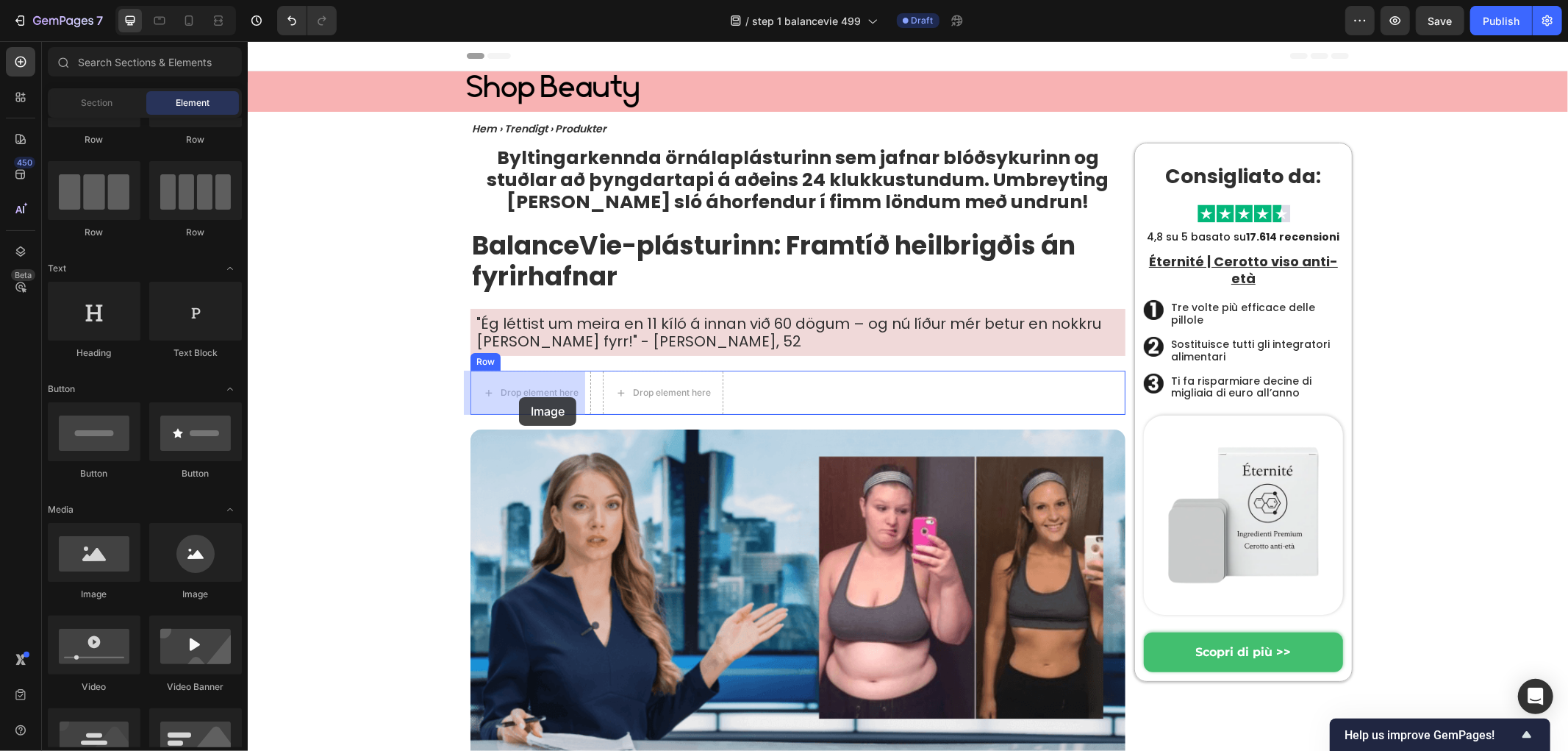
drag, startPoint x: 438, startPoint y: 607, endPoint x: 518, endPoint y: 397, distance: 224.7
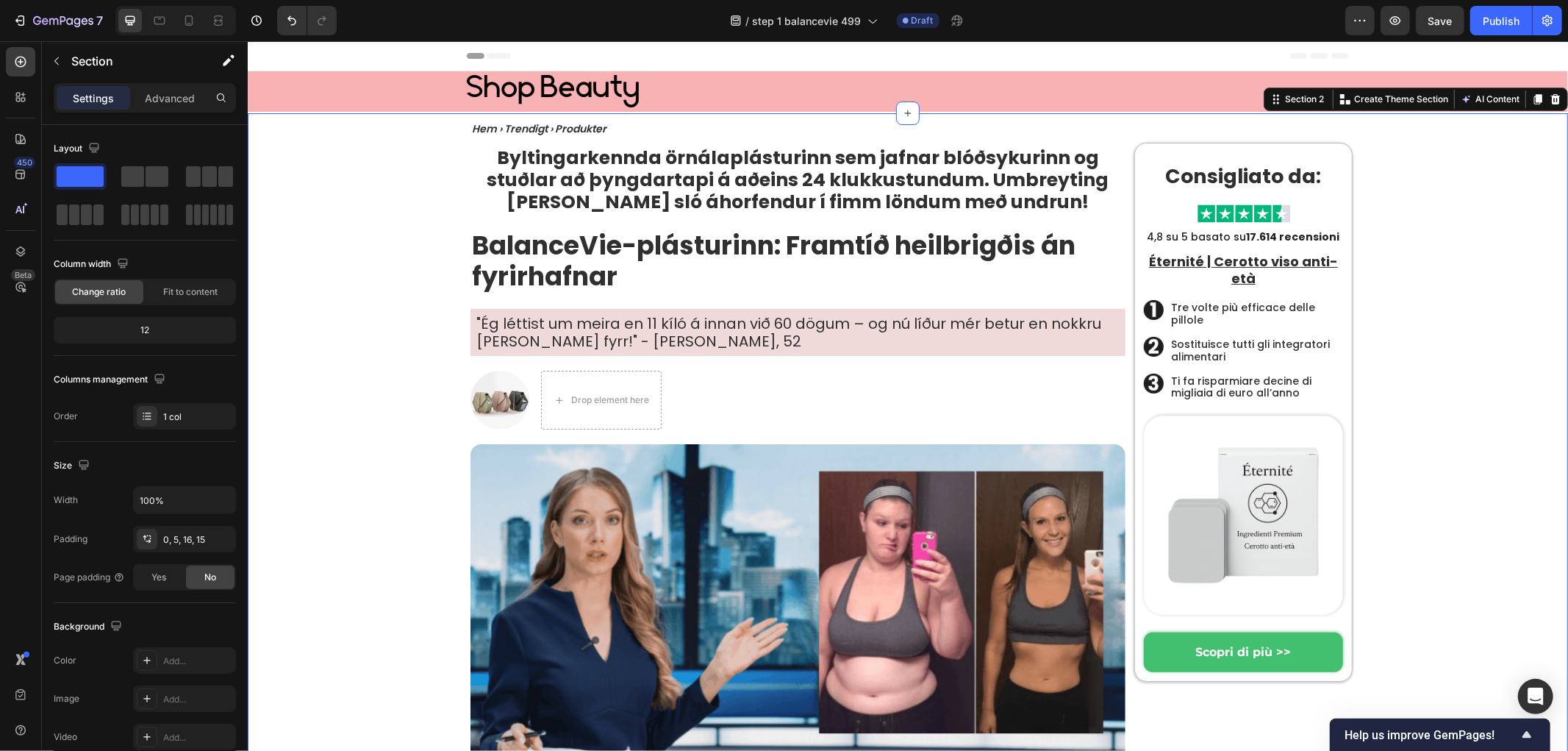
click at [492, 394] on img at bounding box center [498, 399] width 58 height 59
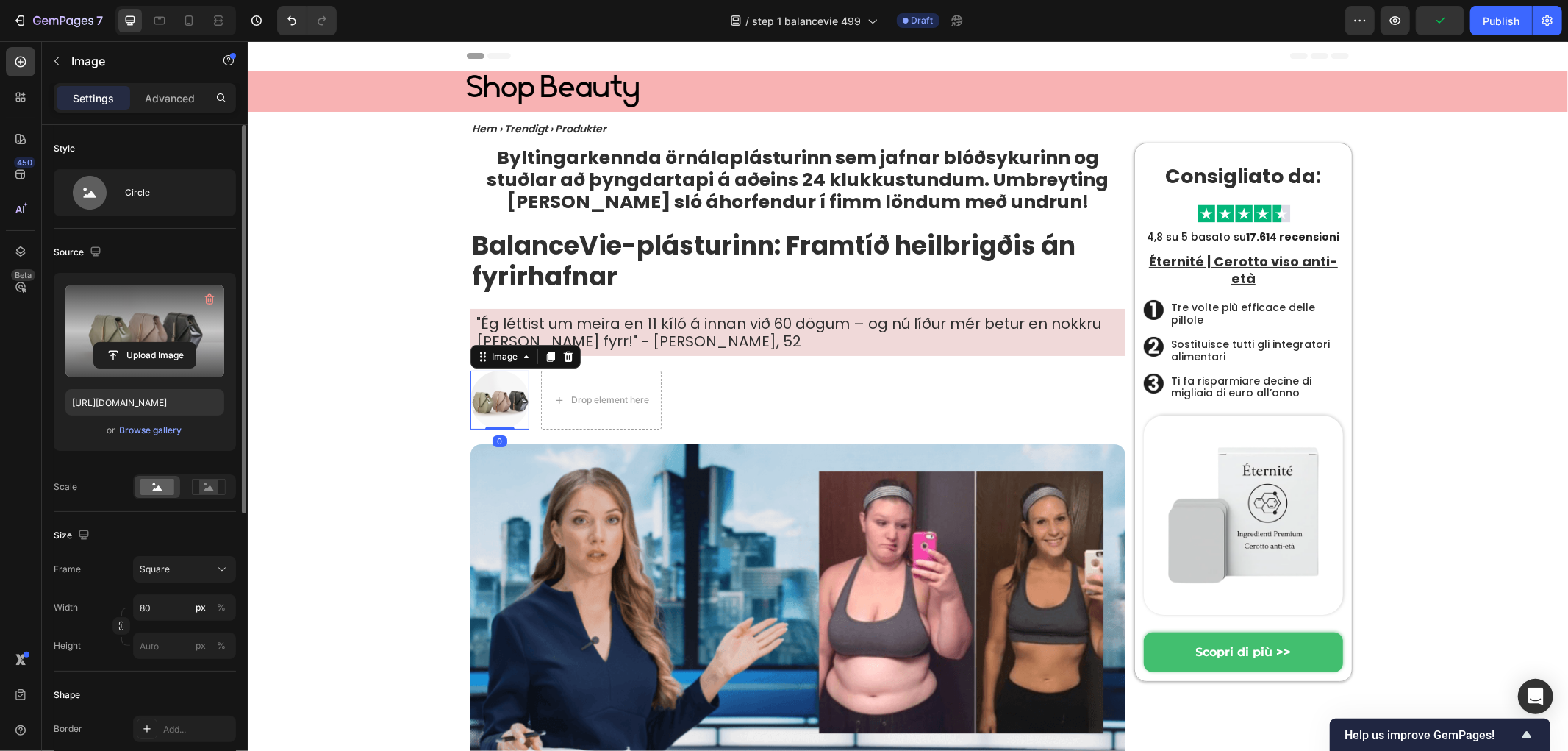
click at [152, 333] on label at bounding box center [145, 331] width 159 height 93
click at [152, 343] on input "file" at bounding box center [144, 355] width 102 height 25
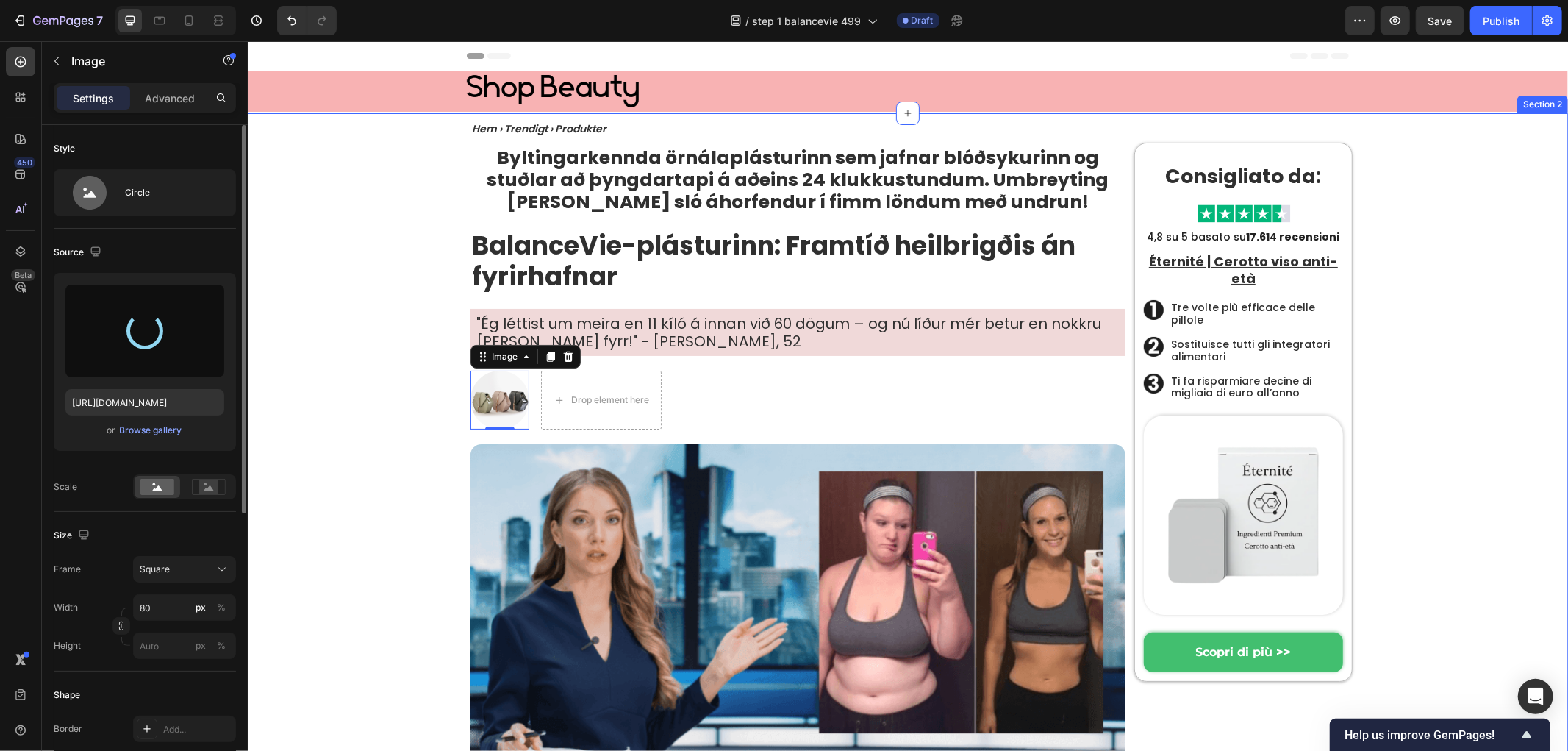
type input "[URL][DOMAIN_NAME]"
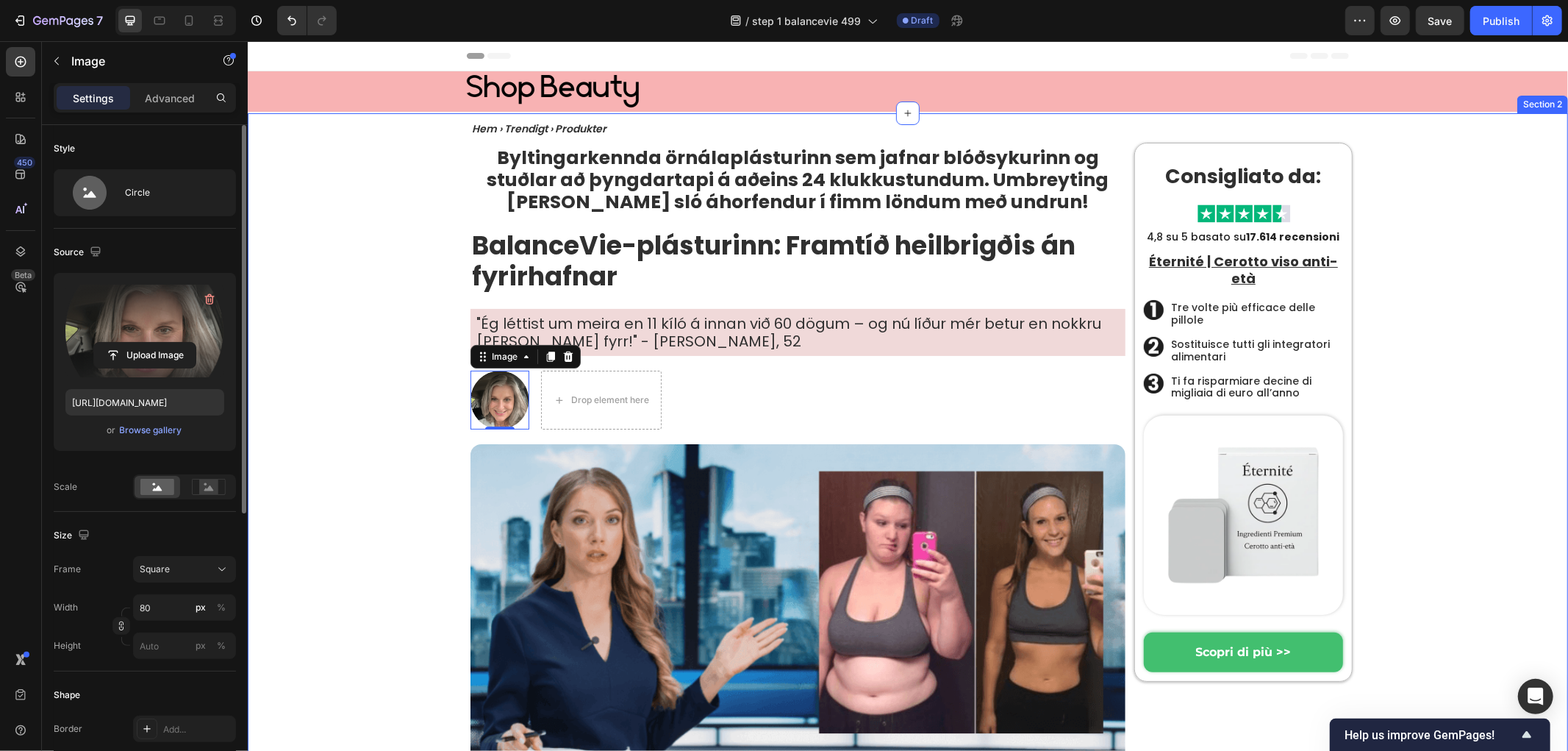
drag, startPoint x: 364, startPoint y: 420, endPoint x: 379, endPoint y: 420, distance: 15.0
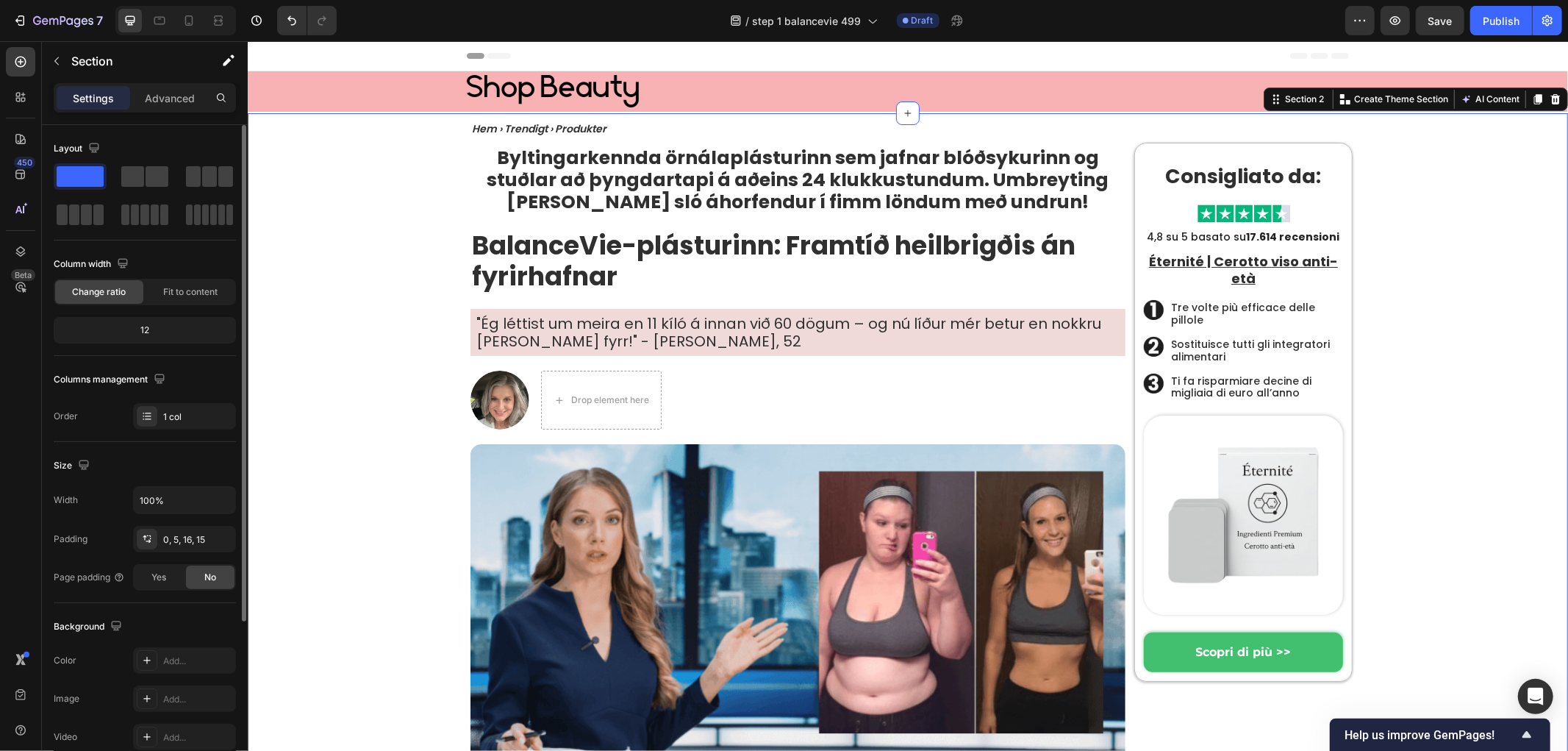
click at [489, 414] on img at bounding box center [498, 399] width 58 height 59
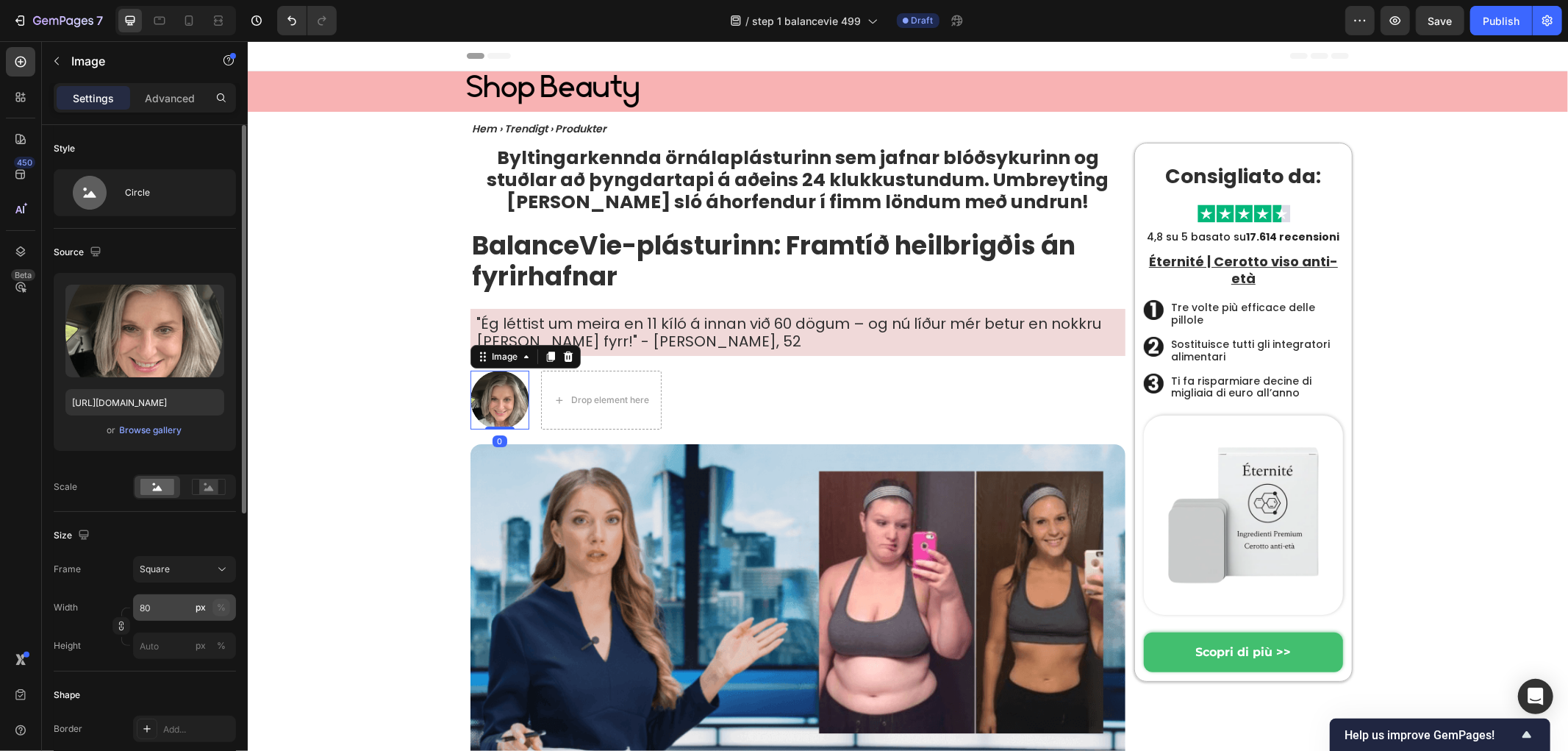
click at [221, 612] on div "%" at bounding box center [221, 608] width 9 height 14
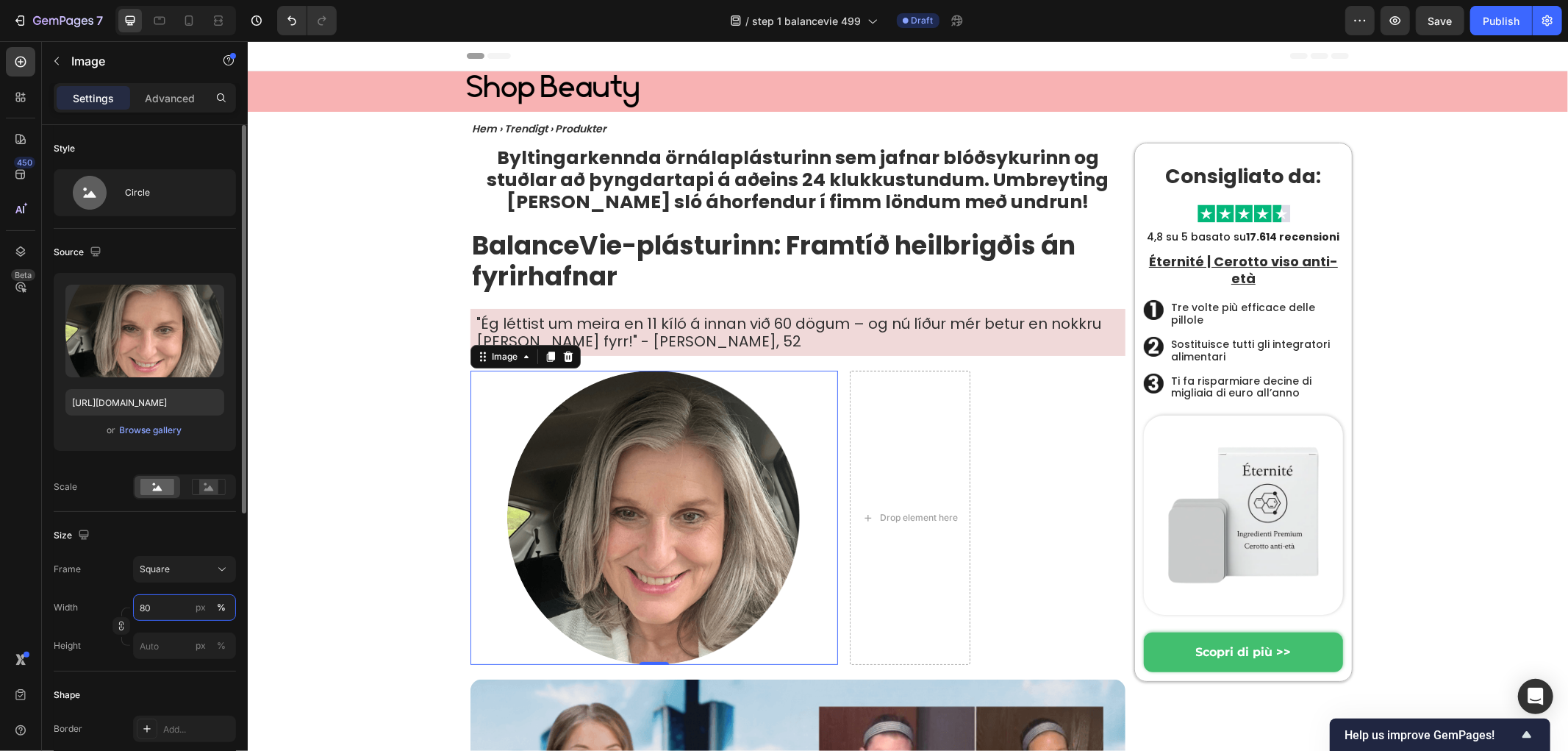
click at [156, 608] on input "80" at bounding box center [184, 607] width 103 height 26
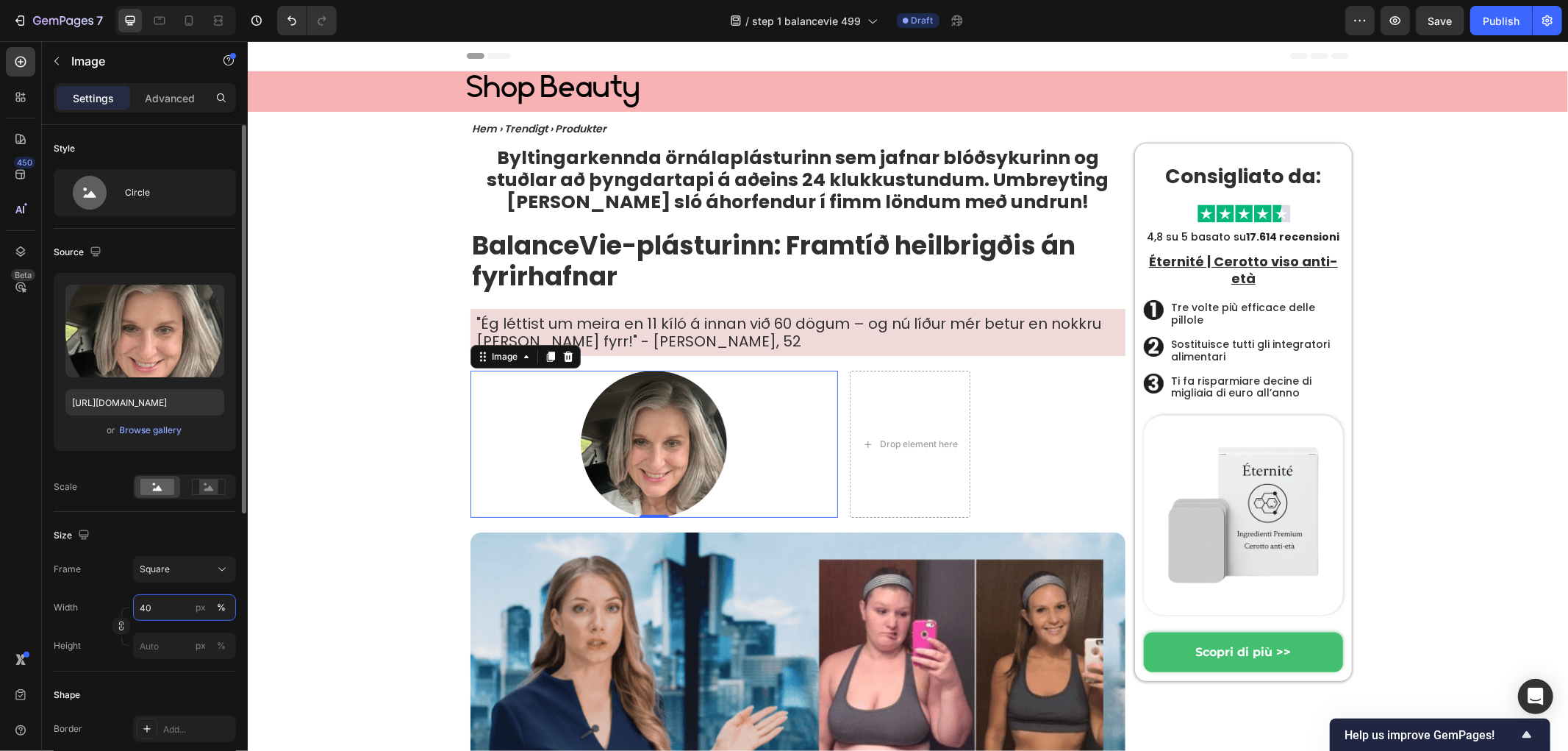
drag, startPoint x: 157, startPoint y: 603, endPoint x: 58, endPoint y: 600, distance: 99.0
click at [58, 600] on div "Width 40 px %" at bounding box center [145, 607] width 183 height 26
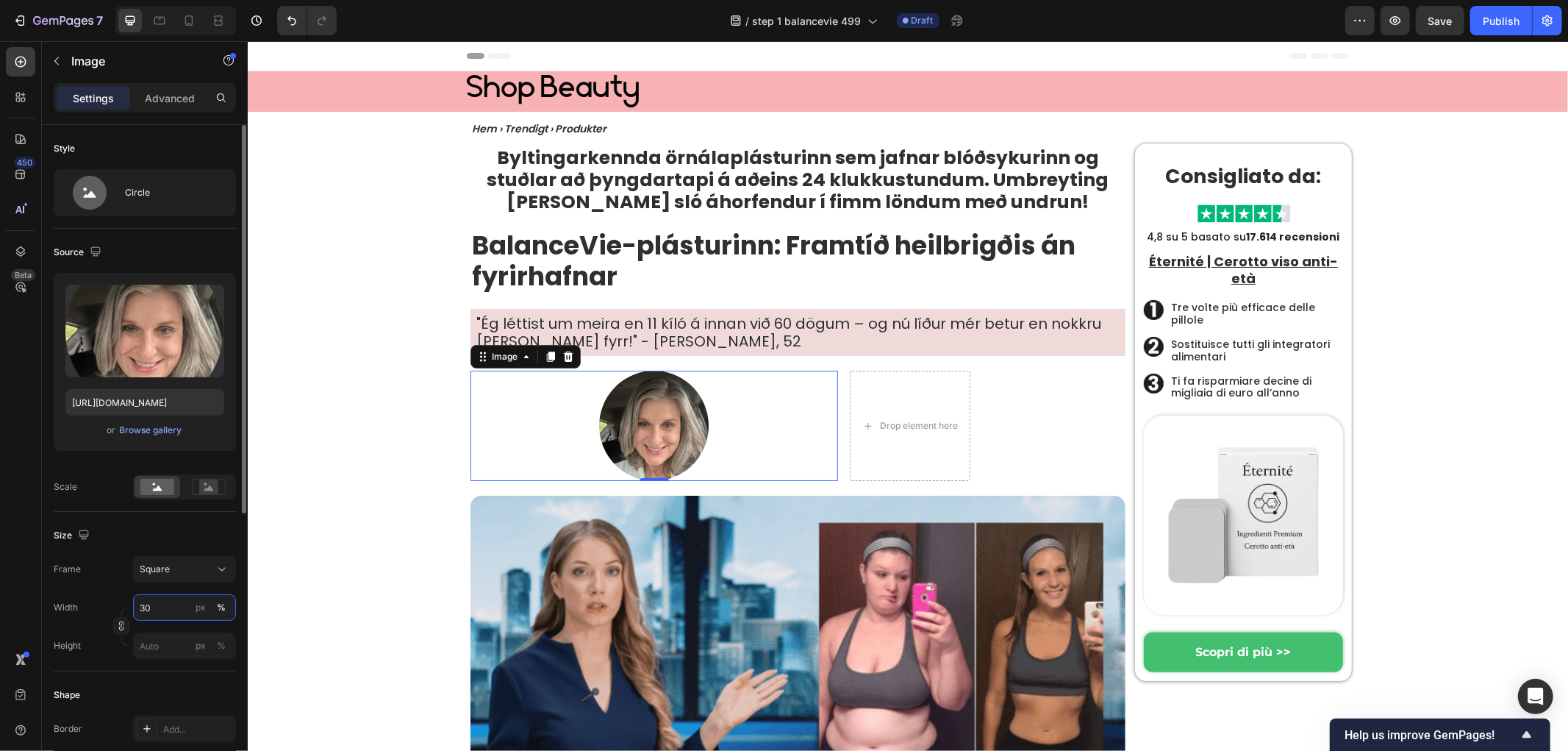
drag, startPoint x: 162, startPoint y: 606, endPoint x: 79, endPoint y: 598, distance: 83.4
click at [81, 599] on div "Width 30 px %" at bounding box center [145, 607] width 183 height 26
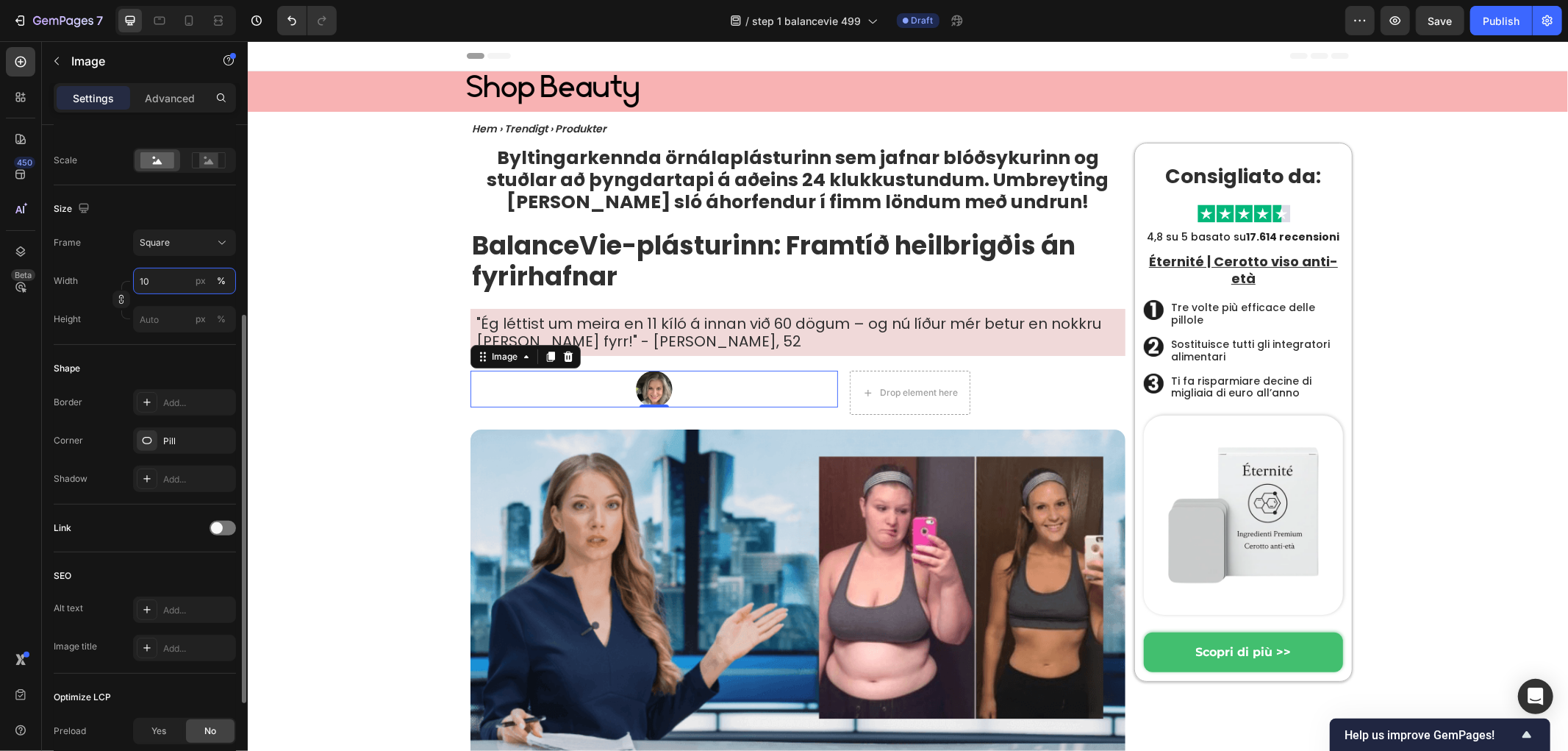
scroll to position [479, 0]
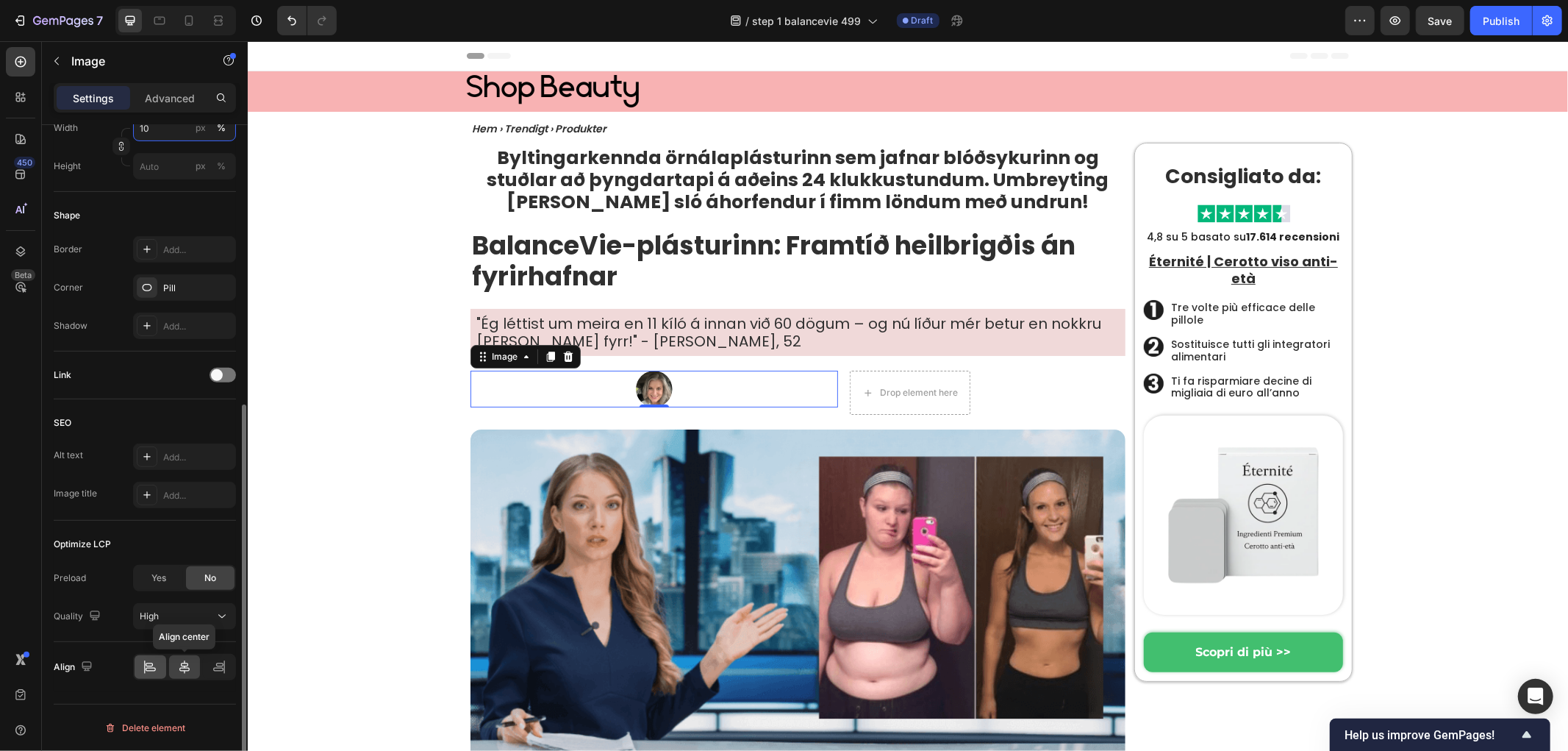
type input "10"
click at [135, 673] on div at bounding box center [150, 667] width 31 height 23
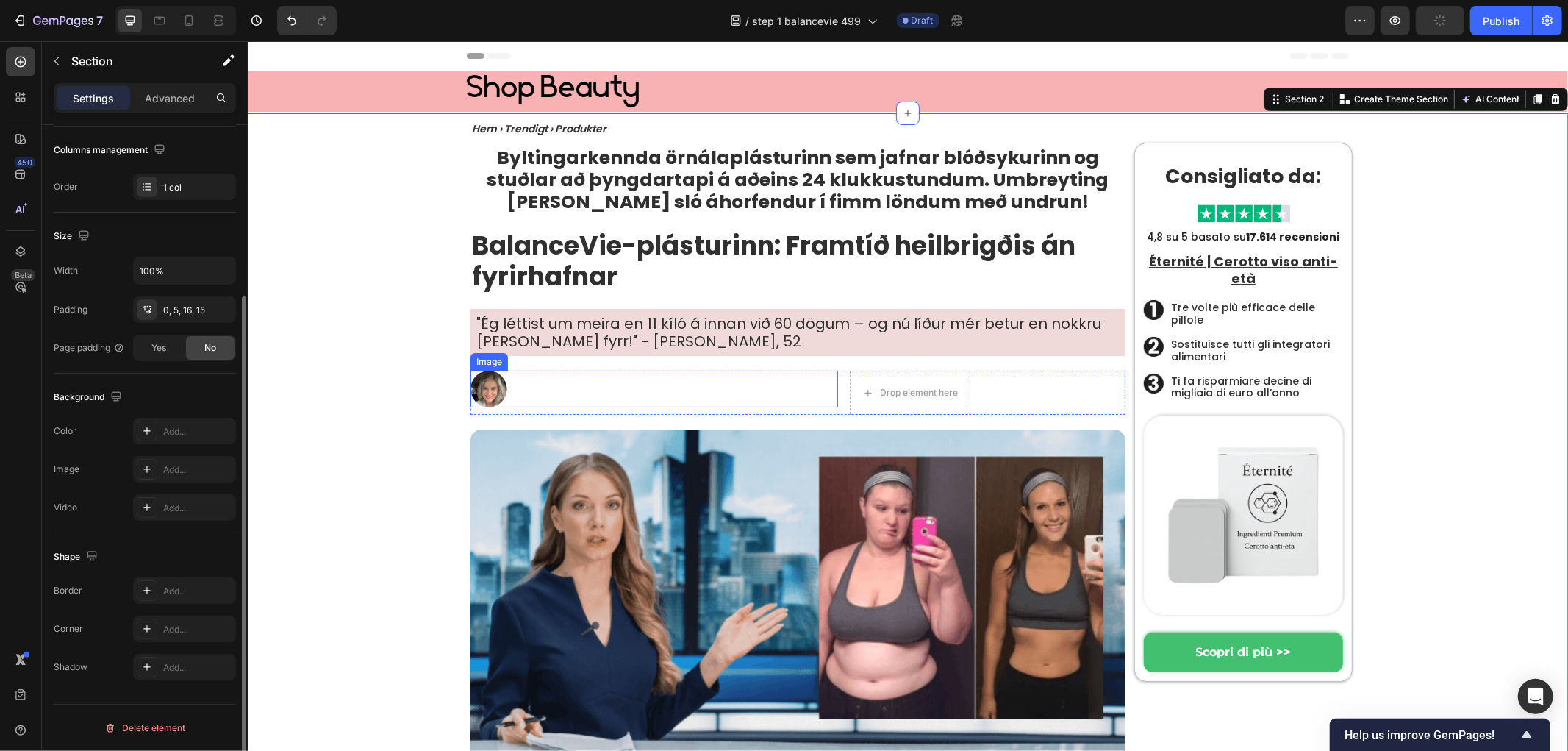
scroll to position [0, 0]
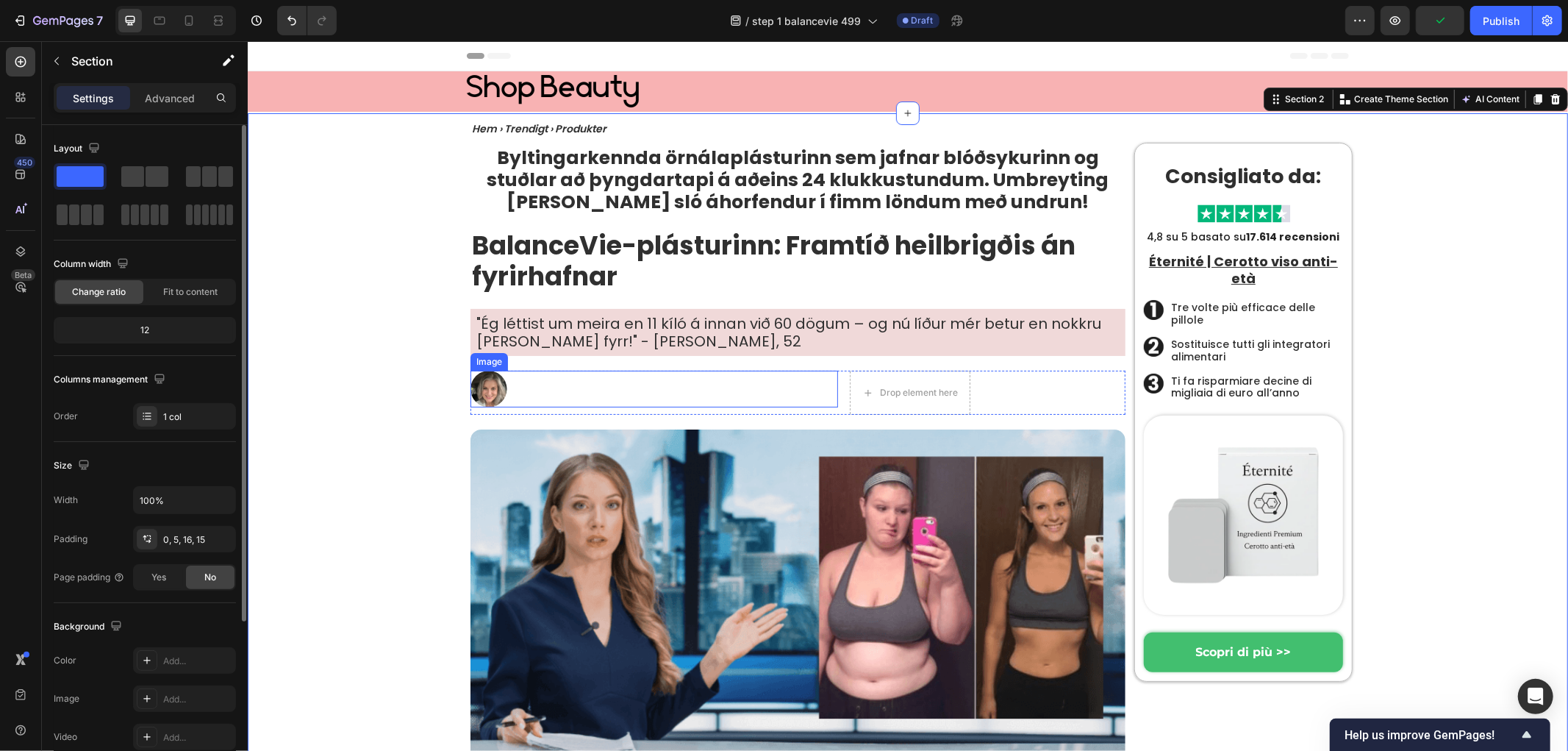
click at [663, 370] on div at bounding box center [653, 389] width 368 height 37
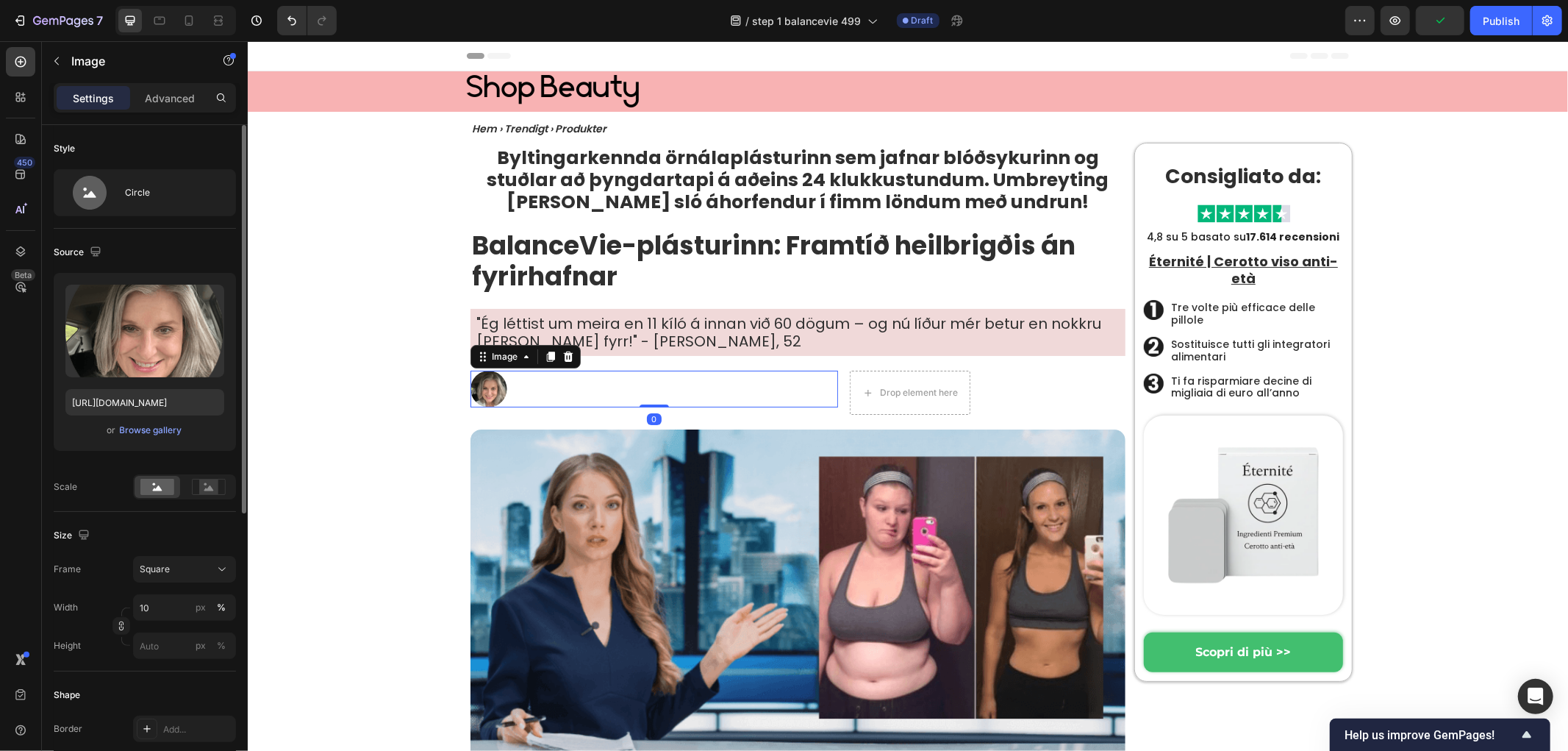
click at [650, 389] on div at bounding box center [653, 389] width 368 height 37
click at [615, 393] on div at bounding box center [653, 389] width 368 height 37
click at [542, 386] on div at bounding box center [653, 389] width 368 height 37
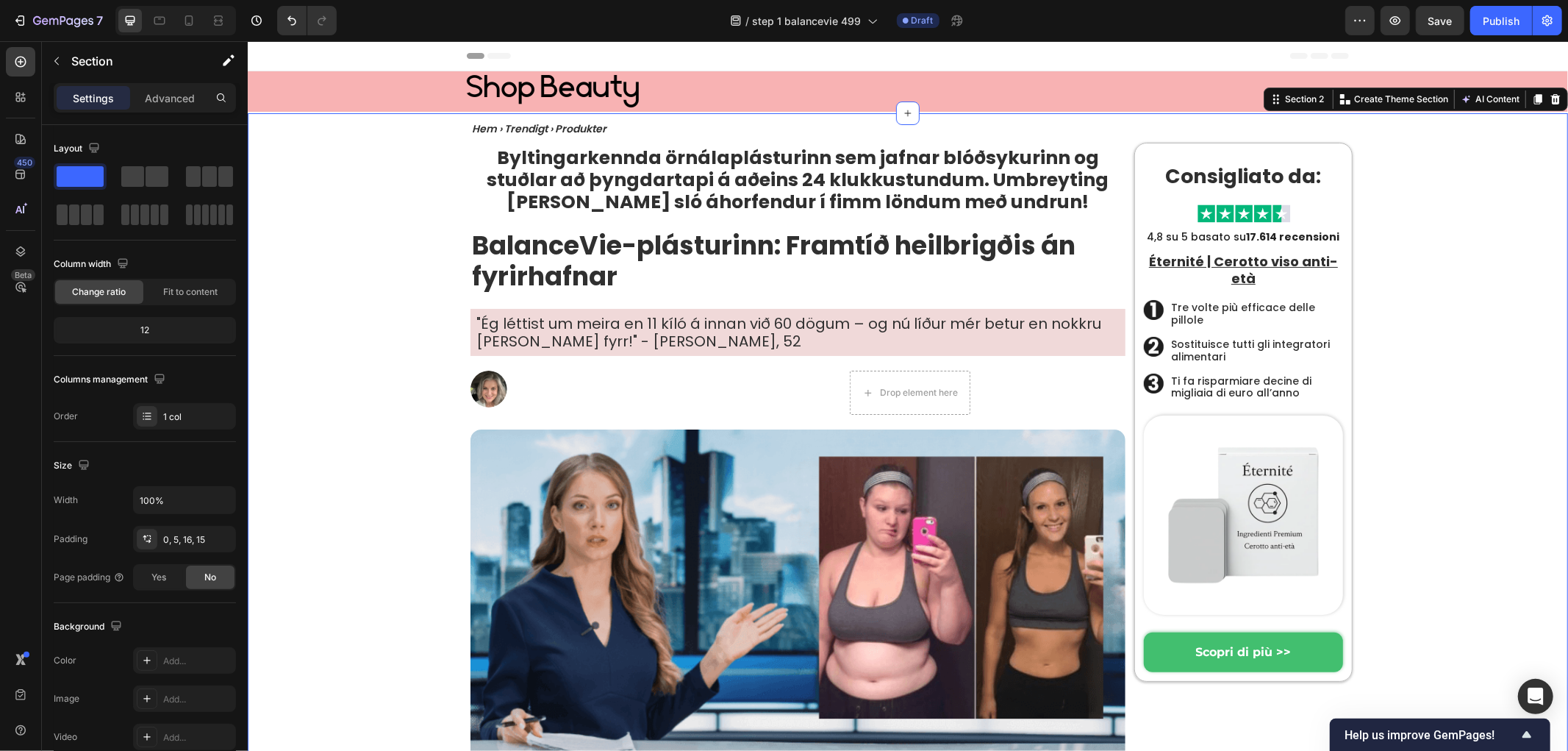
click at [595, 387] on div at bounding box center [653, 389] width 368 height 37
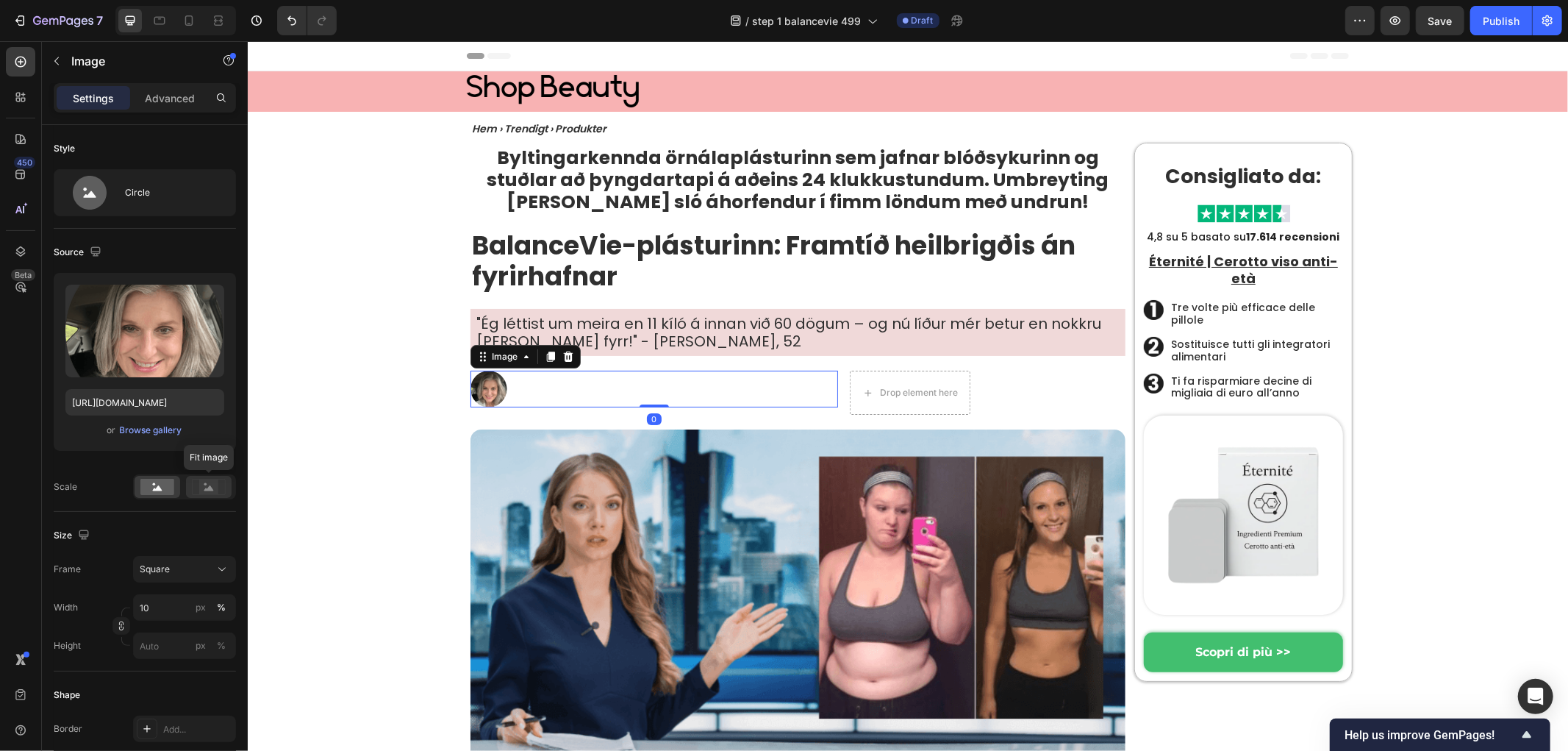
click at [214, 489] on rect at bounding box center [209, 487] width 19 height 14
click at [138, 491] on div at bounding box center [157, 487] width 46 height 22
click at [602, 370] on div at bounding box center [653, 389] width 368 height 37
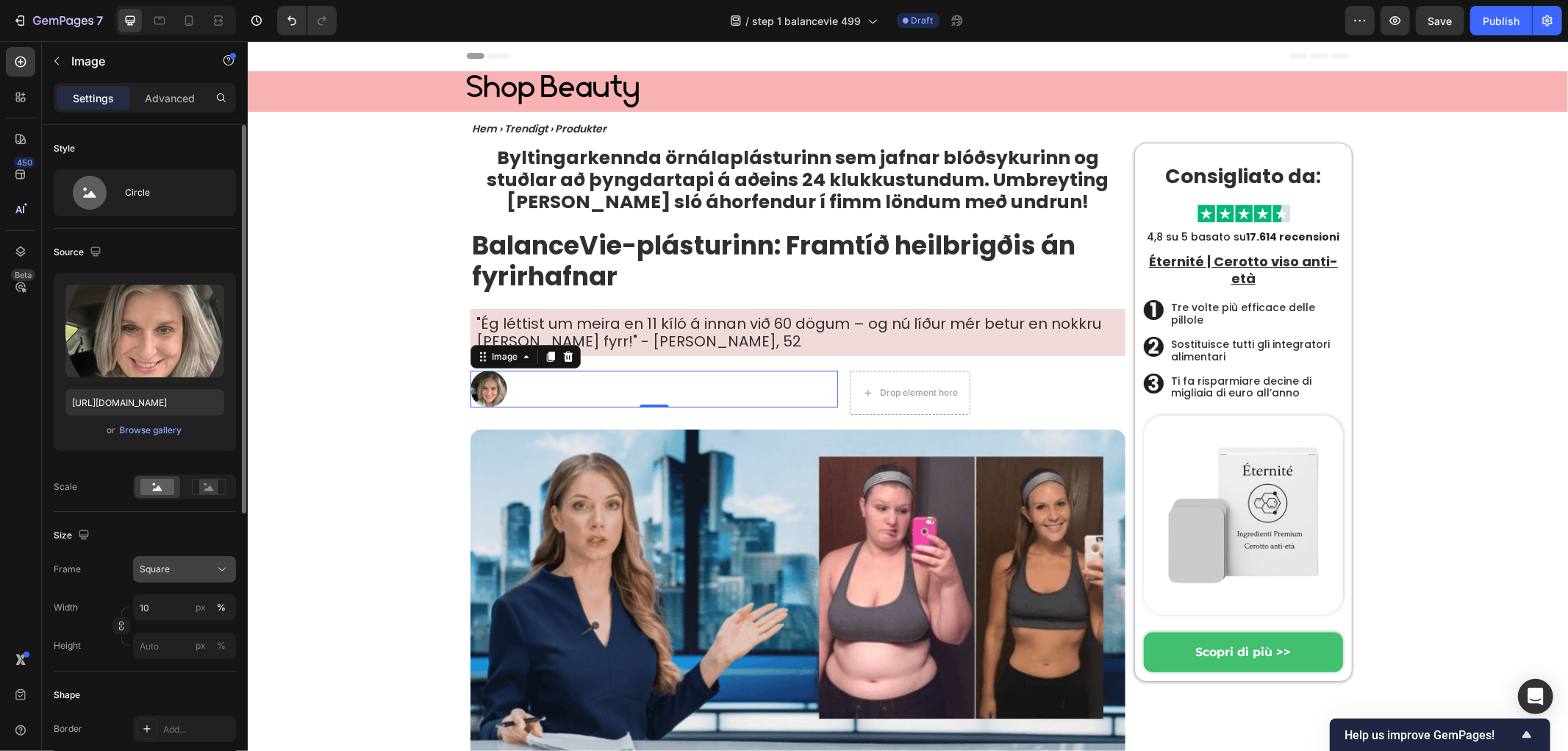
click at [186, 569] on div "Square" at bounding box center [175, 569] width 72 height 14
click at [178, 684] on div "Original" at bounding box center [181, 688] width 85 height 14
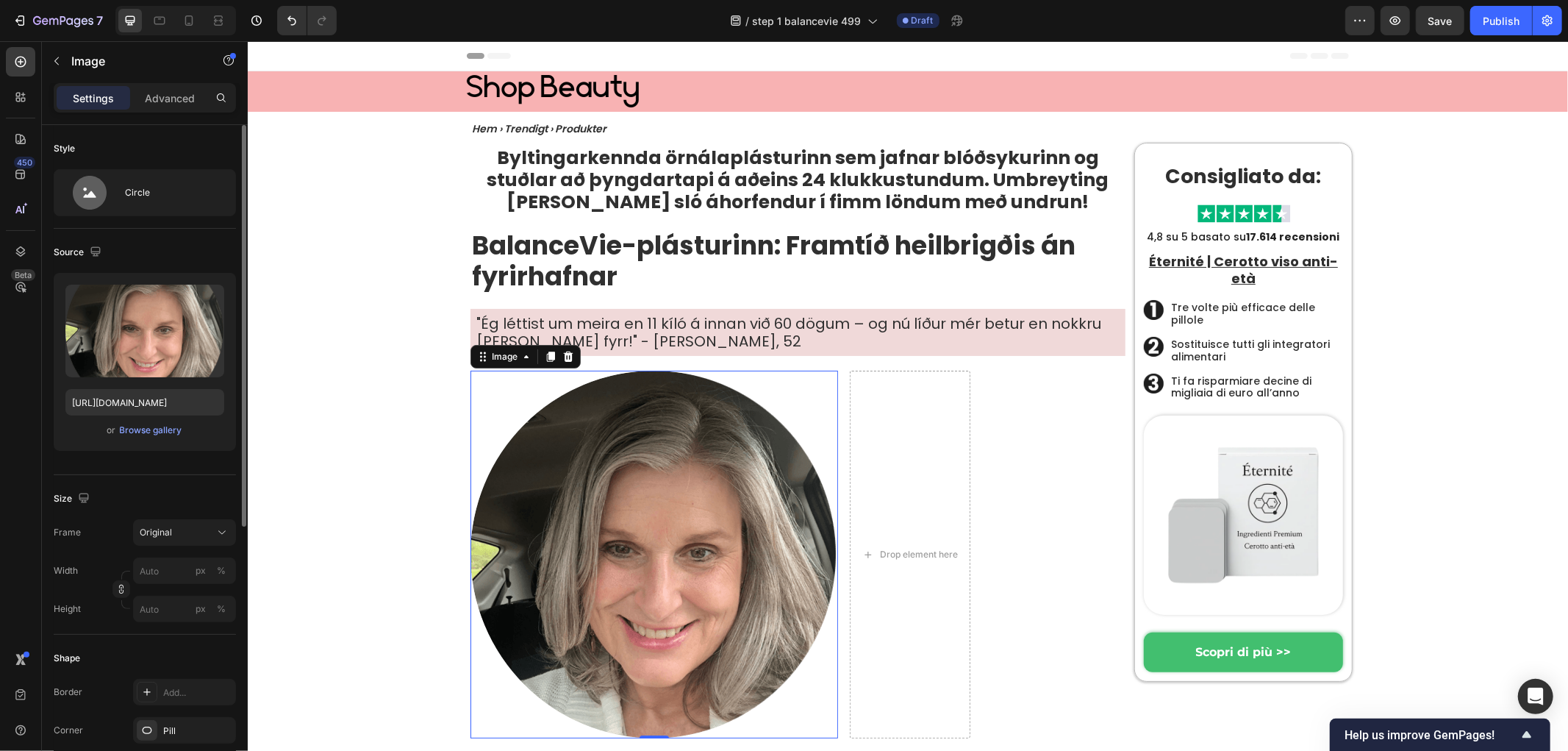
click at [477, 466] on div at bounding box center [653, 554] width 368 height 368
click at [580, 542] on img at bounding box center [653, 554] width 368 height 368
click at [145, 570] on input "px %" at bounding box center [184, 571] width 103 height 26
click at [223, 571] on div "%" at bounding box center [221, 571] width 9 height 14
drag, startPoint x: 163, startPoint y: 569, endPoint x: 113, endPoint y: 568, distance: 50.0
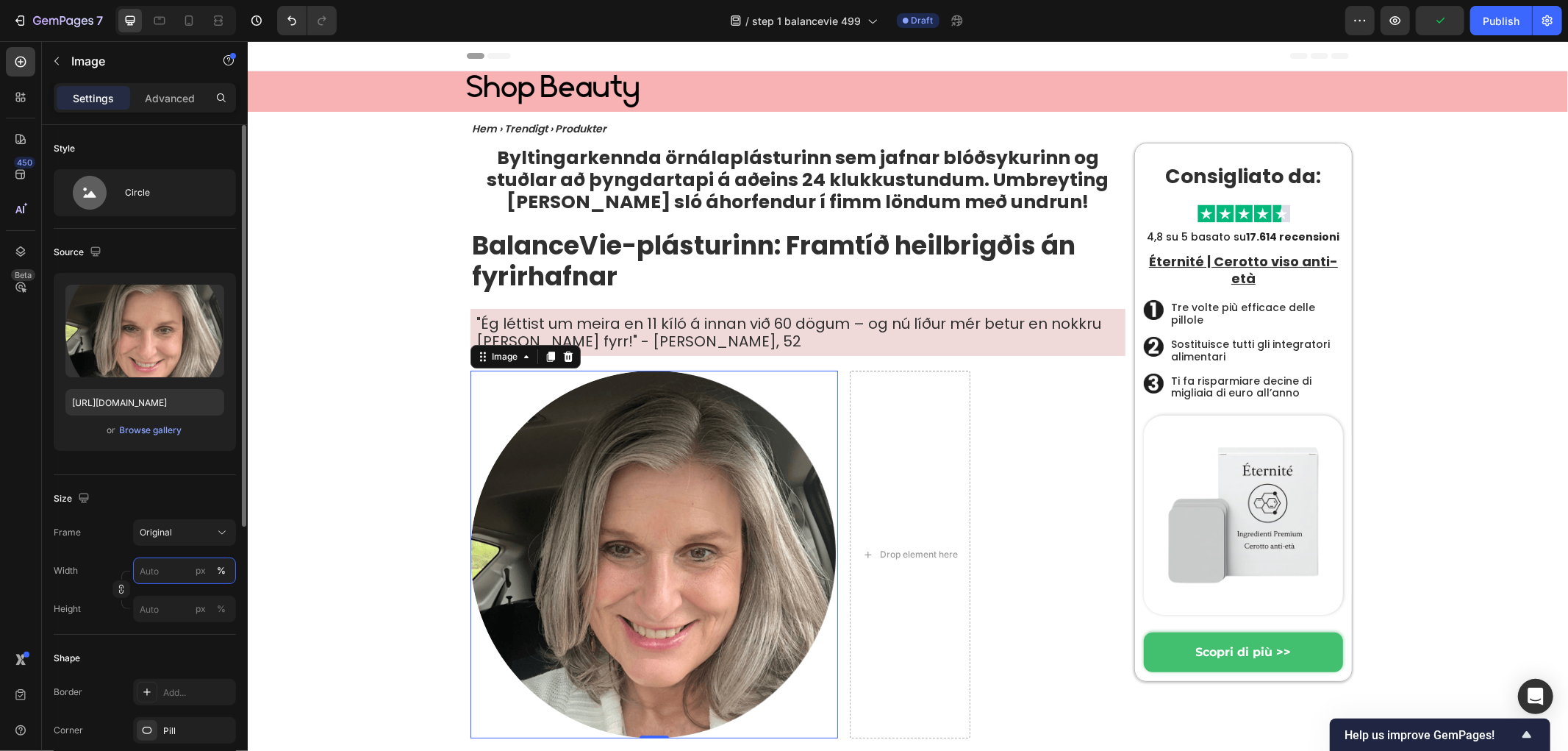
click at [113, 568] on div "Width px %" at bounding box center [145, 571] width 183 height 26
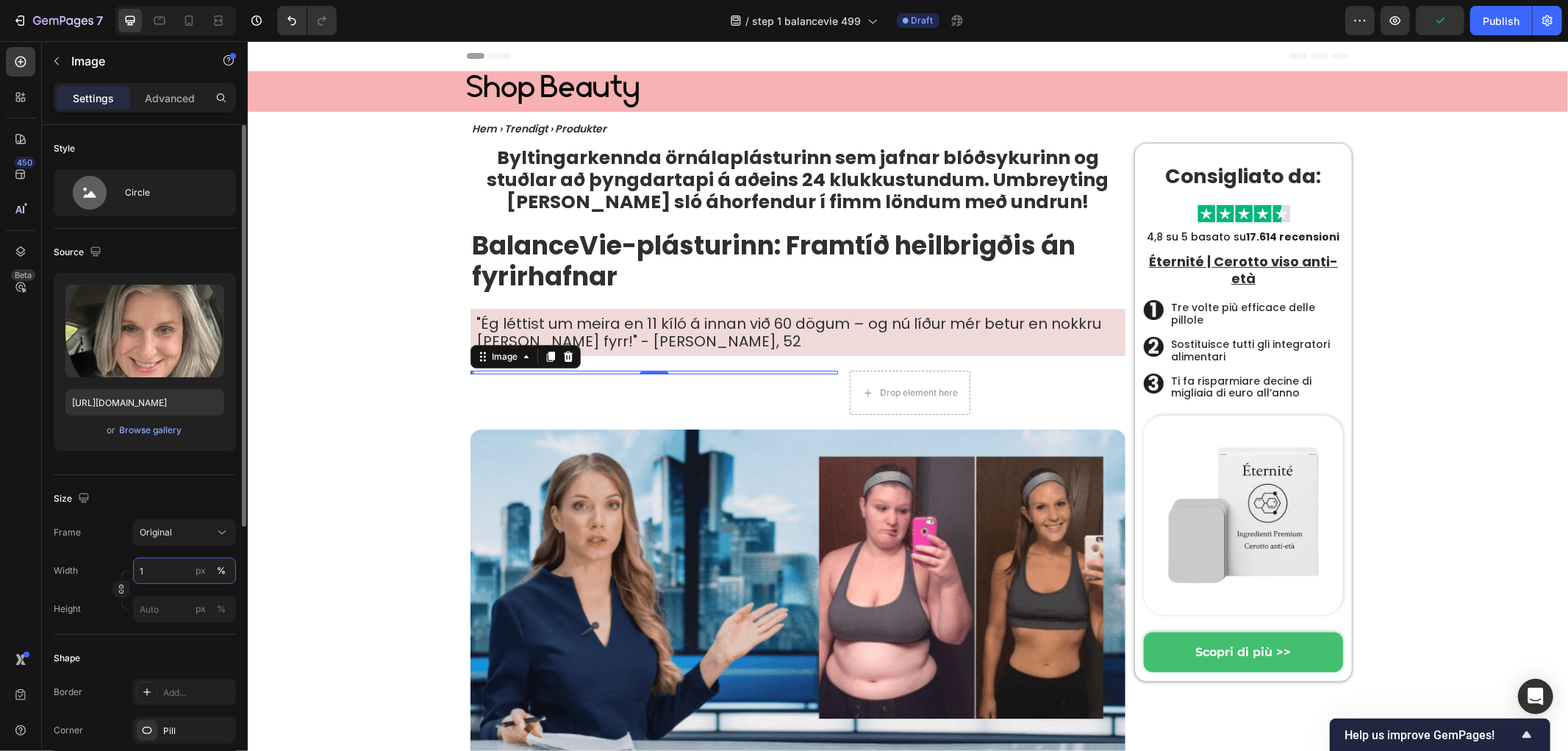
type input "10"
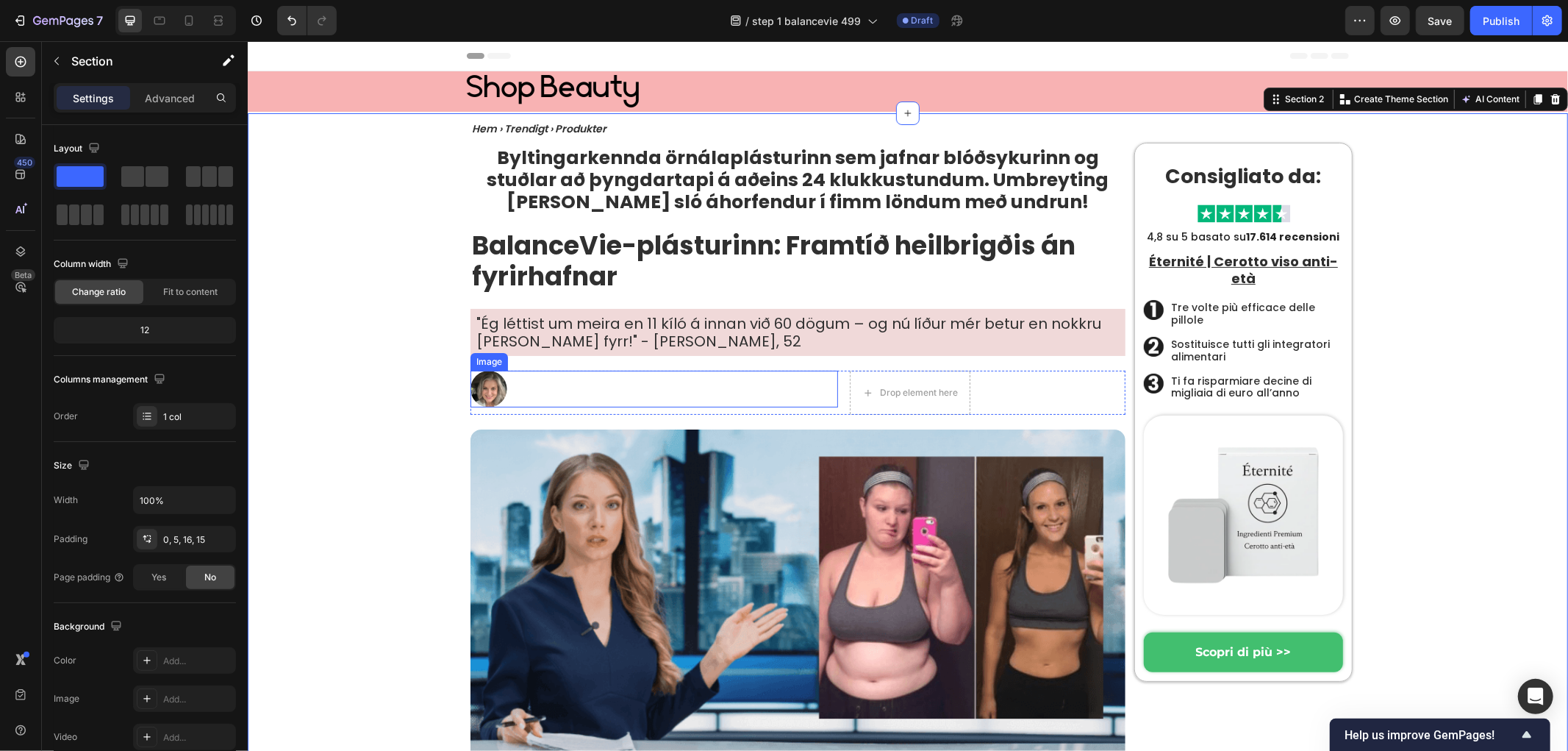
click at [552, 391] on div at bounding box center [653, 389] width 368 height 37
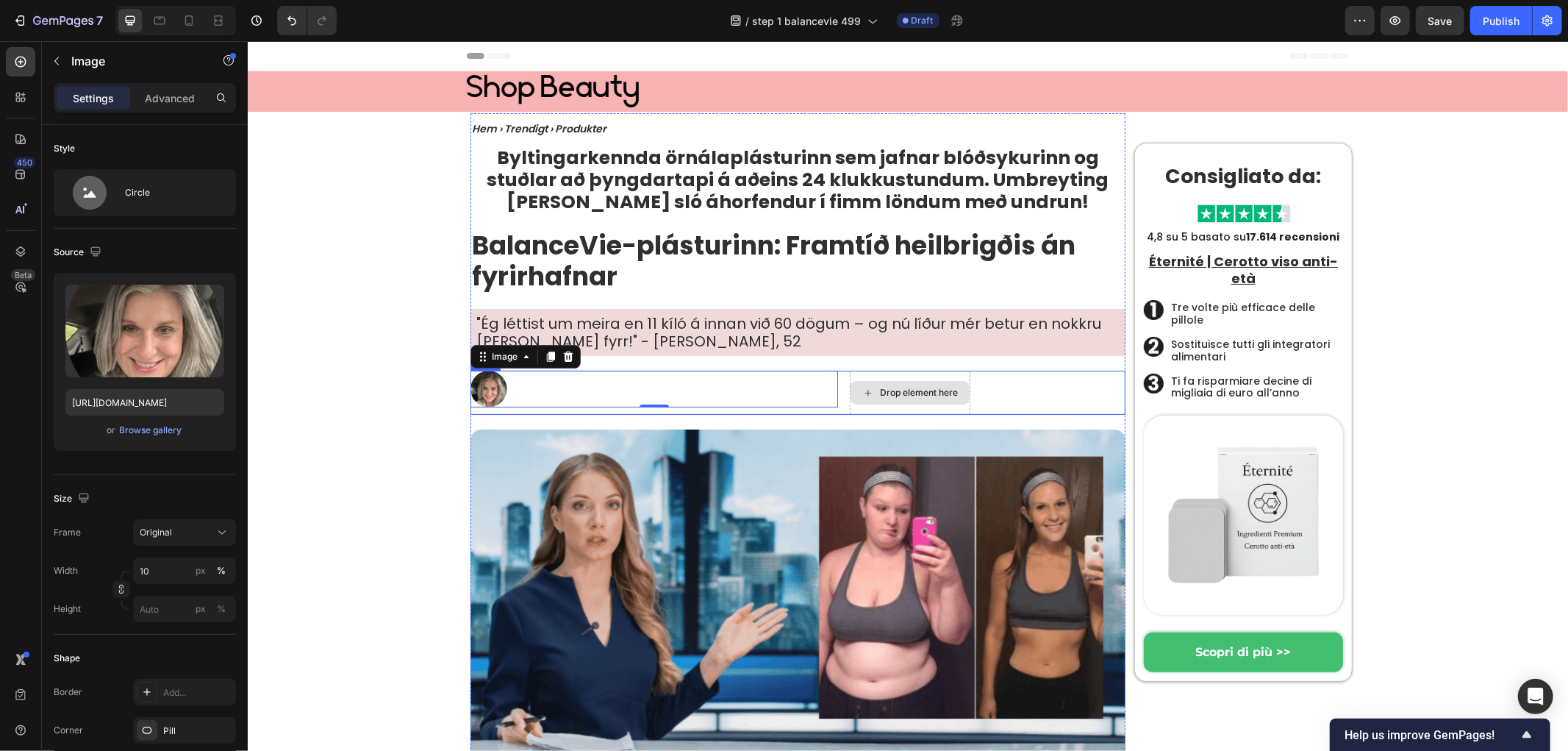
click at [901, 379] on div "Drop element here" at bounding box center [909, 392] width 120 height 44
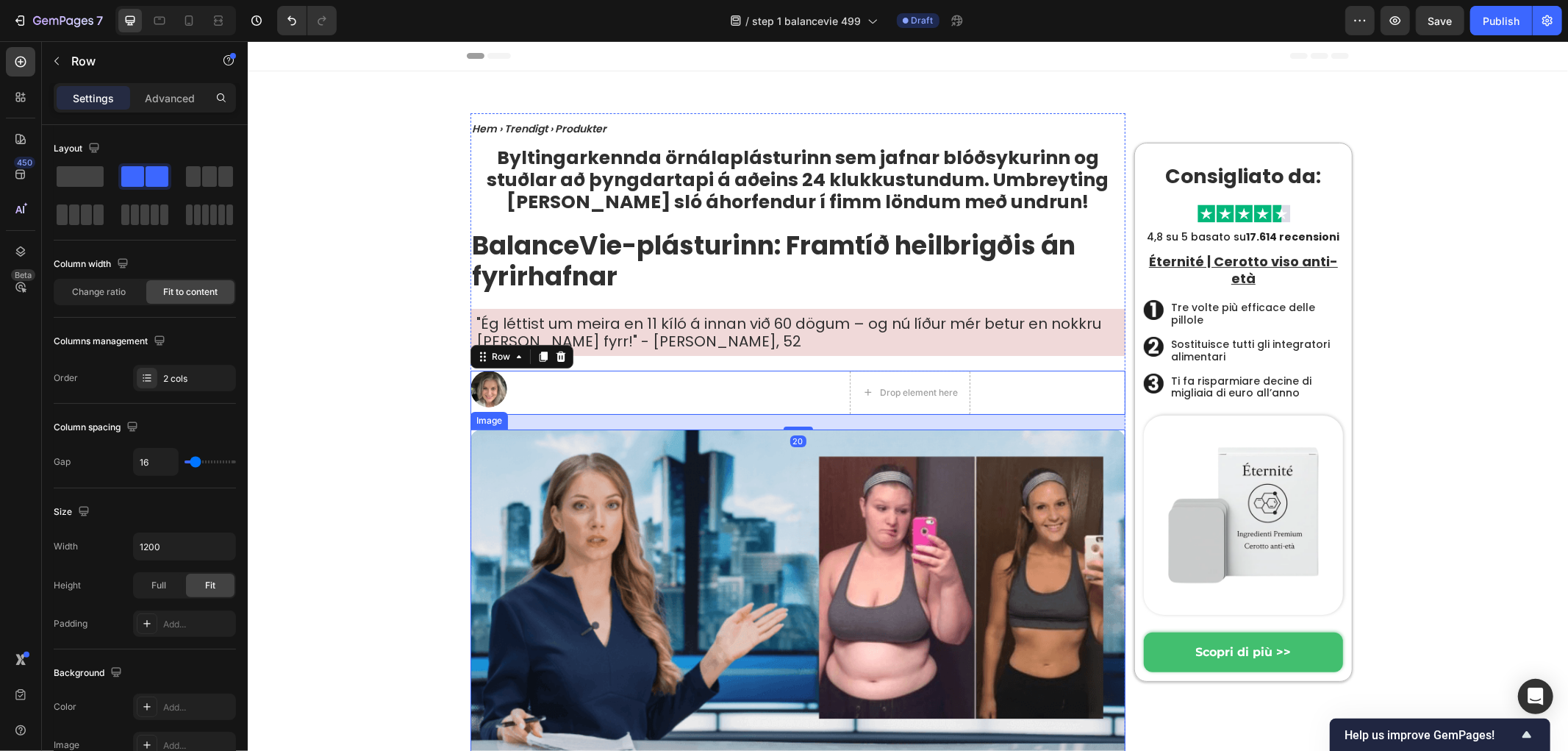
scroll to position [326, 0]
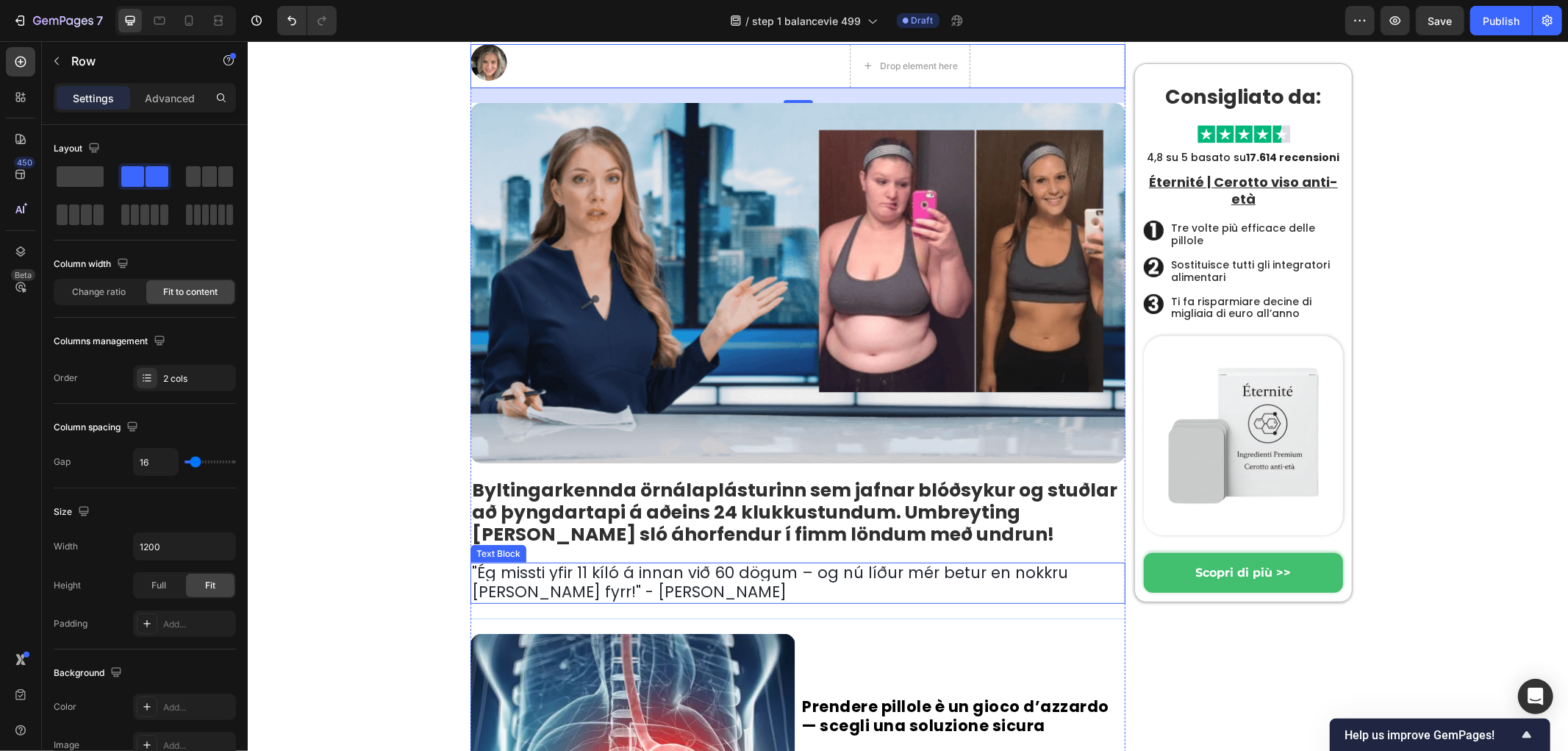
click at [611, 567] on span "Ég missti yfir 11 kíló á innan við 60 dögum – og nú líður mér betur en nokkru […" at bounding box center [769, 581] width 596 height 40
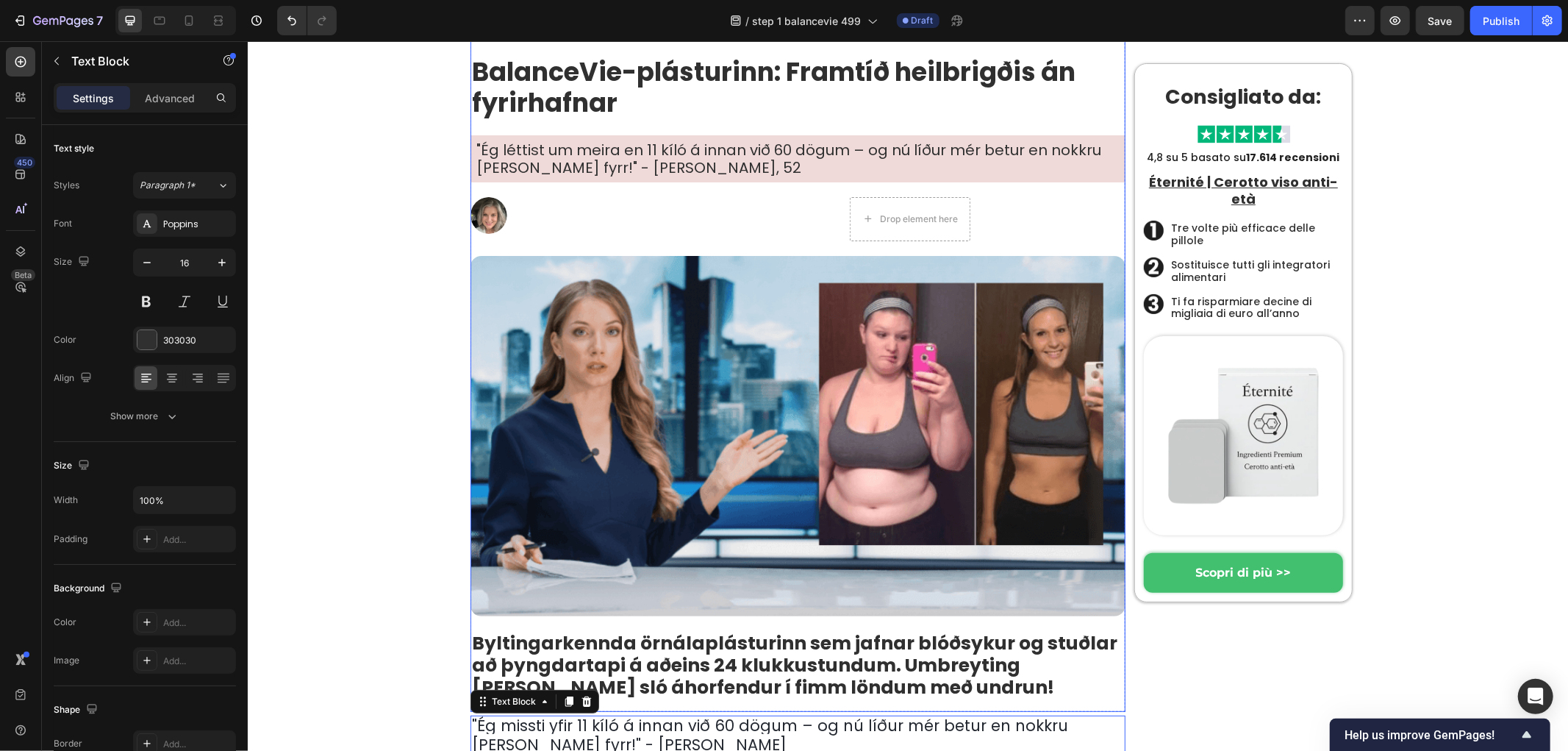
scroll to position [0, 0]
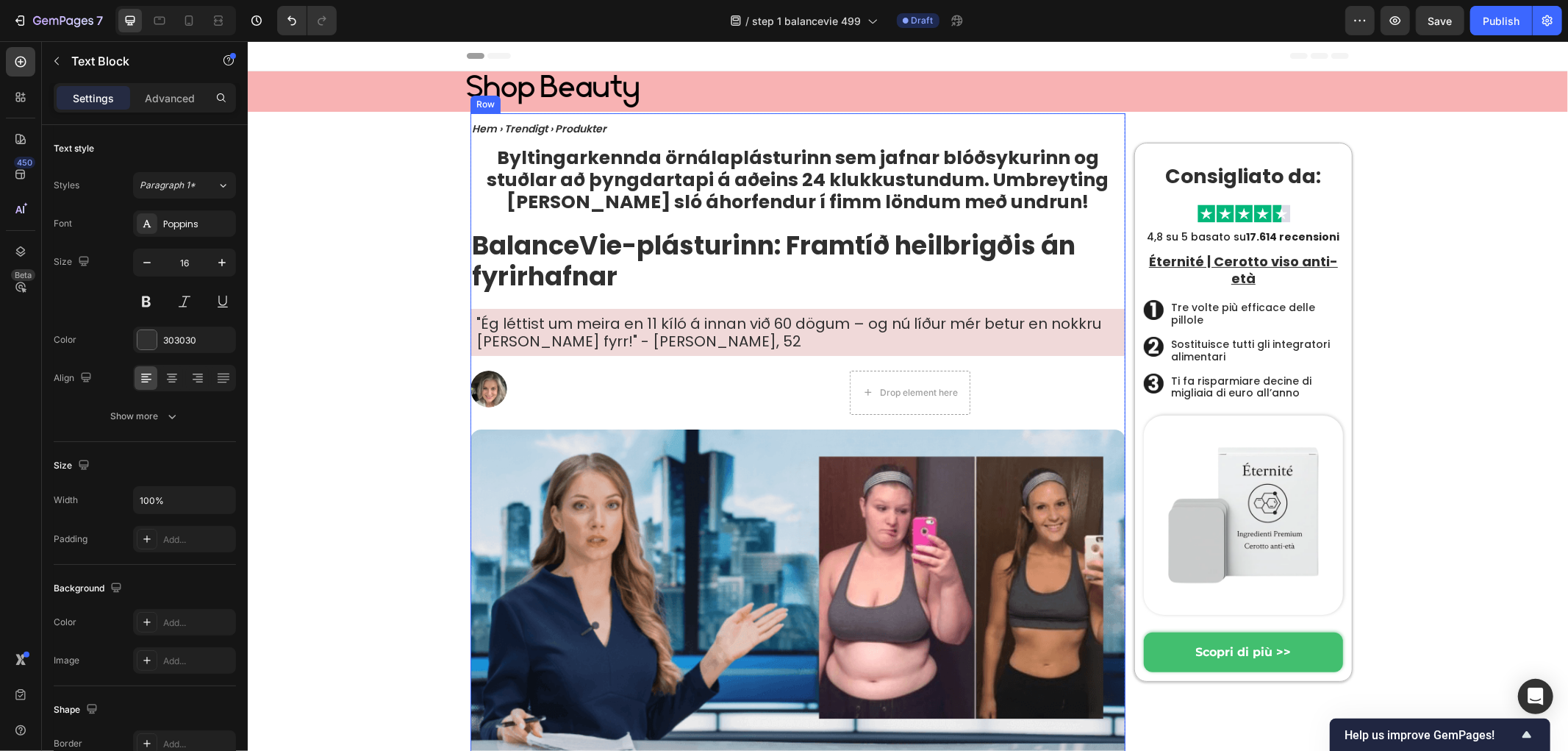
click at [610, 346] on p ""Ég léttist um meira en 11 kíló á innan við 60 dögum – og nú líður mér betur en…" at bounding box center [797, 332] width 643 height 35
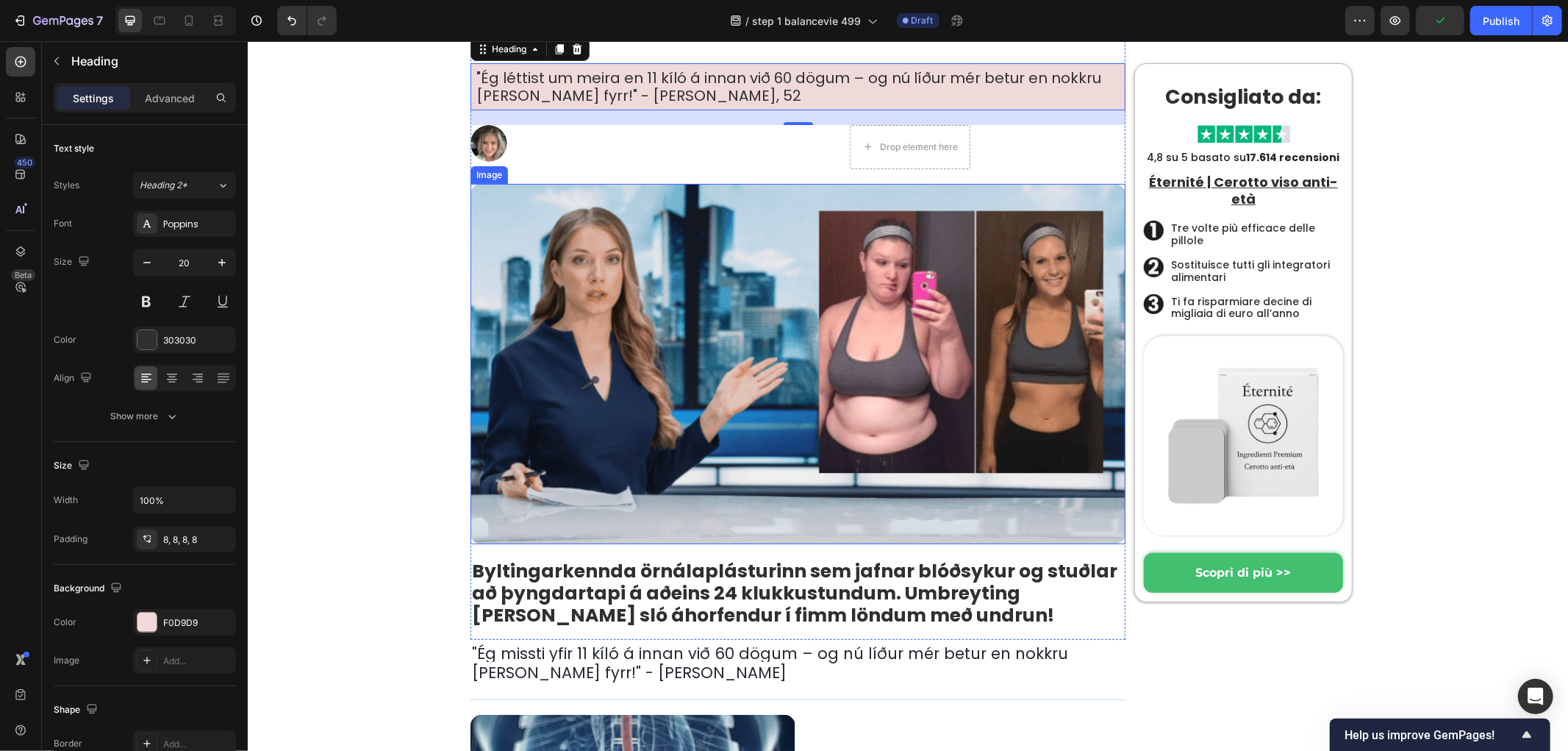
scroll to position [490, 0]
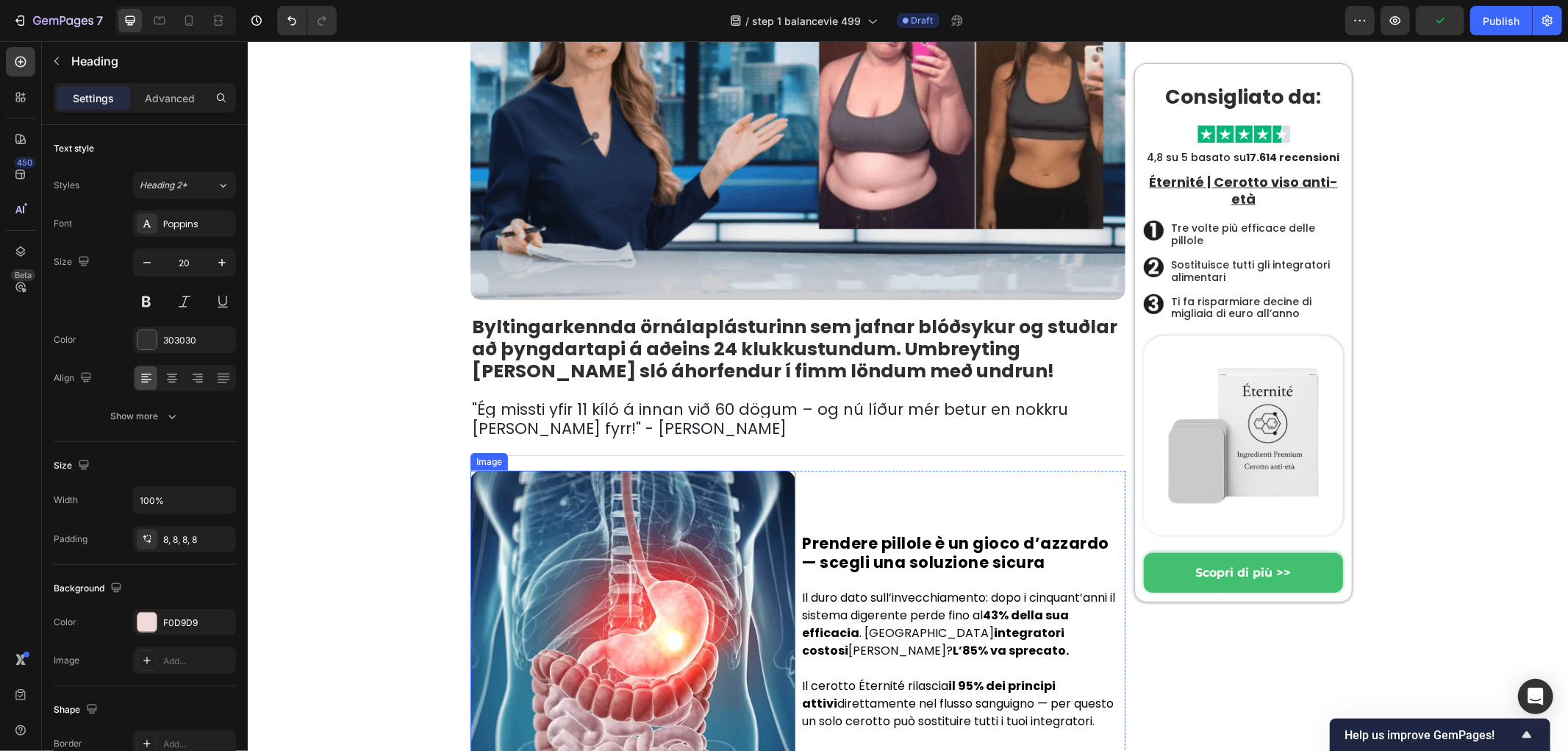
click at [540, 424] on span "Ég missti yfir 11 kíló á innan við 60 dögum – og nú líður mér betur en nokkru […" at bounding box center [769, 418] width 596 height 40
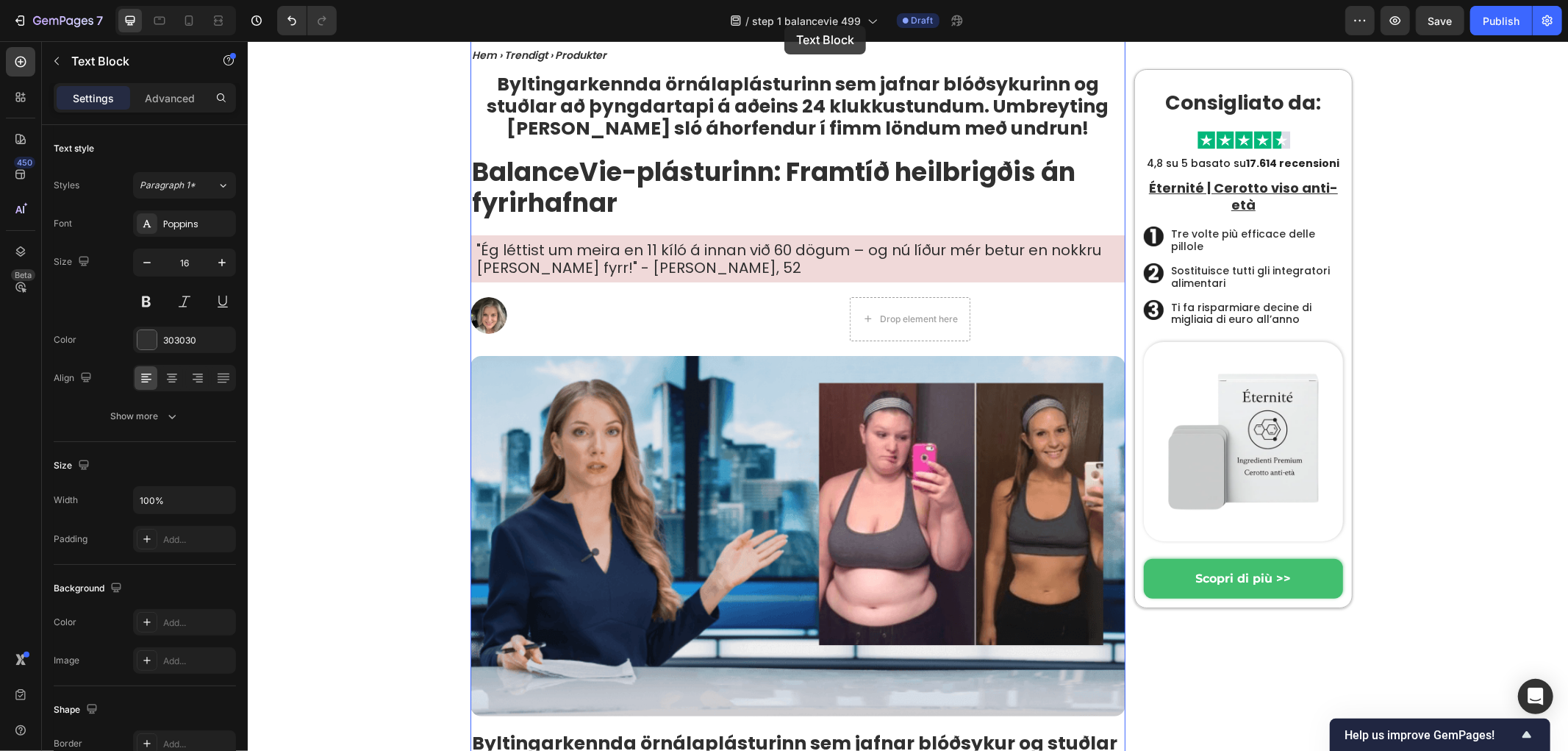
scroll to position [0, 0]
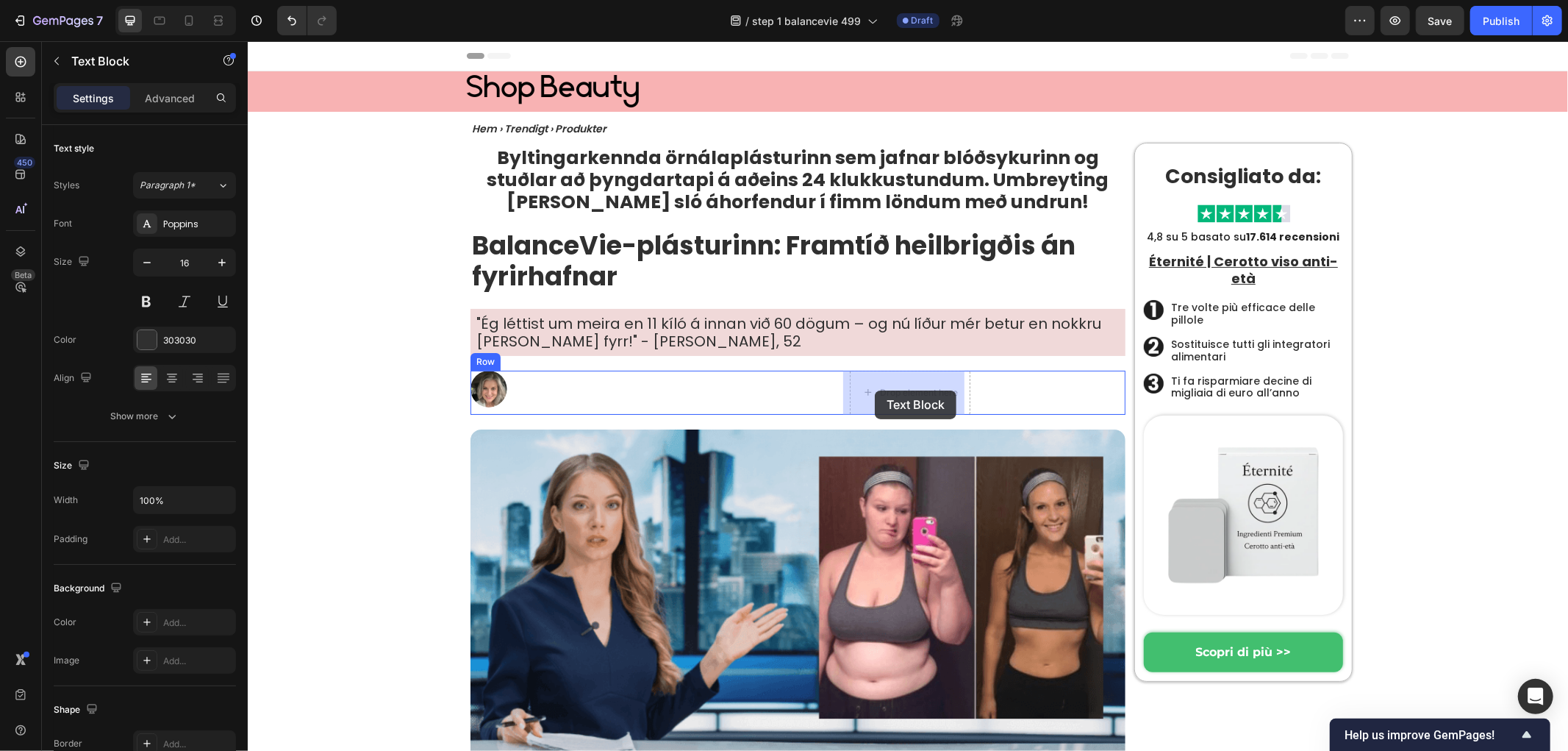
drag, startPoint x: 495, startPoint y: 383, endPoint x: 874, endPoint y: 390, distance: 379.1
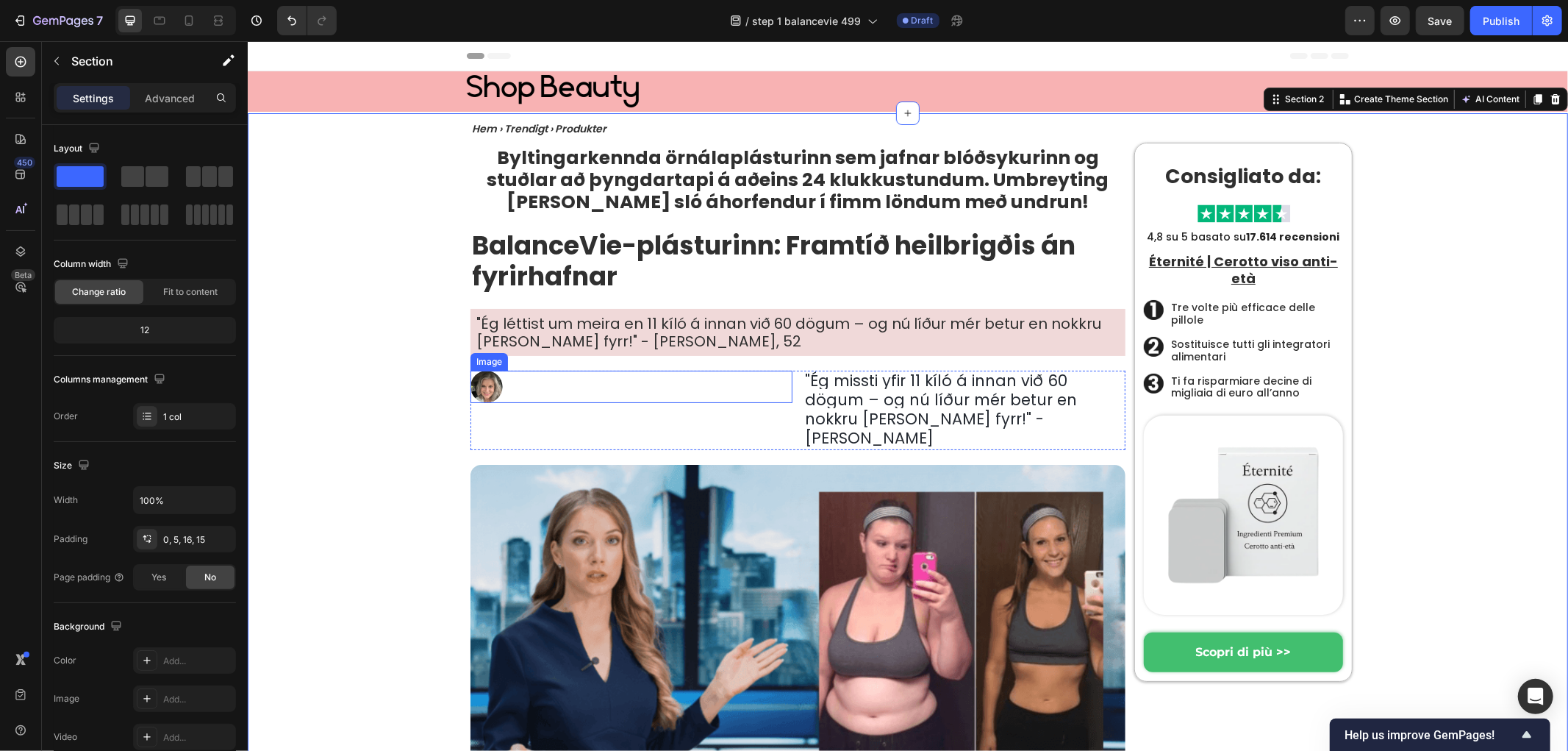
click at [704, 398] on div at bounding box center [631, 386] width 322 height 32
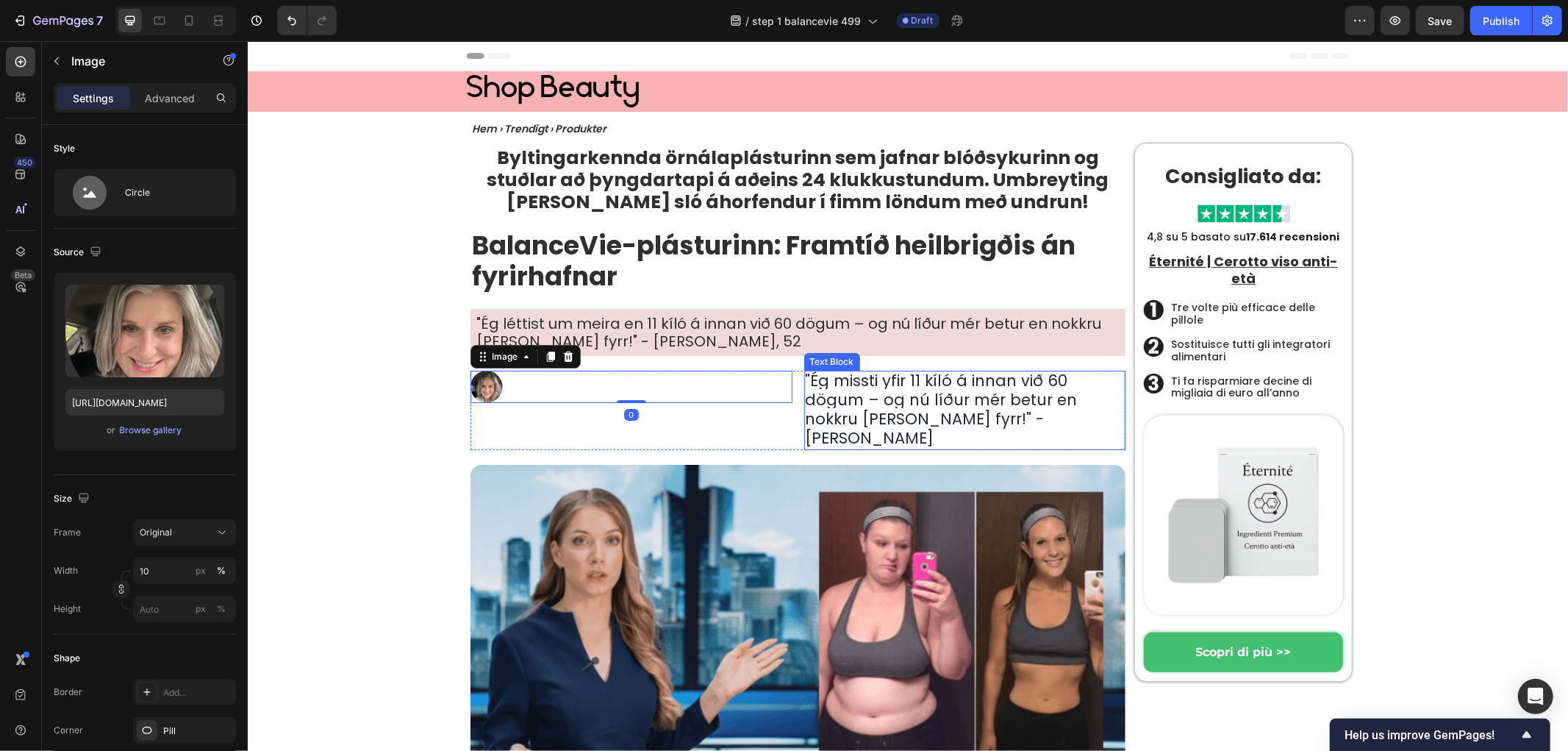
click at [897, 391] on span "Ég missti yfir 11 kíló á innan við 60 dögum – og nú líður mér betur en nokkru […" at bounding box center [941, 409] width 272 height 79
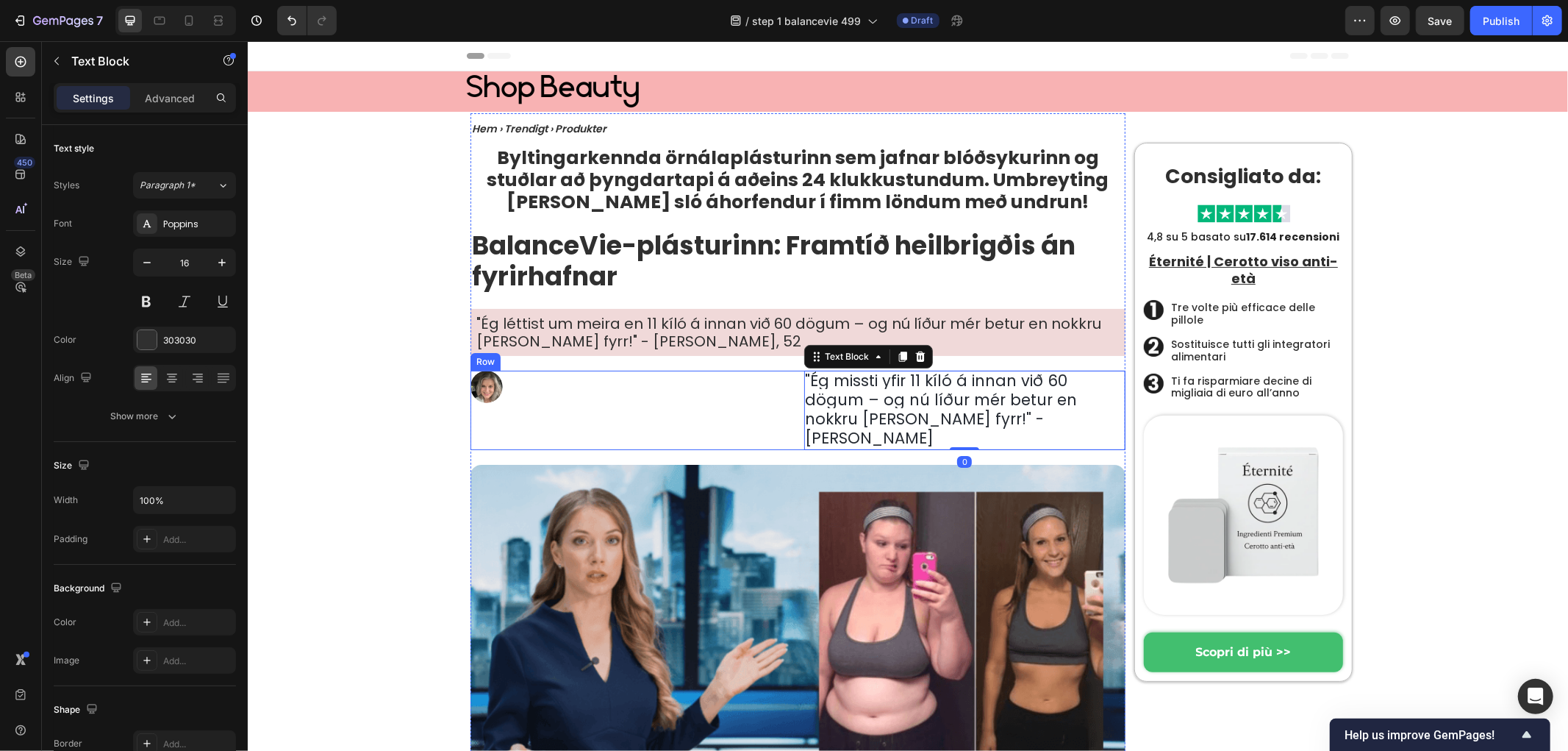
click at [763, 418] on div "Image" at bounding box center [631, 410] width 322 height 79
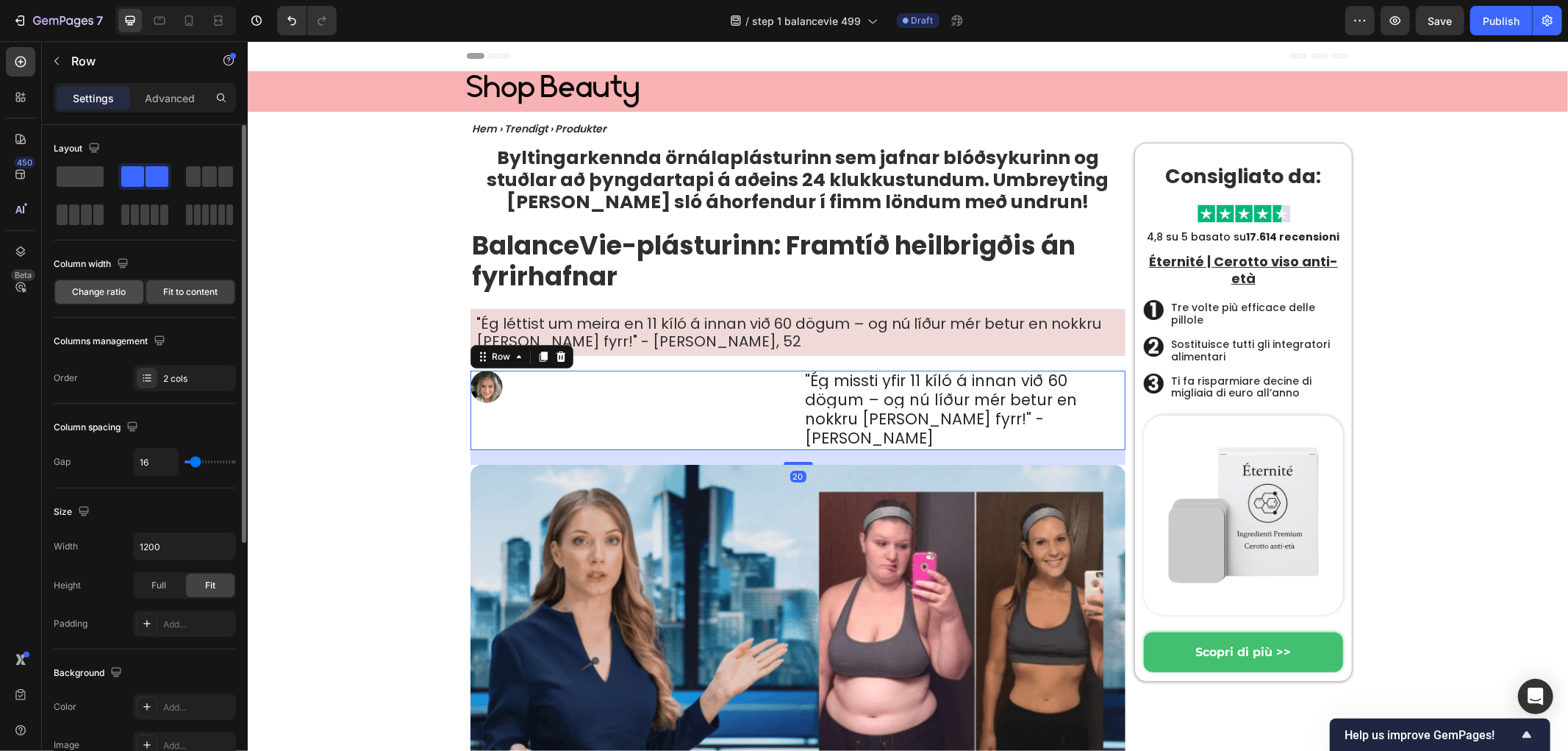
click at [102, 296] on span "Change ratio" at bounding box center [99, 292] width 54 height 14
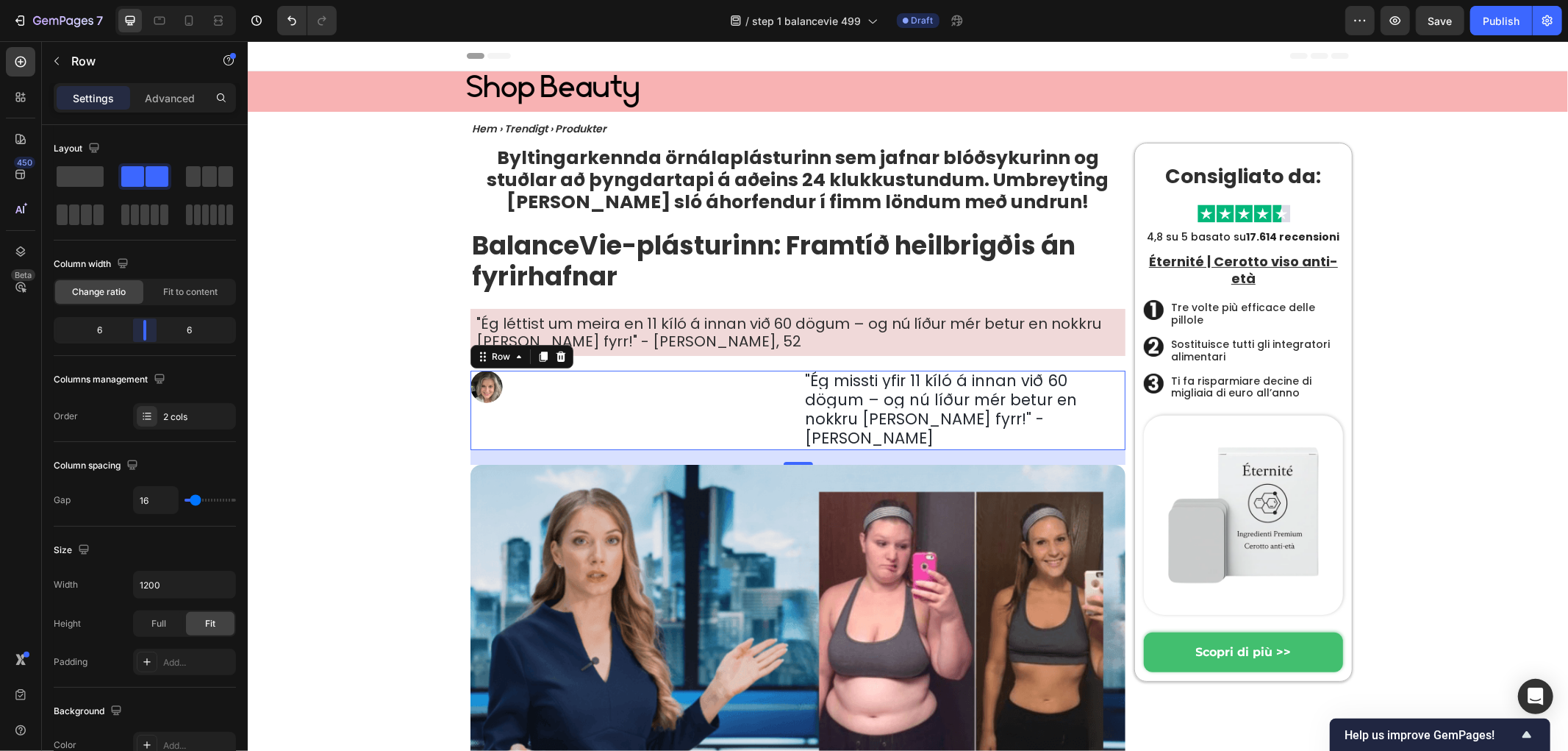
click at [145, 0] on body "7 Version history / step 1 balancevie 499 Draft Preview Save Publish 450 Beta S…" at bounding box center [784, 0] width 1568 height 0
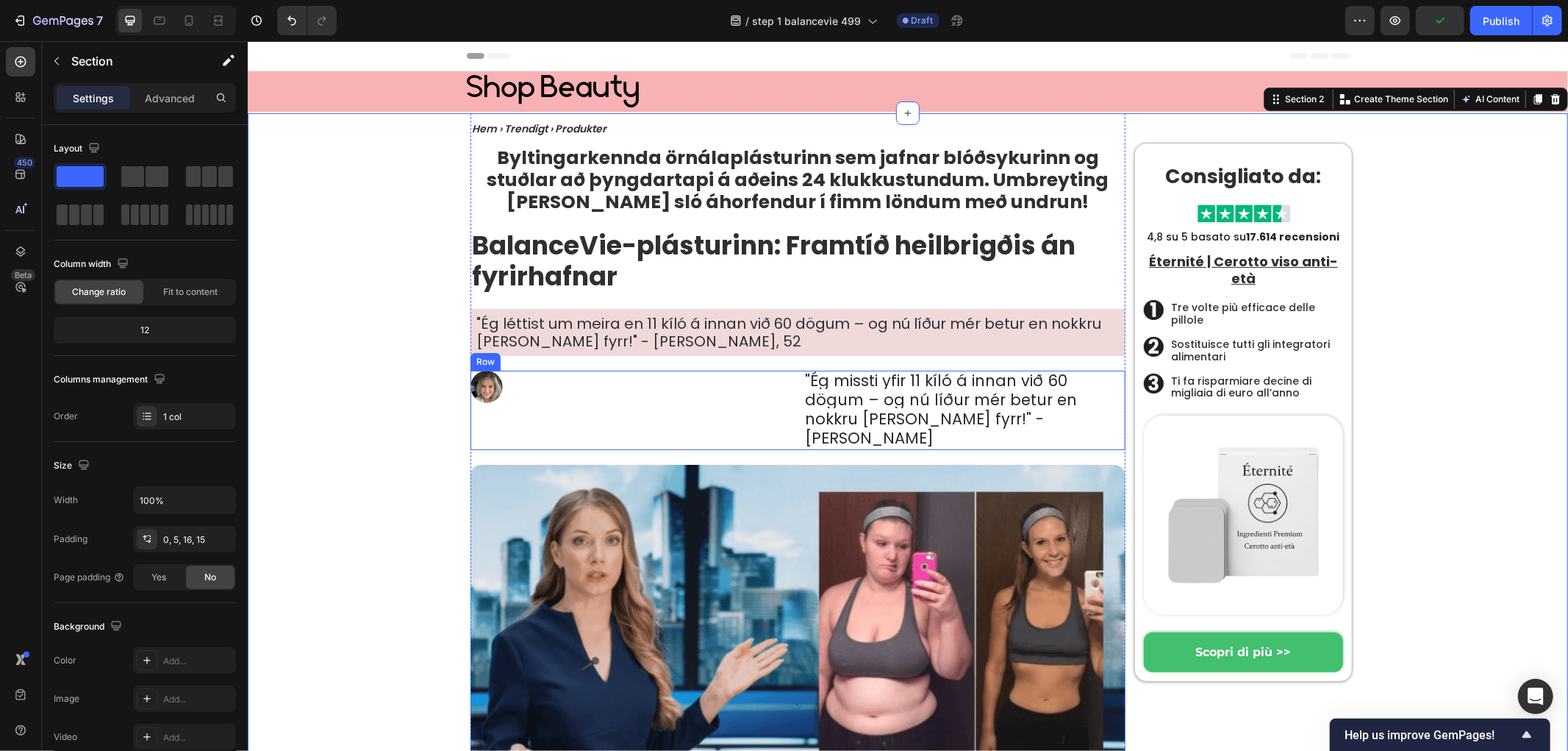
click at [639, 423] on div "Image" at bounding box center [631, 410] width 322 height 79
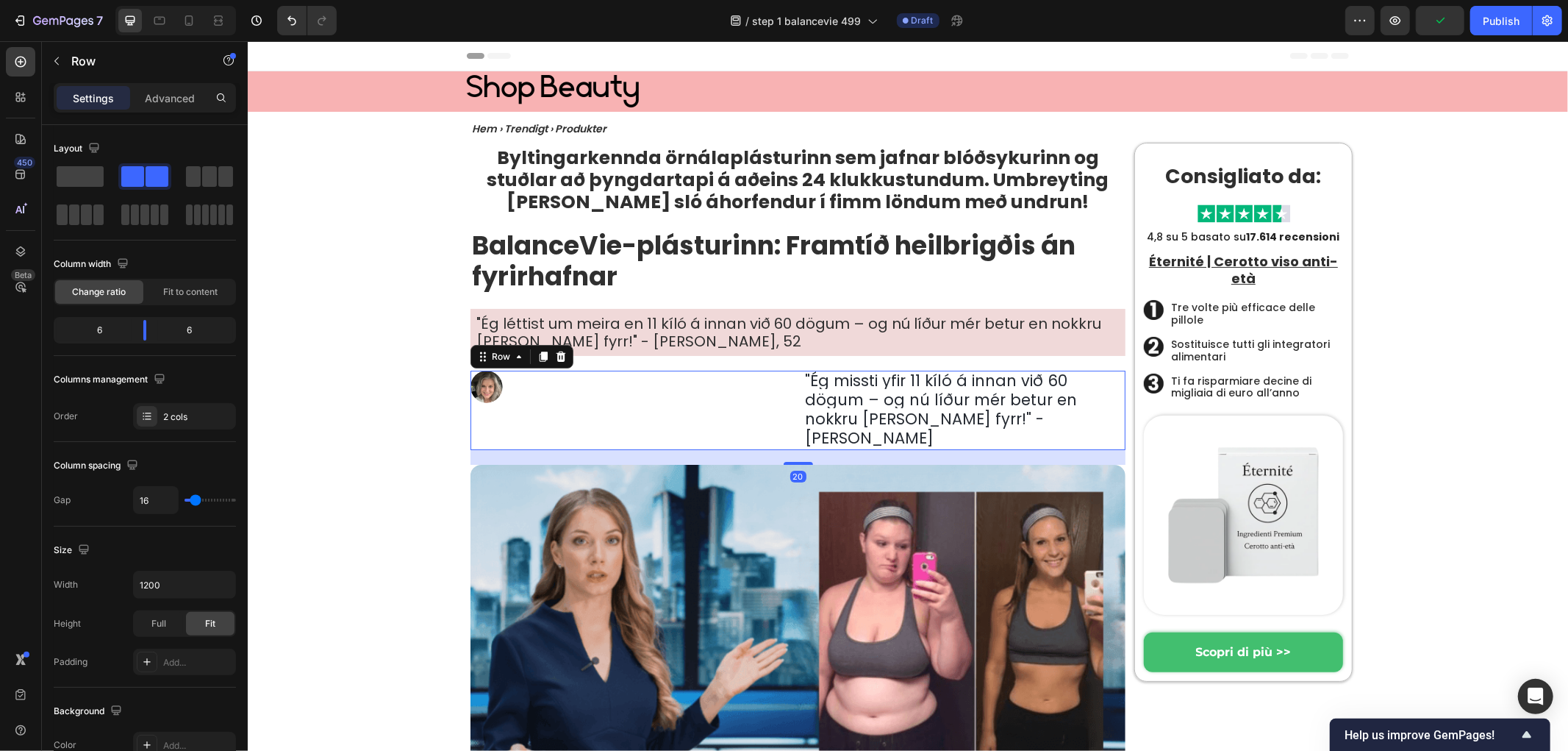
click at [878, 424] on span "Ég missti yfir 11 kíló á innan við 60 dögum – og nú líður mér betur en nokkru […" at bounding box center [941, 409] width 272 height 79
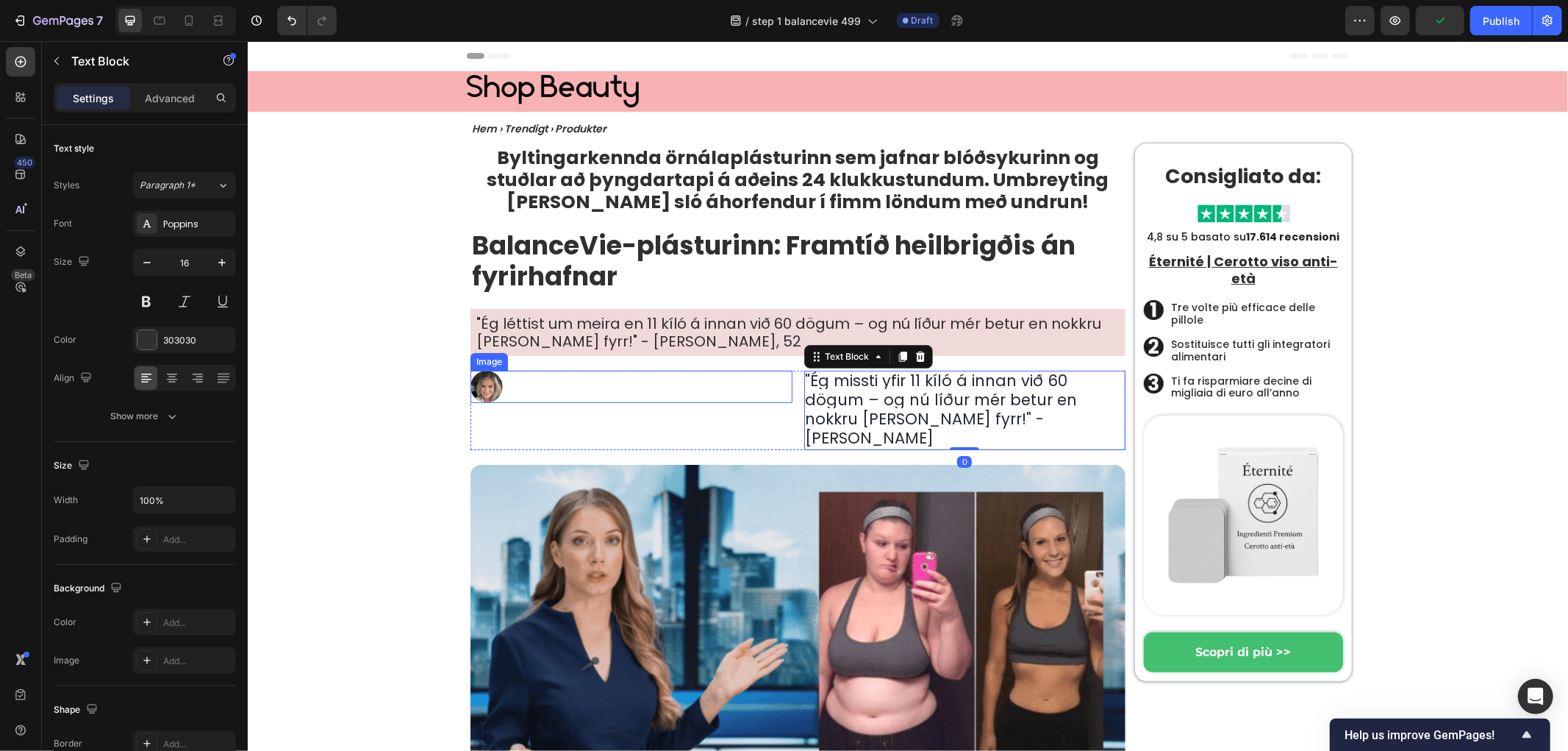
click at [623, 376] on div at bounding box center [631, 386] width 322 height 32
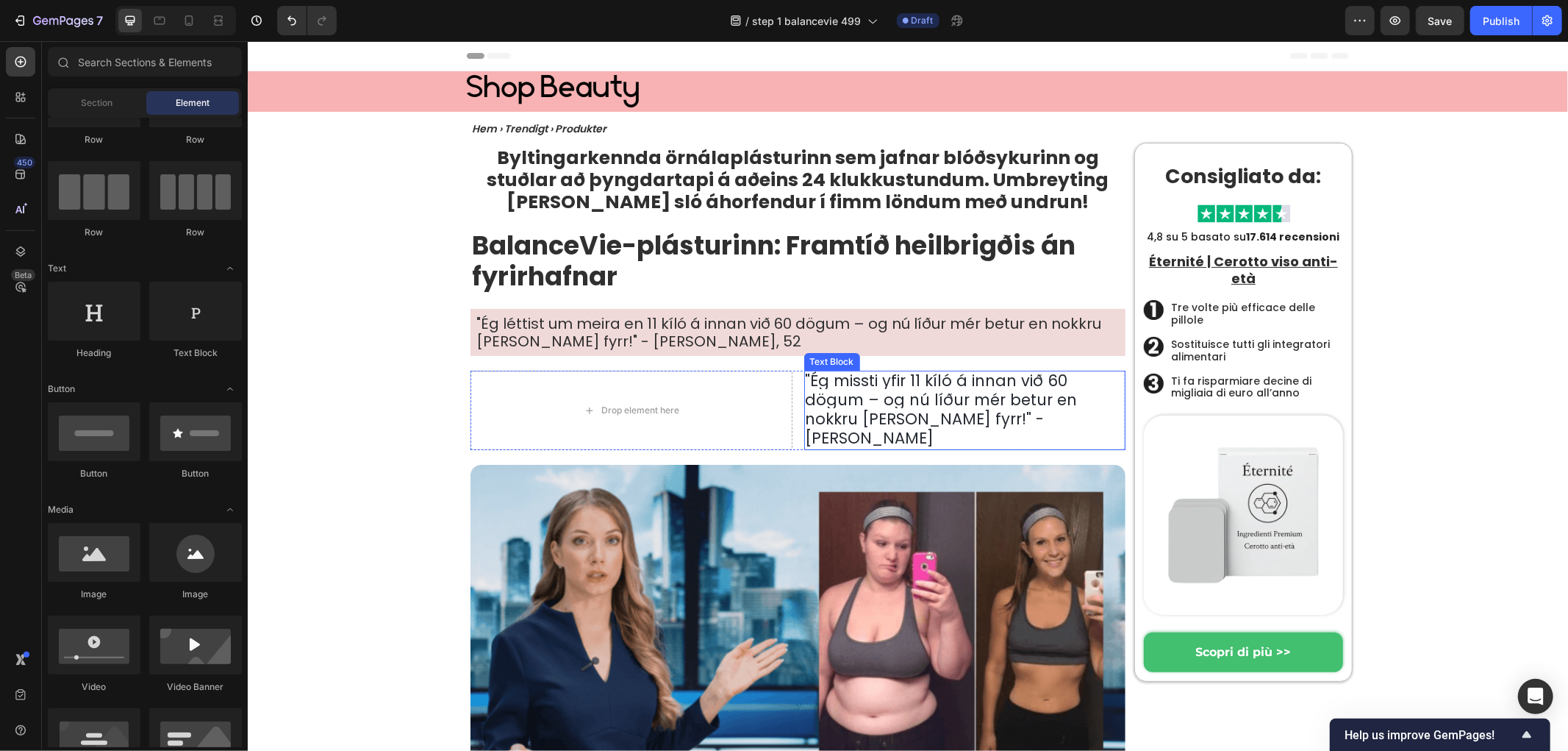
click at [811, 394] on span "Ég missti yfir 11 kíló á innan við 60 dögum – og nú líður mér betur en nokkru […" at bounding box center [941, 409] width 272 height 79
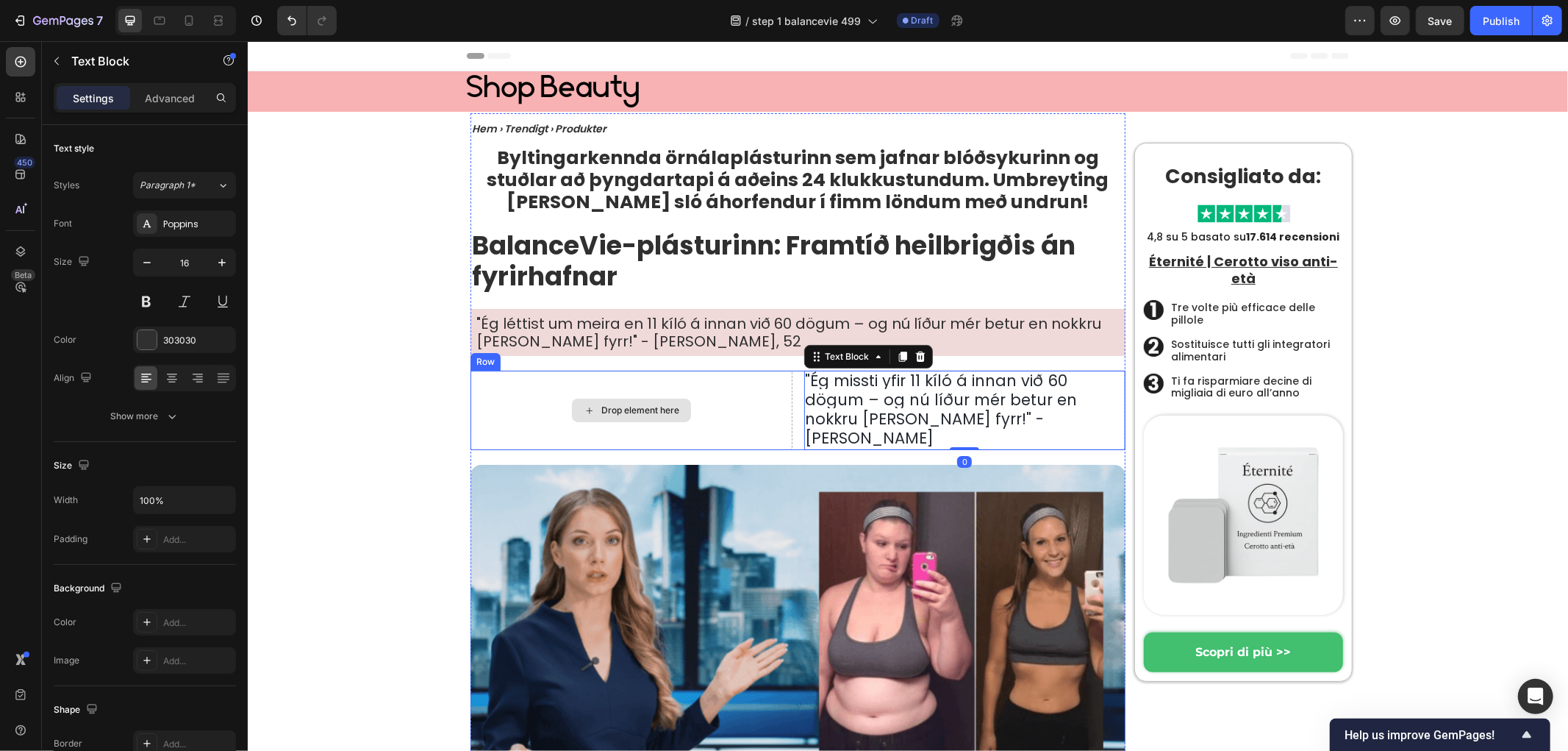
click at [745, 390] on div "Drop element here" at bounding box center [631, 410] width 322 height 79
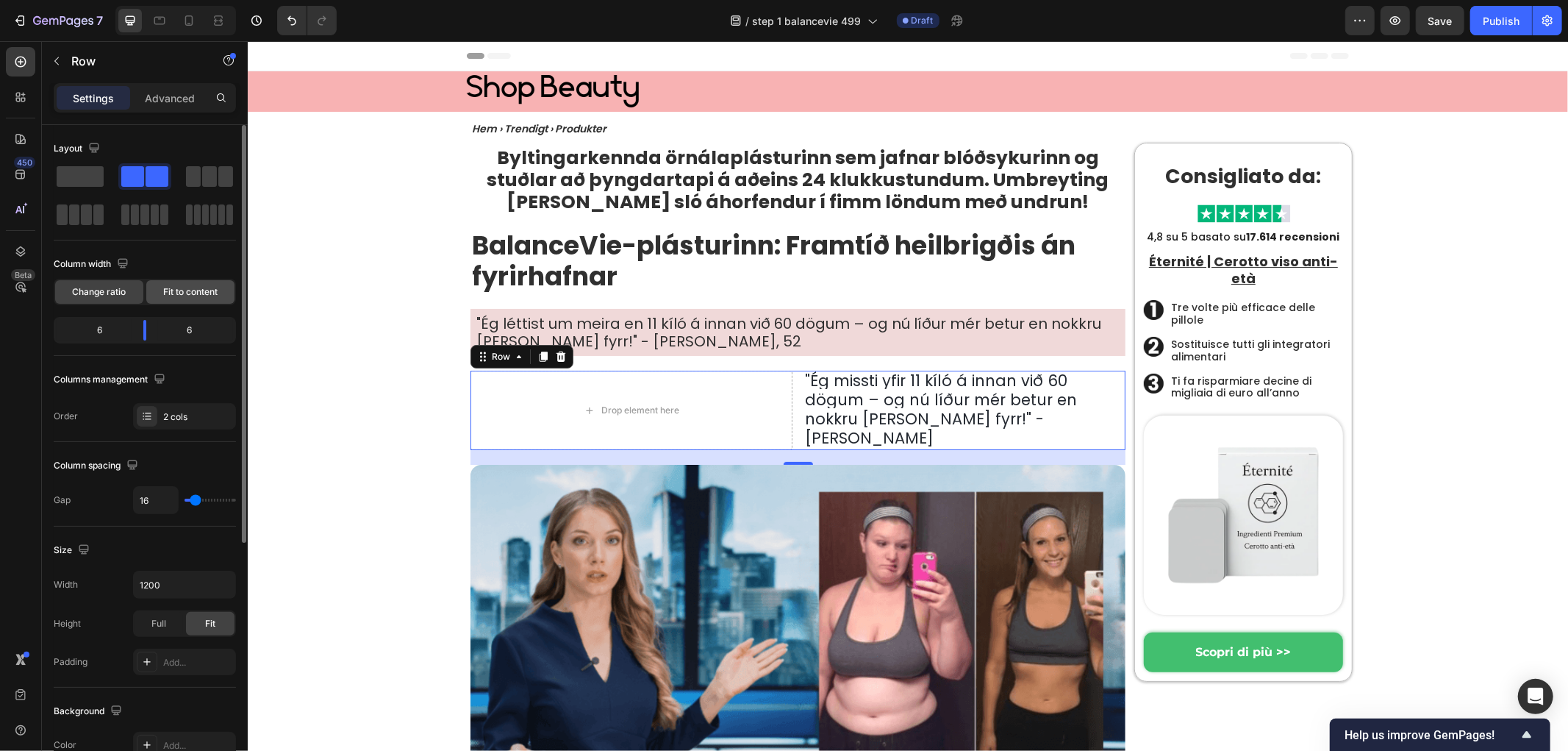
click at [171, 292] on span "Fit to content" at bounding box center [191, 292] width 54 height 14
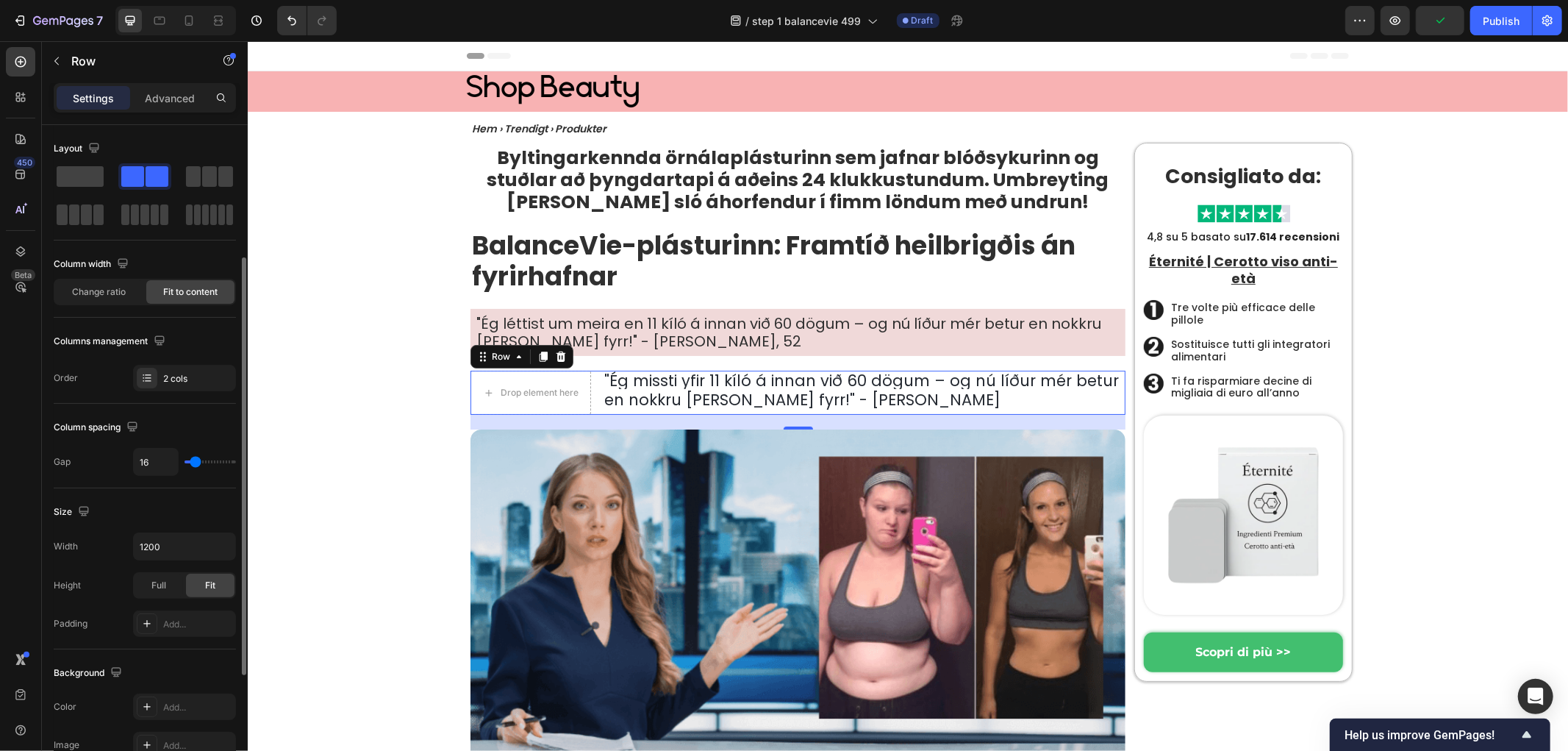
scroll to position [82, 0]
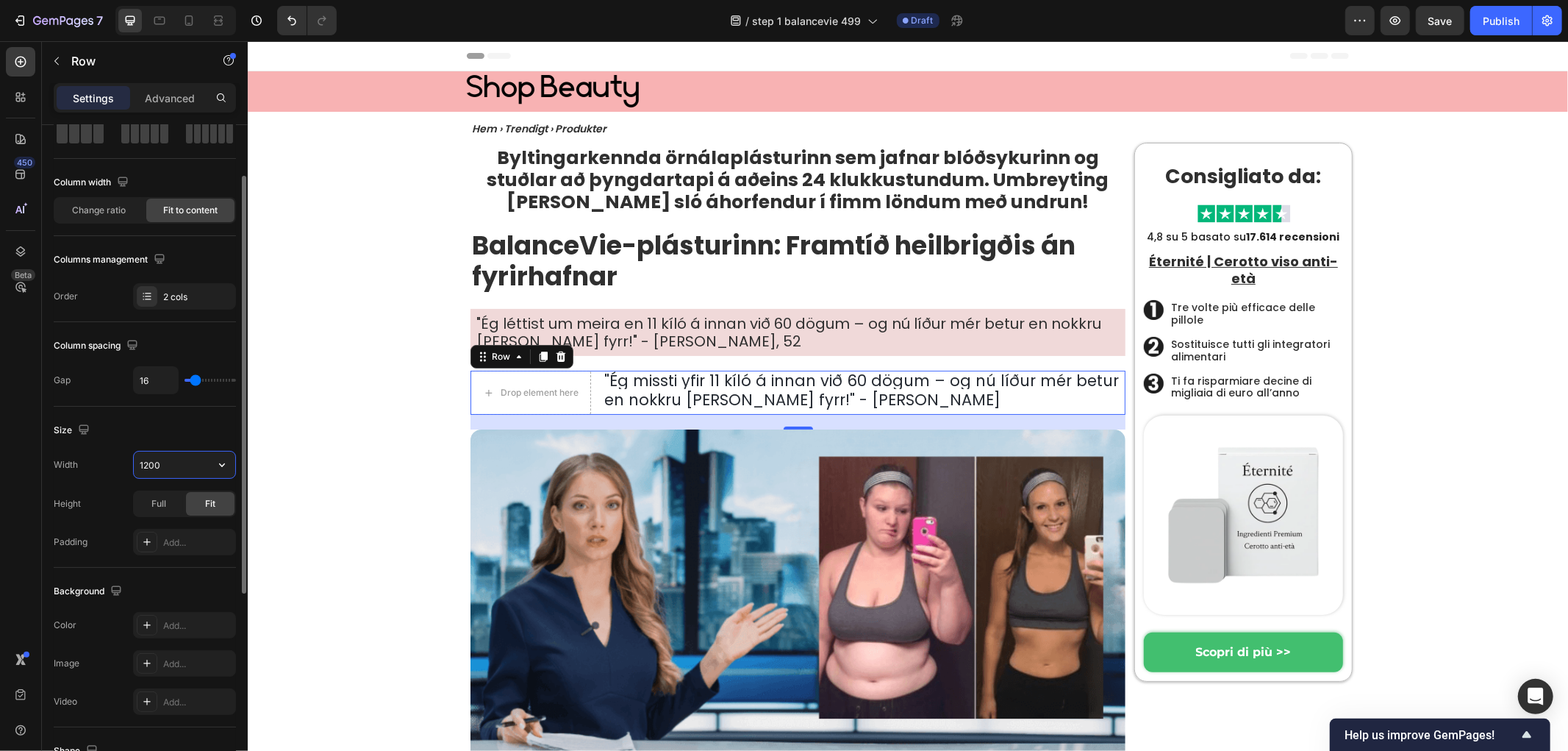
click at [167, 467] on input "1200" at bounding box center [184, 464] width 102 height 26
click at [219, 462] on icon "button" at bounding box center [222, 465] width 14 height 14
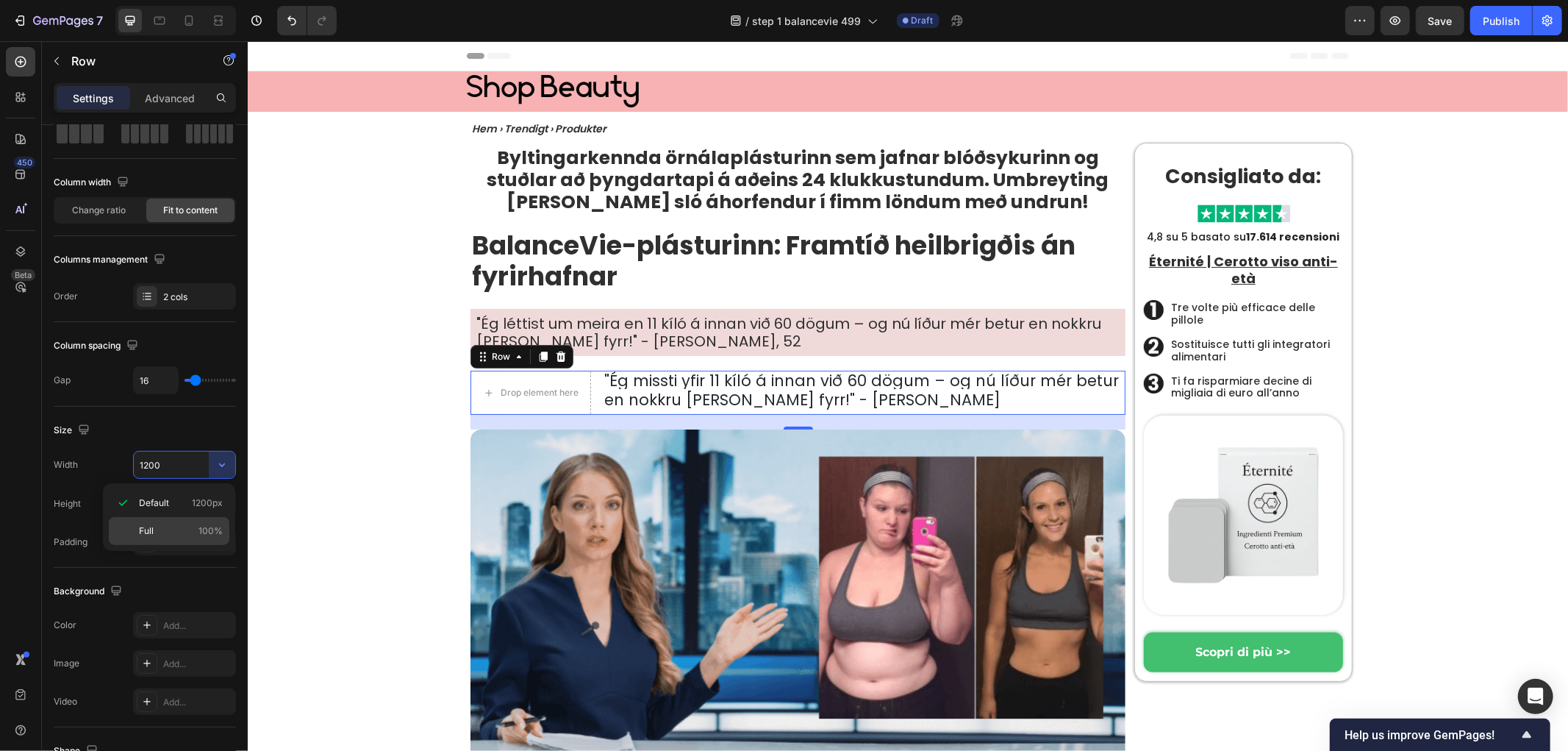
click at [177, 525] on p "Full 100%" at bounding box center [180, 531] width 84 height 14
click at [174, 498] on p "Default 1200px" at bounding box center [180, 503] width 84 height 14
type input "1200"
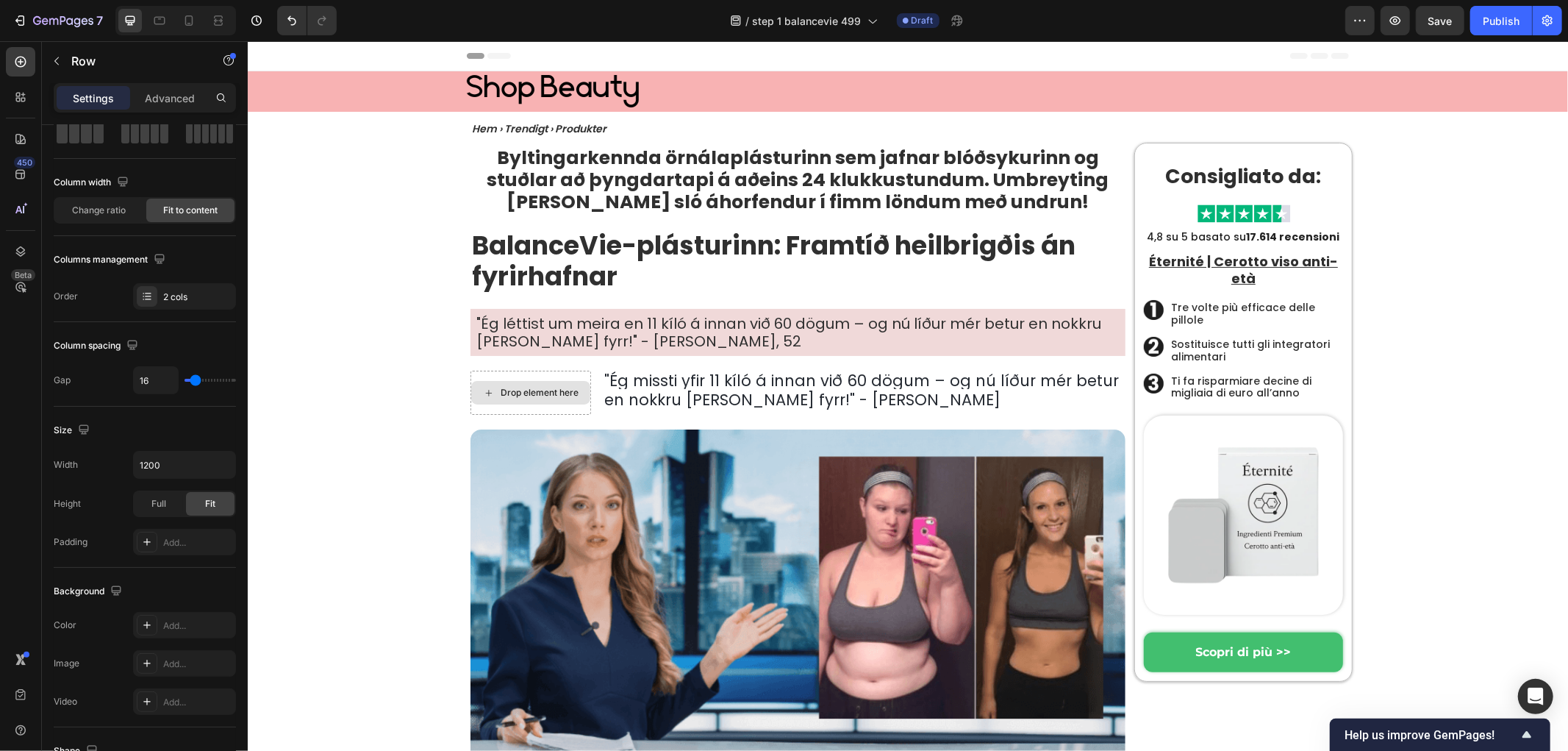
click at [523, 390] on div "Drop element here" at bounding box center [538, 392] width 78 height 12
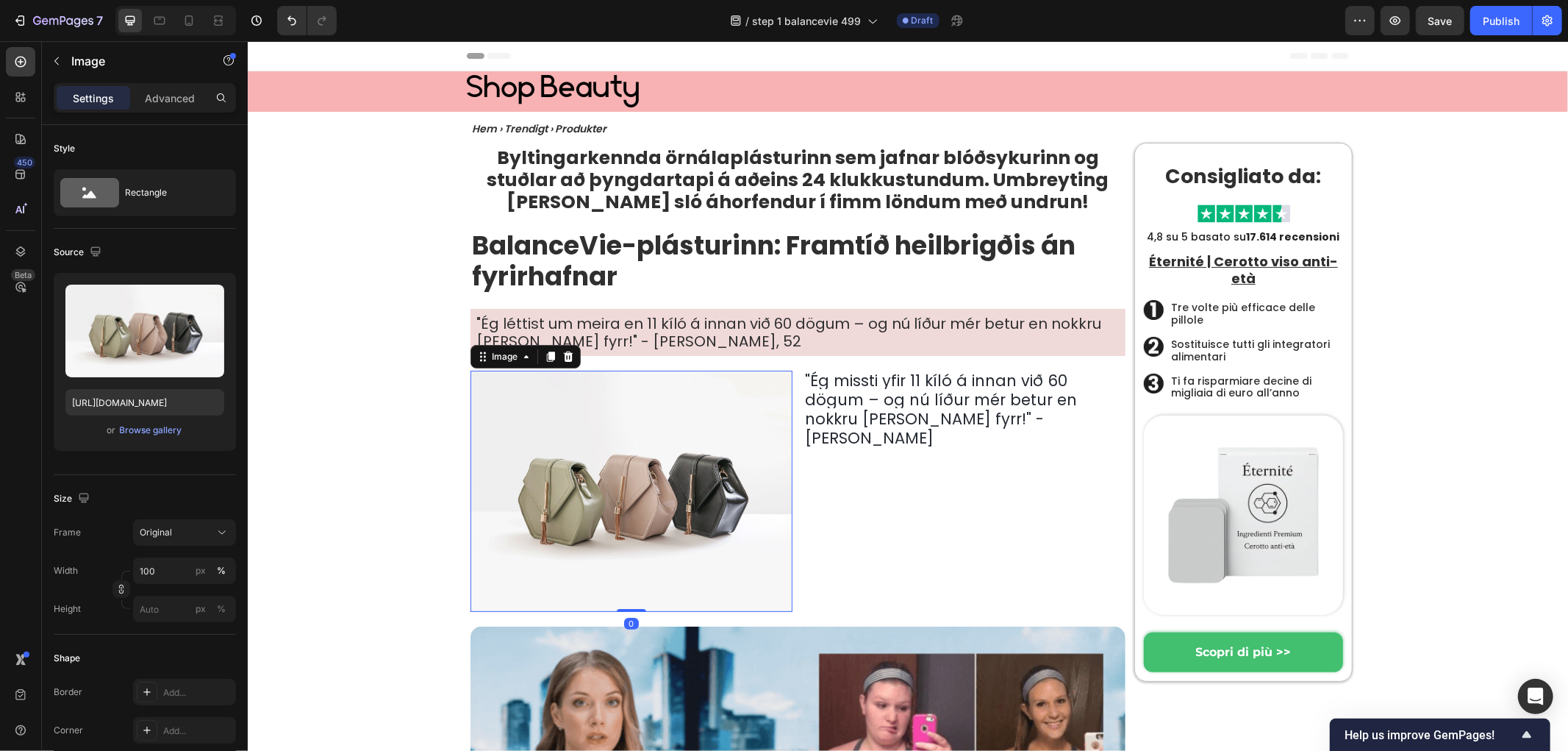
click at [613, 438] on img at bounding box center [631, 491] width 322 height 241
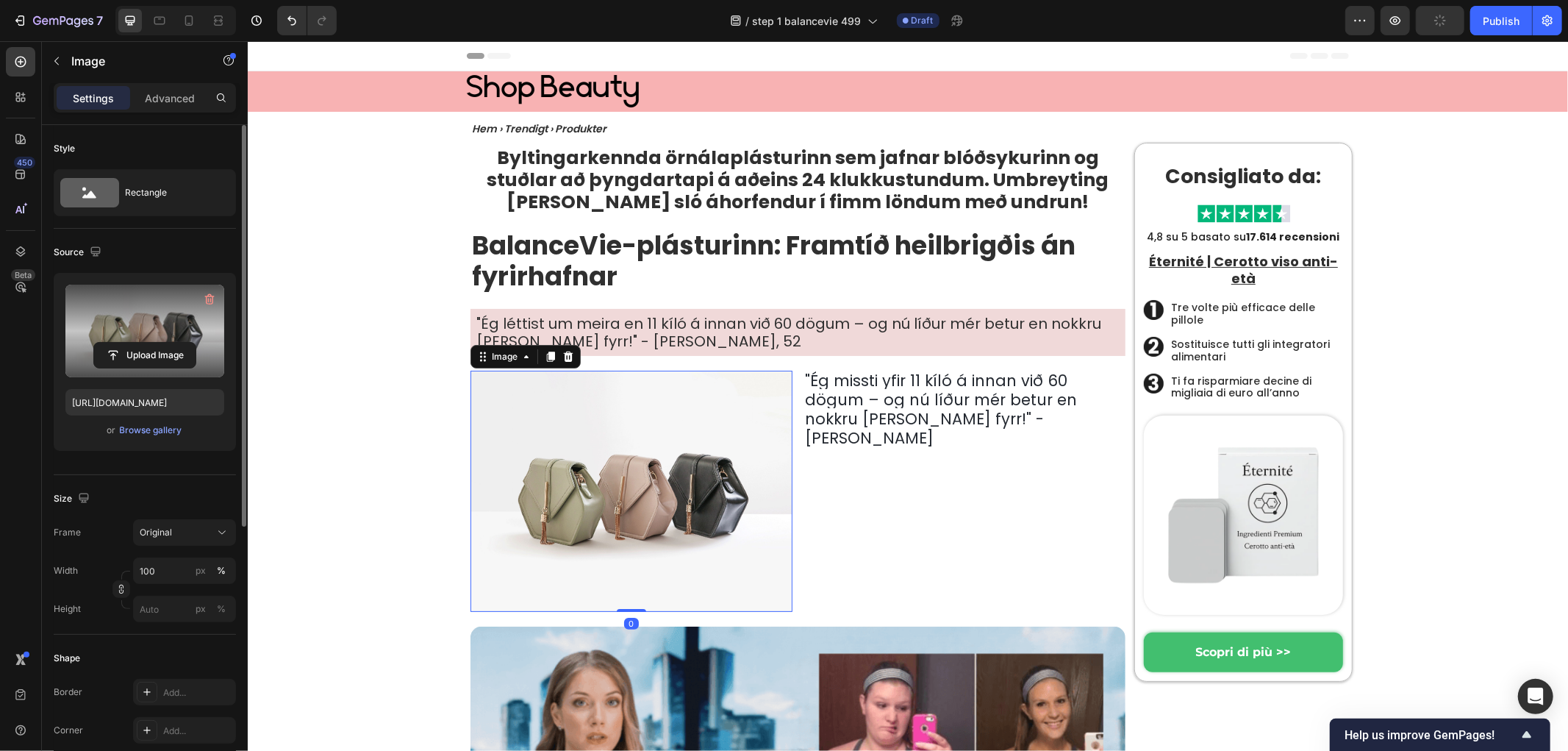
click at [143, 333] on label at bounding box center [145, 331] width 159 height 93
click at [143, 343] on input "file" at bounding box center [144, 355] width 102 height 25
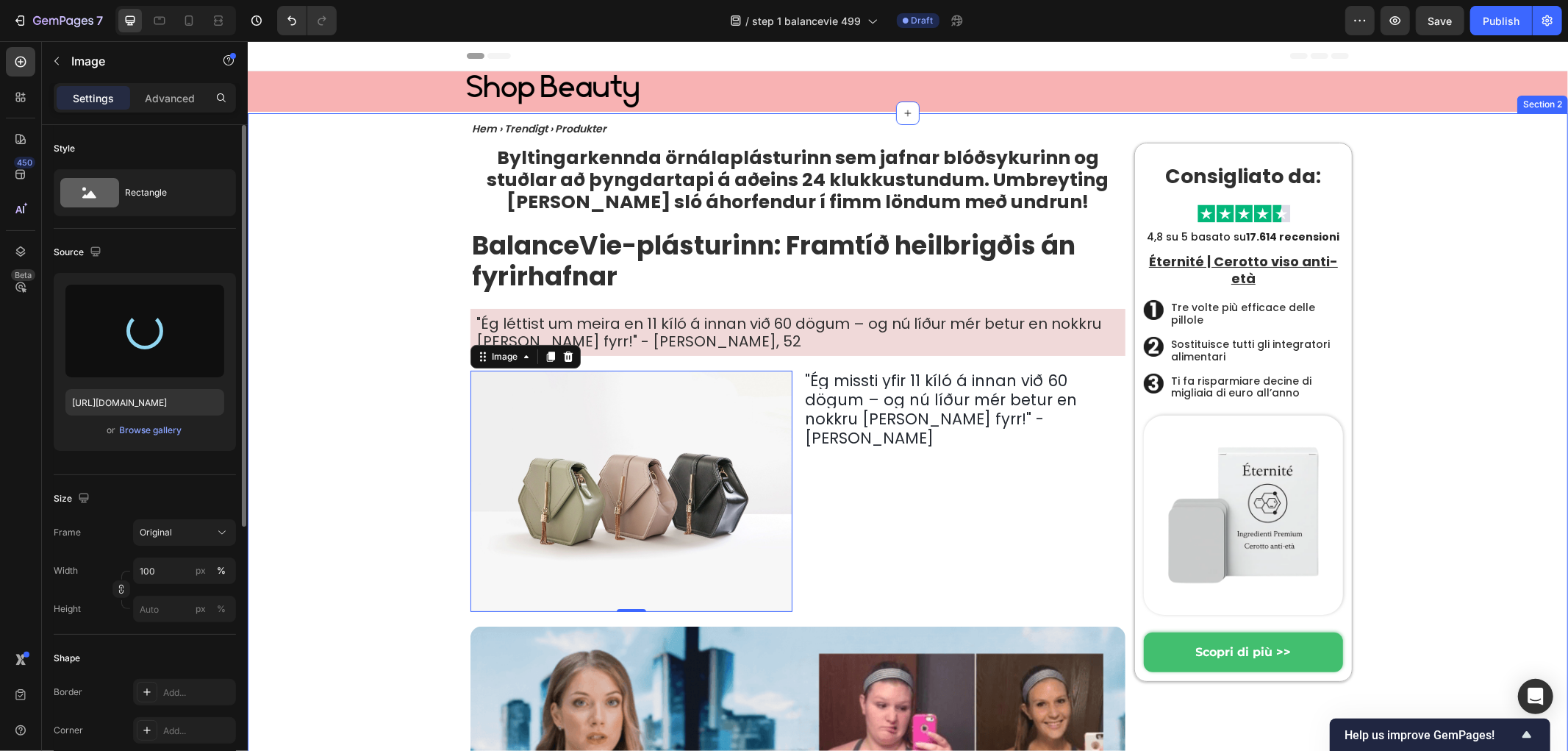
type input "[URL][DOMAIN_NAME]"
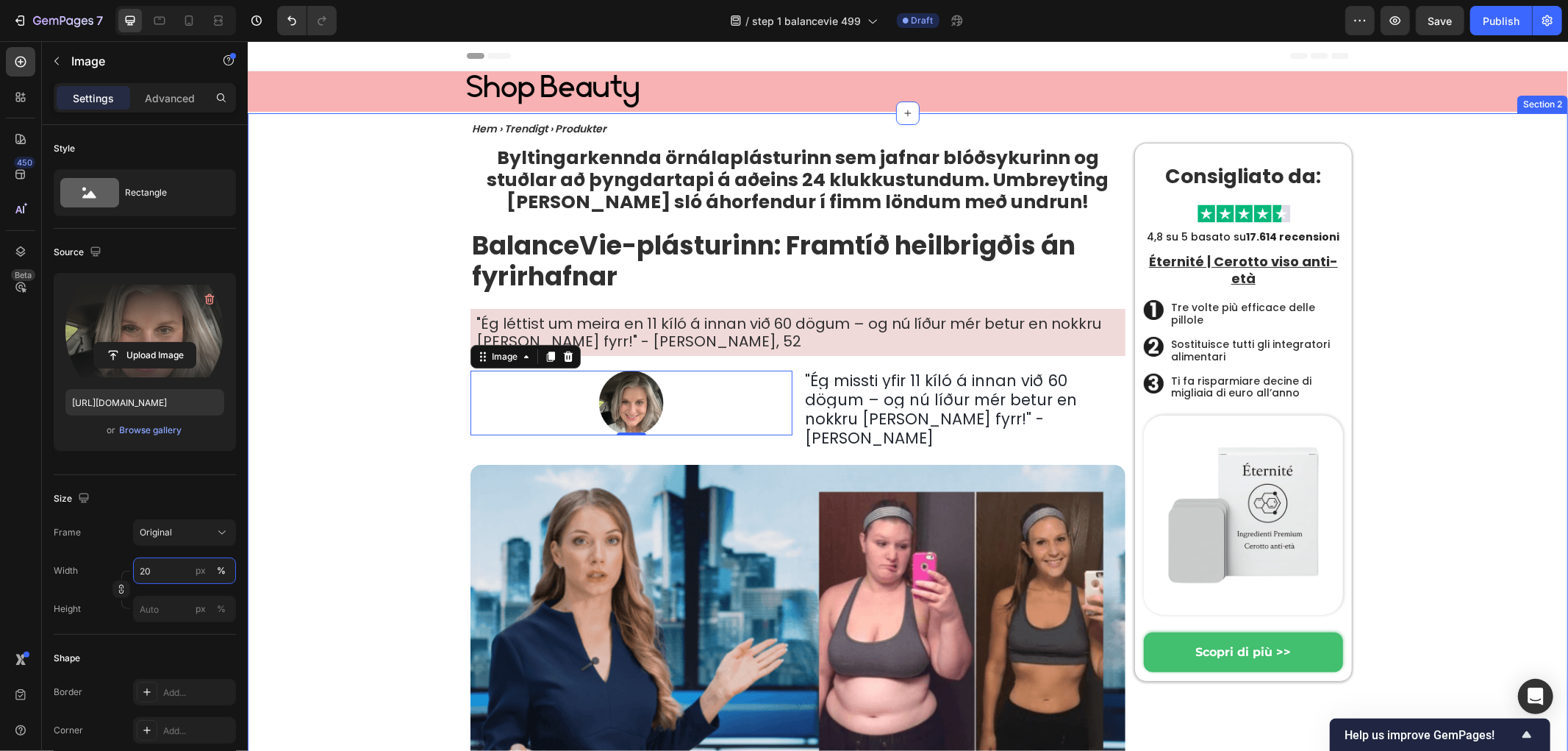
type input "100"
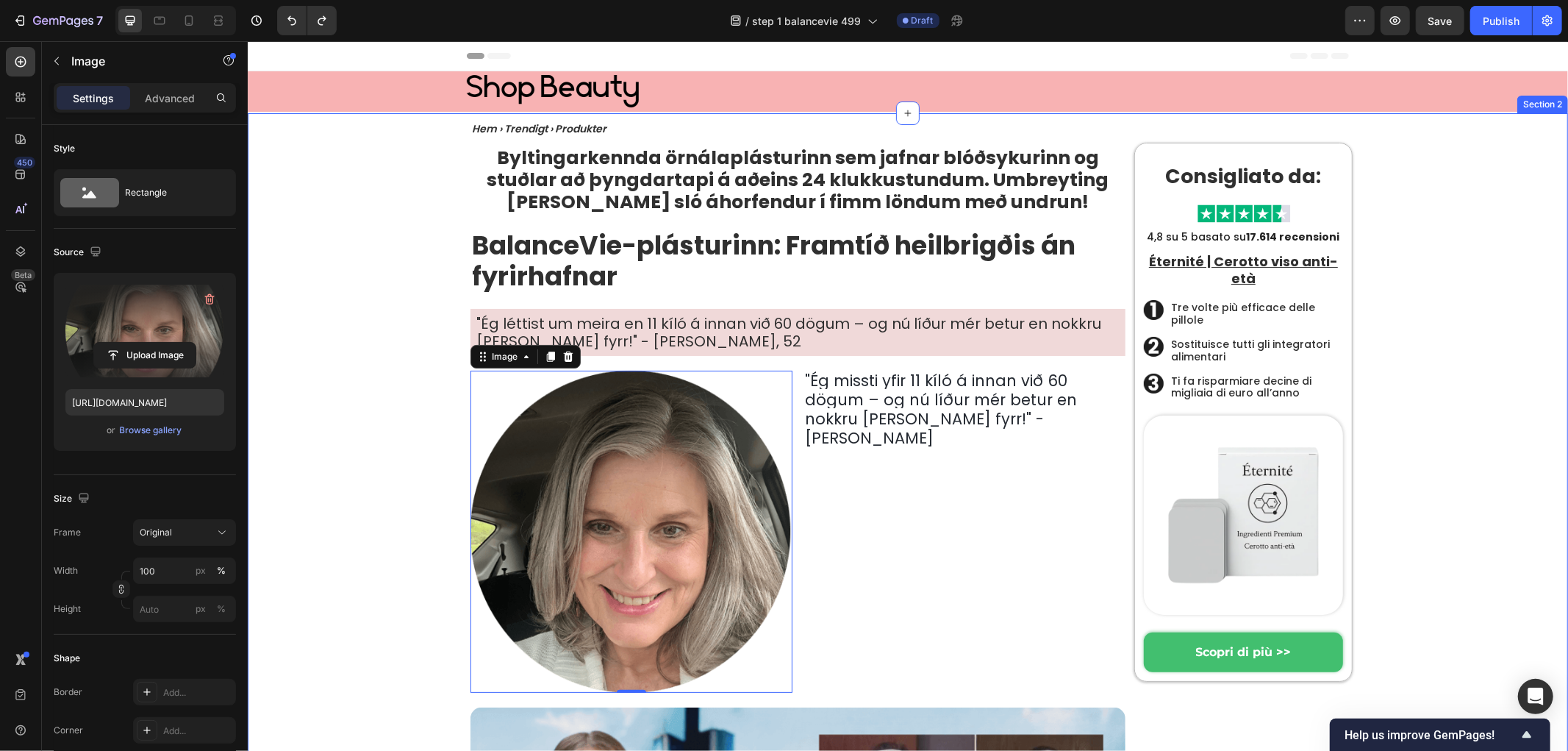
click at [615, 470] on img at bounding box center [631, 531] width 322 height 322
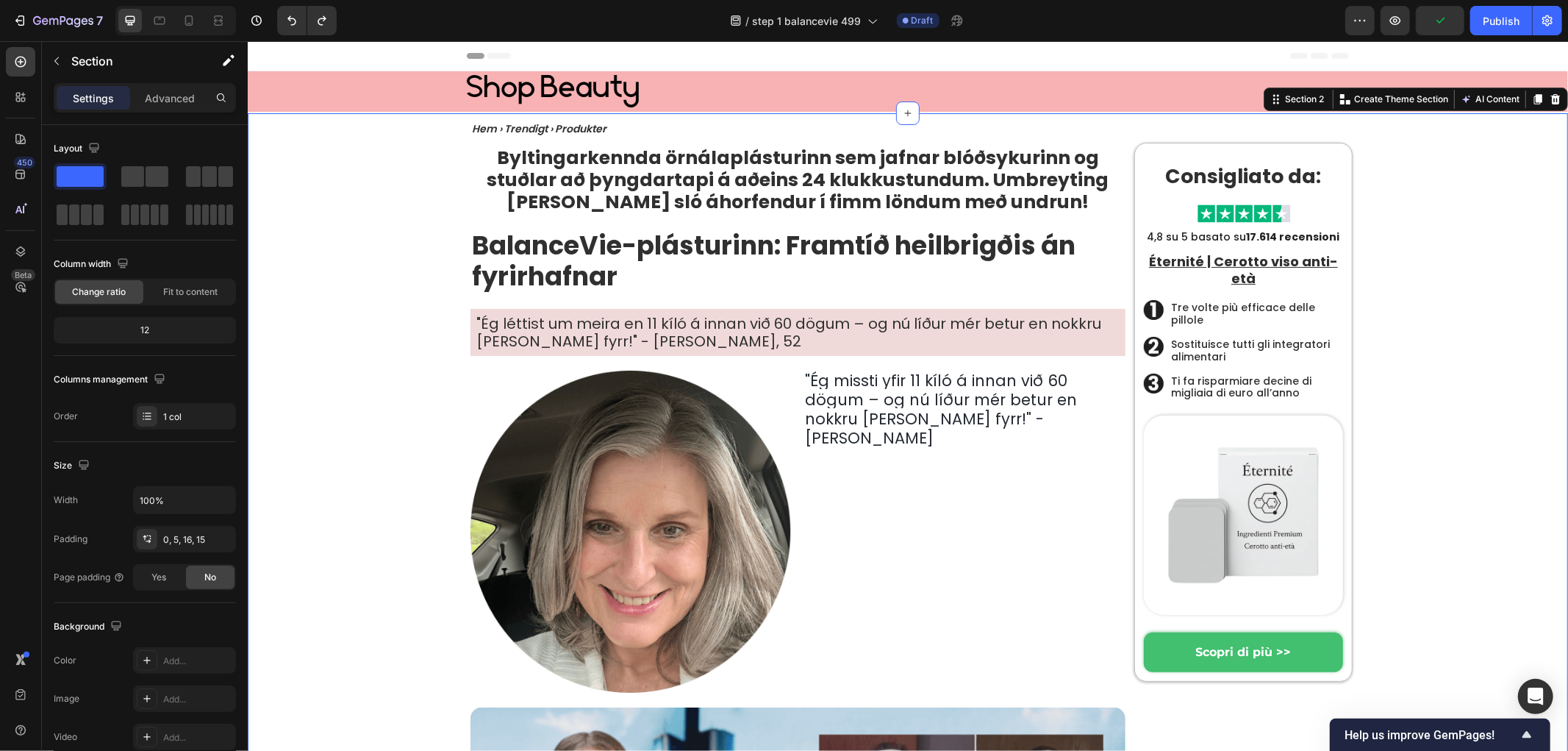
click at [643, 515] on img at bounding box center [631, 531] width 322 height 322
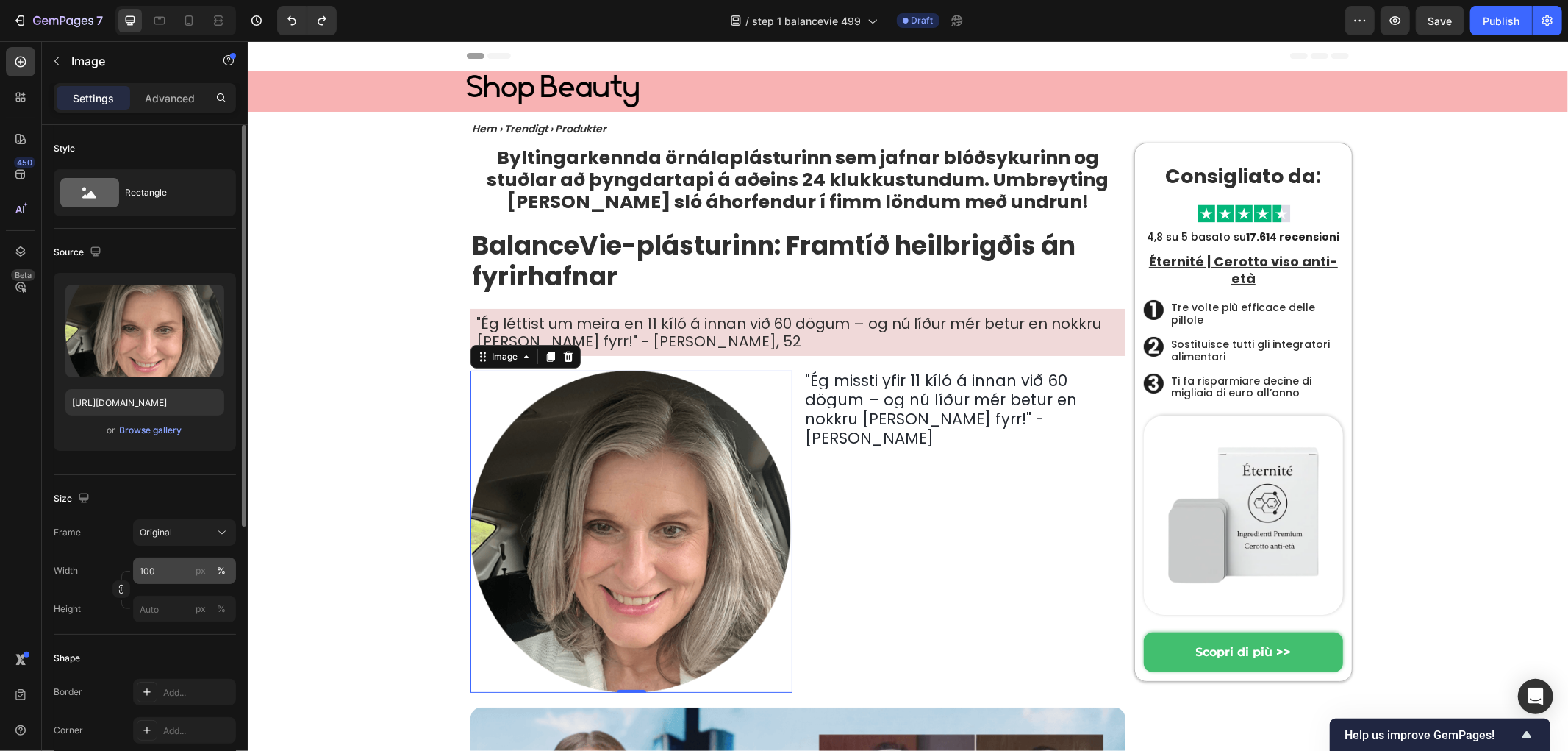
click at [224, 567] on div "%" at bounding box center [221, 571] width 9 height 14
click at [183, 572] on input "100" at bounding box center [184, 571] width 103 height 26
click at [226, 567] on button "%" at bounding box center [221, 571] width 18 height 18
click at [217, 570] on div "%" at bounding box center [221, 571] width 9 height 14
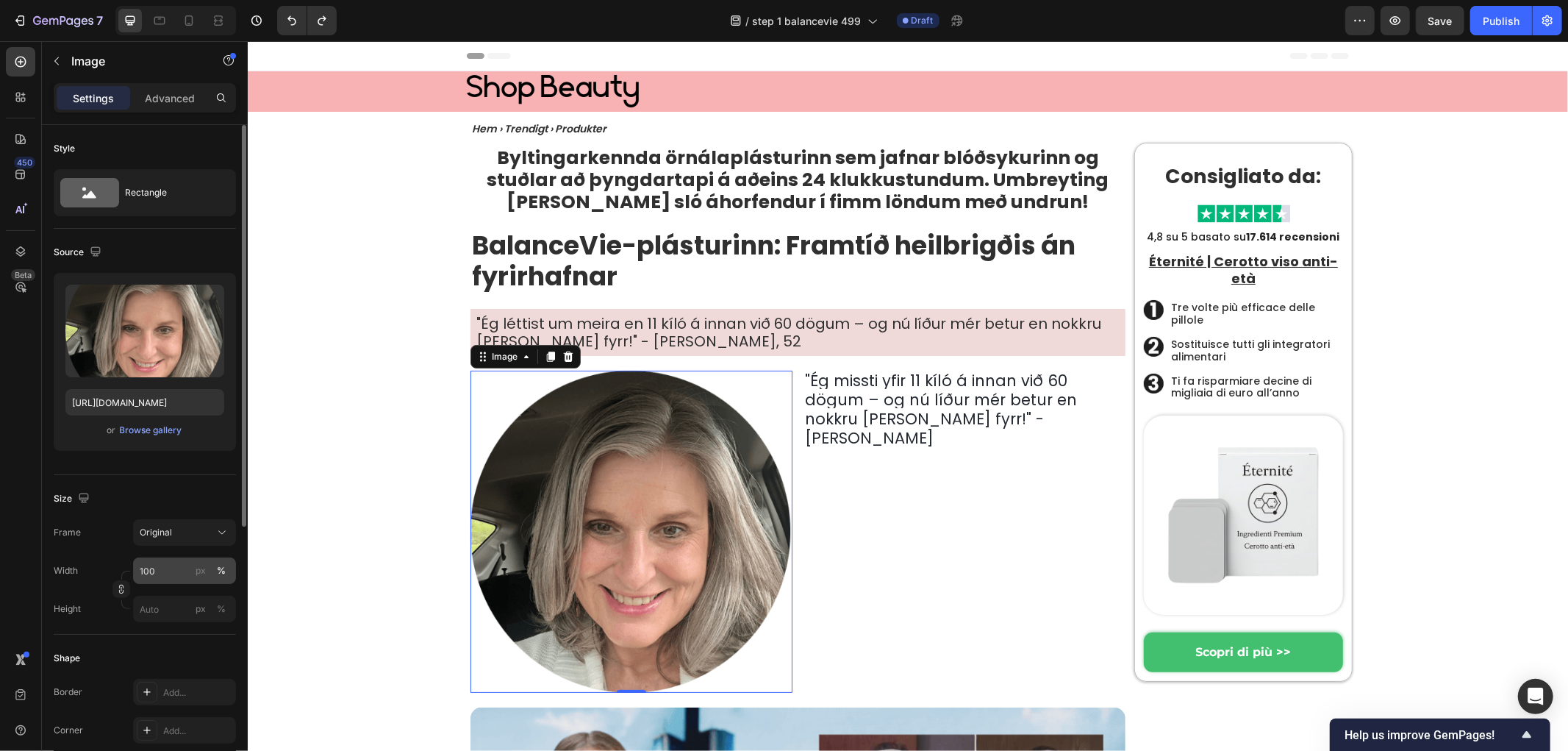
click at [223, 571] on div "%" at bounding box center [221, 571] width 9 height 14
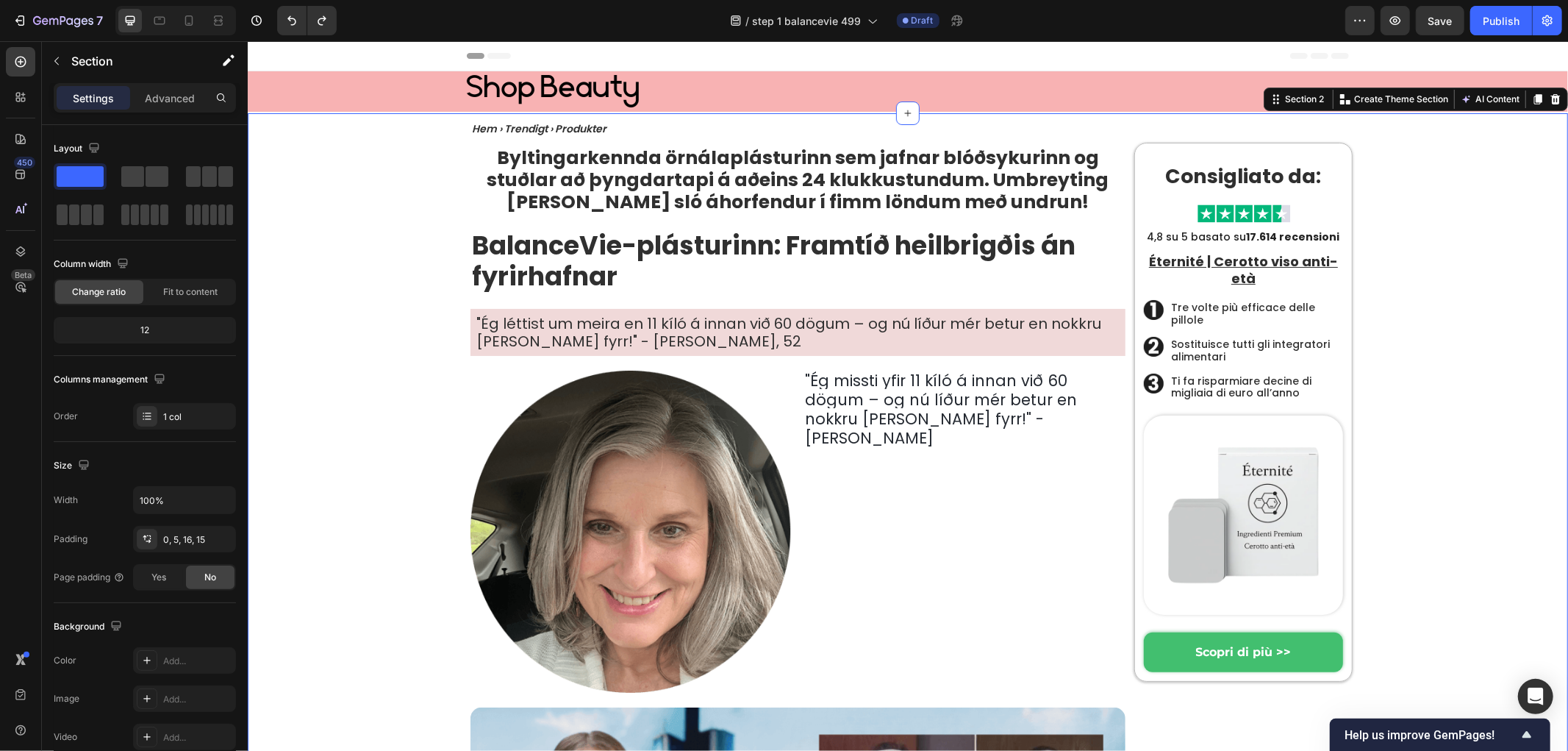
click at [552, 529] on img at bounding box center [631, 531] width 322 height 322
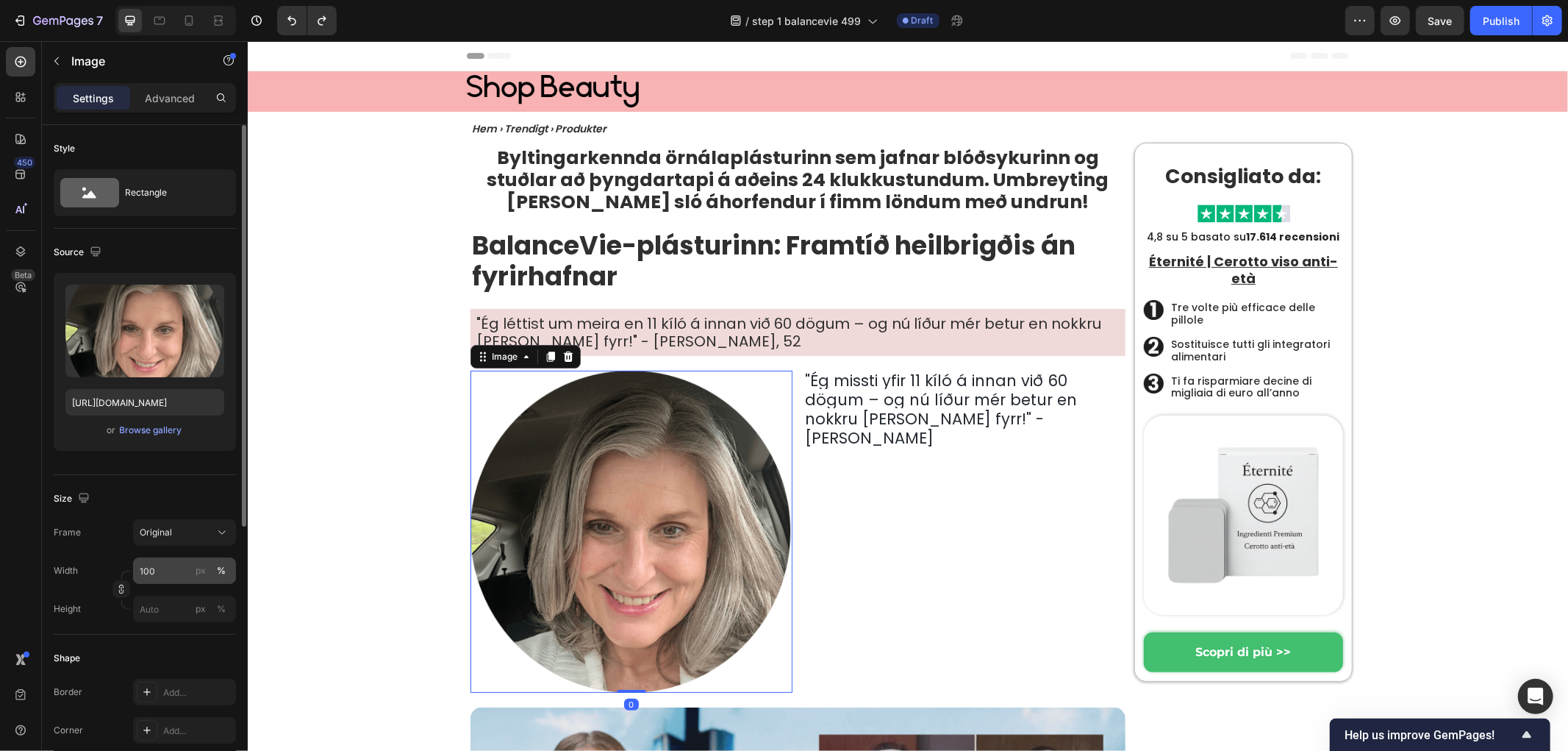
click at [219, 564] on div "%" at bounding box center [221, 571] width 9 height 14
click at [172, 567] on input "100" at bounding box center [184, 571] width 103 height 26
click at [215, 527] on icon at bounding box center [222, 532] width 14 height 14
click at [202, 575] on div "Square" at bounding box center [181, 568] width 85 height 14
click at [171, 607] on input "100" at bounding box center [184, 607] width 103 height 26
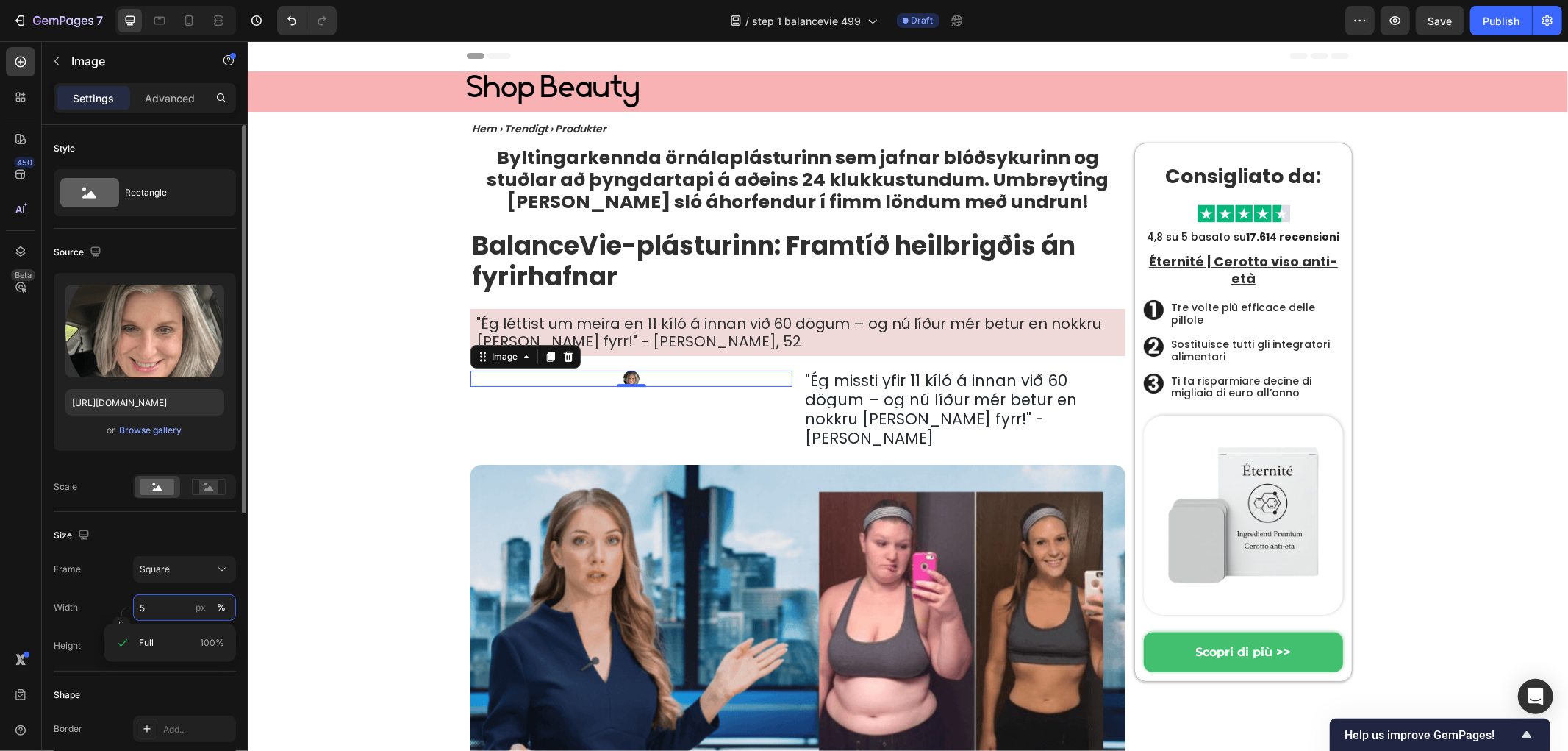
type input "50"
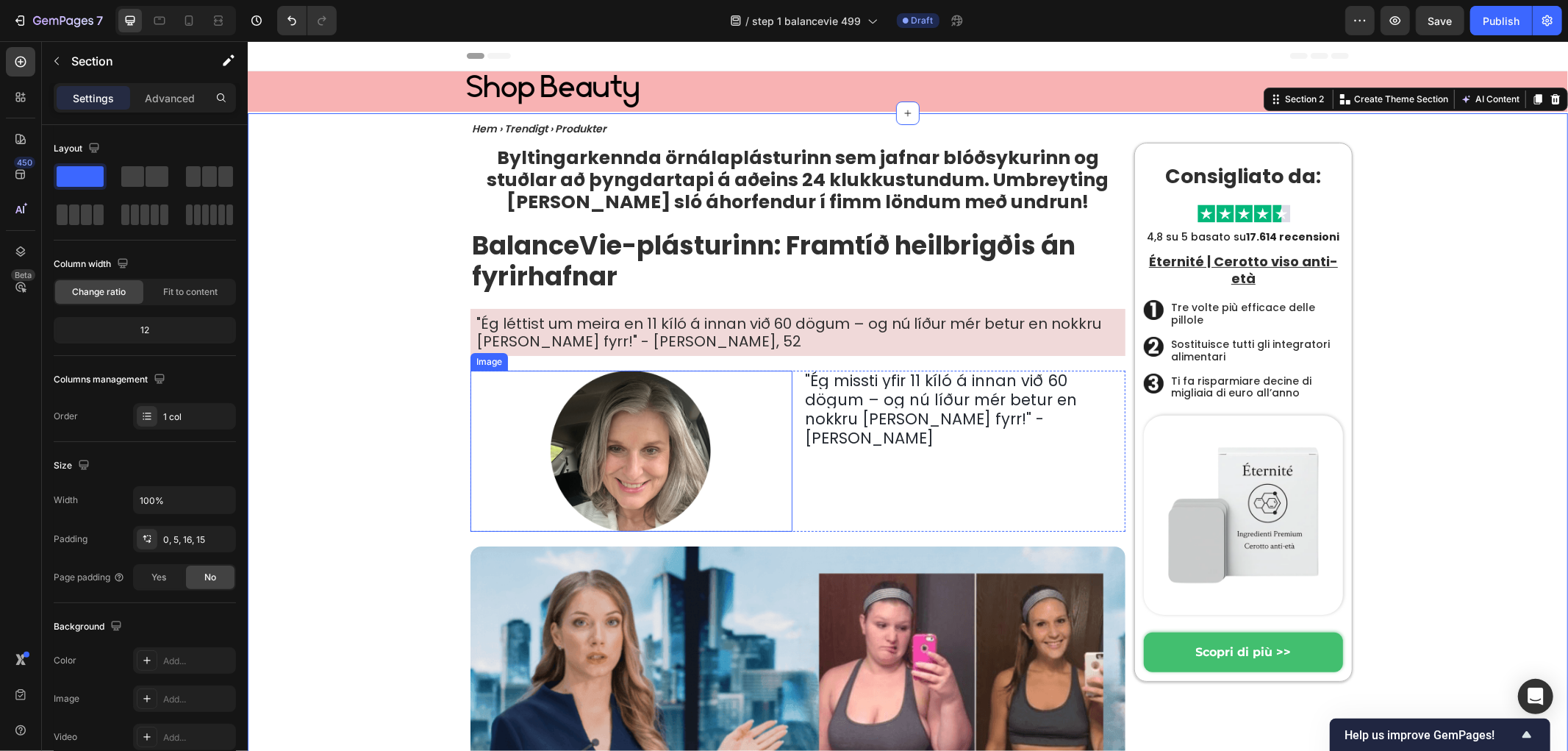
click at [610, 430] on img at bounding box center [630, 450] width 161 height 161
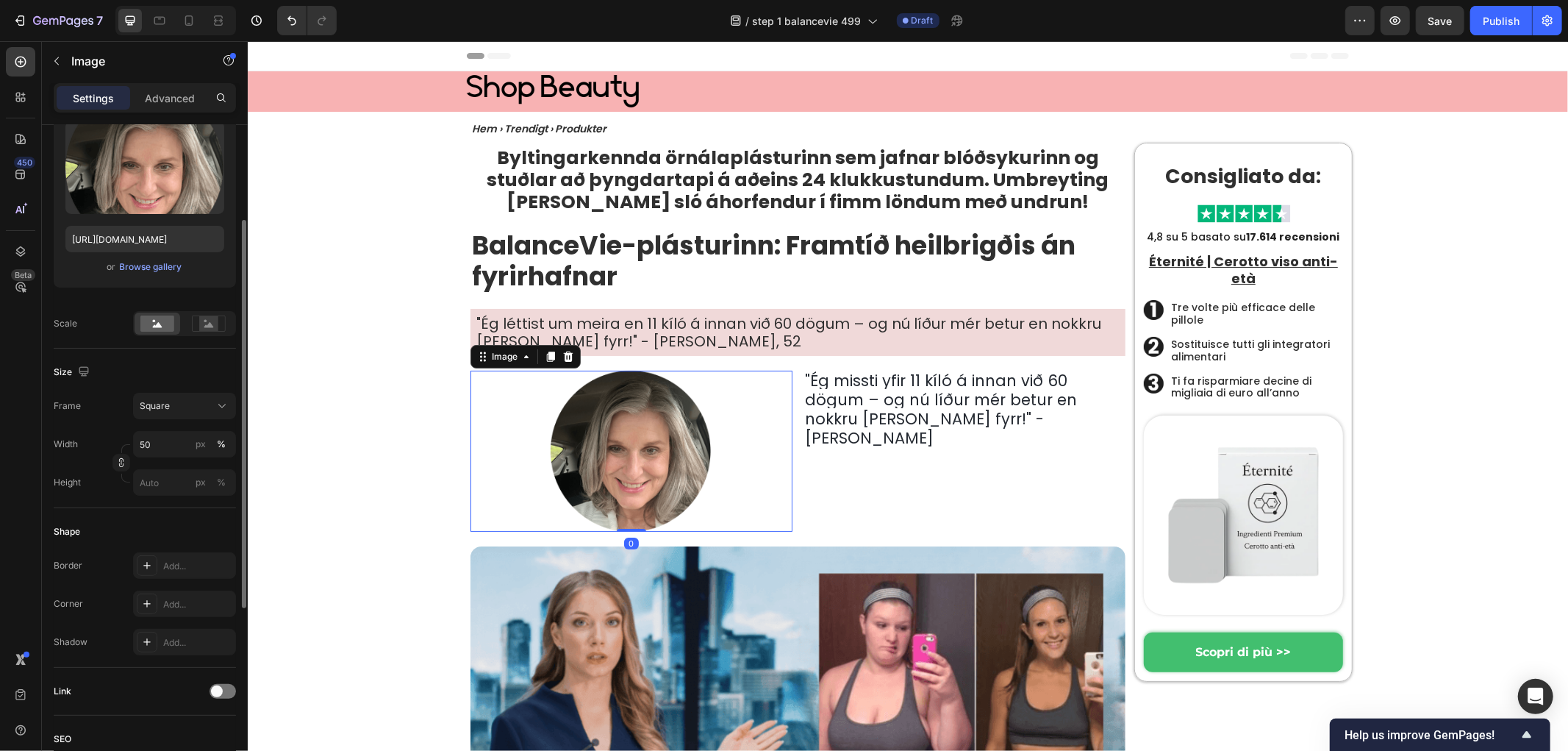
scroll to position [245, 0]
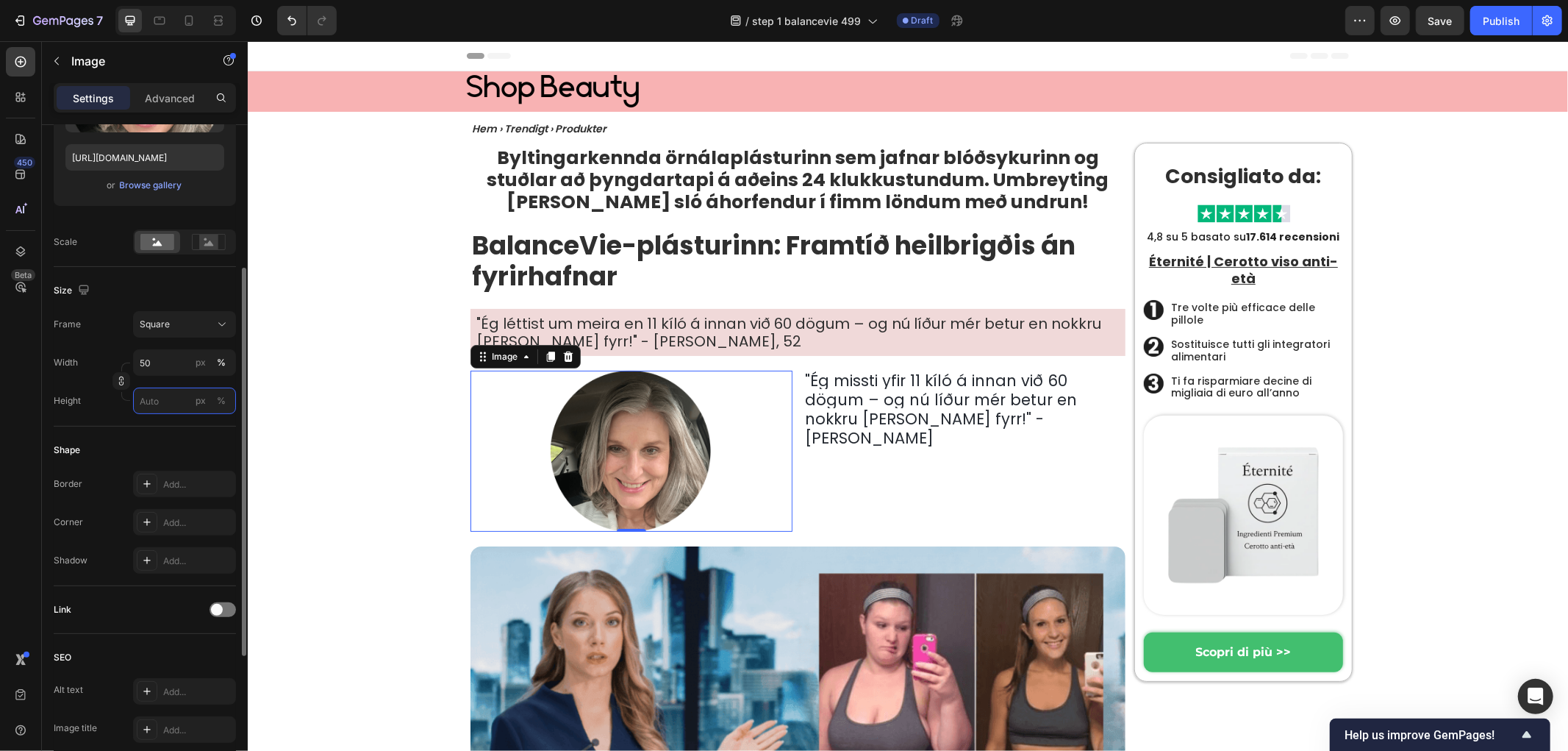
click at [169, 405] on input "px %" at bounding box center [184, 401] width 103 height 26
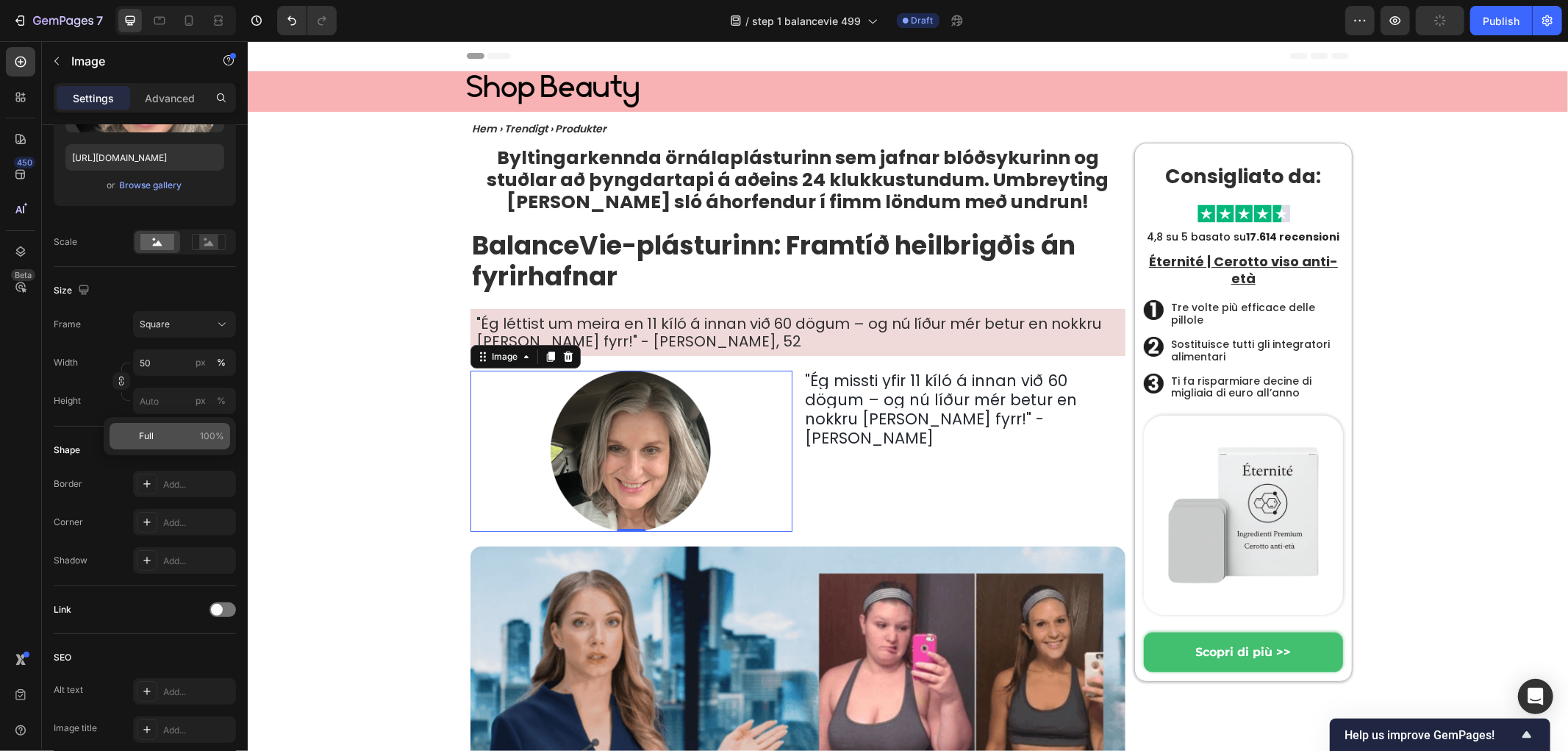
click at [152, 435] on span "Full" at bounding box center [146, 436] width 14 height 14
type input "100"
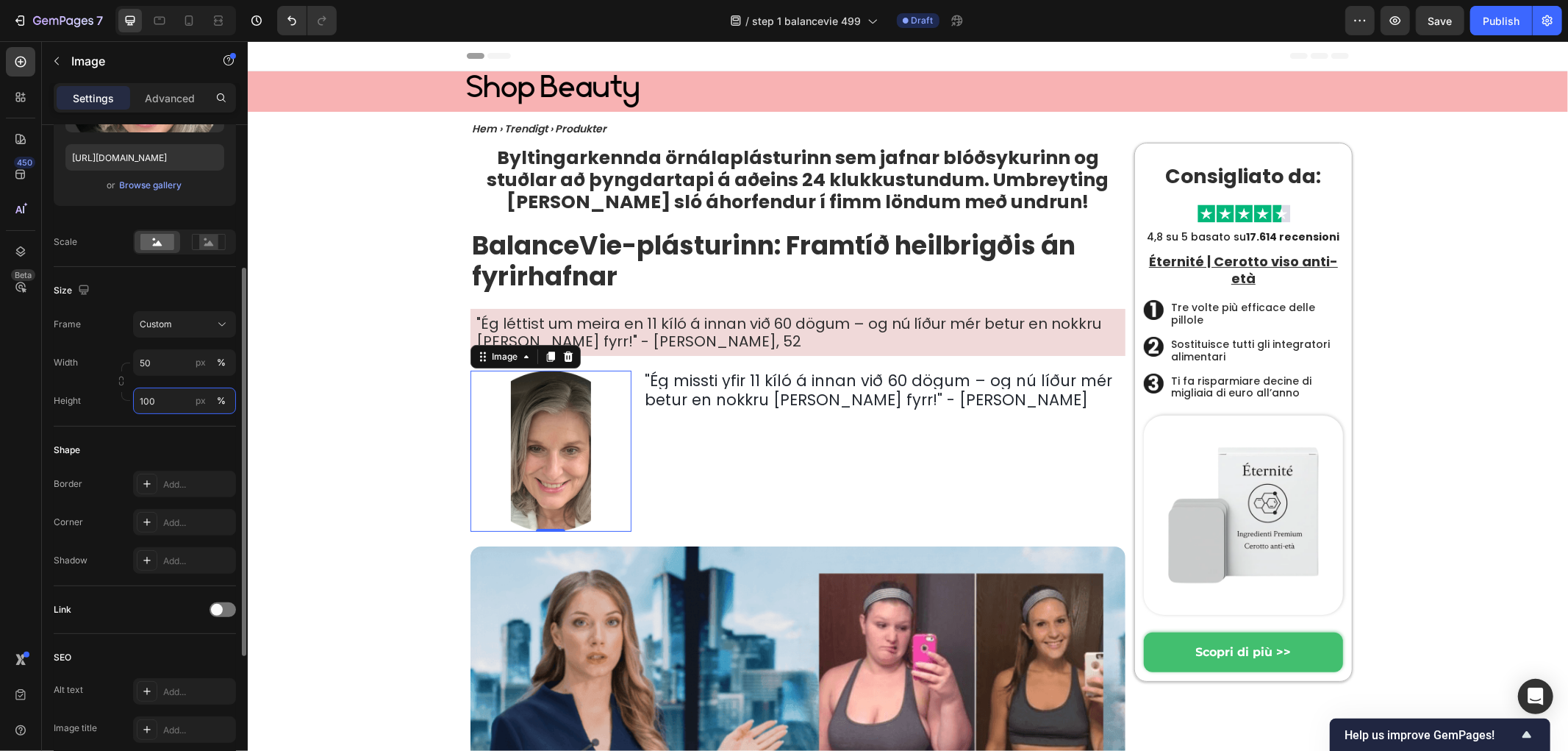
click at [160, 405] on input "100" at bounding box center [184, 401] width 103 height 26
click at [167, 369] on input "50" at bounding box center [184, 362] width 103 height 26
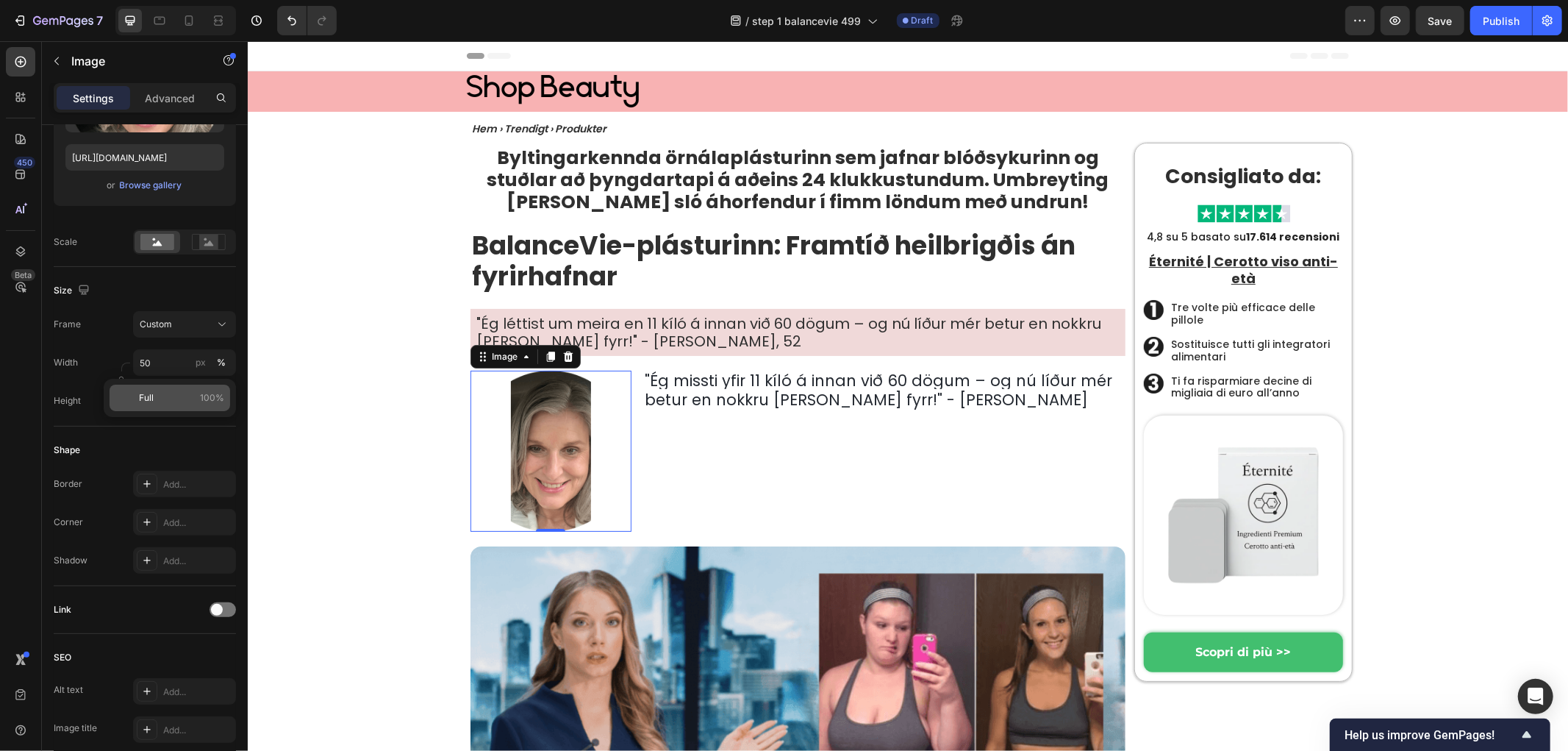
click at [159, 393] on p "Full 100%" at bounding box center [181, 398] width 85 height 14
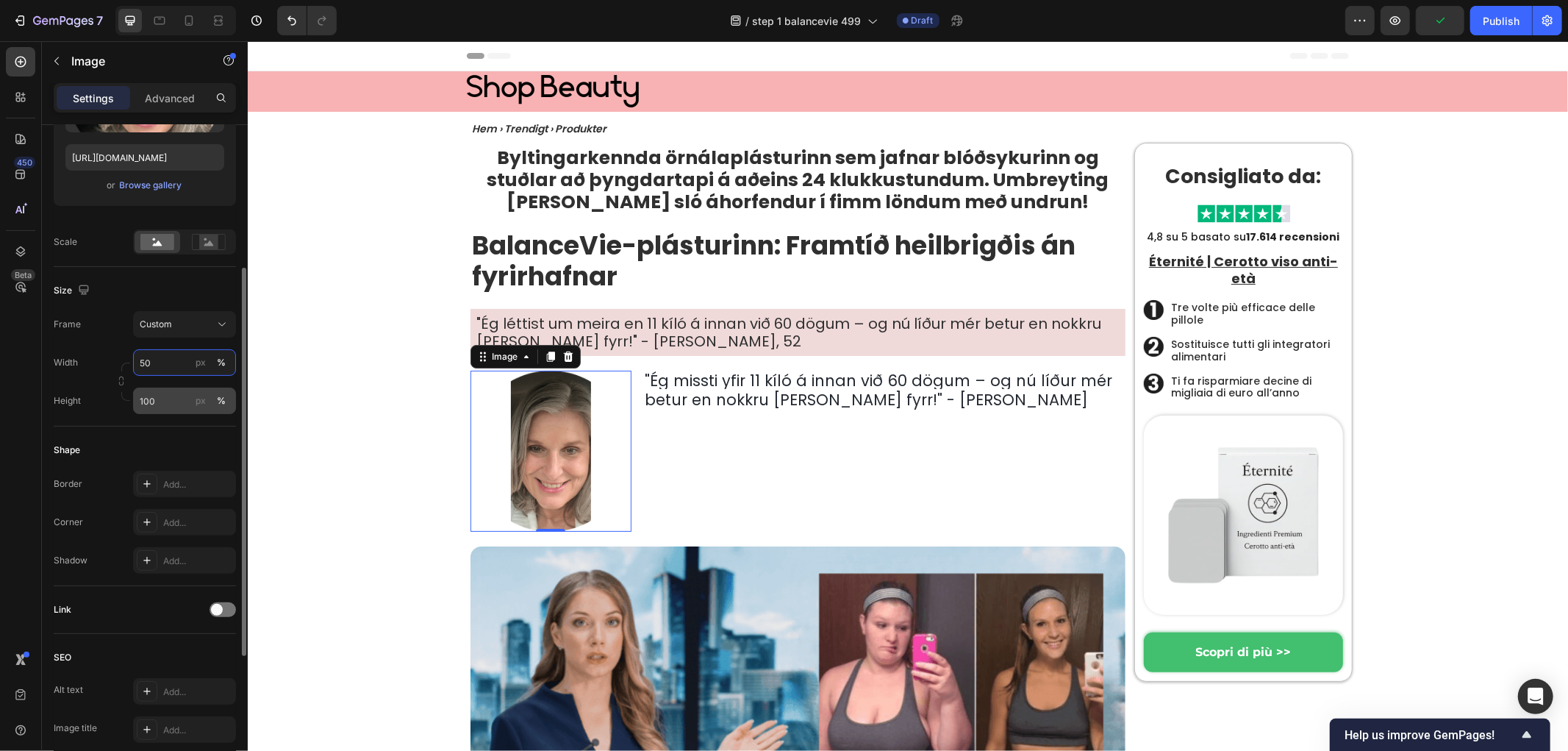
type input "50"
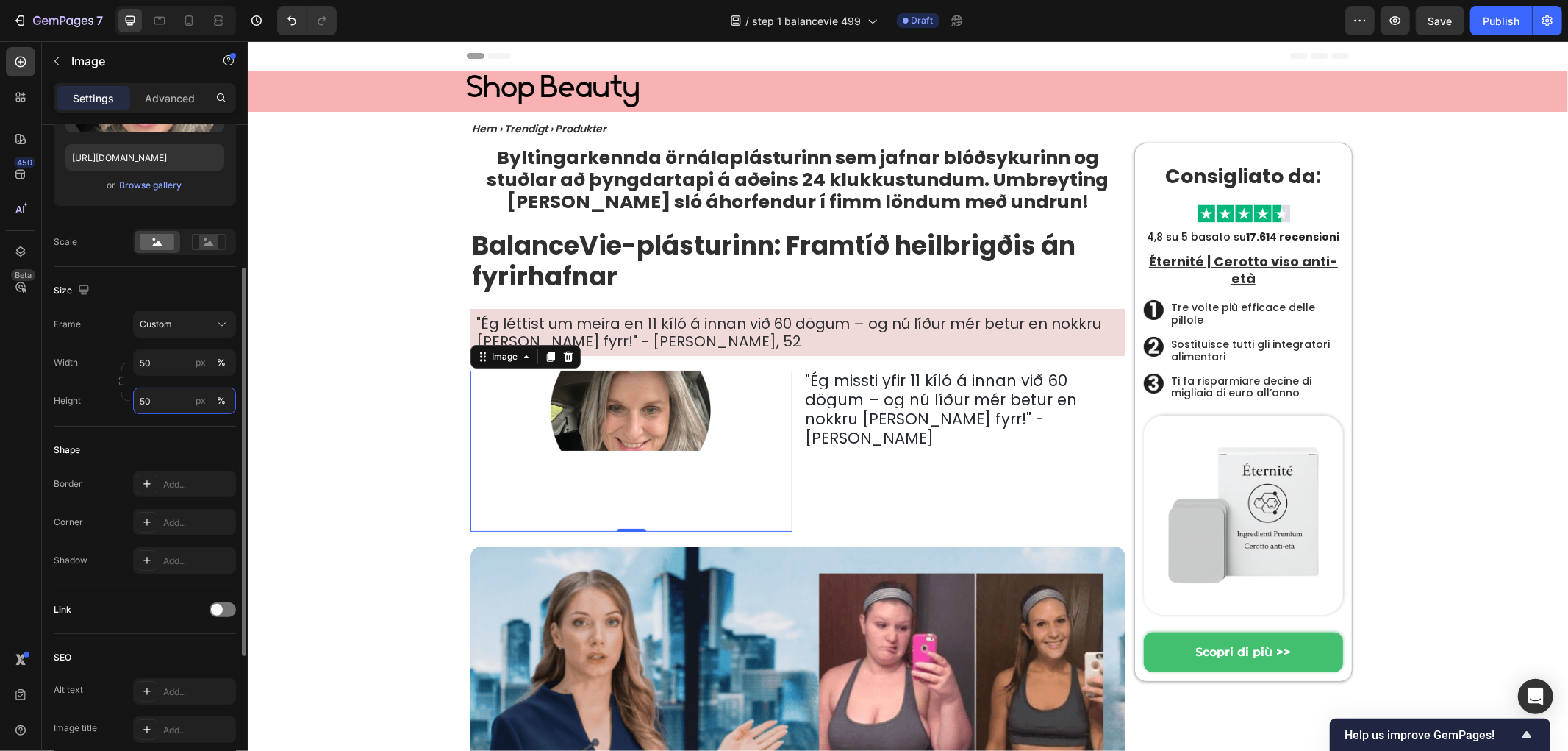
type input "50"
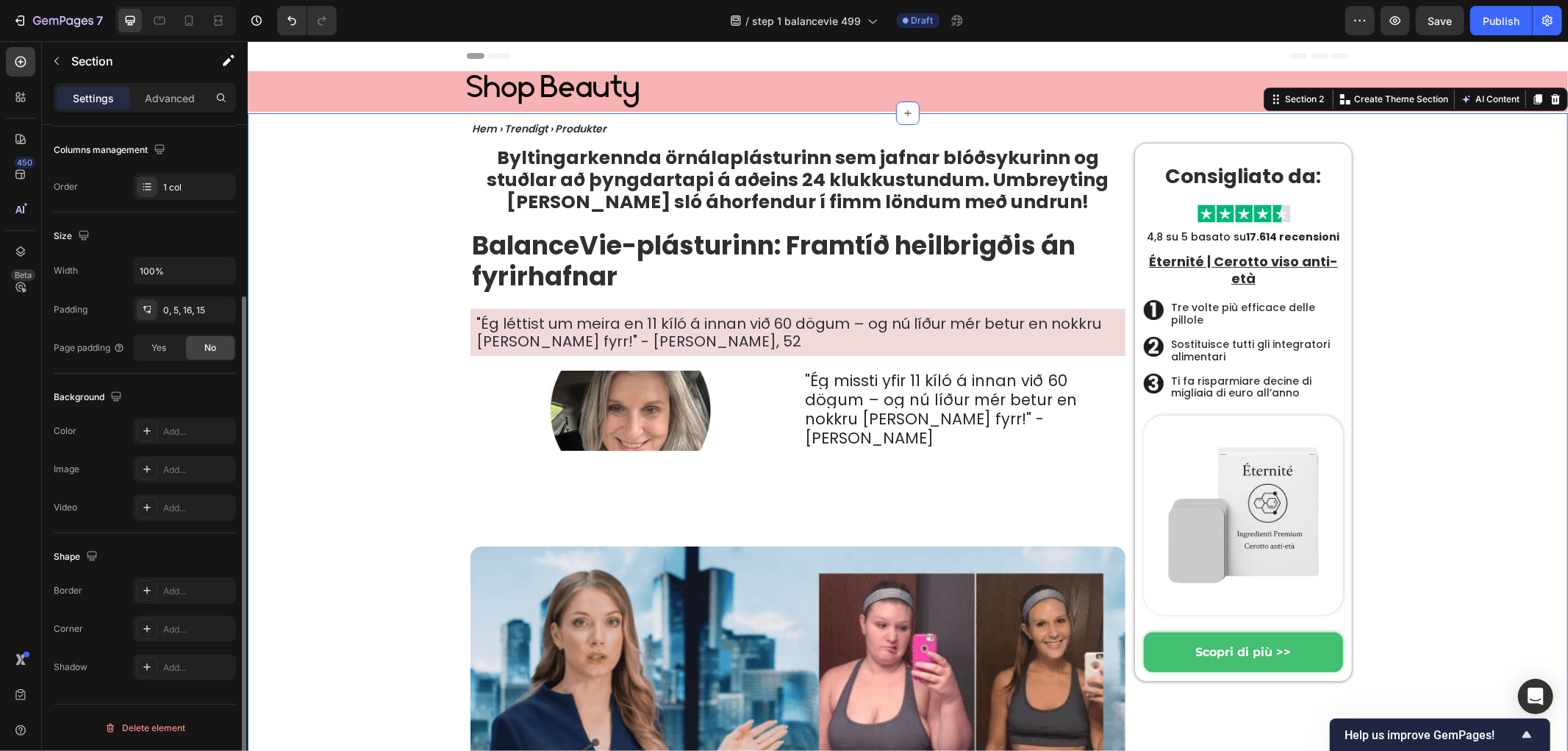
scroll to position [0, 0]
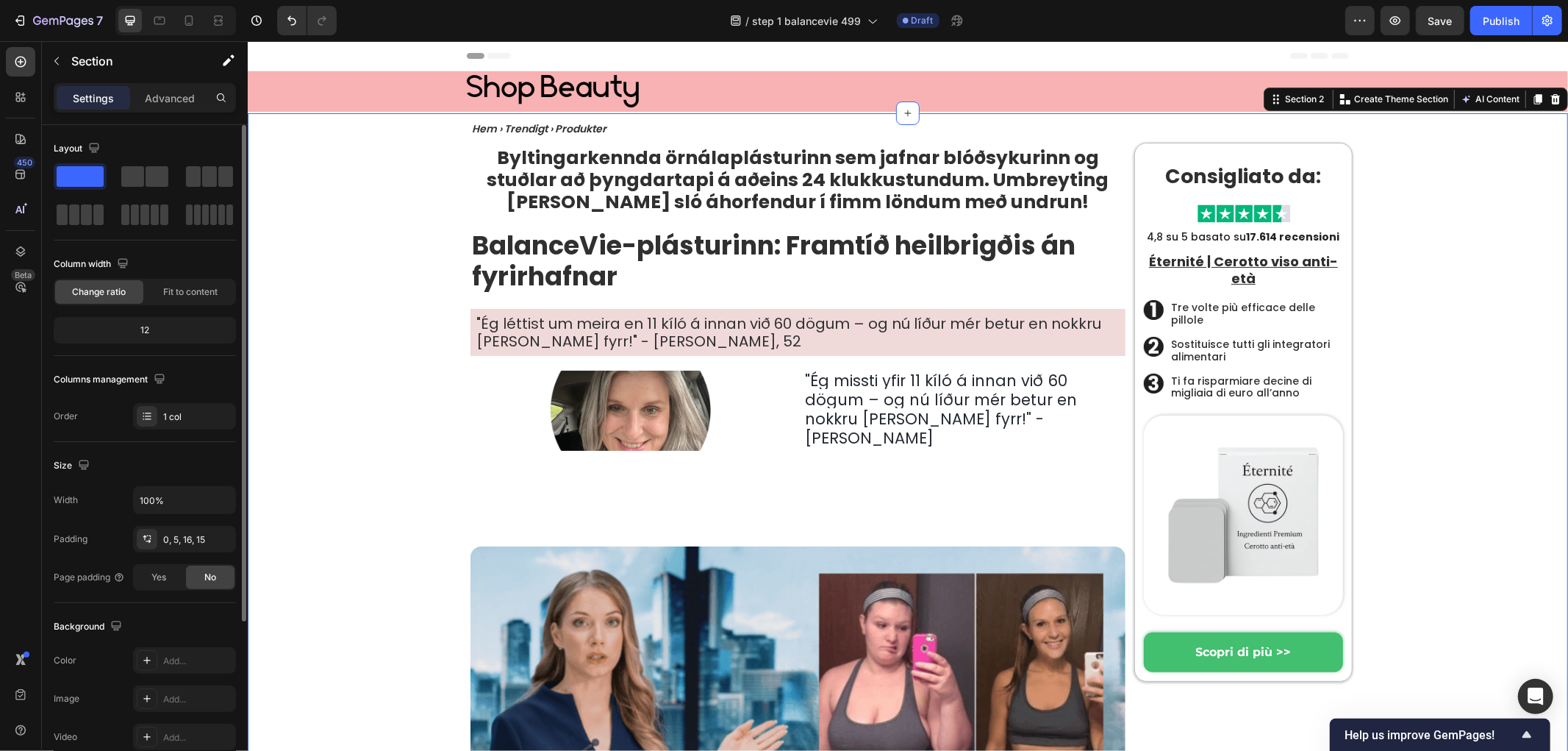
click at [556, 426] on img at bounding box center [630, 410] width 161 height 80
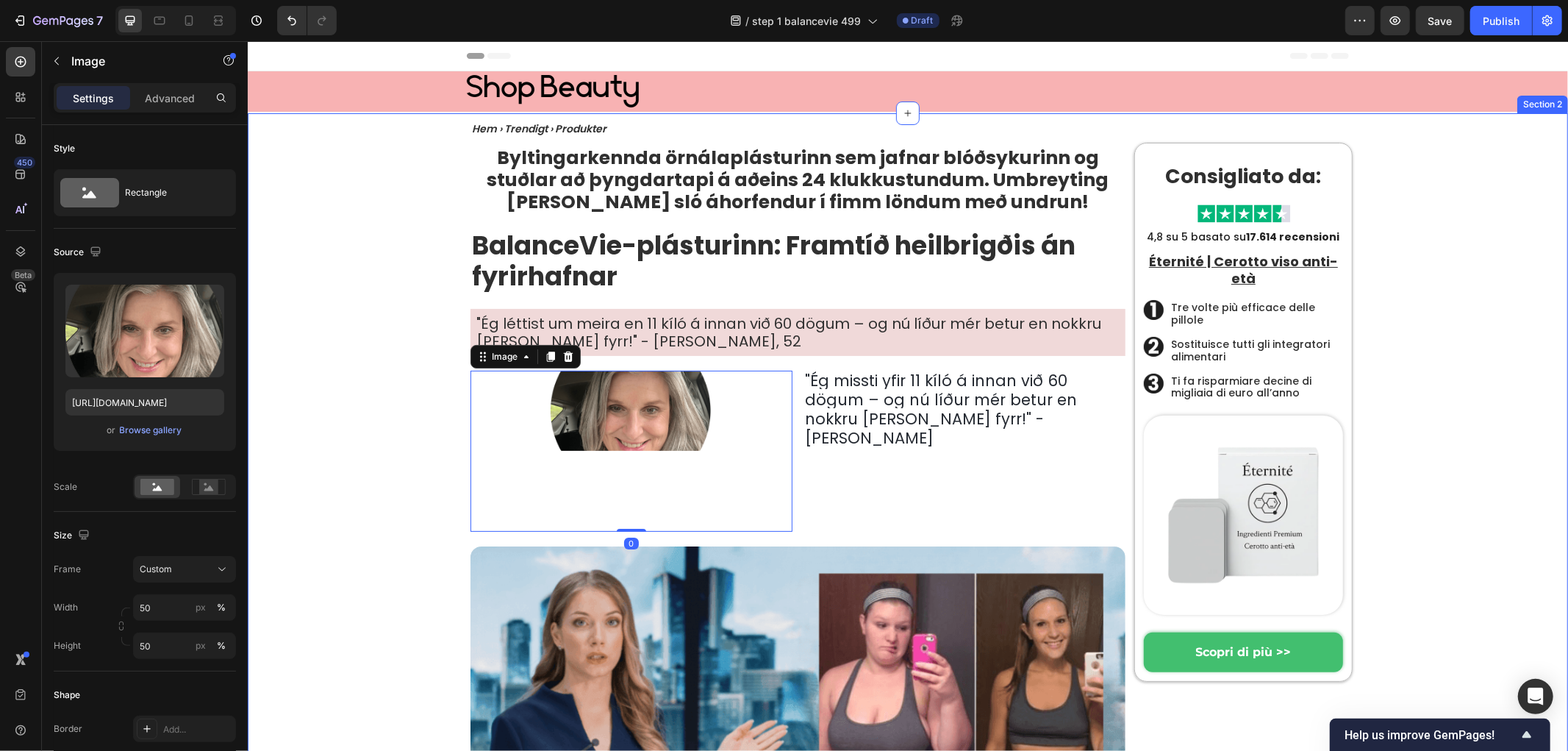
type input "100"
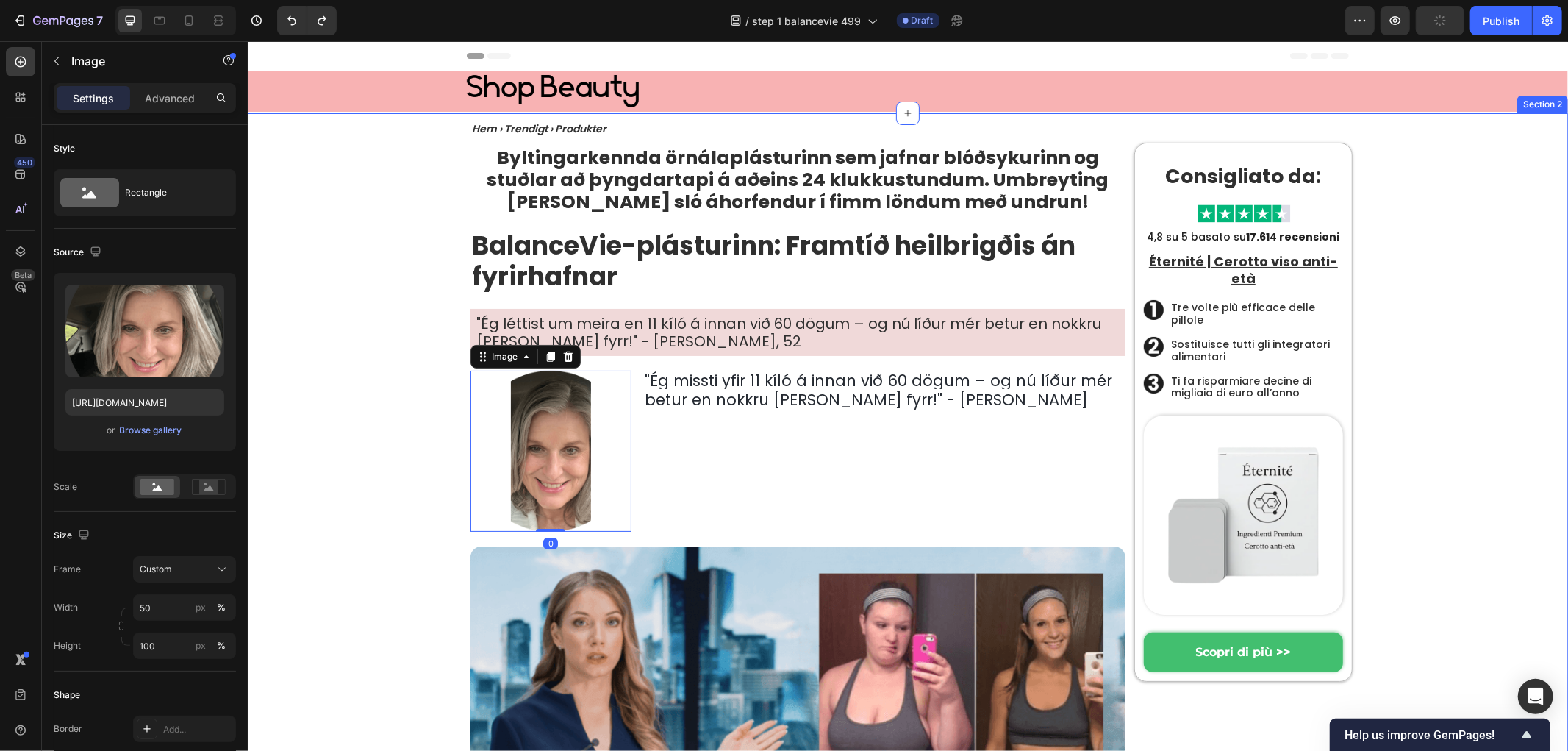
type input "100"
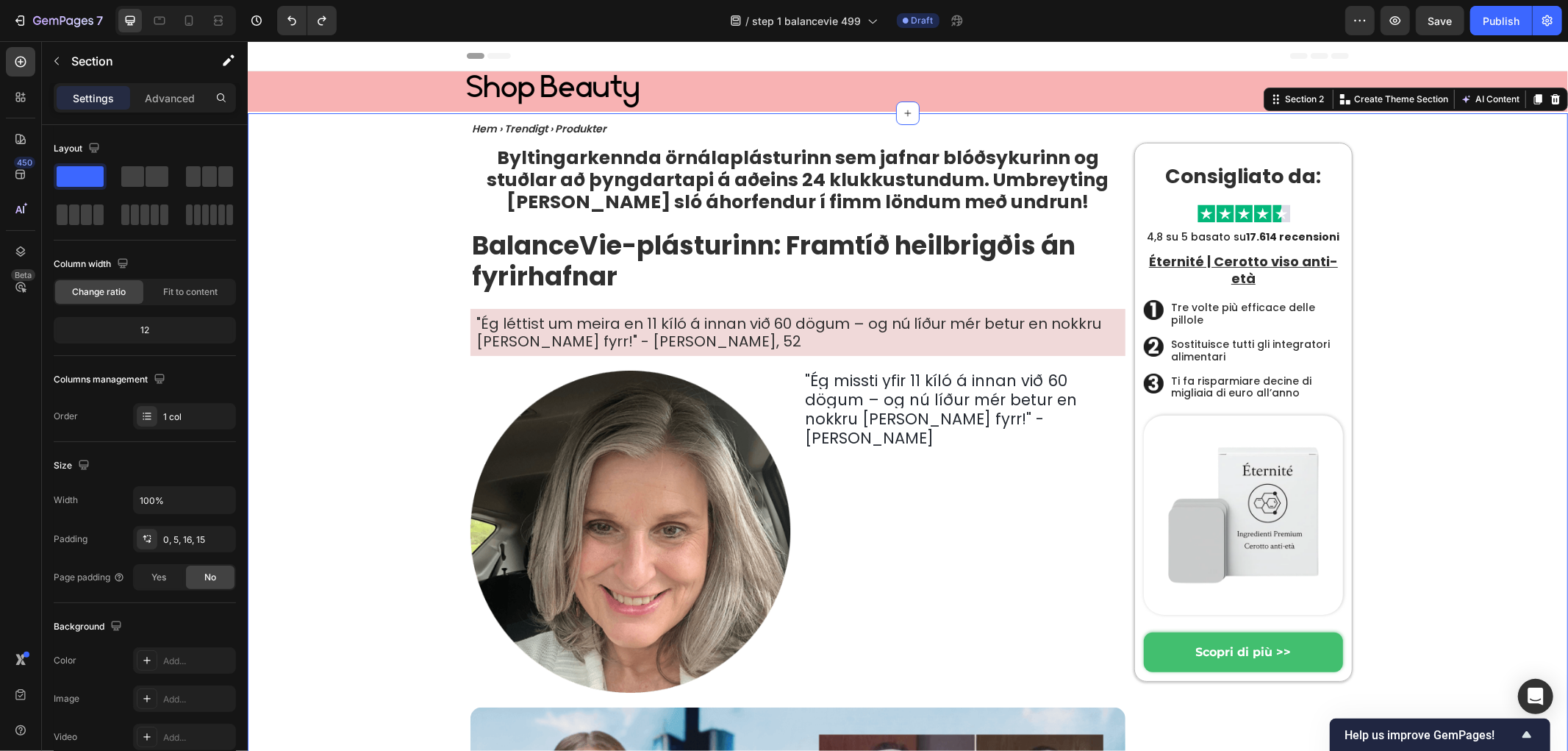
click at [594, 539] on img at bounding box center [631, 531] width 322 height 322
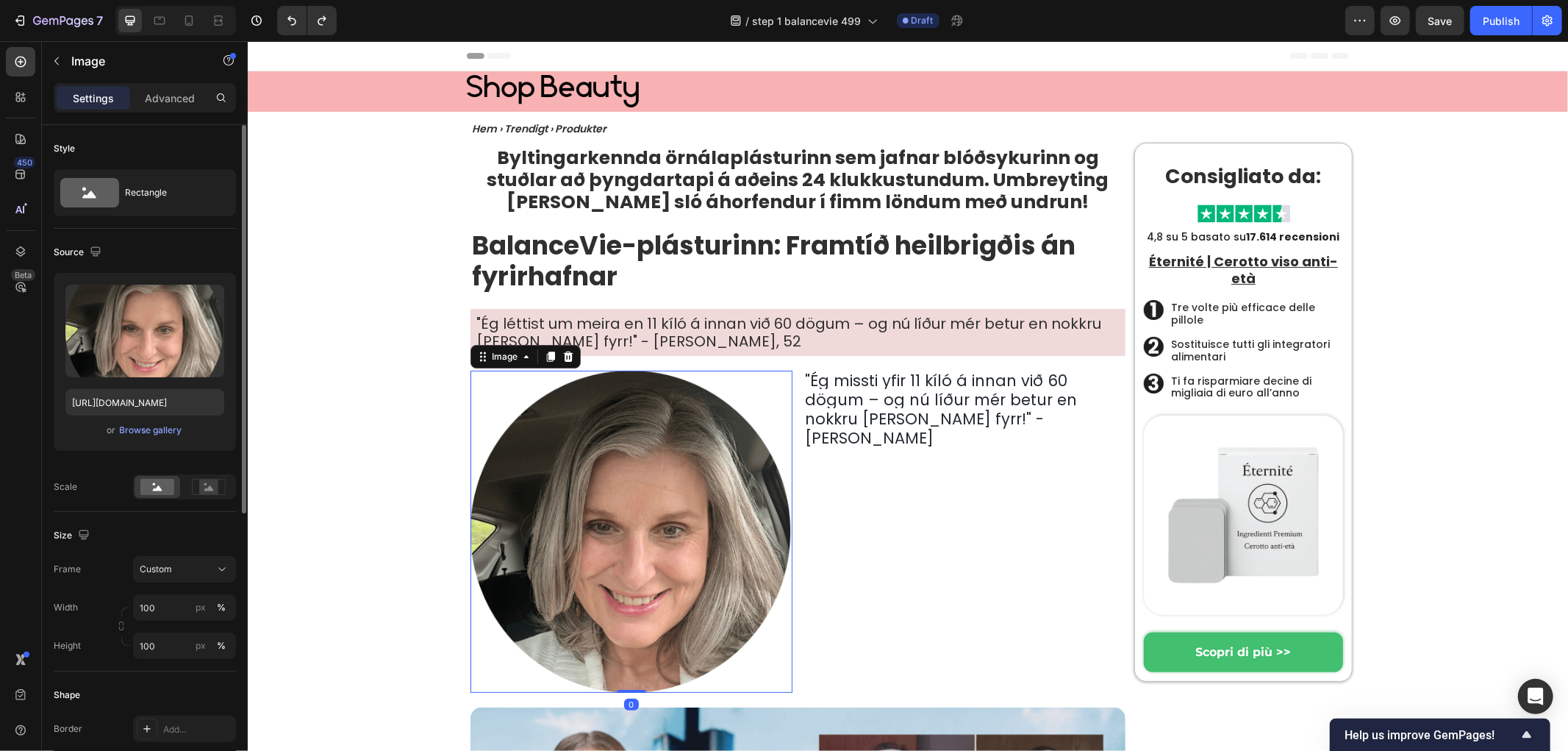
scroll to position [164, 0]
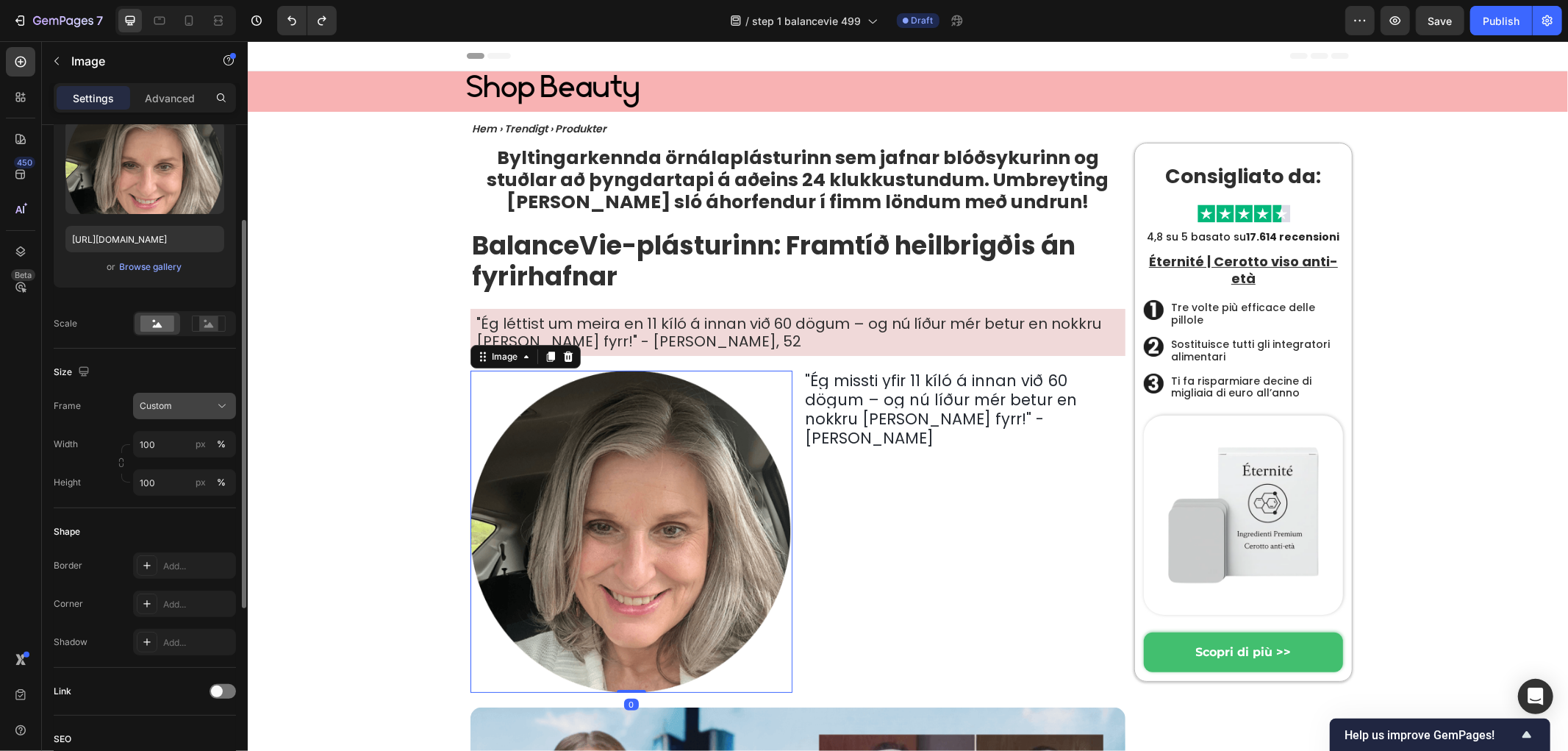
click at [215, 406] on icon at bounding box center [222, 406] width 14 height 14
click at [215, 435] on icon at bounding box center [217, 442] width 14 height 14
click at [215, 406] on icon at bounding box center [222, 406] width 14 height 14
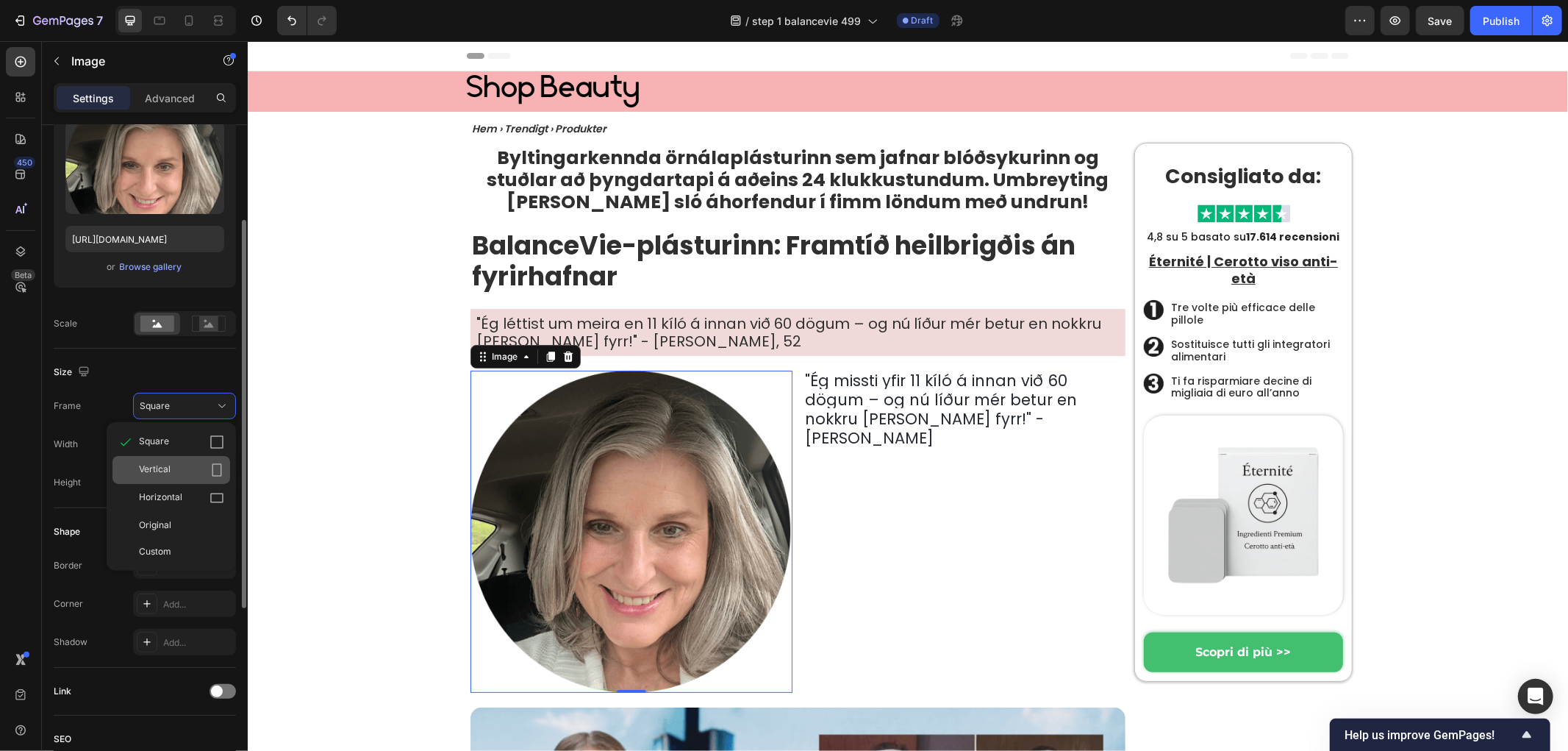
click at [208, 469] on div "Vertical" at bounding box center [181, 470] width 85 height 14
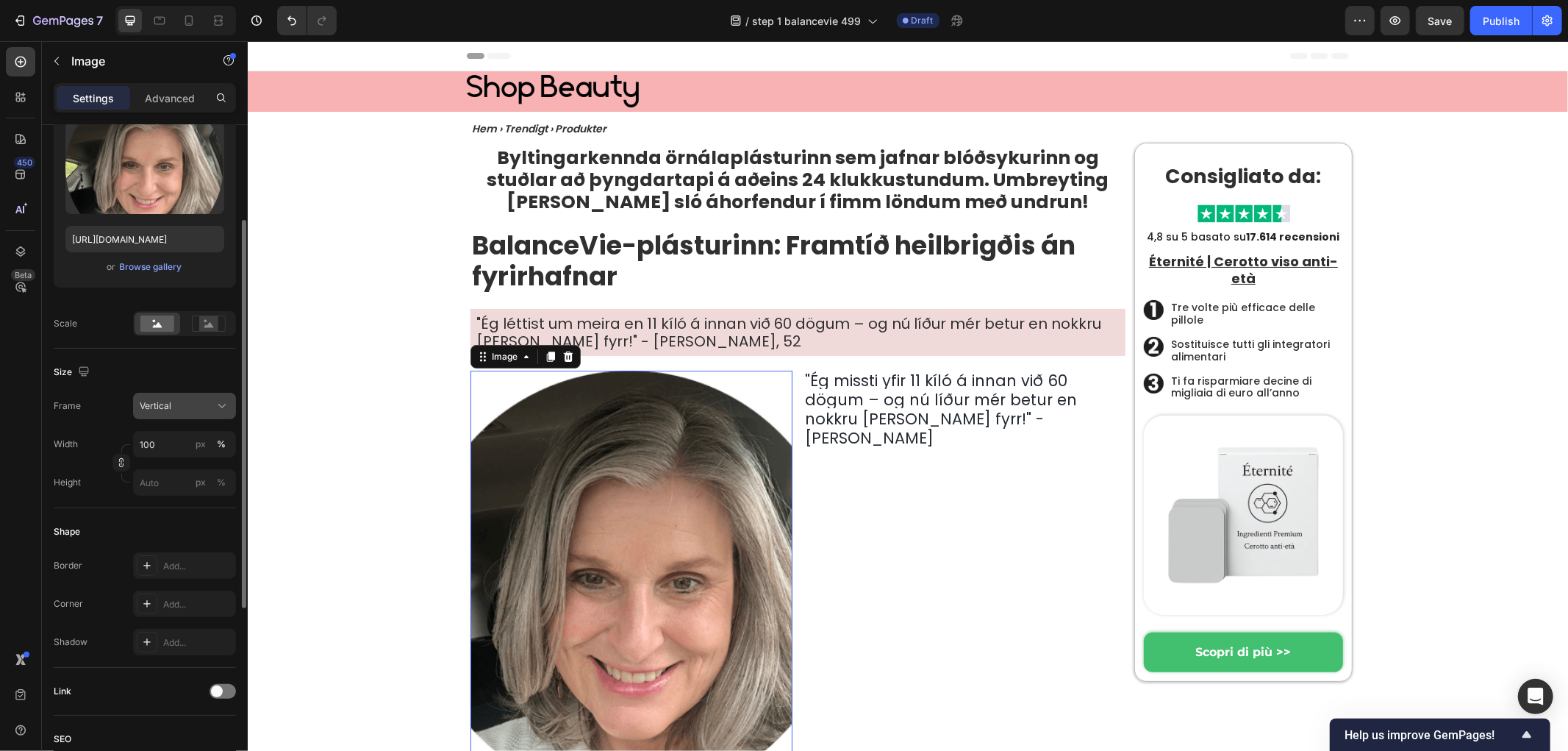
click at [201, 409] on div "Vertical" at bounding box center [175, 406] width 72 height 14
click at [186, 491] on div "Horizontal" at bounding box center [181, 498] width 85 height 14
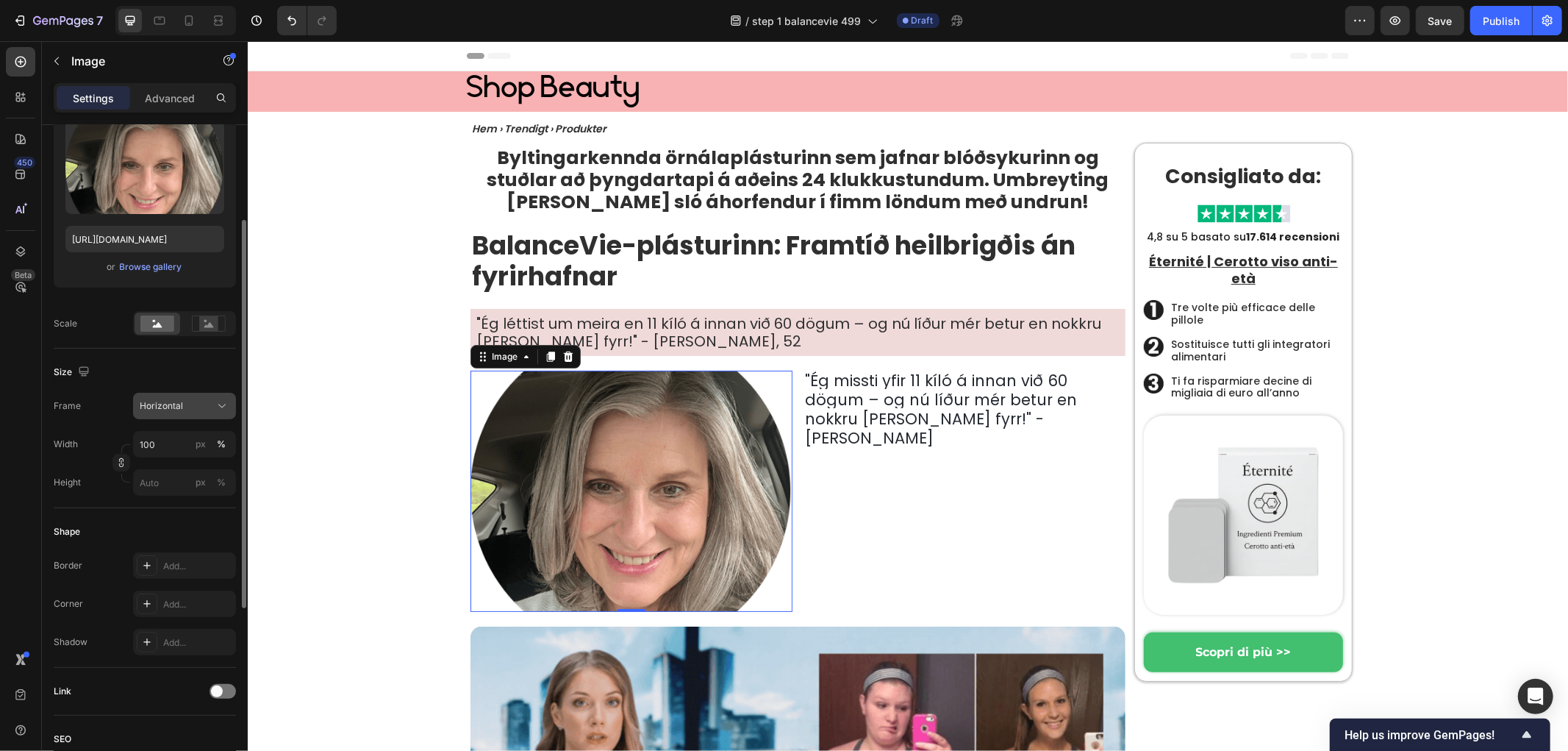
click at [200, 406] on div "Horizontal" at bounding box center [175, 406] width 72 height 14
click at [200, 406] on div "Horizontal" at bounding box center [175, 406] width 72 height 14
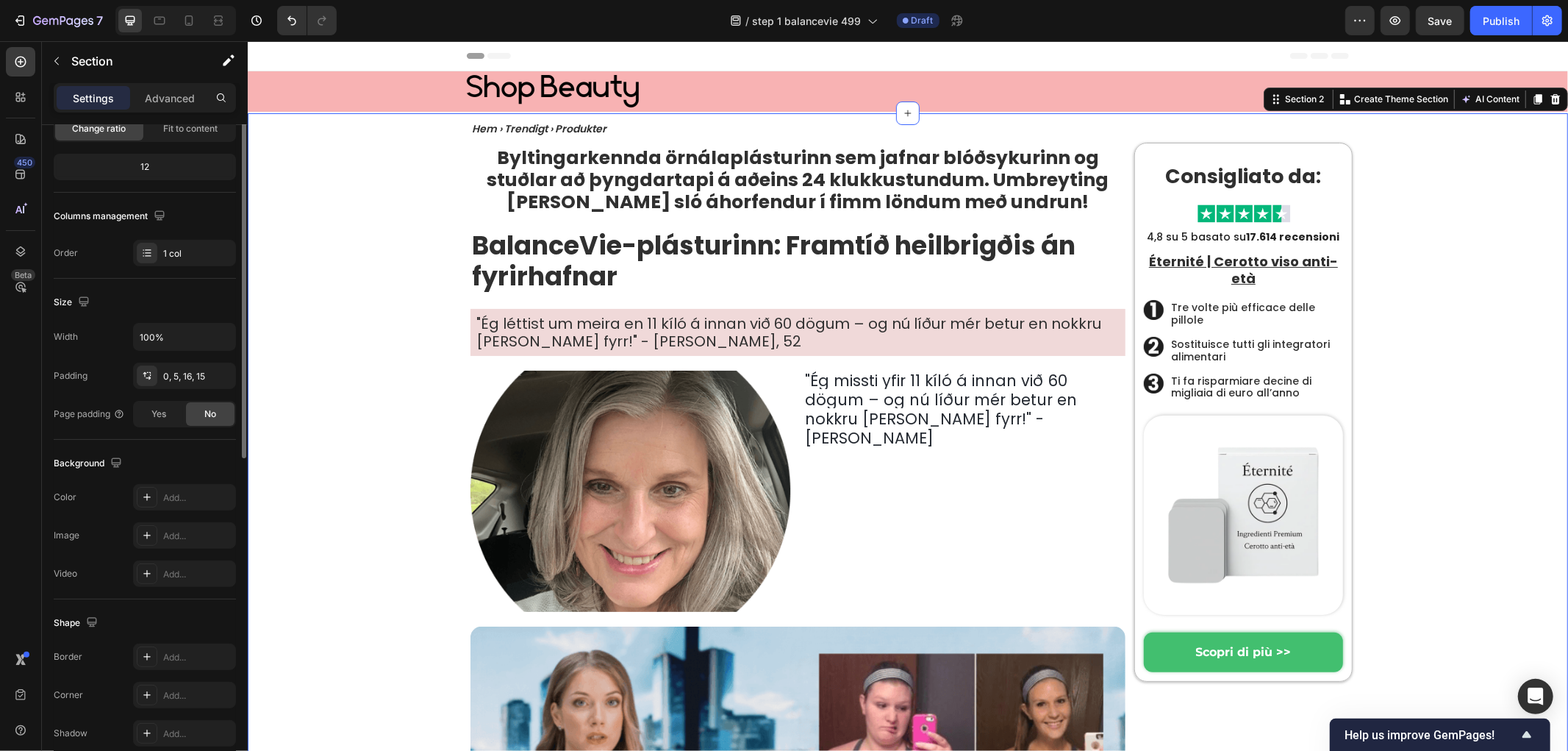
scroll to position [0, 0]
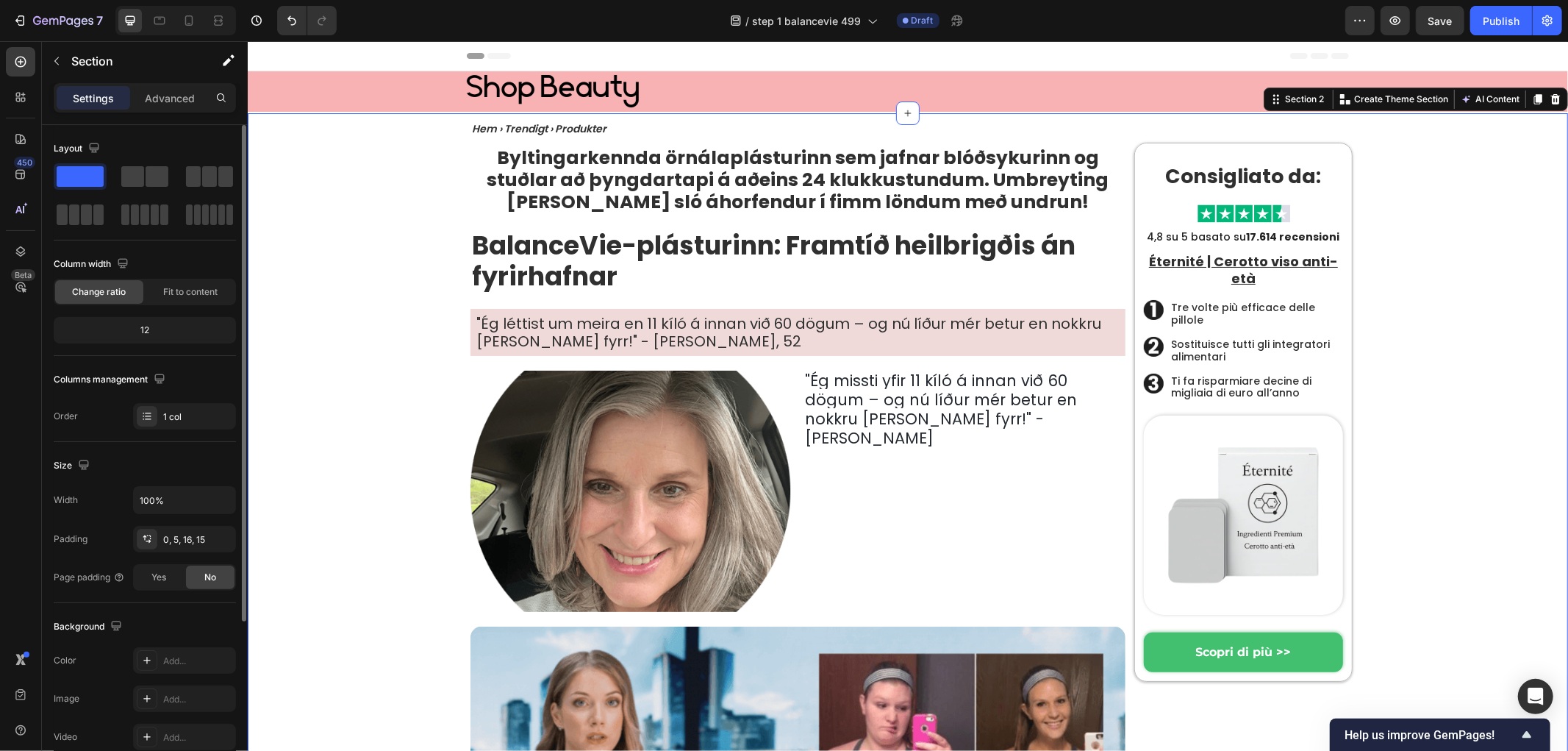
click at [640, 479] on img at bounding box center [631, 491] width 322 height 241
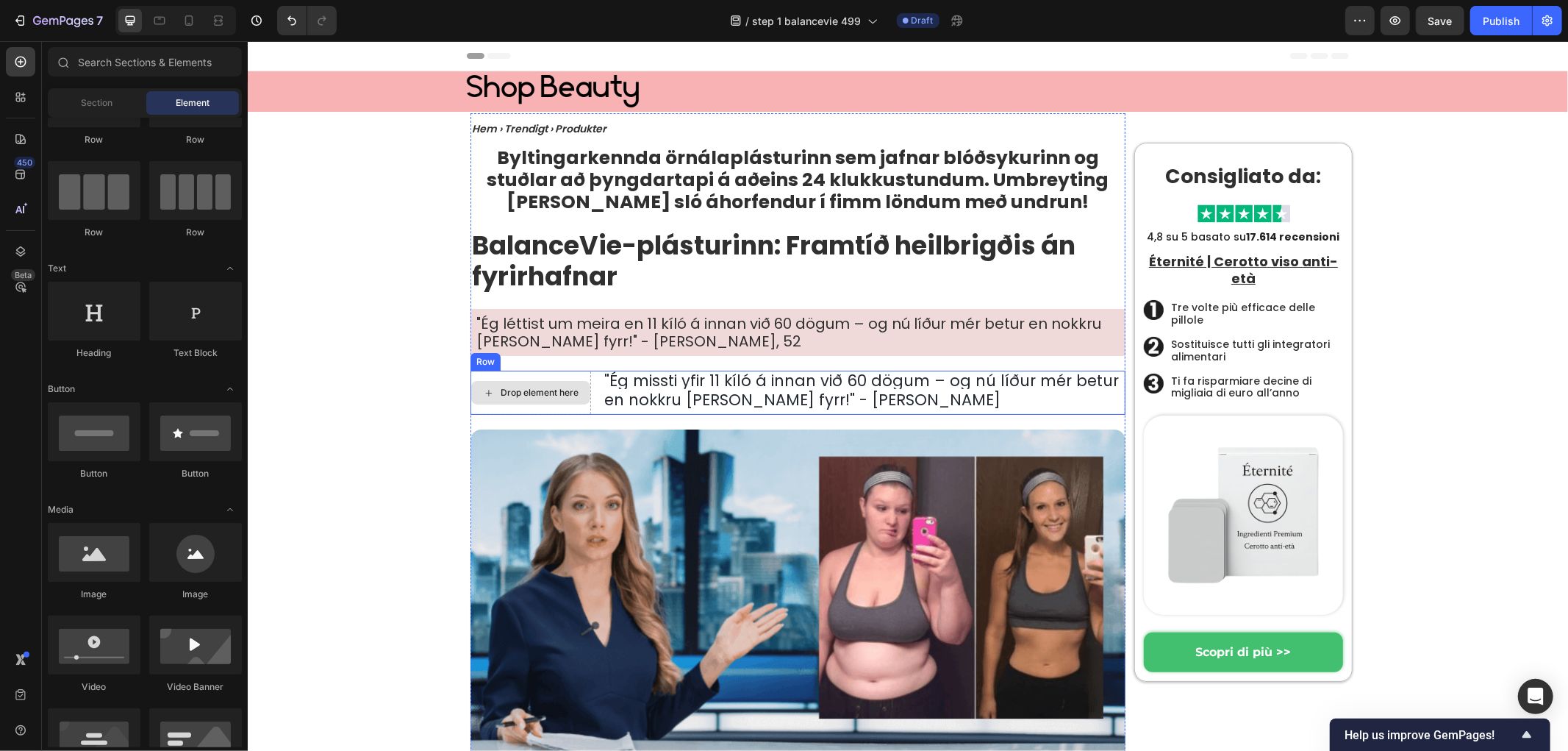
click at [535, 400] on div "Drop element here" at bounding box center [530, 391] width 119 height 23
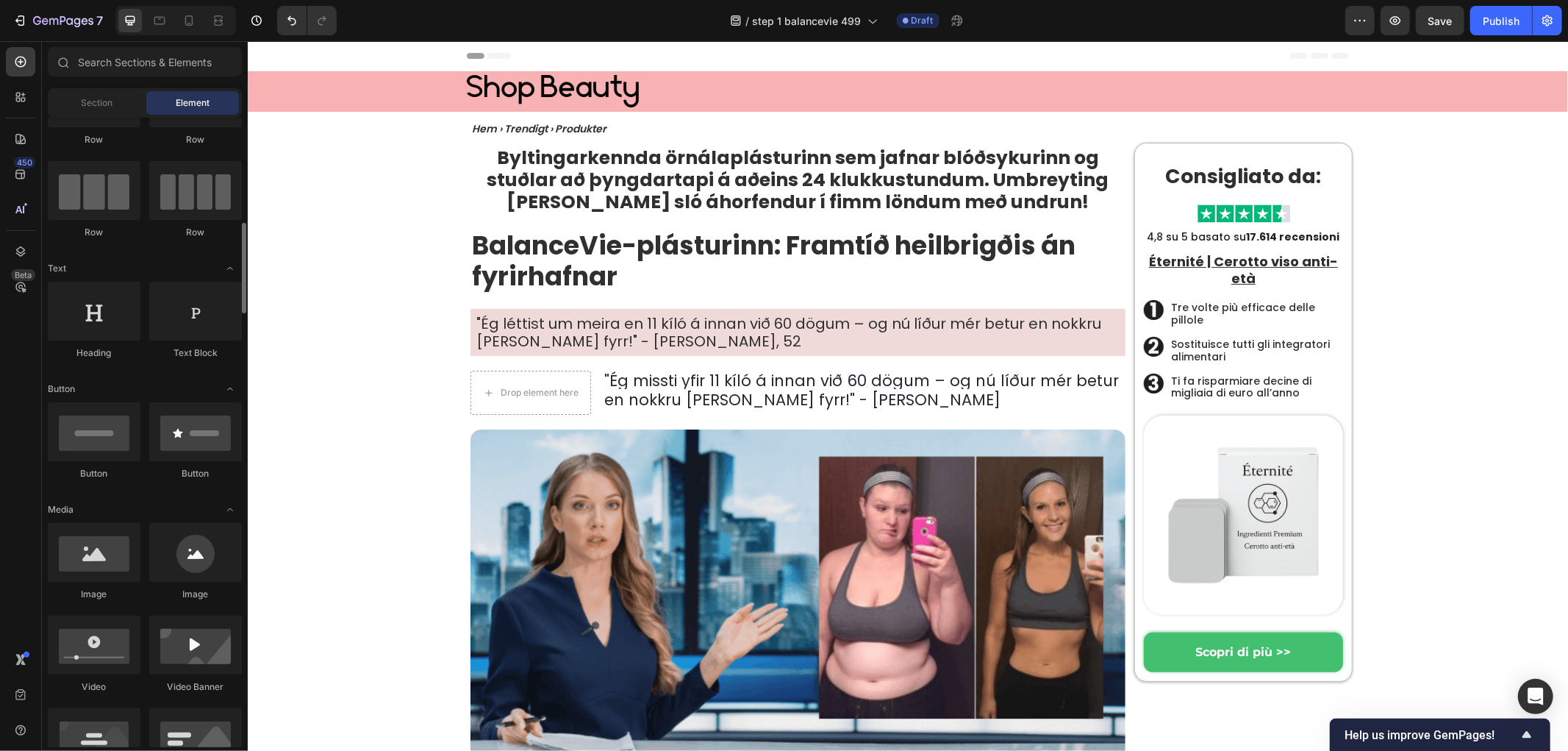
scroll to position [164, 0]
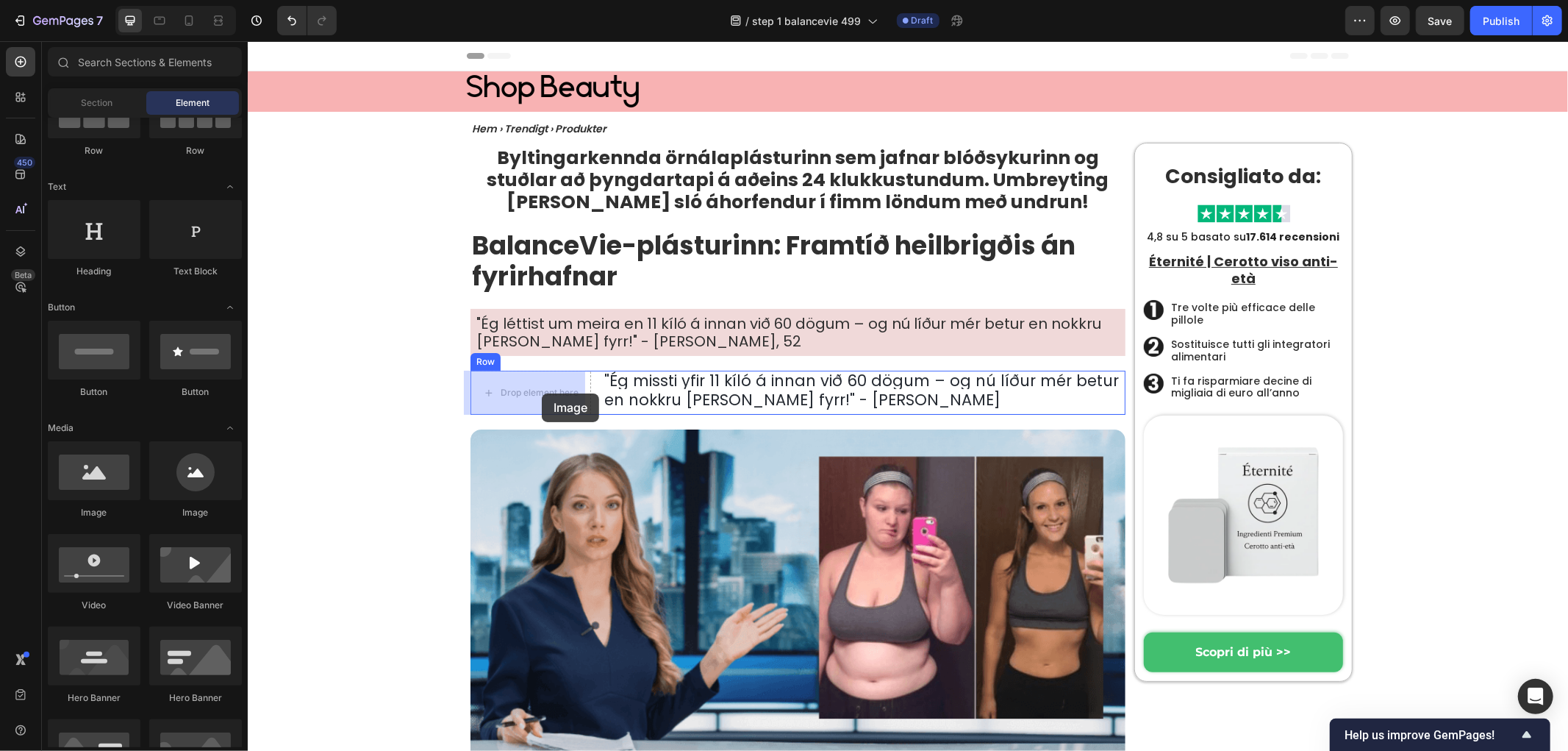
drag, startPoint x: 579, startPoint y: 482, endPoint x: 541, endPoint y: 393, distance: 96.8
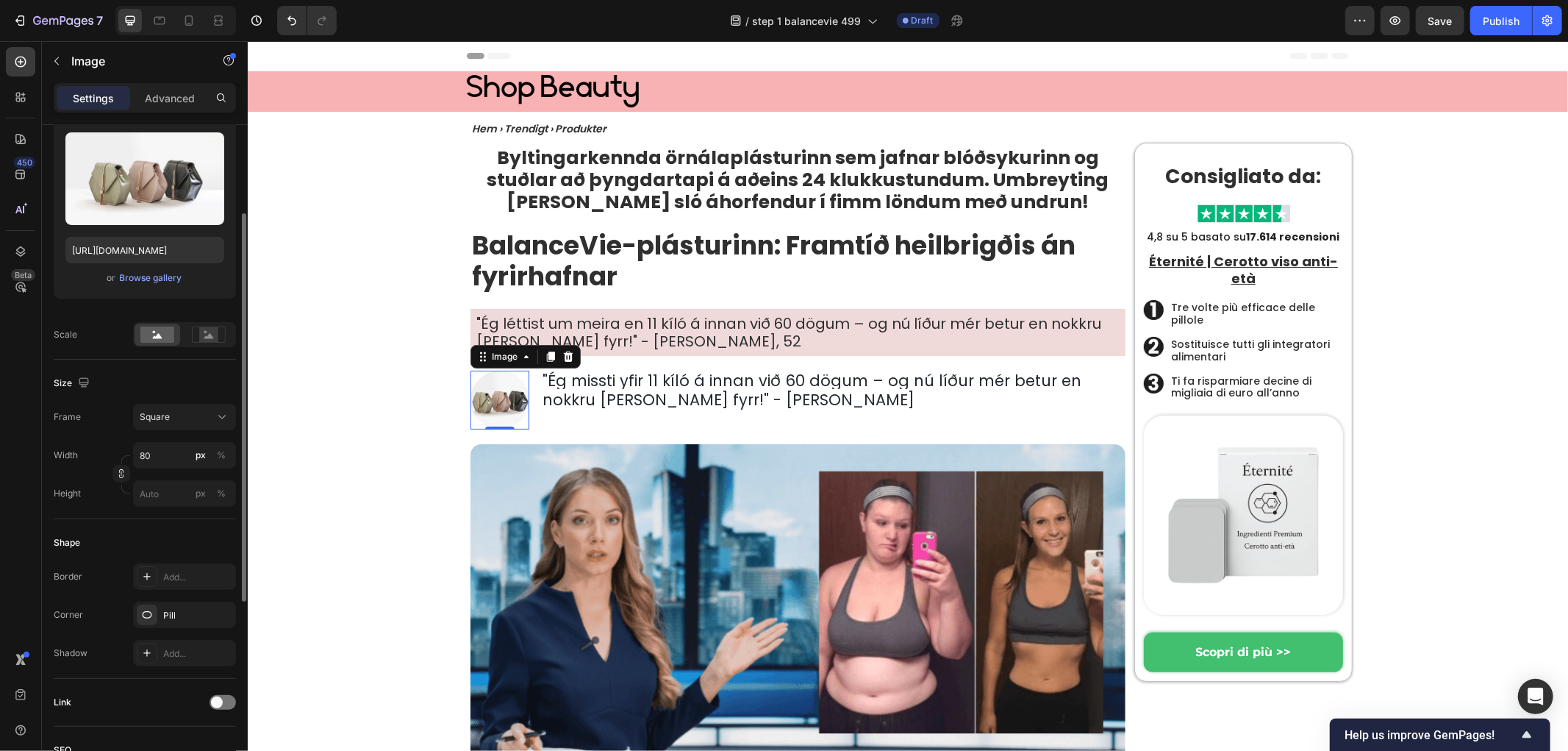
scroll to position [71, 0]
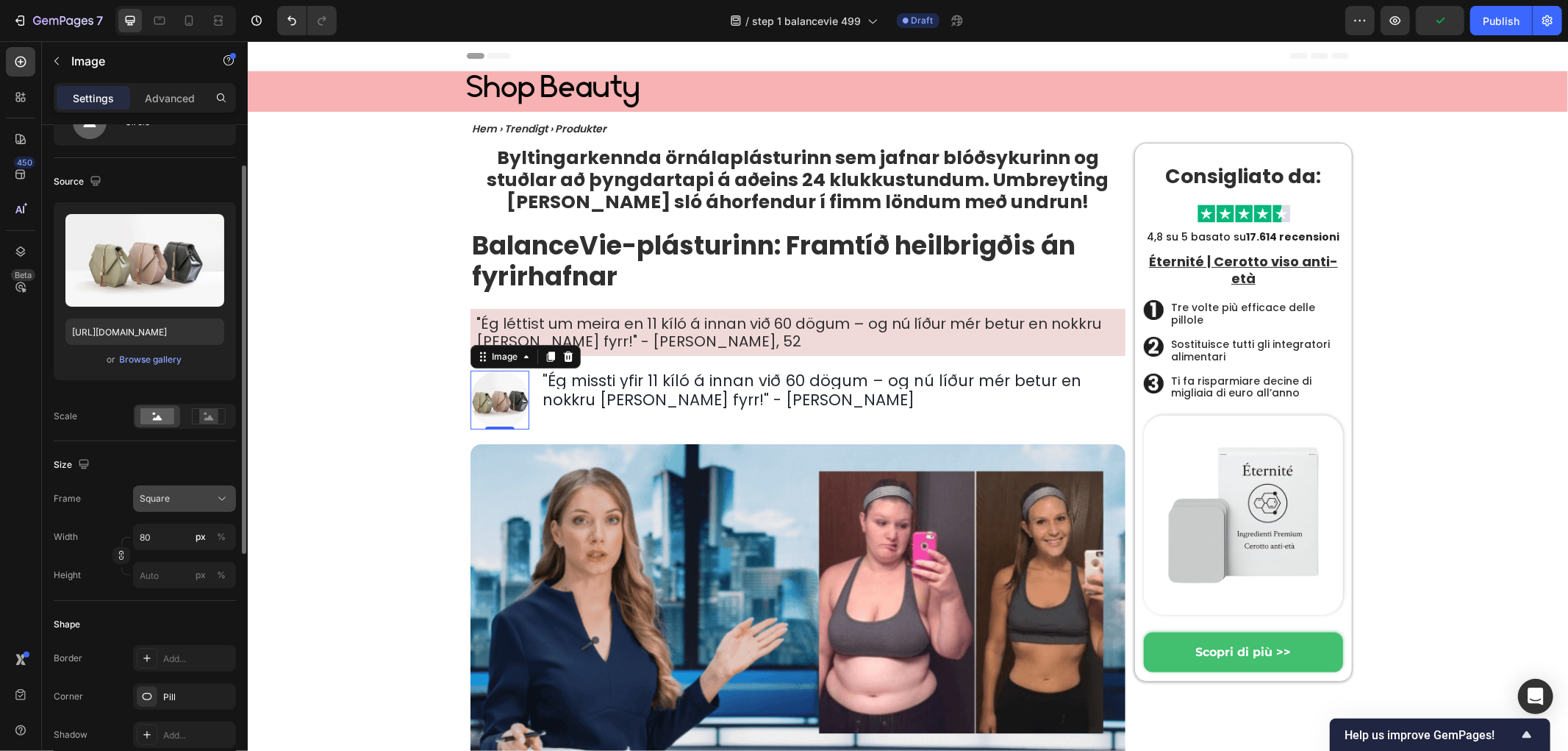
click at [199, 501] on div "Square" at bounding box center [175, 499] width 72 height 14
click at [150, 622] on span "Original" at bounding box center [155, 618] width 32 height 14
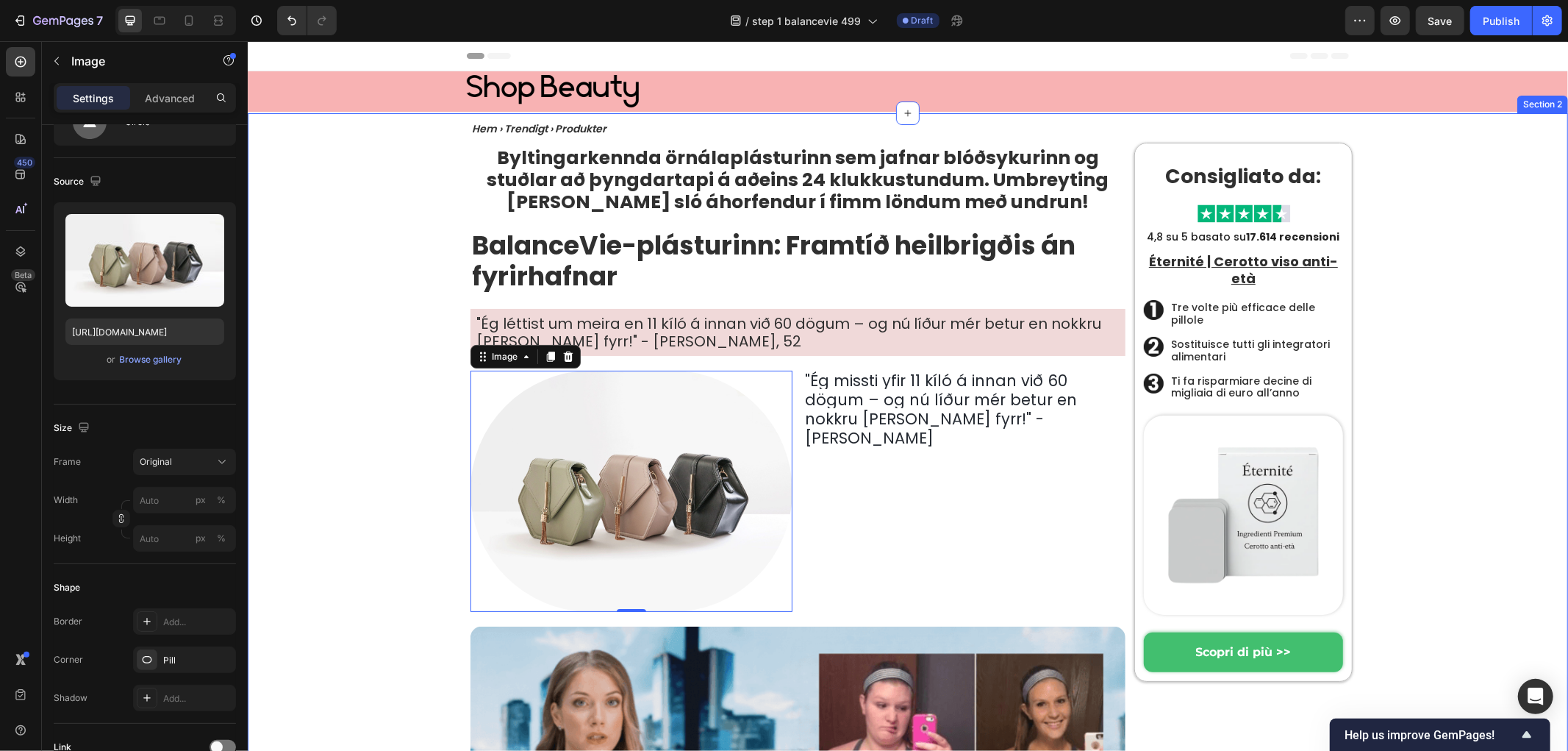
drag, startPoint x: 329, startPoint y: 504, endPoint x: 443, endPoint y: 498, distance: 114.2
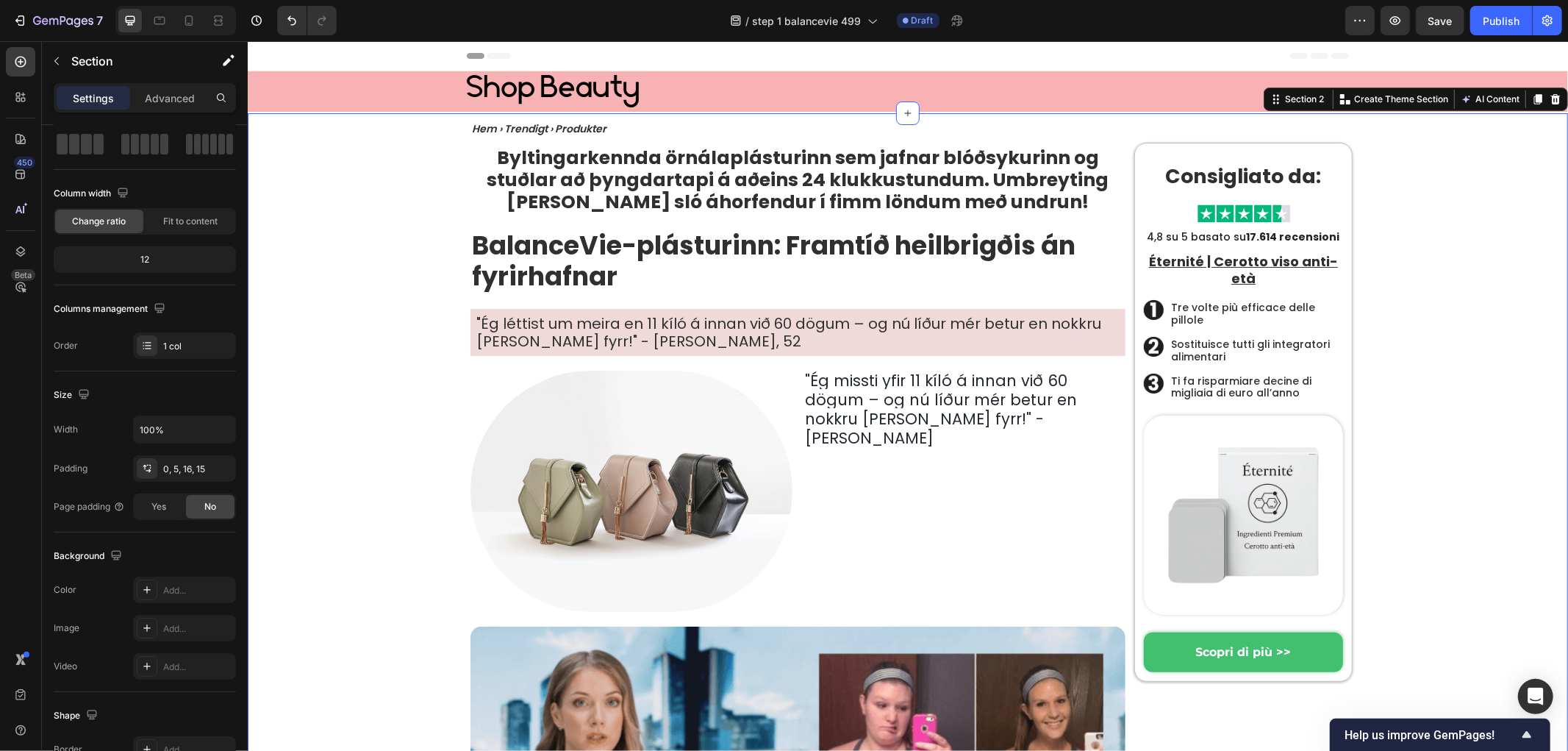
scroll to position [0, 0]
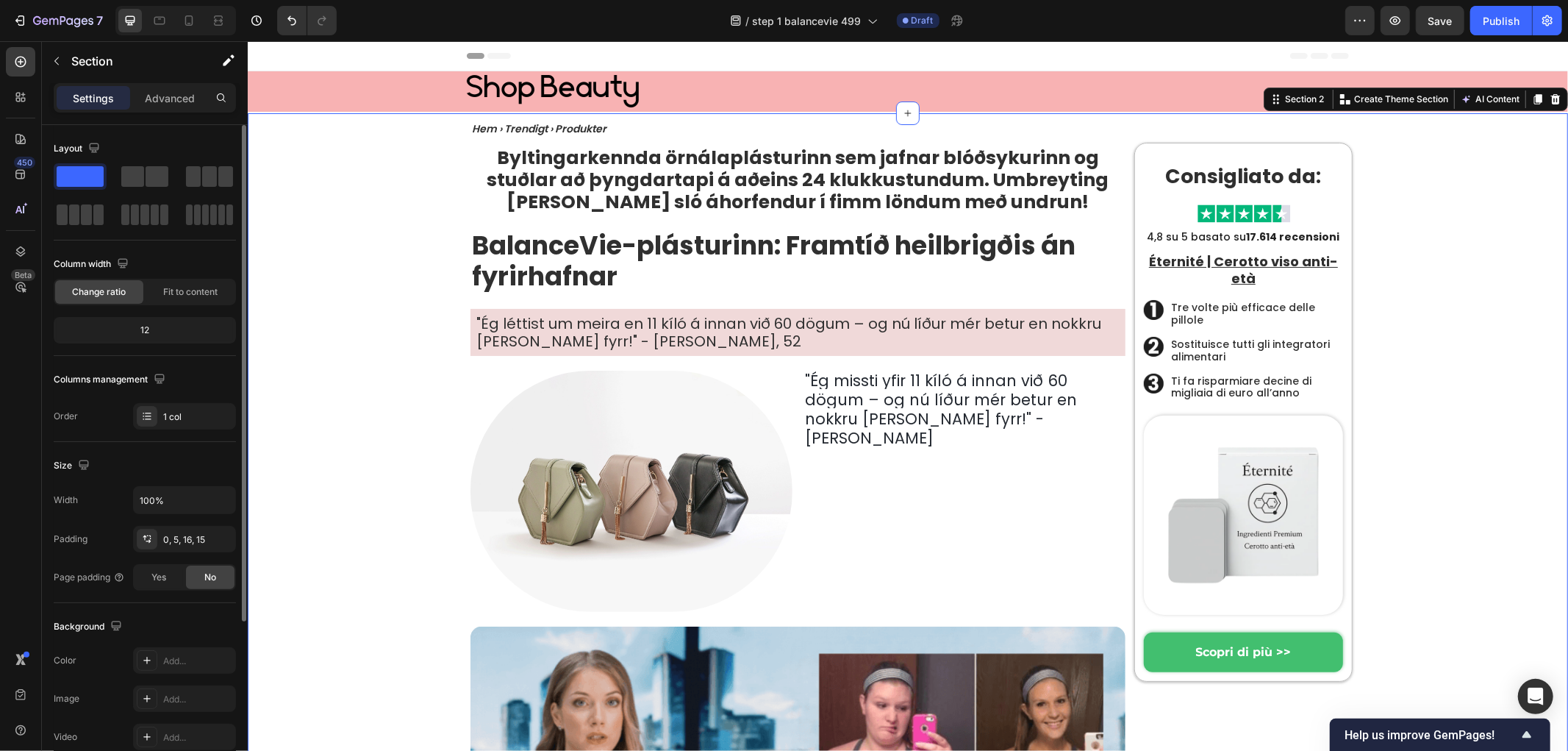
click at [569, 498] on img at bounding box center [631, 491] width 322 height 241
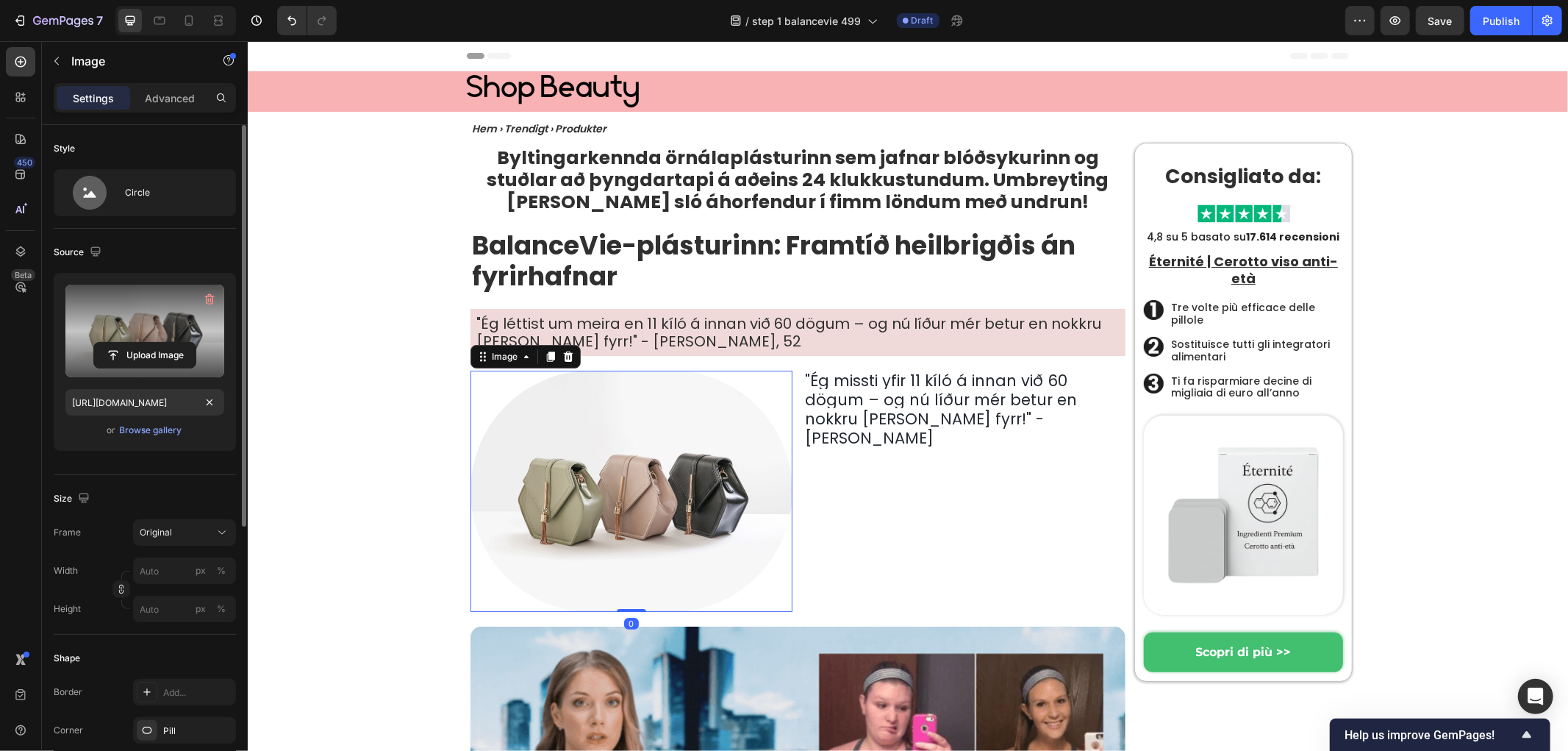
click at [120, 311] on label at bounding box center [145, 331] width 159 height 93
click at [120, 343] on input "file" at bounding box center [144, 355] width 102 height 25
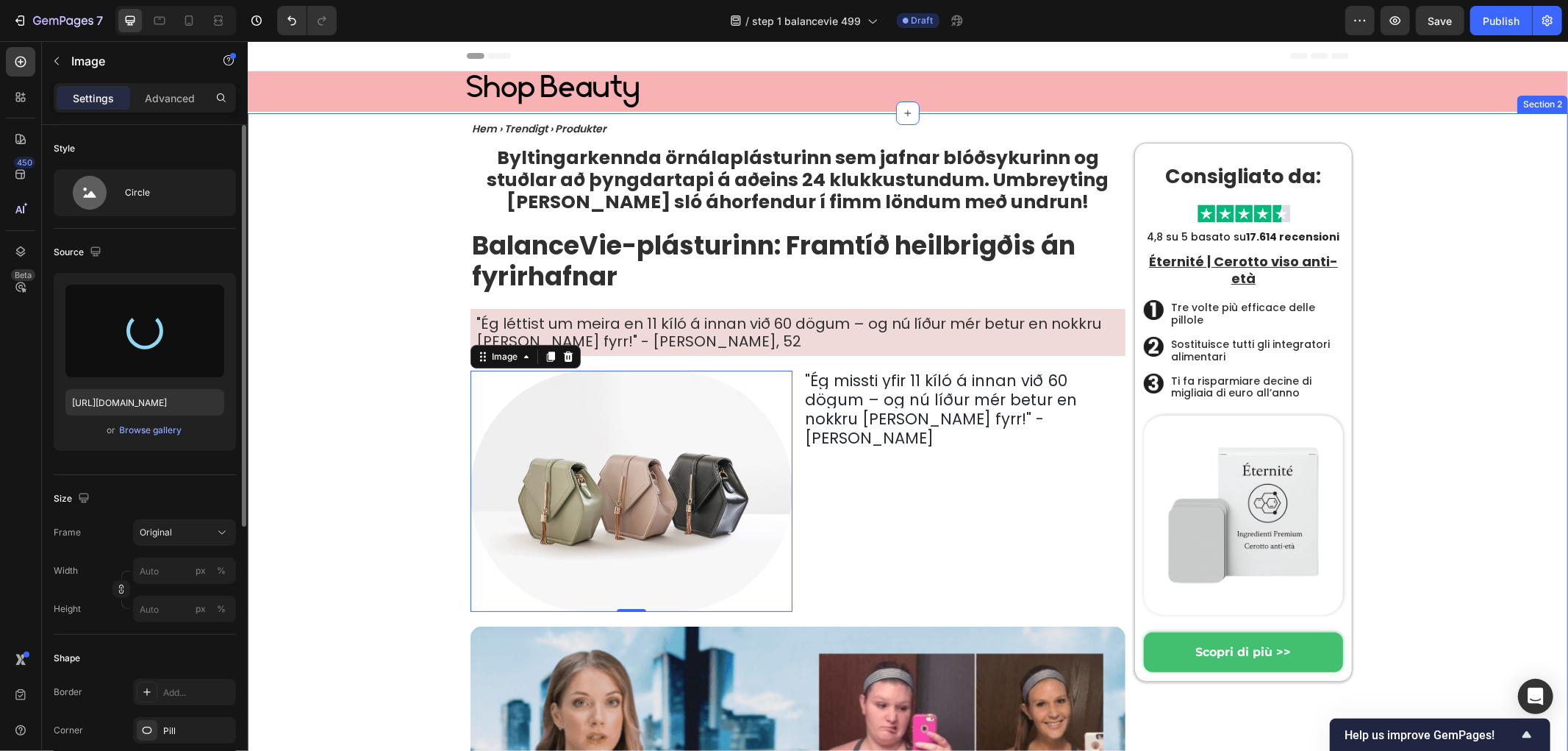
type input "[URL][DOMAIN_NAME]"
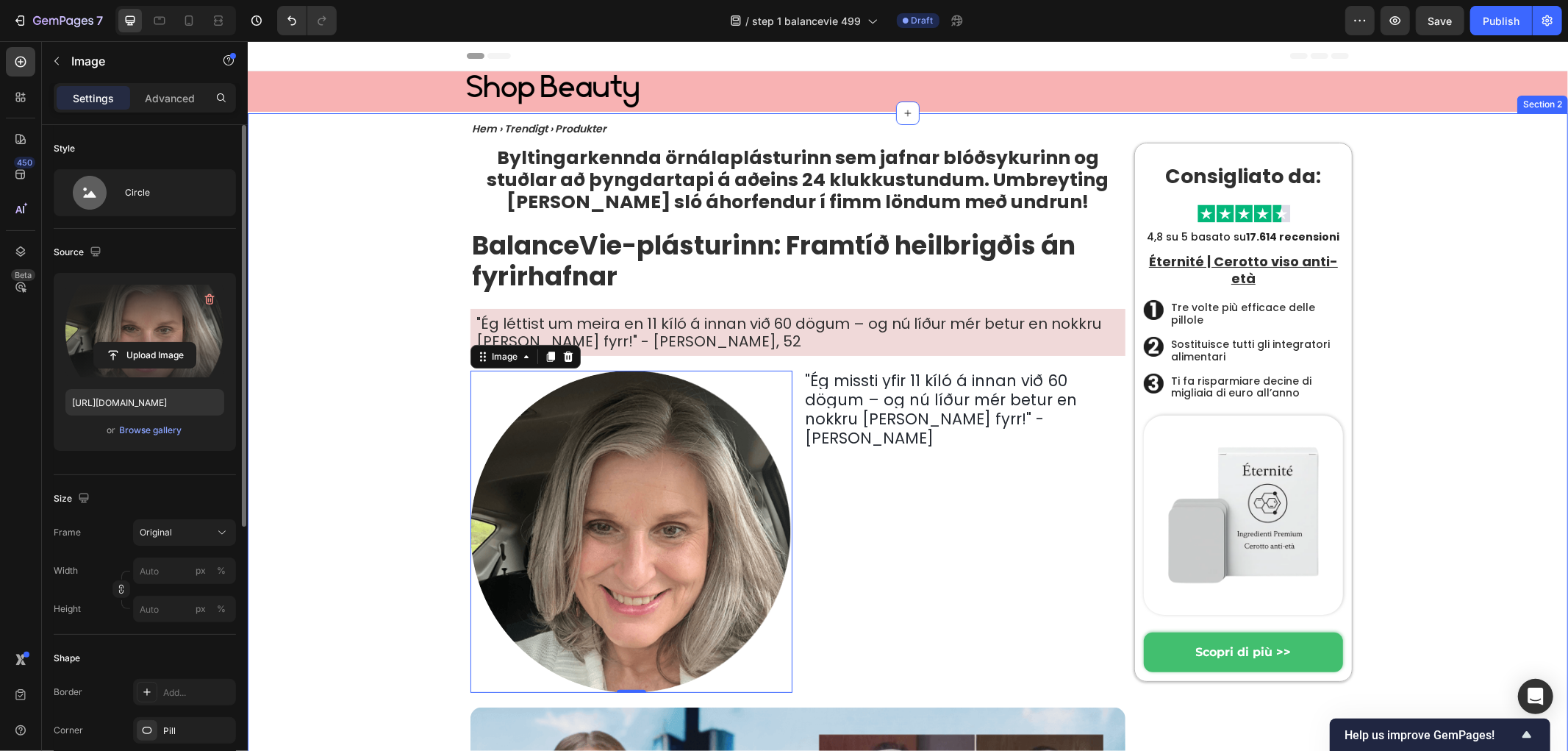
drag, startPoint x: 314, startPoint y: 431, endPoint x: 424, endPoint y: 458, distance: 113.3
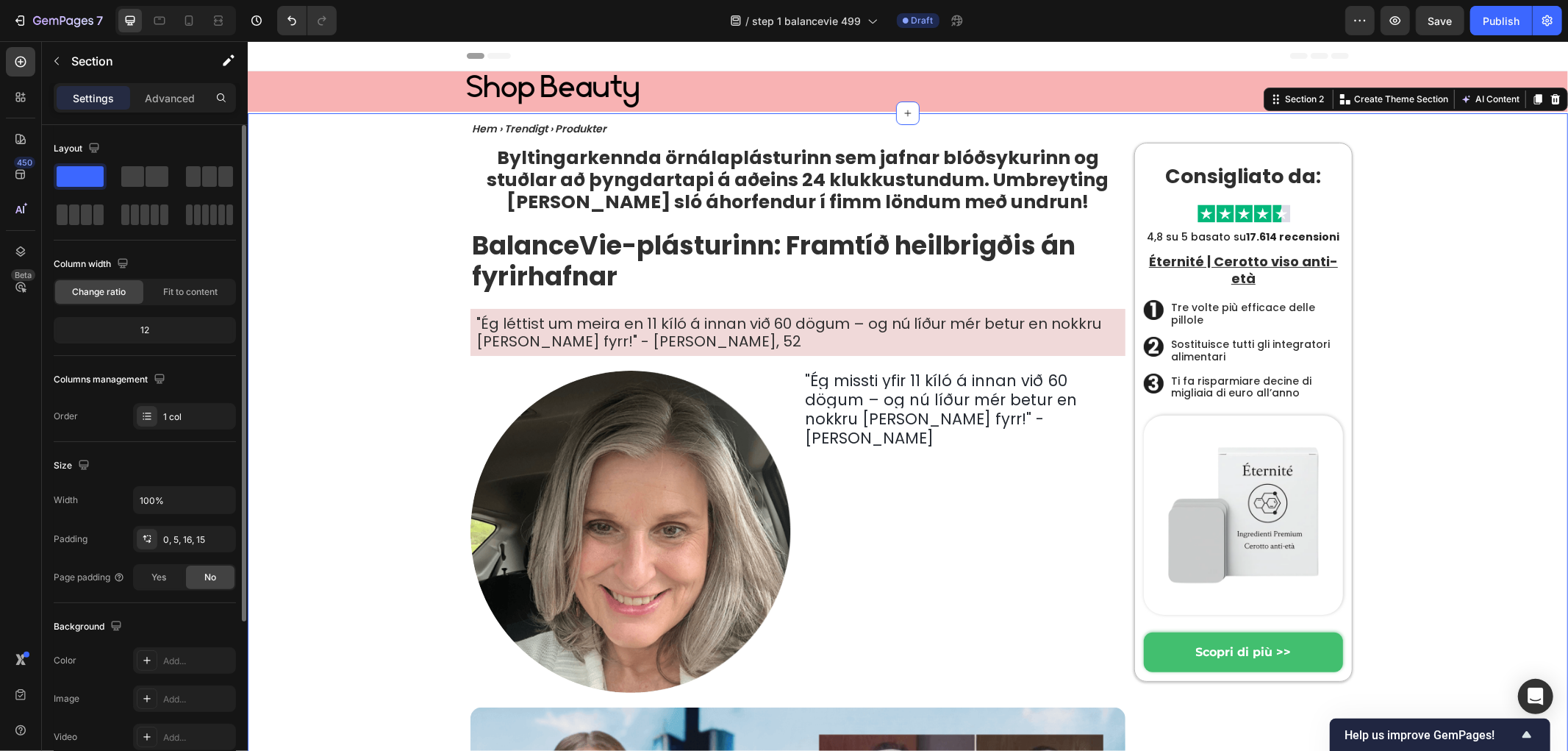
click at [570, 487] on img at bounding box center [631, 531] width 322 height 322
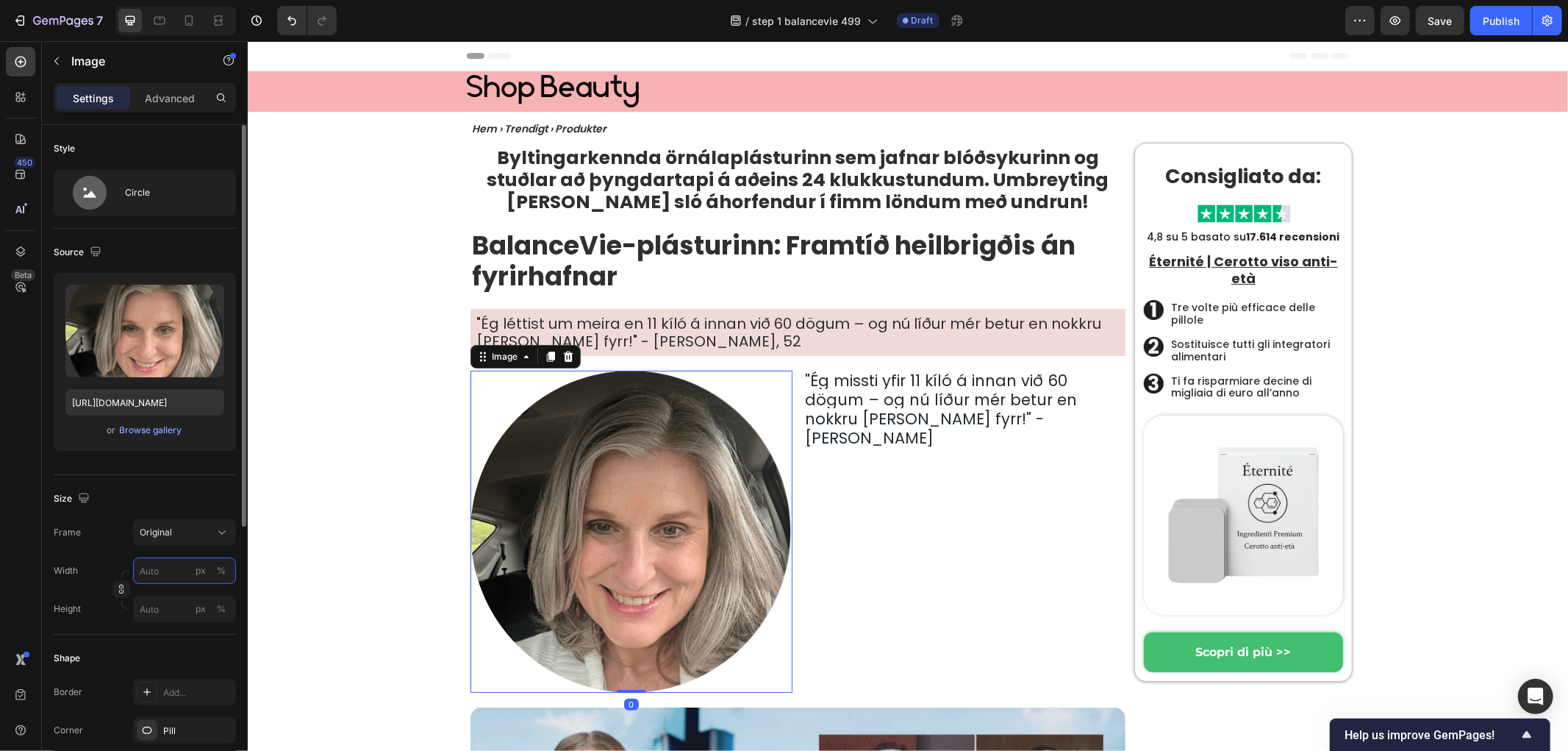
click at [164, 575] on input "px %" at bounding box center [184, 571] width 103 height 26
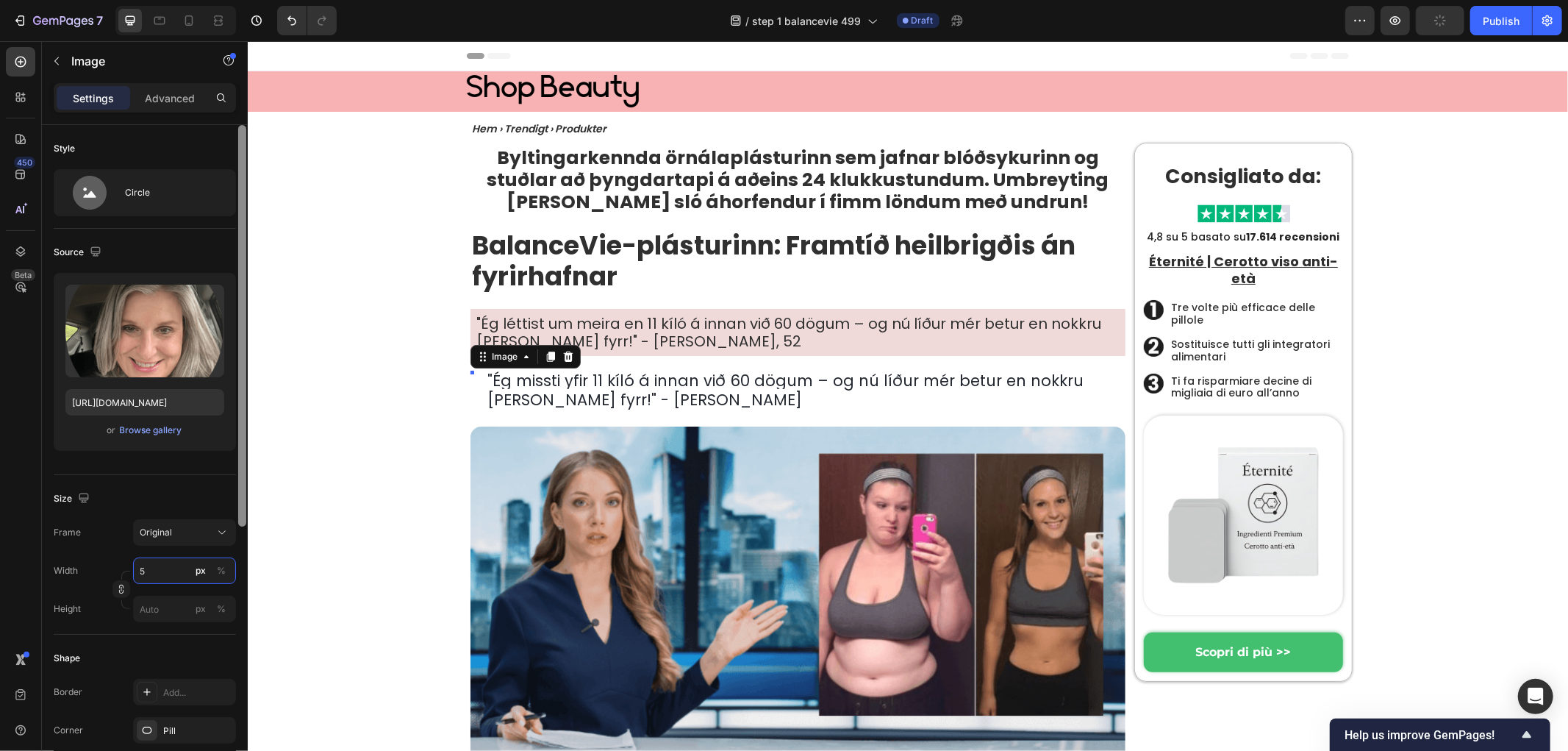
type input "50"
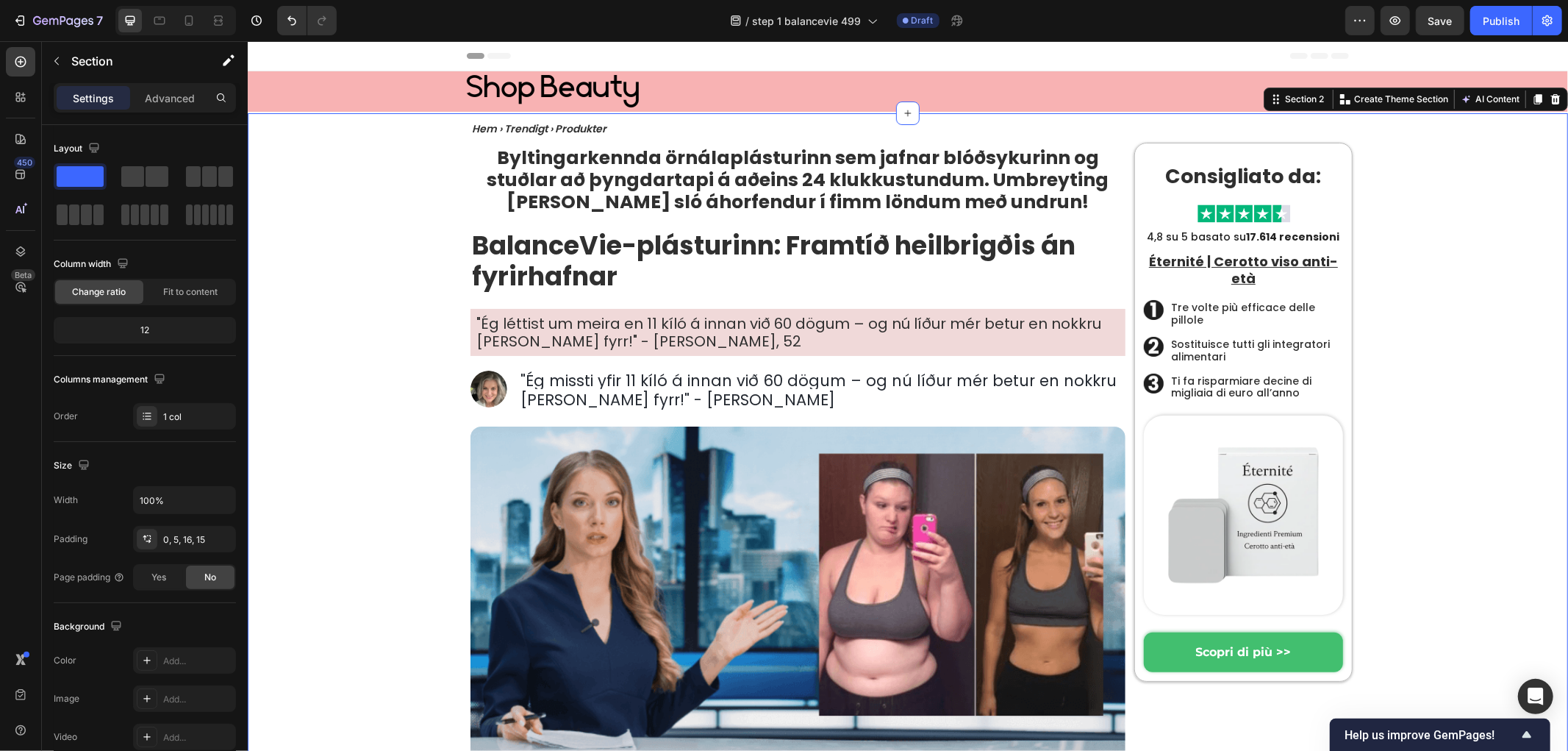
click at [606, 406] on span "Ég missti yfir 11 kíló á innan við 60 dögum – og nú líður mér betur en nokkru […" at bounding box center [818, 390] width 596 height 40
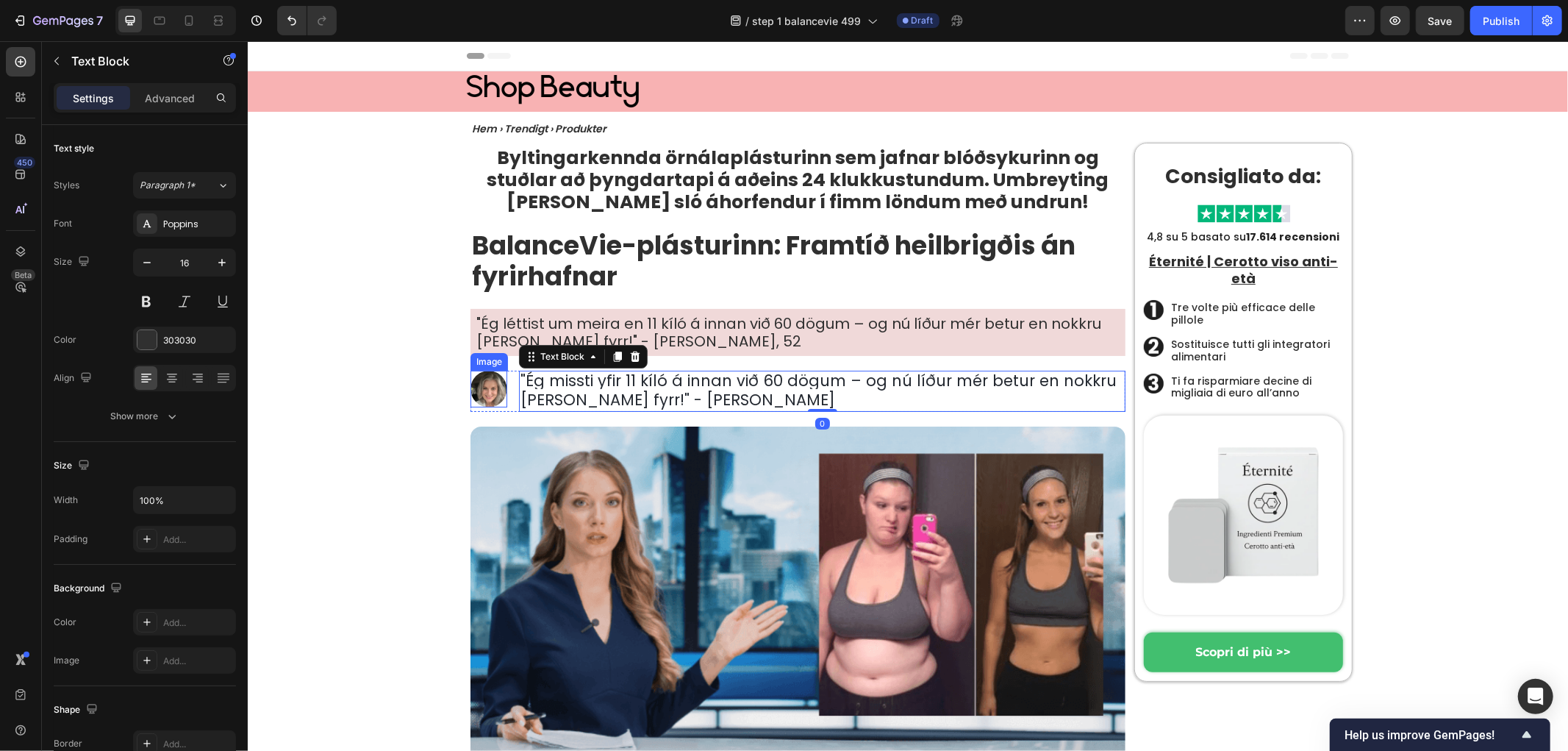
click at [474, 394] on img at bounding box center [488, 389] width 37 height 37
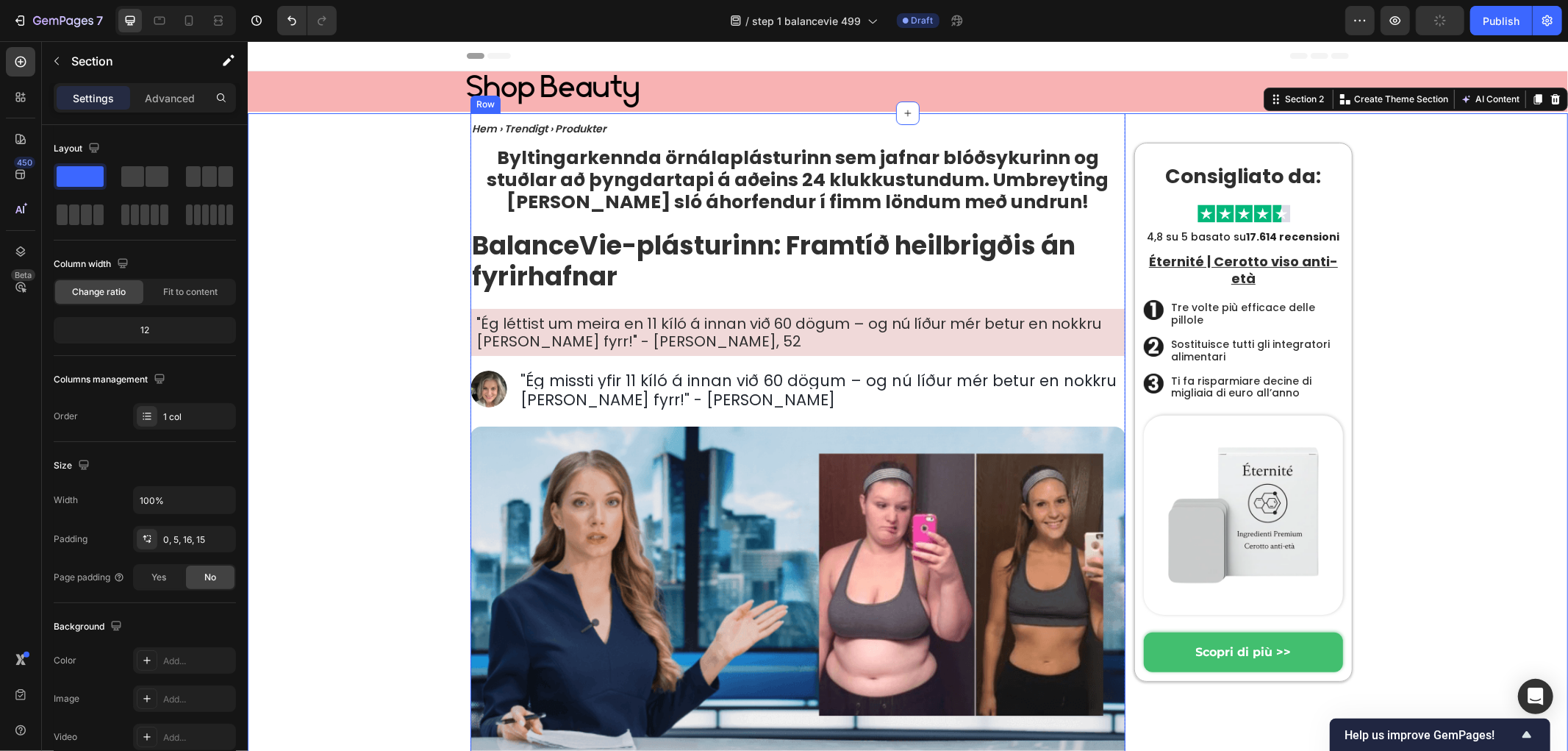
click at [593, 384] on span "Ég missti yfir 11 kíló á innan við 60 dögum – og nú líður mér betur en nokkru […" at bounding box center [818, 390] width 596 height 40
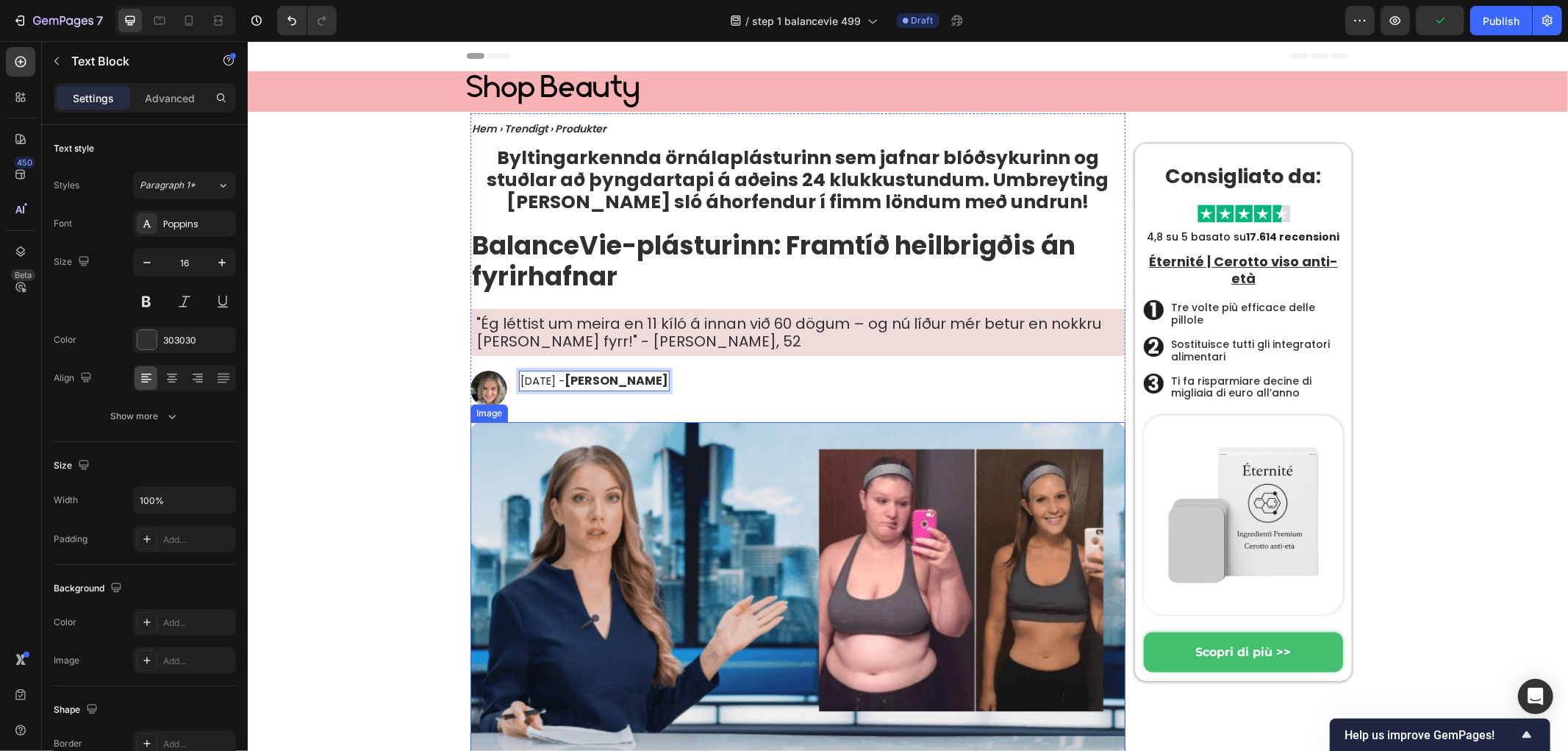
drag, startPoint x: 343, startPoint y: 375, endPoint x: 590, endPoint y: 383, distance: 247.1
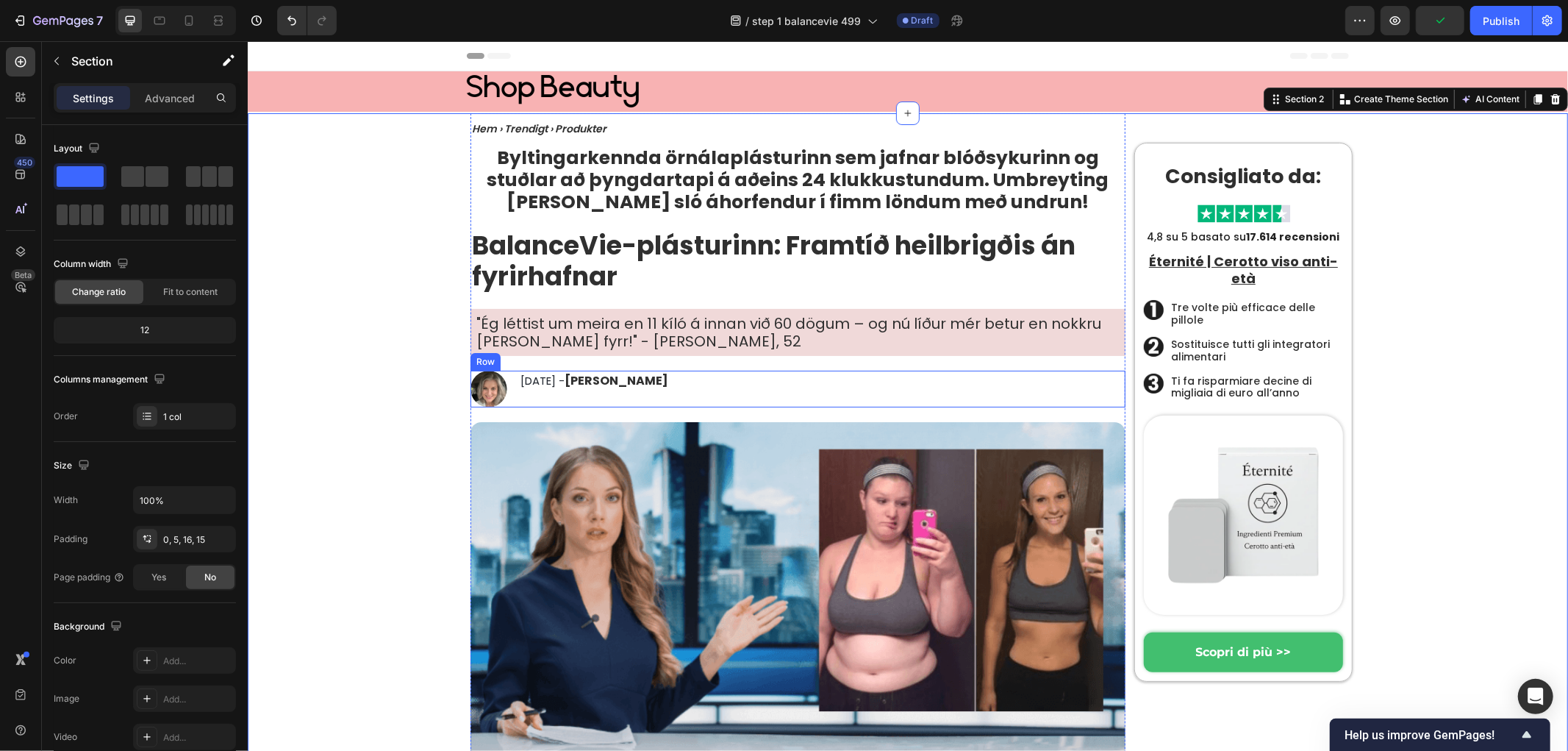
click at [786, 372] on div "Image [DATE] - [PERSON_NAME] Text Block Row" at bounding box center [797, 389] width 655 height 37
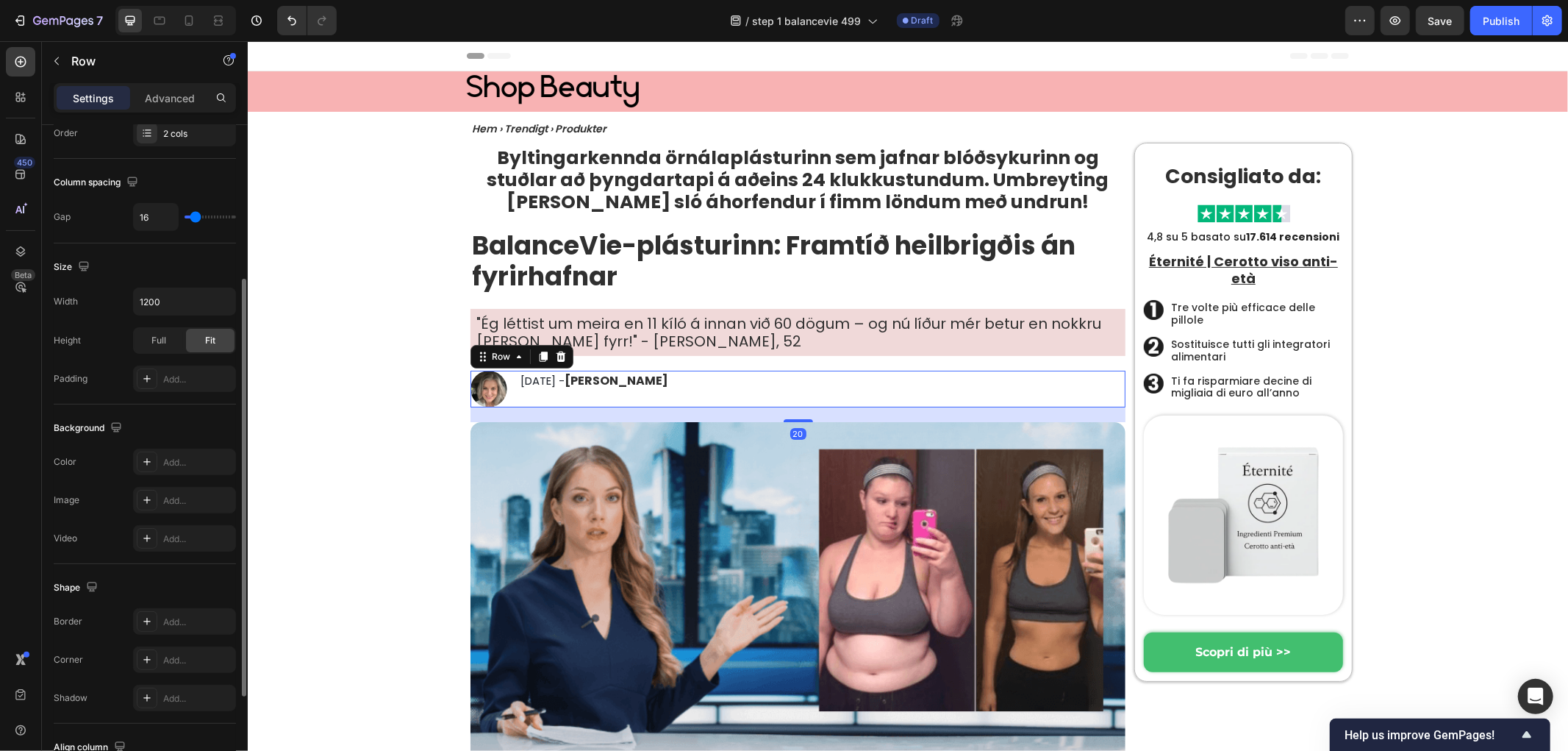
scroll to position [398, 0]
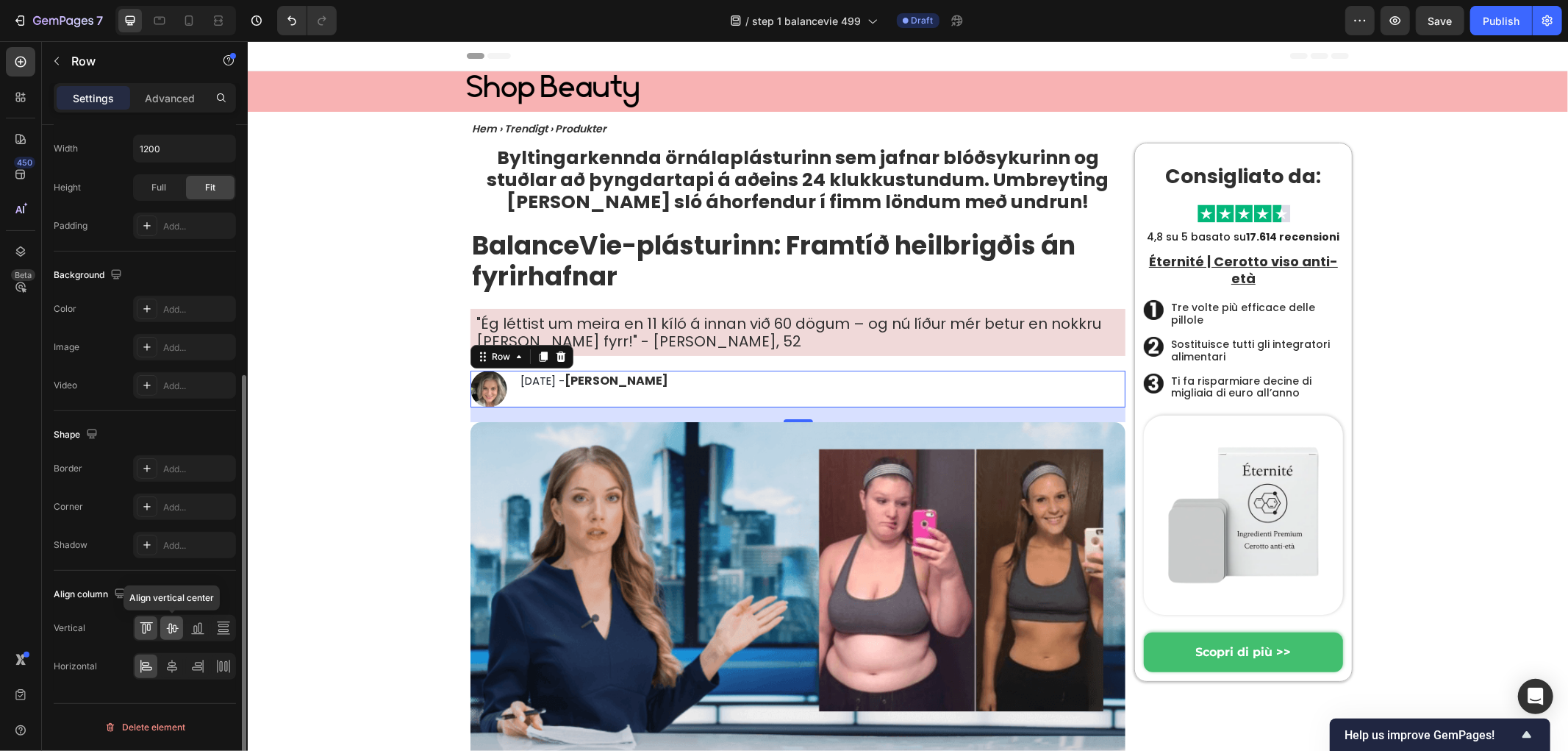
click at [173, 628] on icon at bounding box center [171, 628] width 12 height 10
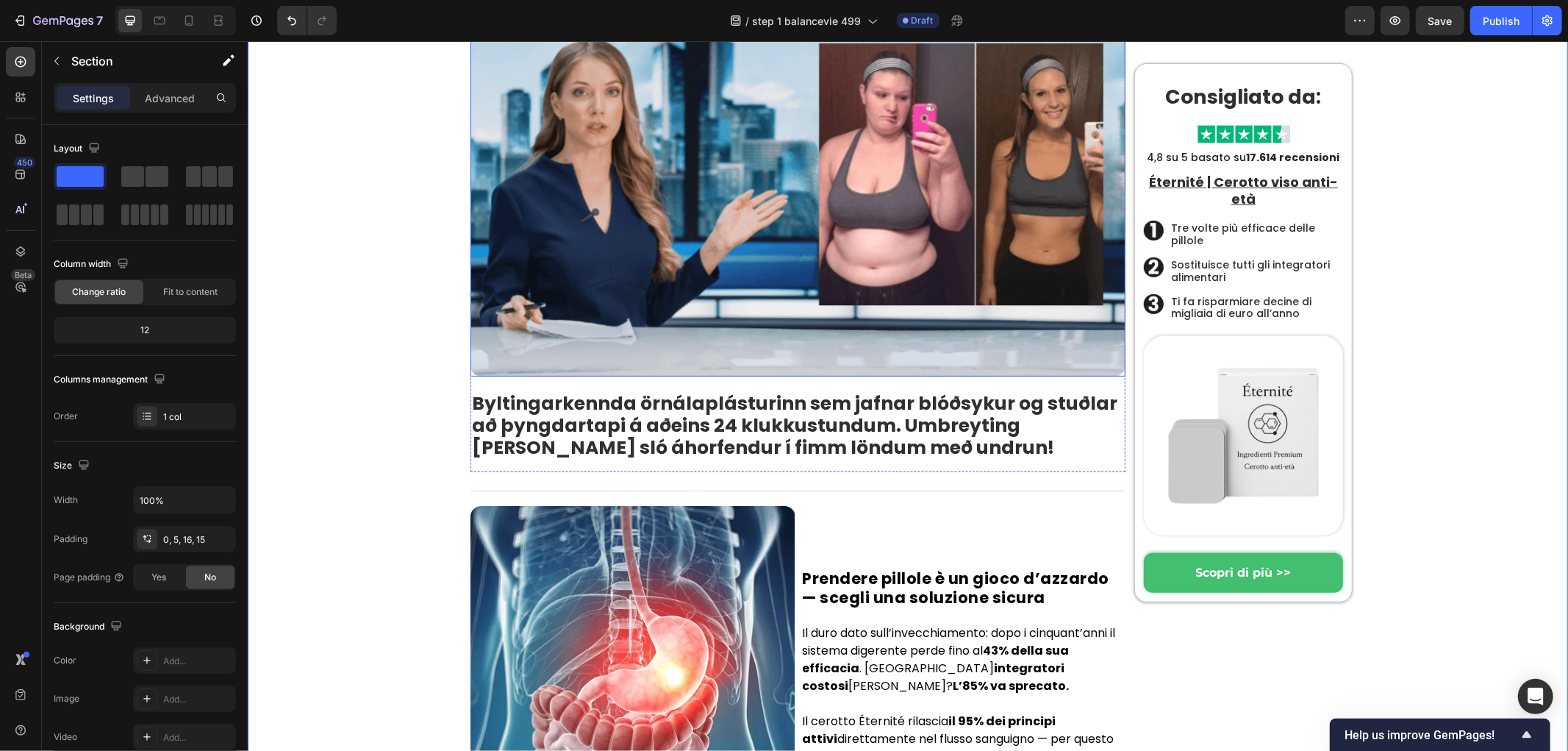
scroll to position [571, 0]
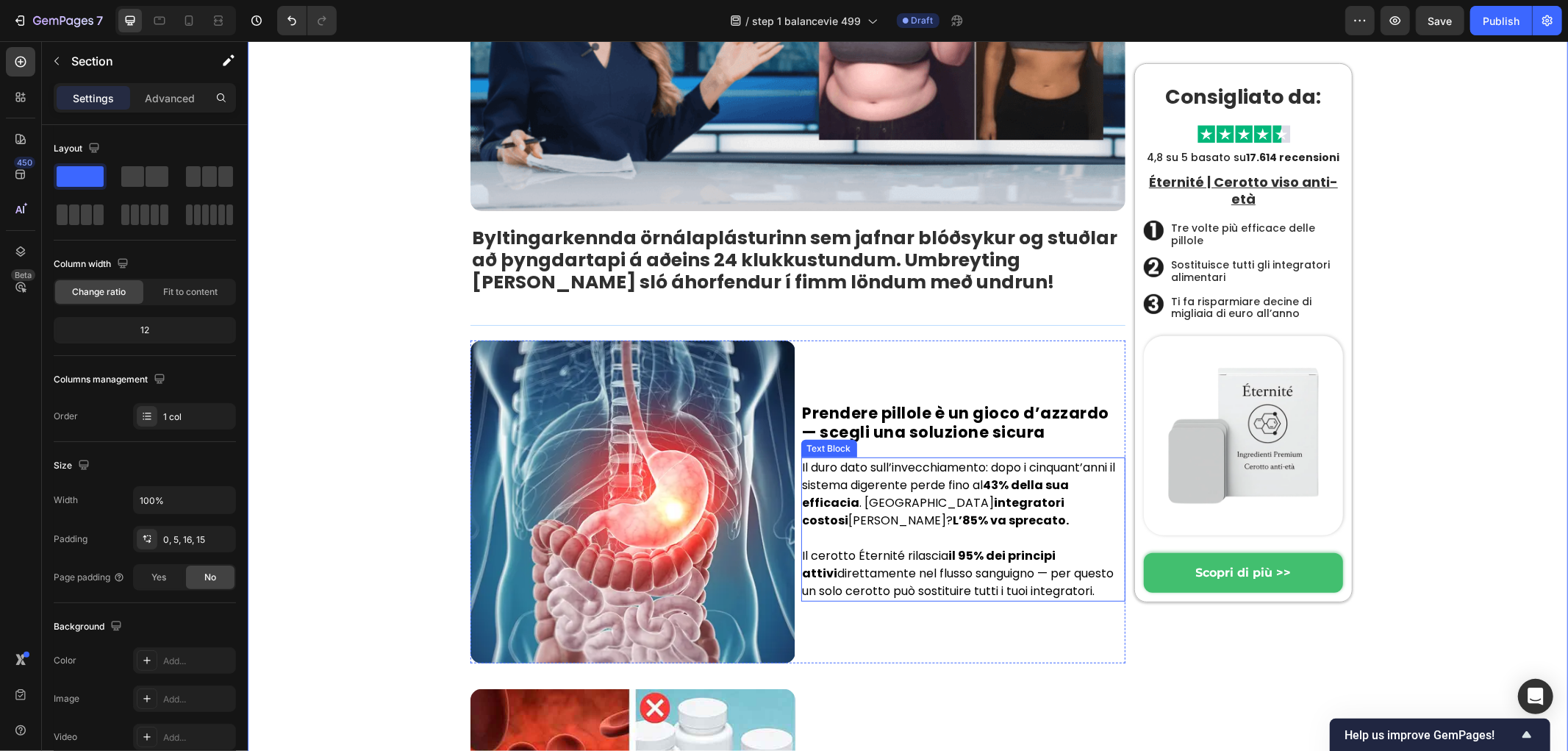
click at [934, 504] on strong "integratori costosi" at bounding box center [933, 511] width 263 height 34
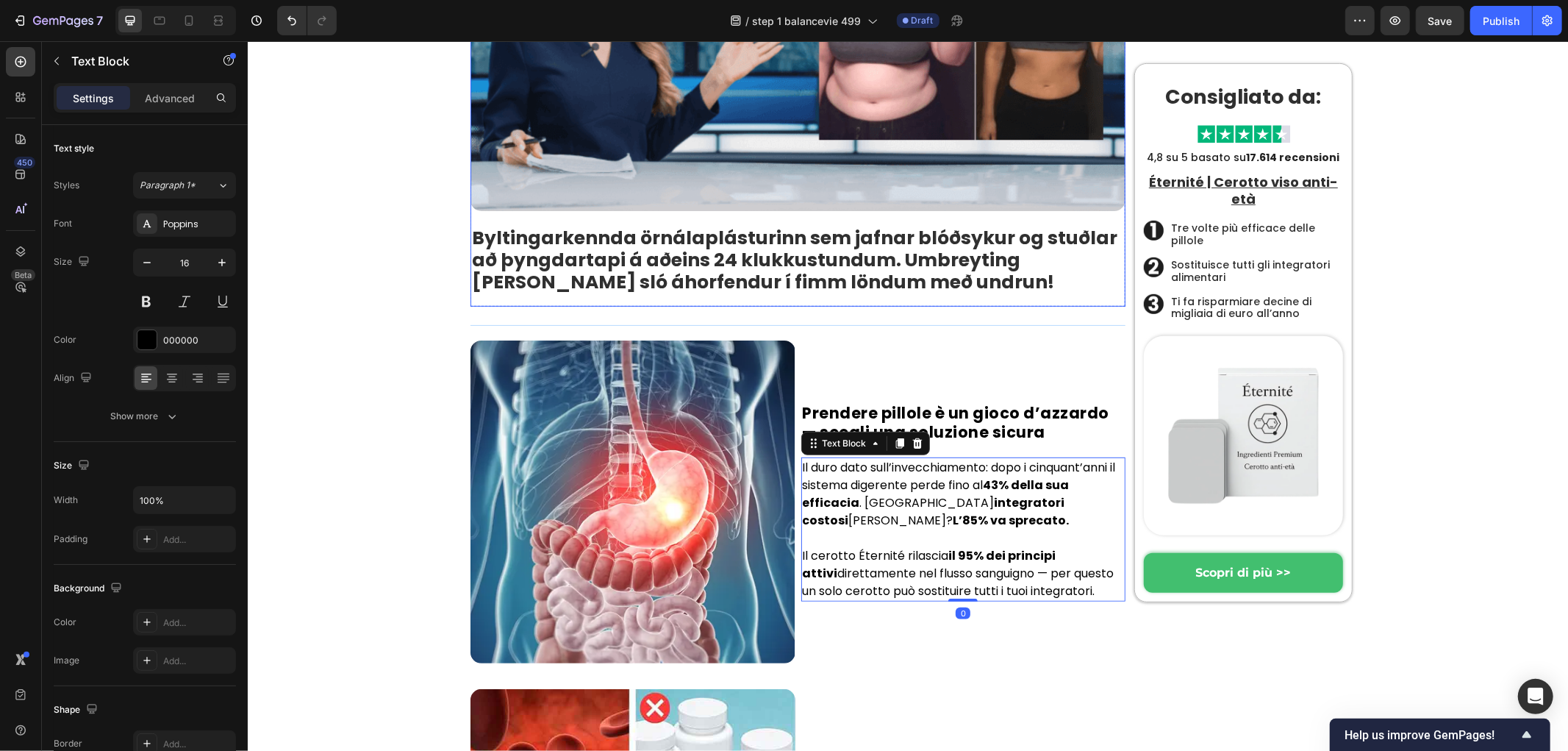
click at [603, 257] on strong "Byltingarkennda örnálaplásturinn sem jafnar blóðsykur og stuðlar að þyngdartapi…" at bounding box center [794, 259] width 646 height 70
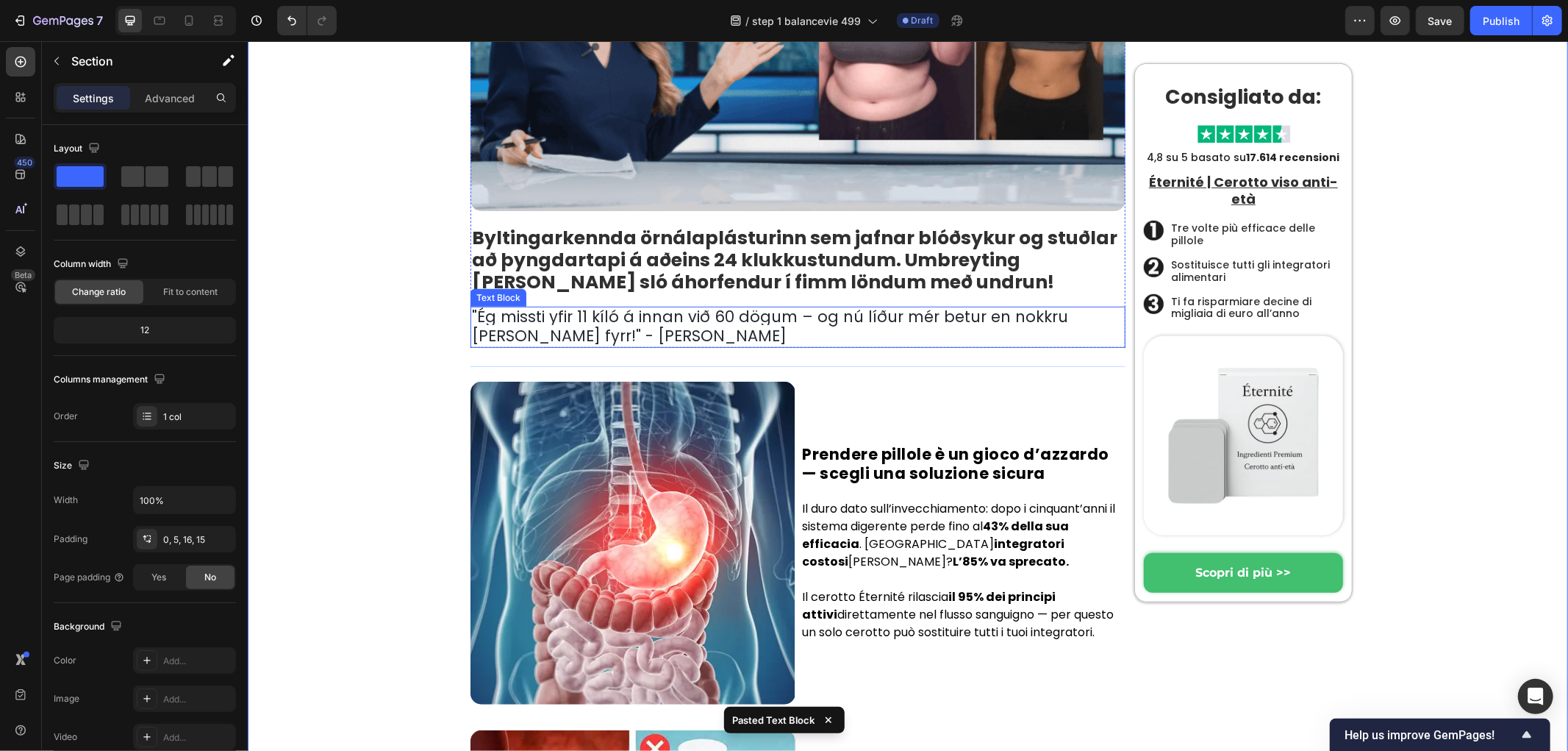
click at [910, 523] on p "Il duro dato sull’invecchiamento: dopo i cinquant’anni il sistema digerente per…" at bounding box center [963, 535] width 322 height 71
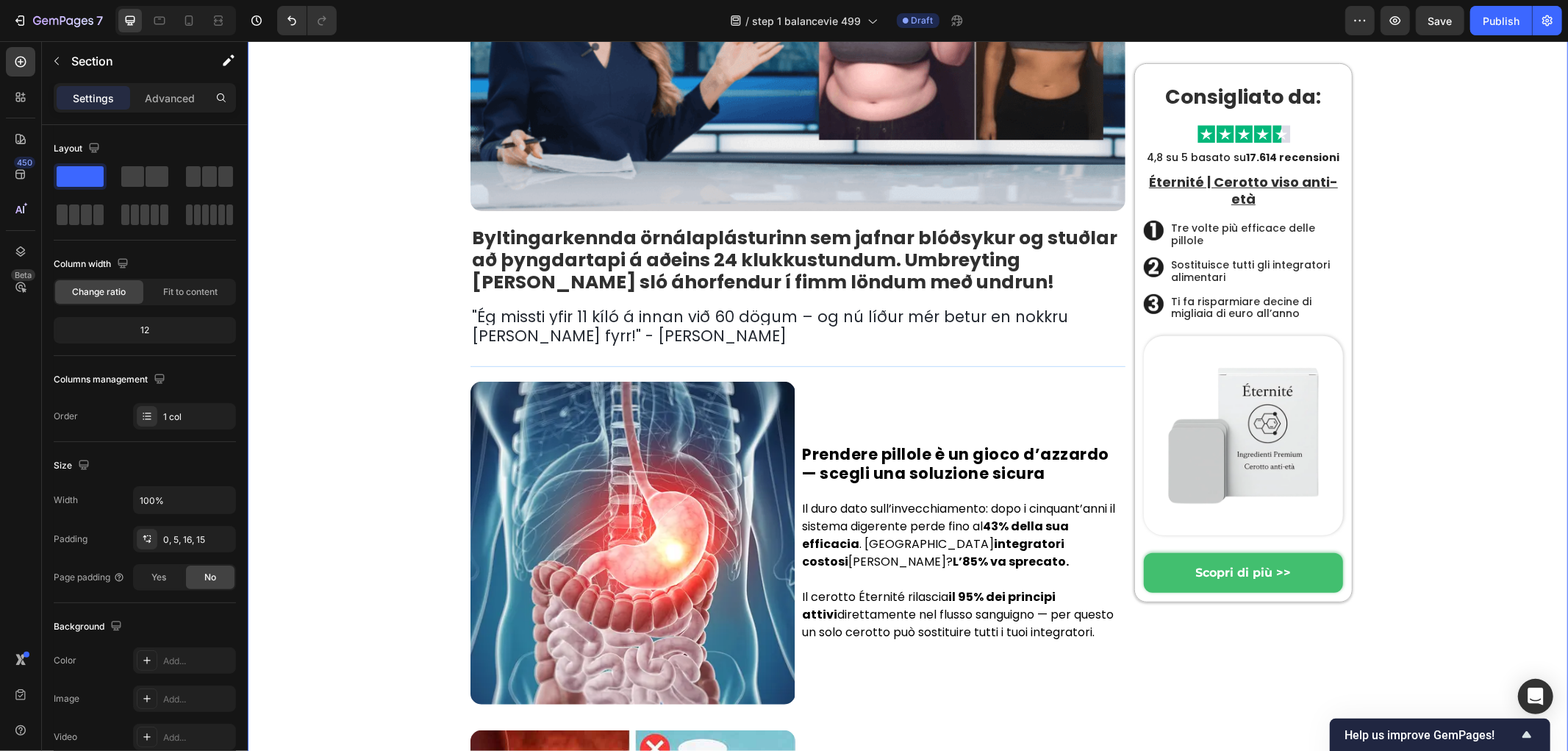
click at [533, 325] on span "Ég missti yfir 11 kíló á innan við 60 dögum – og nú líður mér betur en nokkru […" at bounding box center [769, 325] width 596 height 40
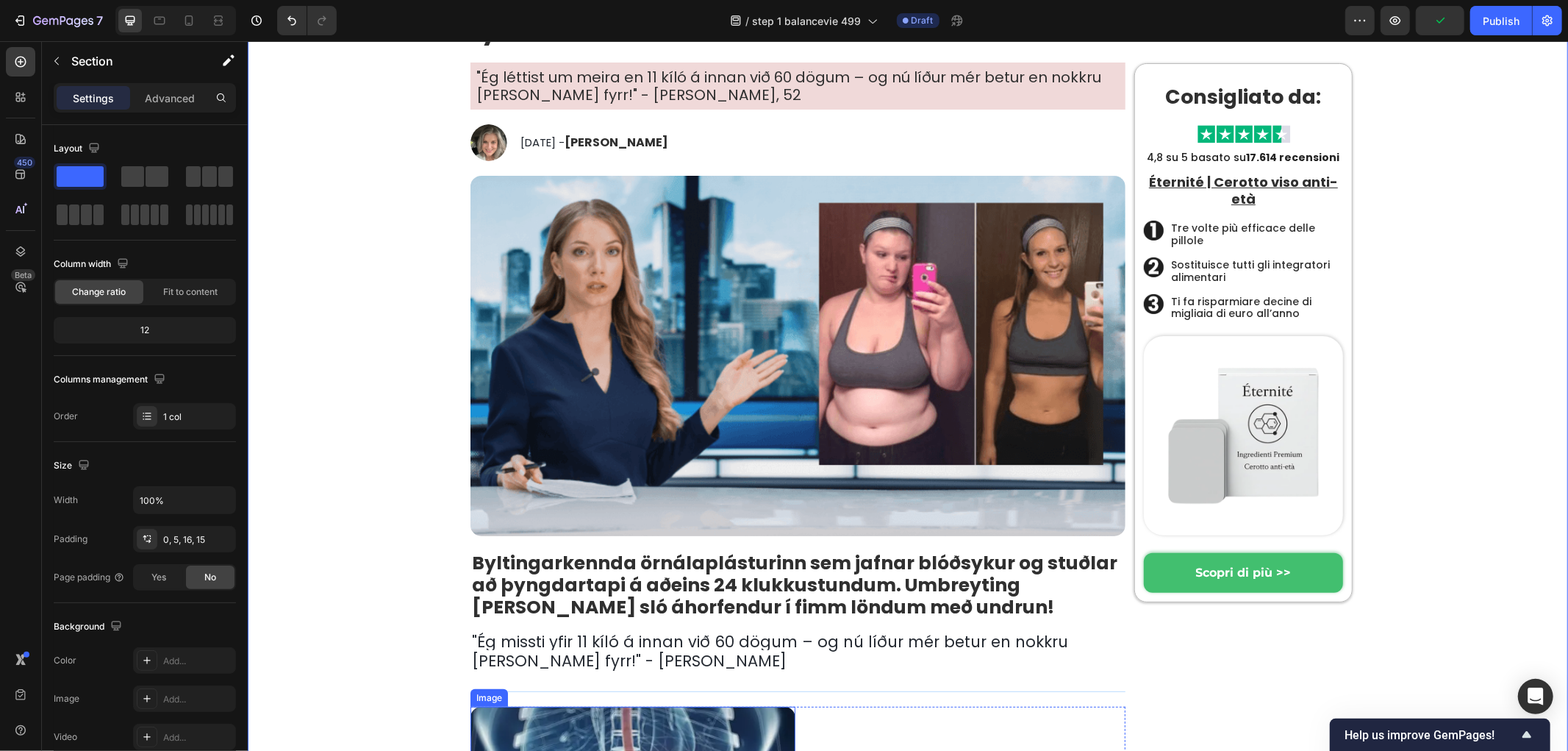
scroll to position [245, 0]
